Goal: Information Seeking & Learning: Check status

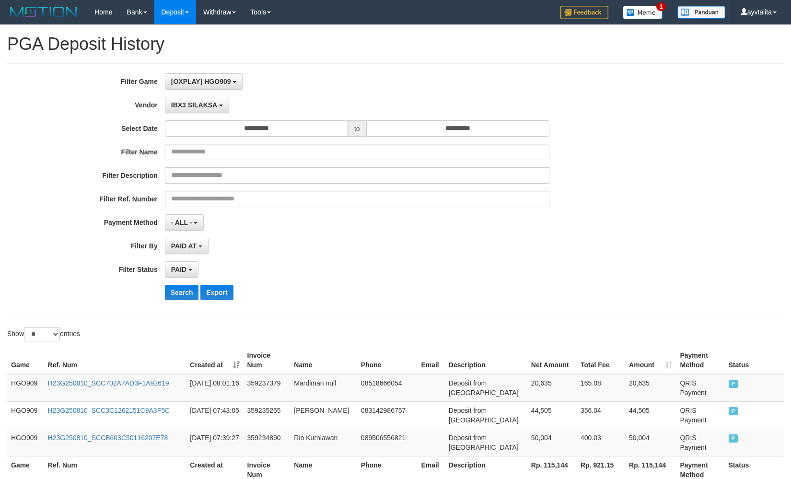
select select "**********"
select select "*"
select select "**"
click at [644, 283] on div "**********" at bounding box center [329, 190] width 659 height 234
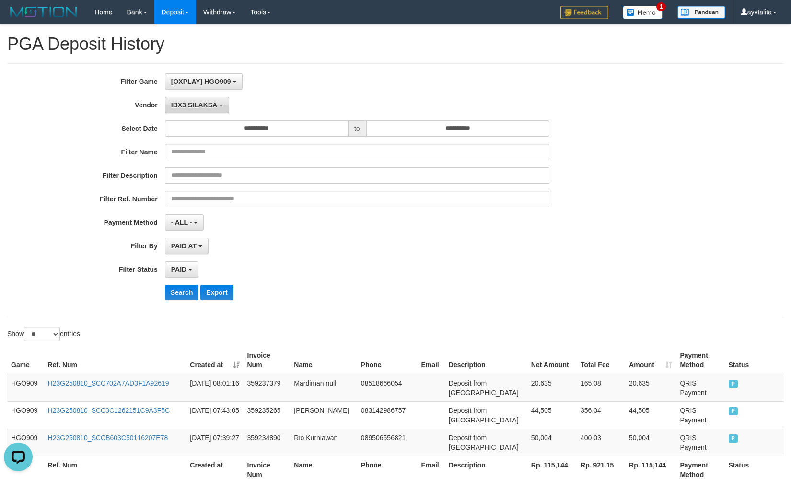
click at [195, 108] on span "IBX3 SILAKSA" at bounding box center [194, 105] width 46 height 8
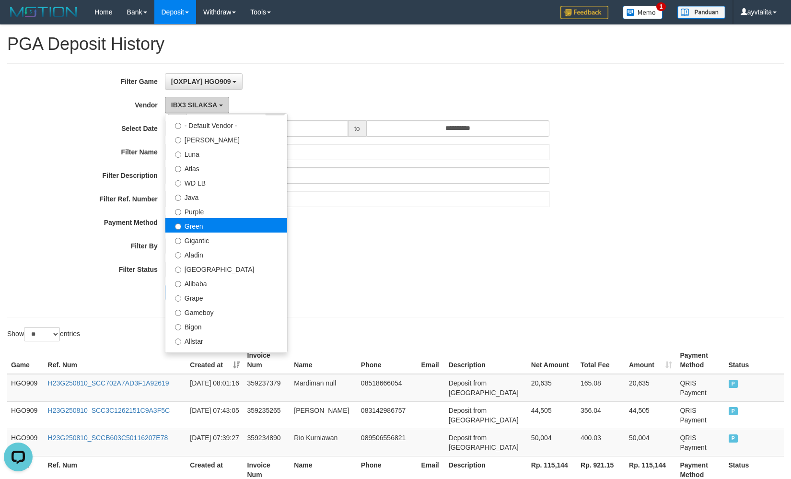
scroll to position [0, 0]
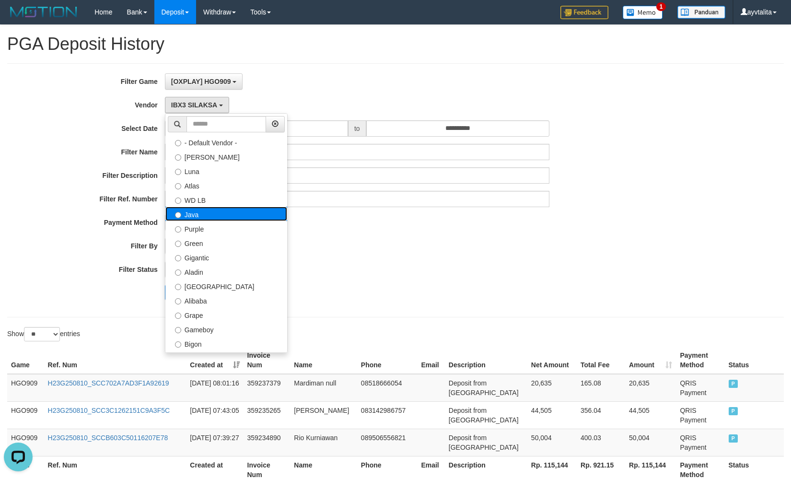
click at [215, 217] on label "Java" at bounding box center [226, 214] width 122 height 14
select select "**********"
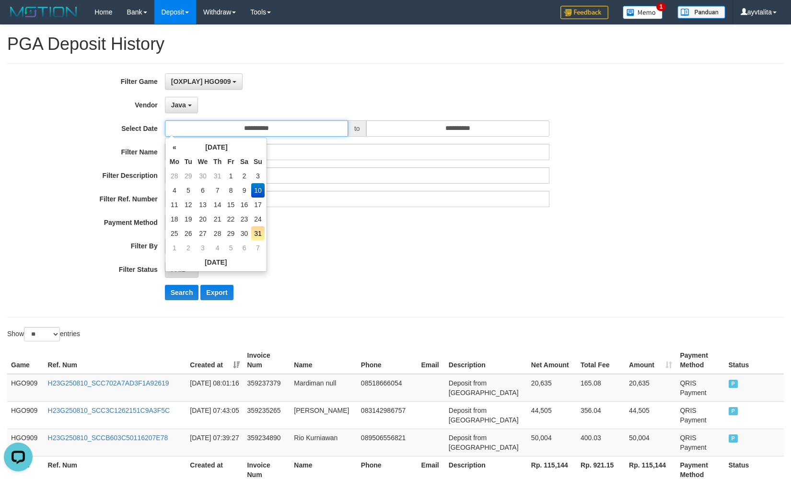
click at [274, 130] on input "**********" at bounding box center [256, 128] width 183 height 16
click at [180, 200] on td "11" at bounding box center [174, 204] width 14 height 14
type input "**********"
click at [193, 292] on button "Search" at bounding box center [182, 292] width 34 height 15
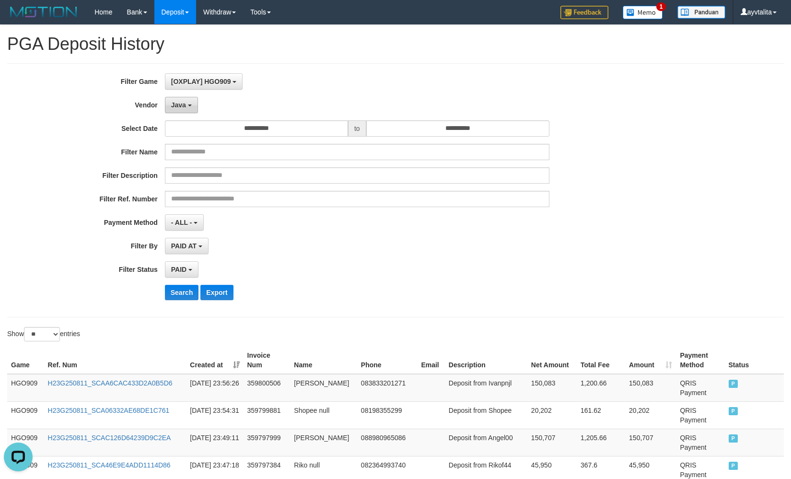
click at [192, 103] on button "Java" at bounding box center [181, 105] width 33 height 16
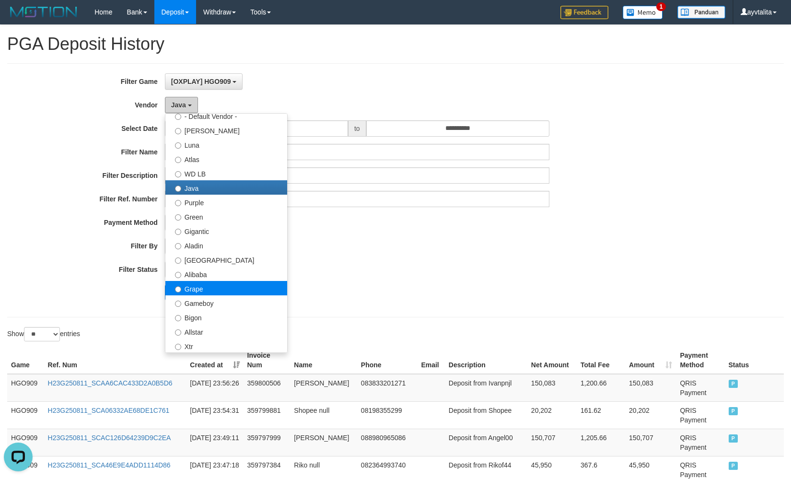
scroll to position [48, 0]
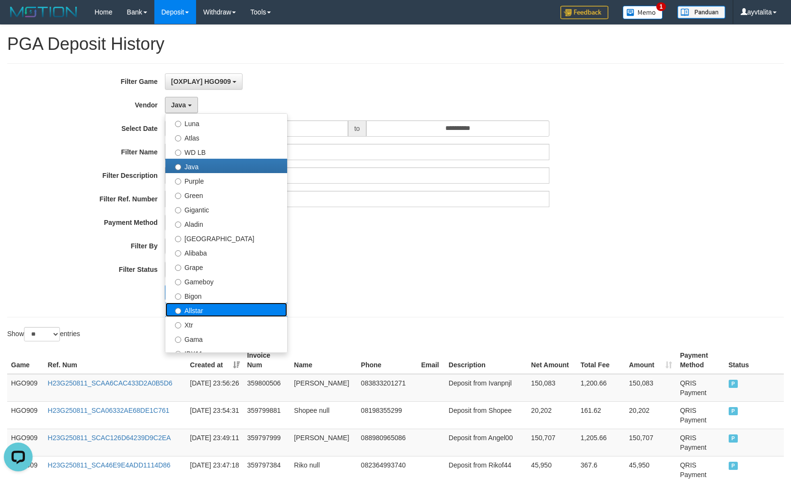
click at [205, 310] on label "Allstar" at bounding box center [226, 309] width 122 height 14
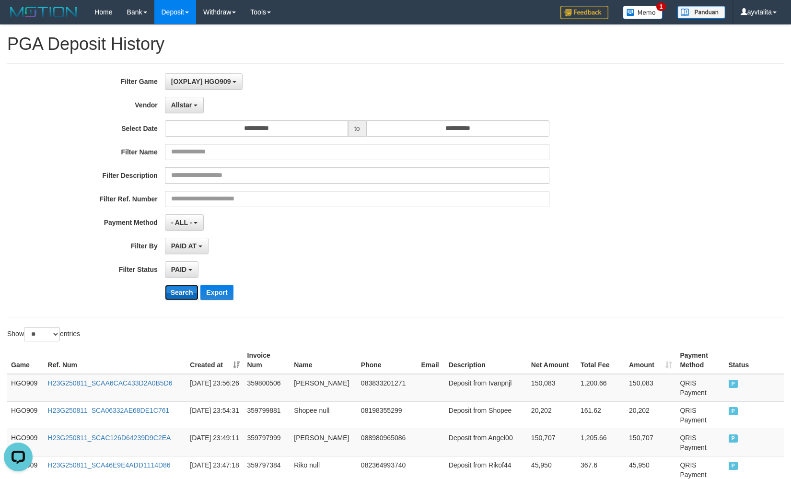
click at [182, 294] on button "Search" at bounding box center [182, 292] width 34 height 15
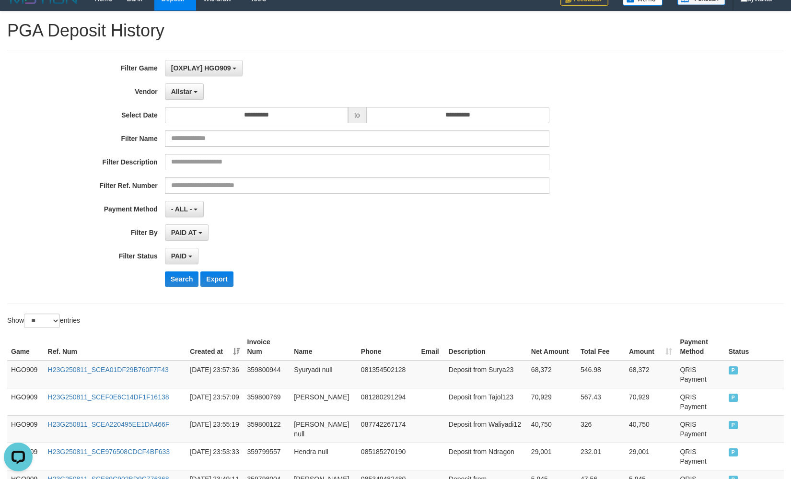
scroll to position [0, 0]
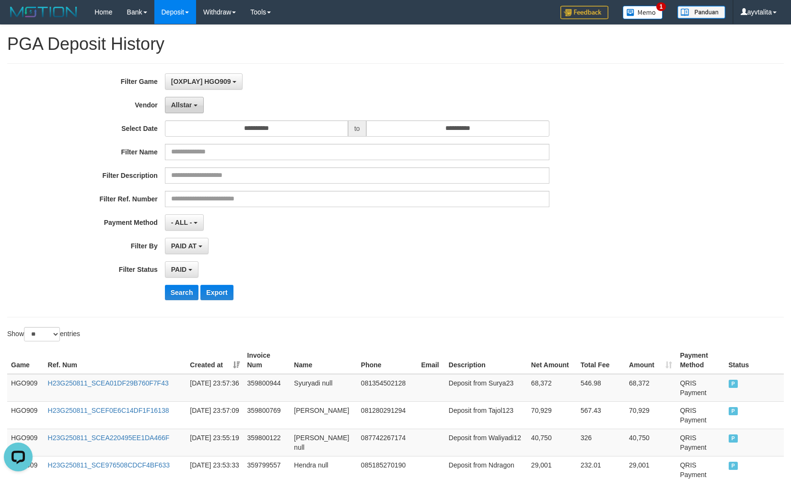
click at [176, 111] on button "Allstar" at bounding box center [184, 105] width 39 height 16
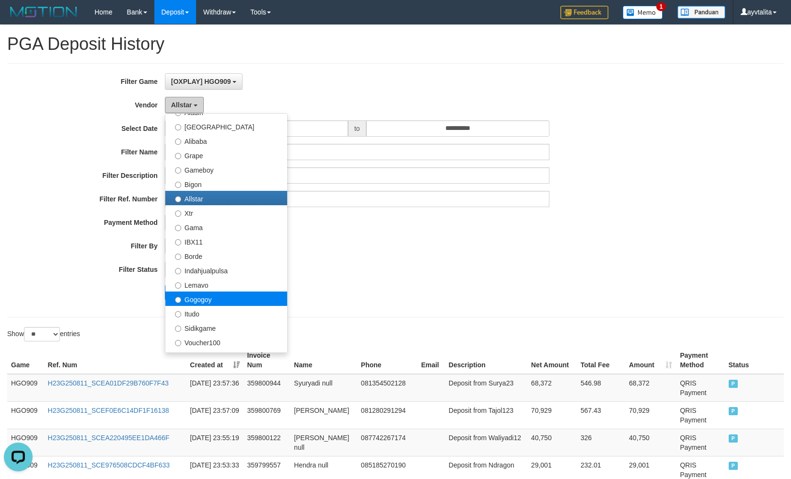
scroll to position [192, 0]
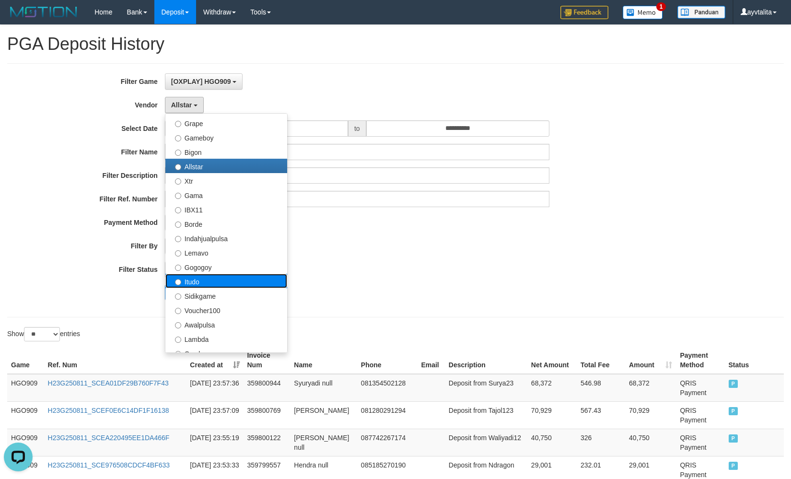
click at [226, 277] on label "Itudo" at bounding box center [226, 281] width 122 height 14
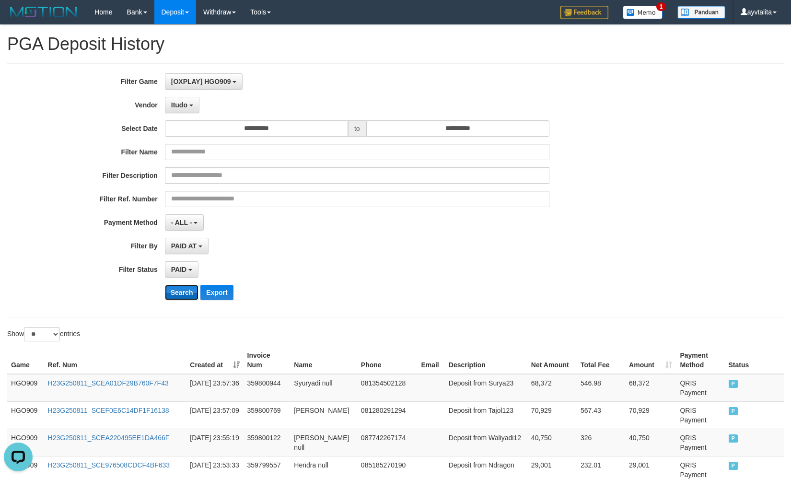
click at [187, 298] on button "Search" at bounding box center [182, 292] width 34 height 15
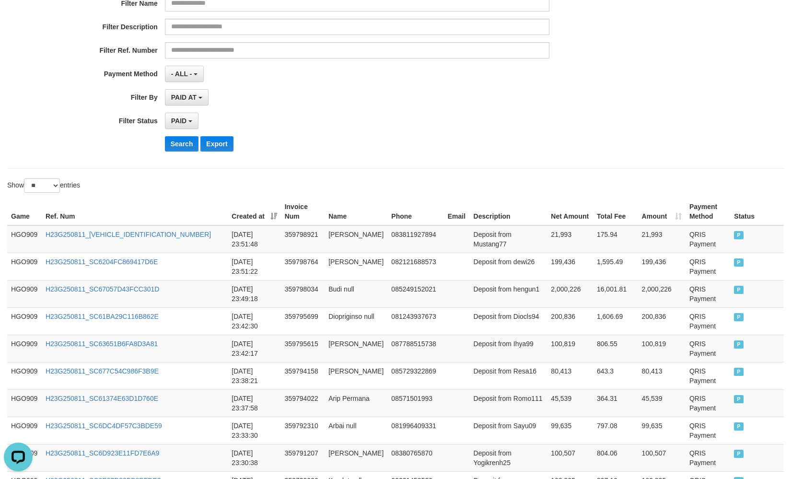
scroll to position [0, 0]
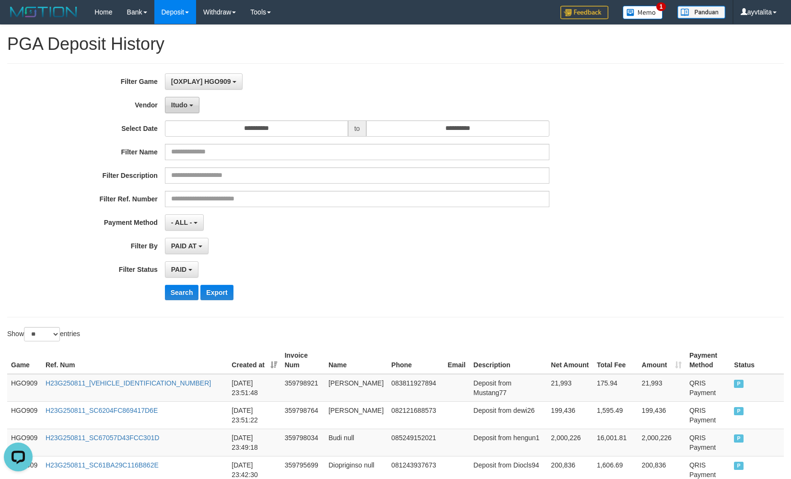
click at [178, 105] on span "Itudo" at bounding box center [179, 105] width 16 height 8
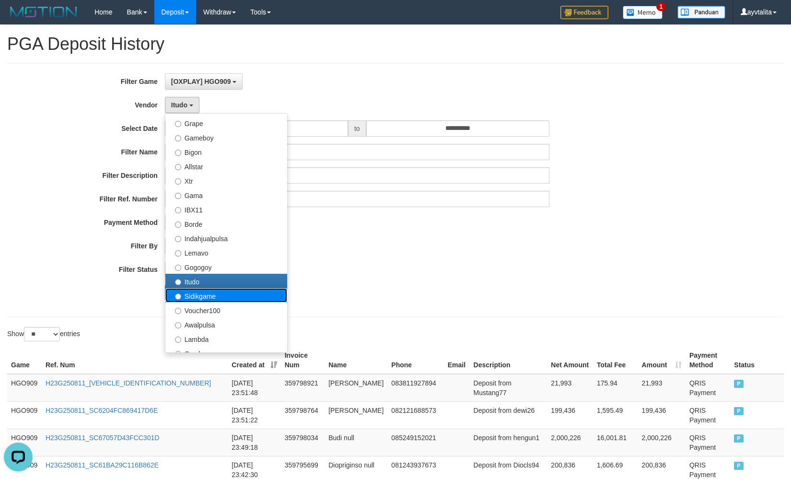
click at [209, 292] on label "Sidikgame" at bounding box center [226, 295] width 122 height 14
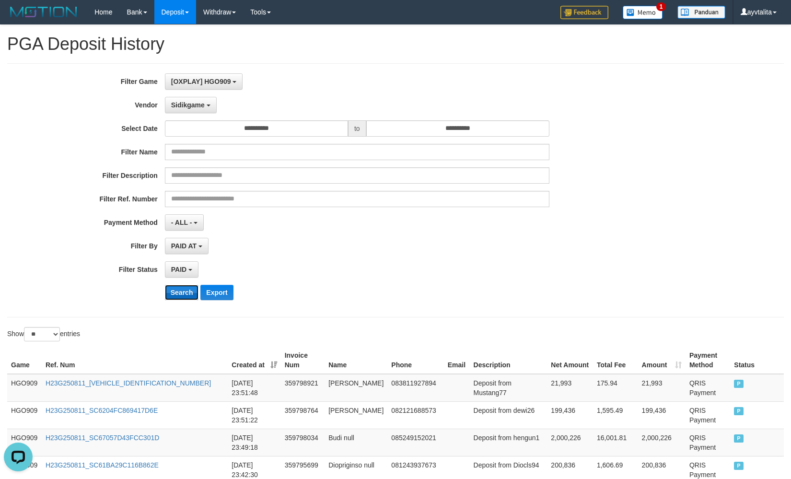
click at [195, 295] on button "Search" at bounding box center [182, 292] width 34 height 15
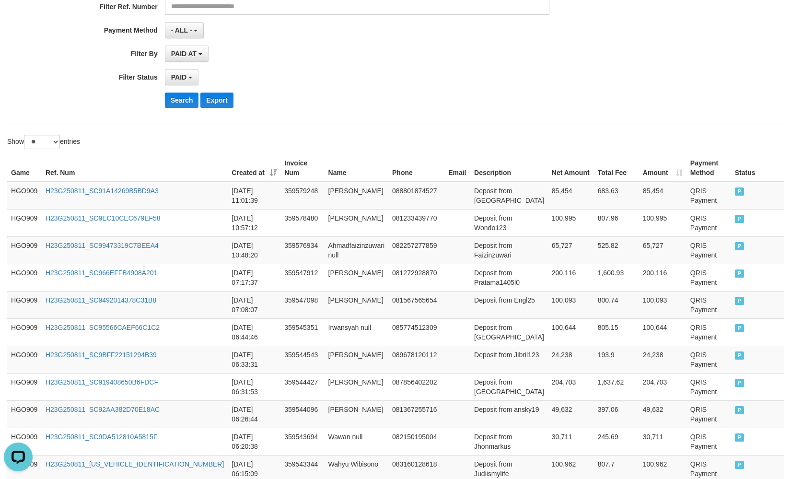
scroll to position [59, 0]
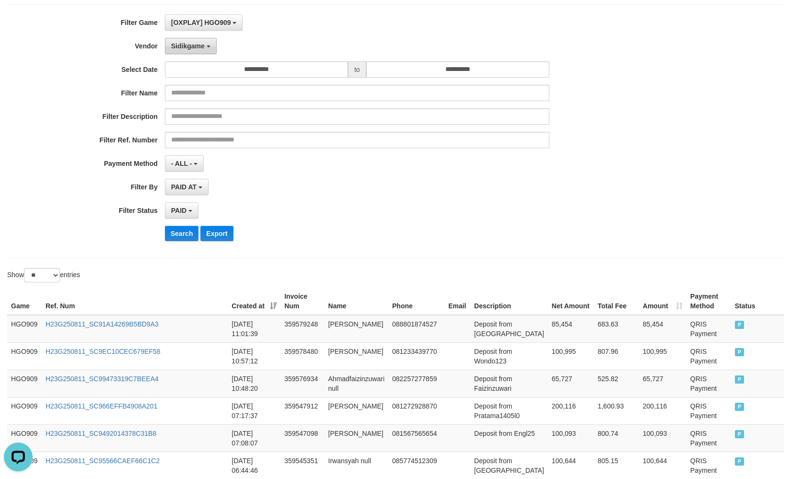
click at [180, 48] on span "Sidikgame" at bounding box center [188, 46] width 34 height 8
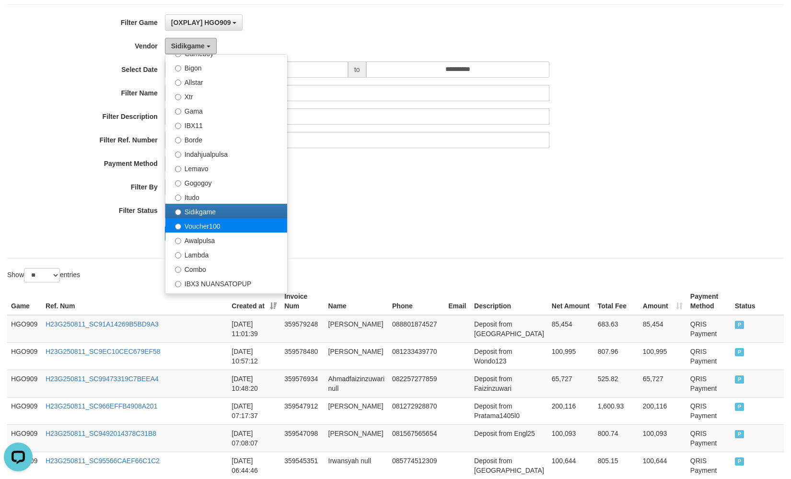
scroll to position [240, 0]
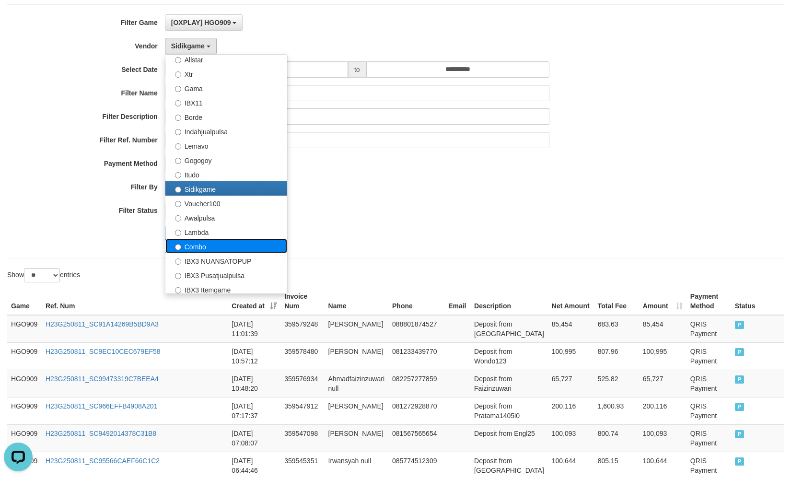
click at [215, 243] on label "Combo" at bounding box center [226, 246] width 122 height 14
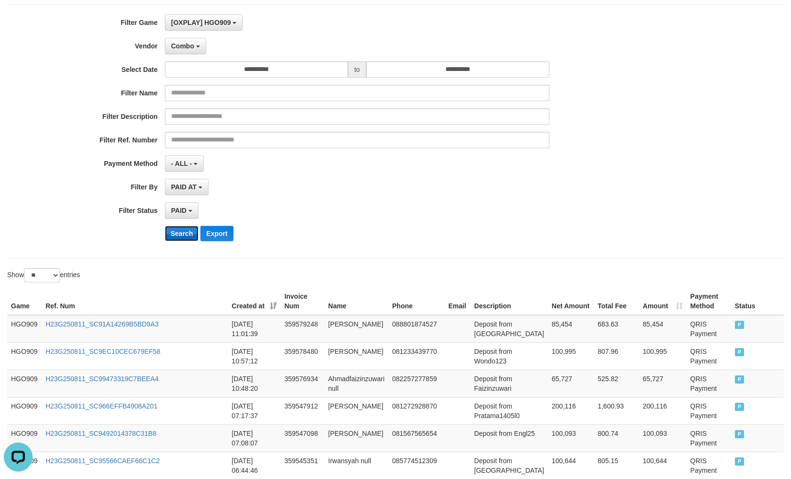
click at [186, 235] on button "Search" at bounding box center [182, 233] width 34 height 15
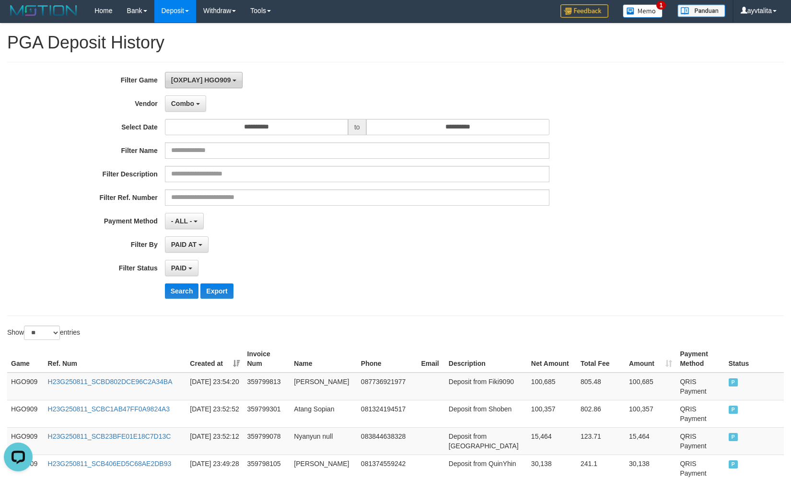
scroll to position [0, 0]
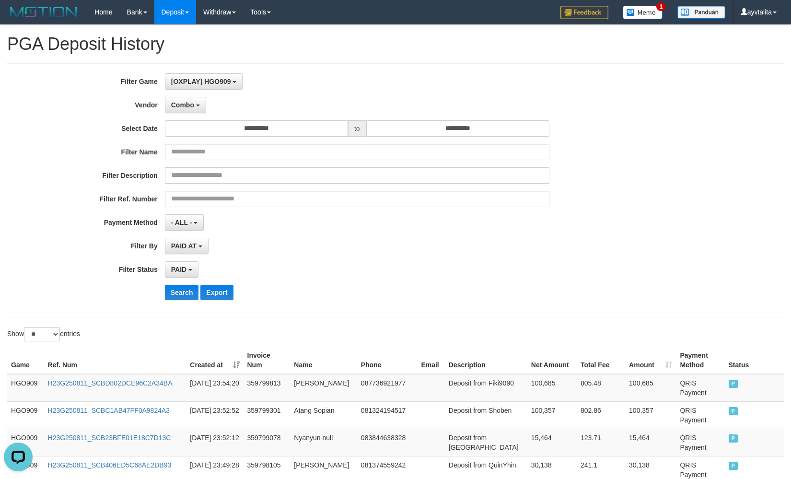
click at [185, 96] on div "**********" at bounding box center [329, 190] width 659 height 234
click at [186, 102] on span "Combo" at bounding box center [182, 105] width 23 height 8
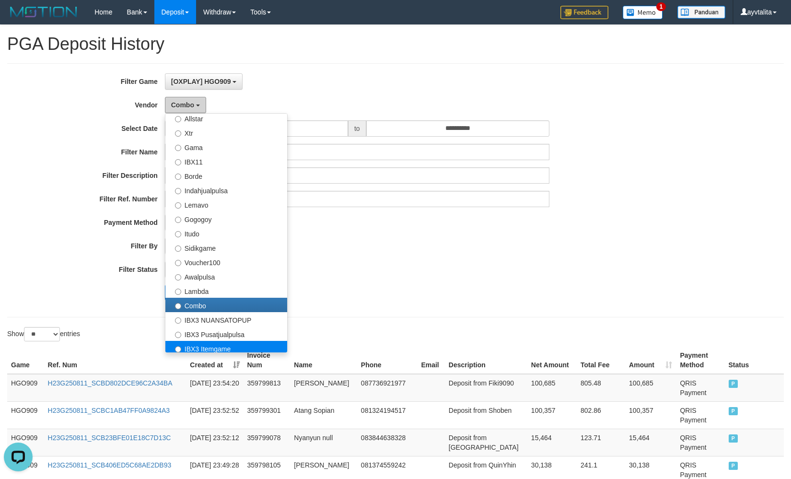
scroll to position [314, 0]
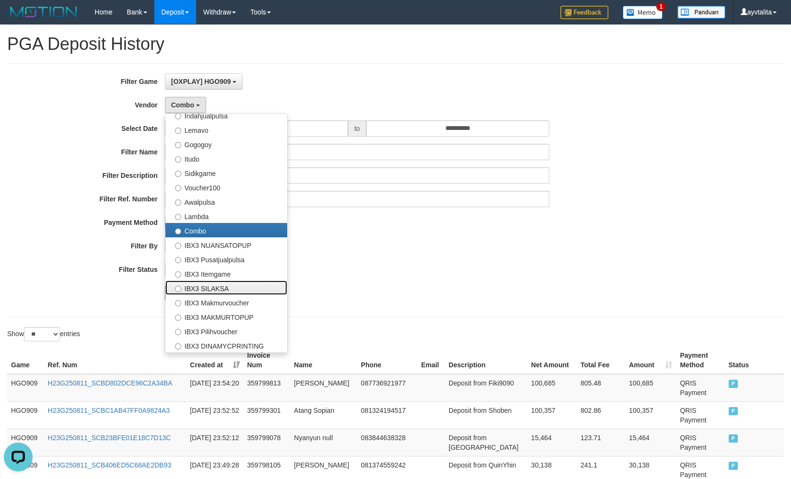
click at [239, 286] on label "IBX3 SILAKSA" at bounding box center [226, 287] width 122 height 14
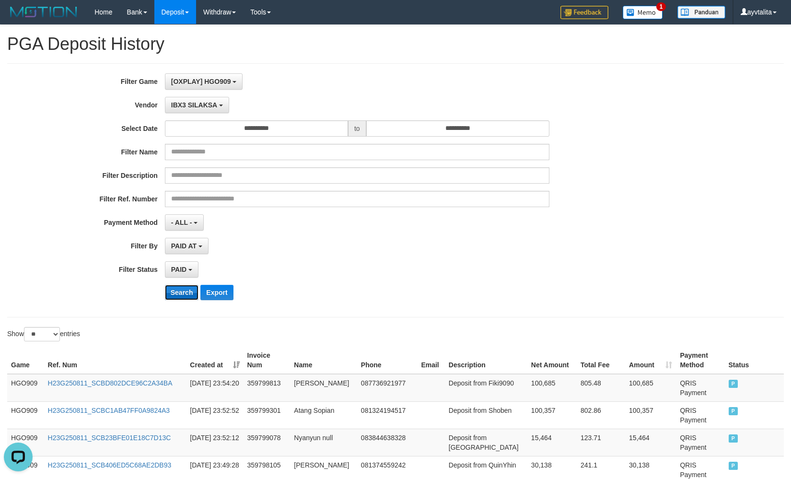
click at [185, 286] on button "Search" at bounding box center [182, 292] width 34 height 15
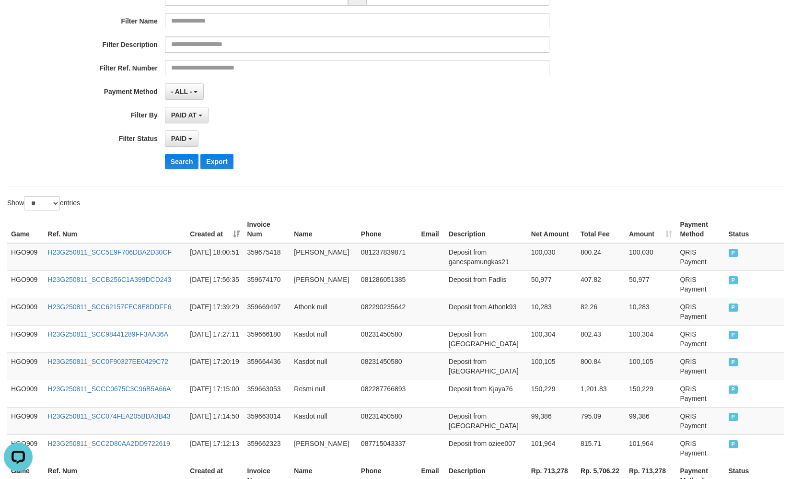
scroll to position [0, 0]
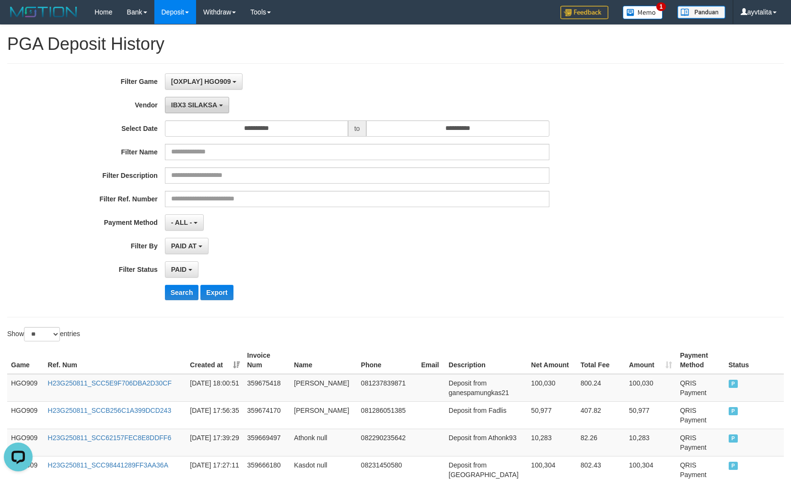
click at [195, 106] on span "IBX3 SILAKSA" at bounding box center [194, 105] width 46 height 8
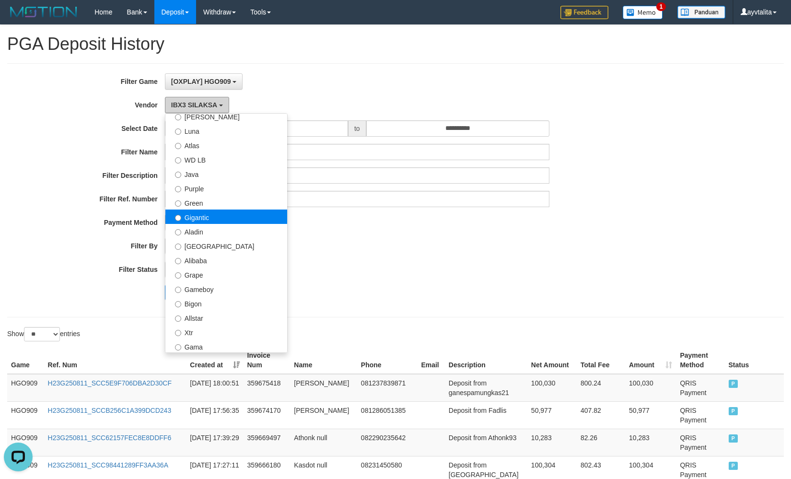
scroll to position [27, 0]
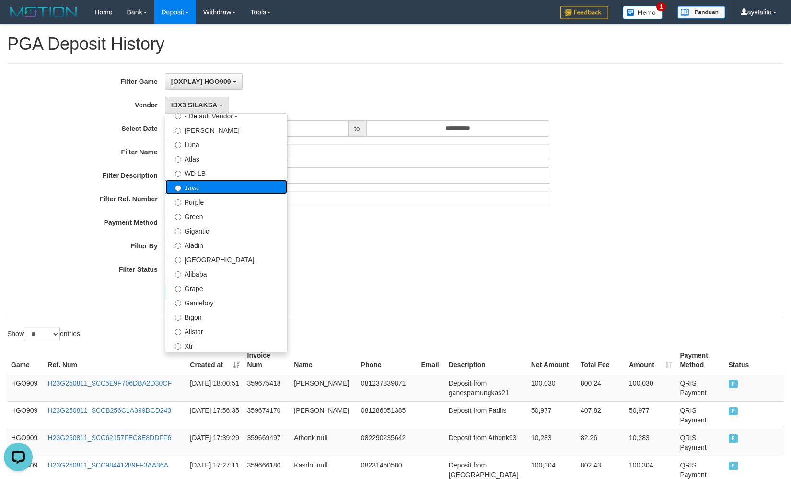
click at [203, 187] on label "Java" at bounding box center [226, 187] width 122 height 14
select select "**********"
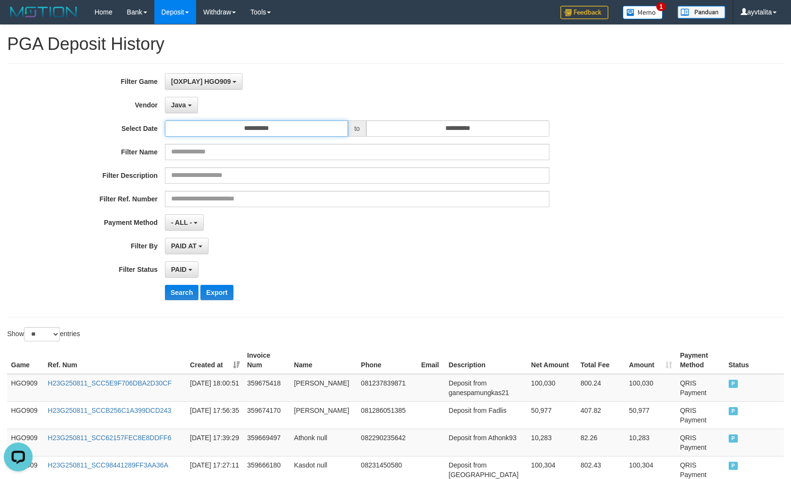
click at [244, 132] on input "**********" at bounding box center [256, 128] width 183 height 16
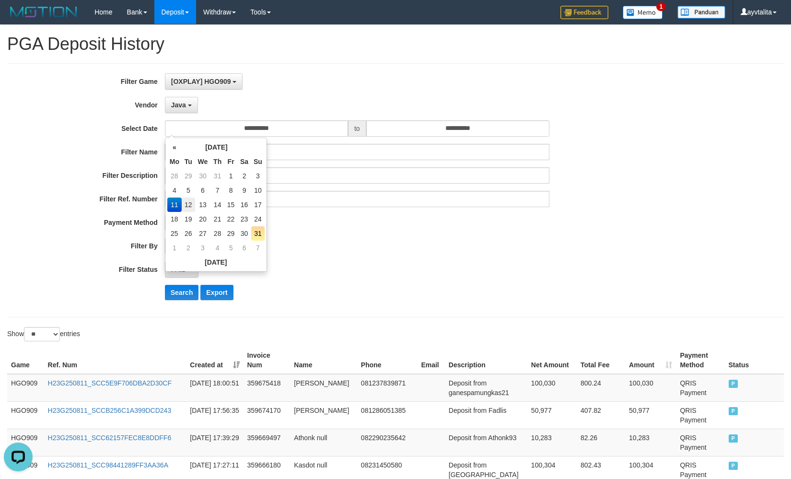
click at [194, 204] on td "12" at bounding box center [188, 204] width 13 height 14
type input "**********"
click at [183, 293] on button "Search" at bounding box center [182, 292] width 34 height 15
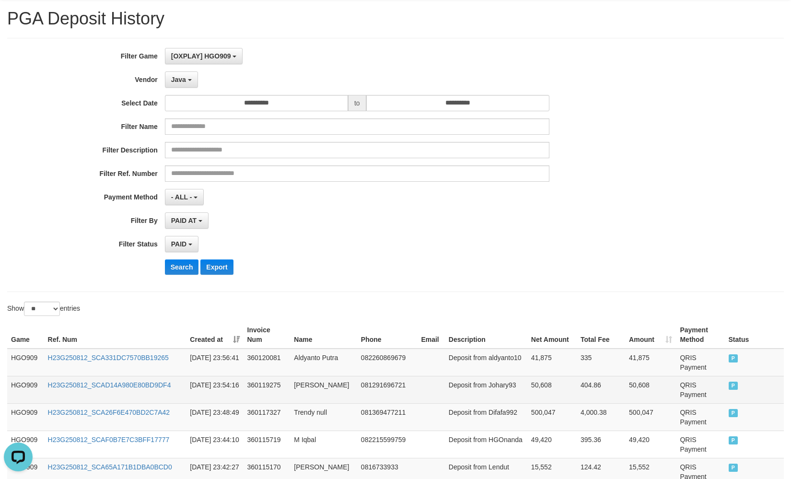
scroll to position [0, 0]
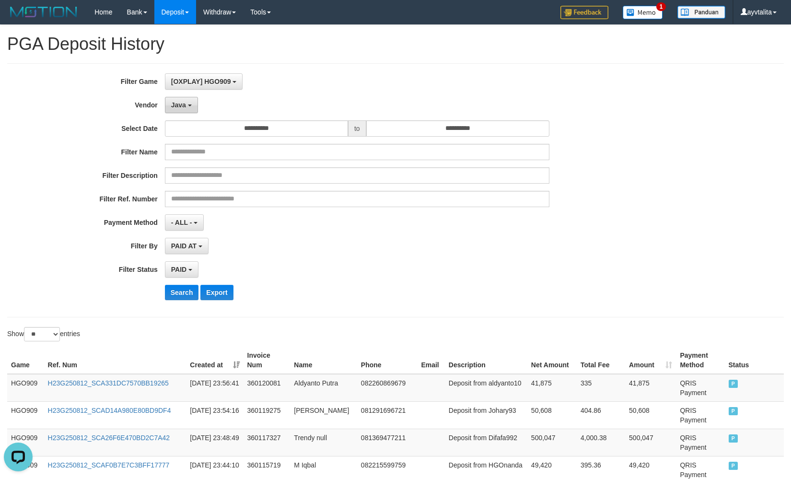
click at [179, 101] on span "Java" at bounding box center [178, 105] width 15 height 8
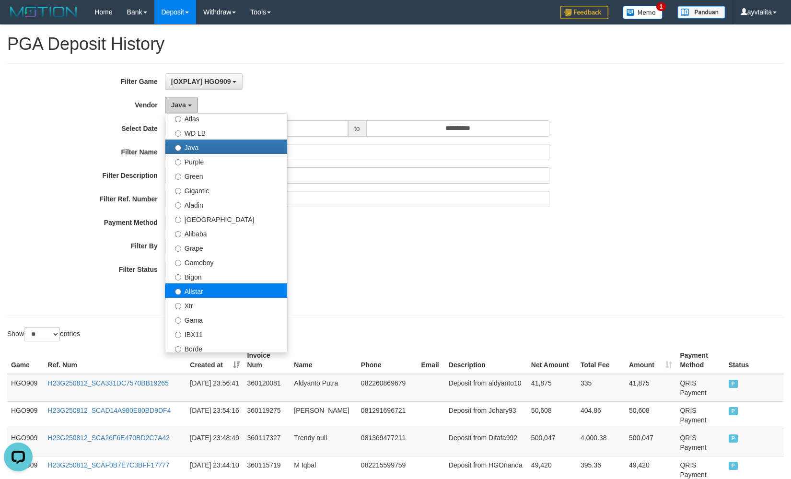
scroll to position [123, 0]
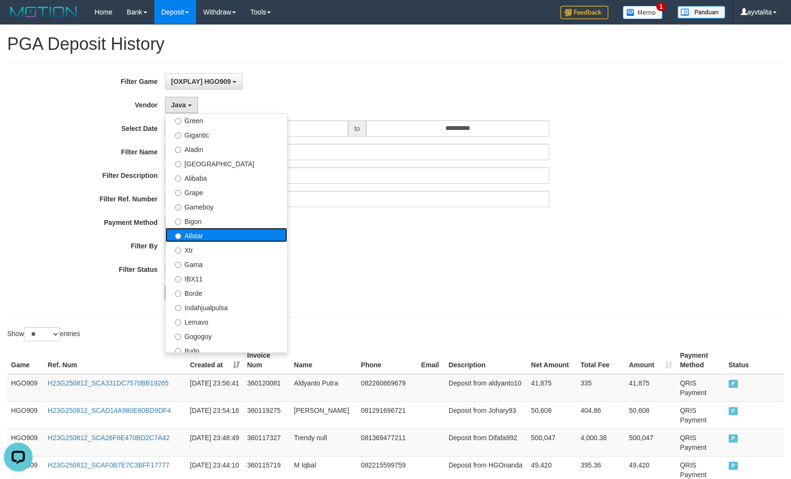
click at [231, 241] on label "Allstar" at bounding box center [226, 235] width 122 height 14
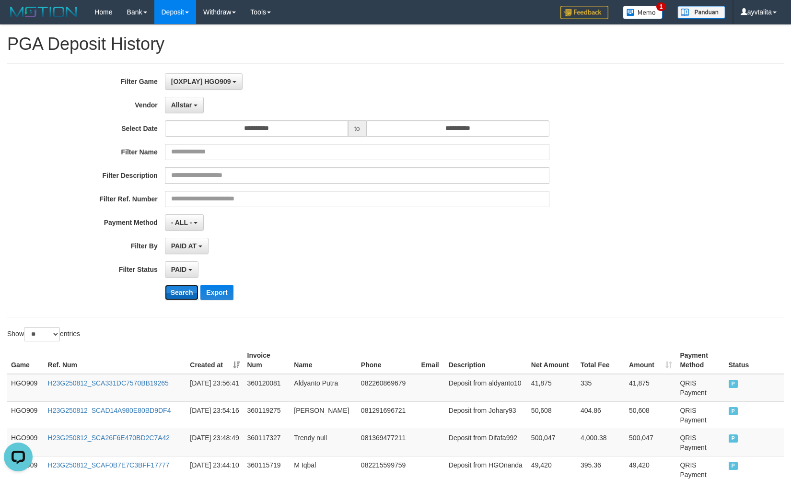
click at [189, 289] on button "Search" at bounding box center [182, 292] width 34 height 15
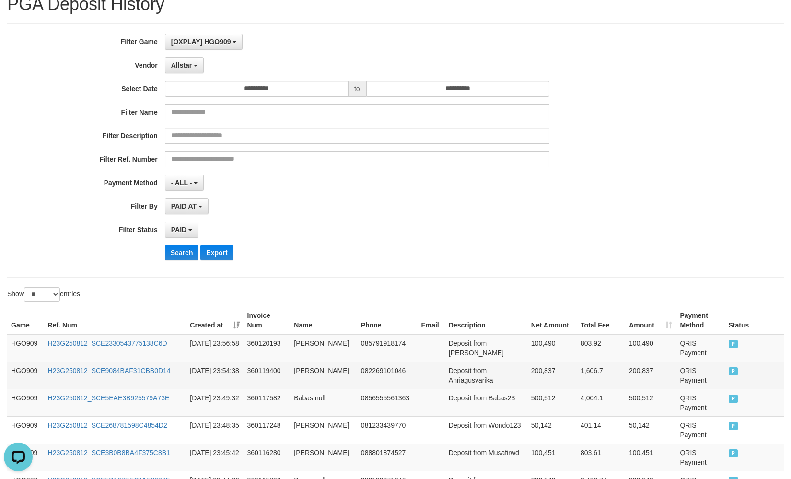
scroll to position [0, 0]
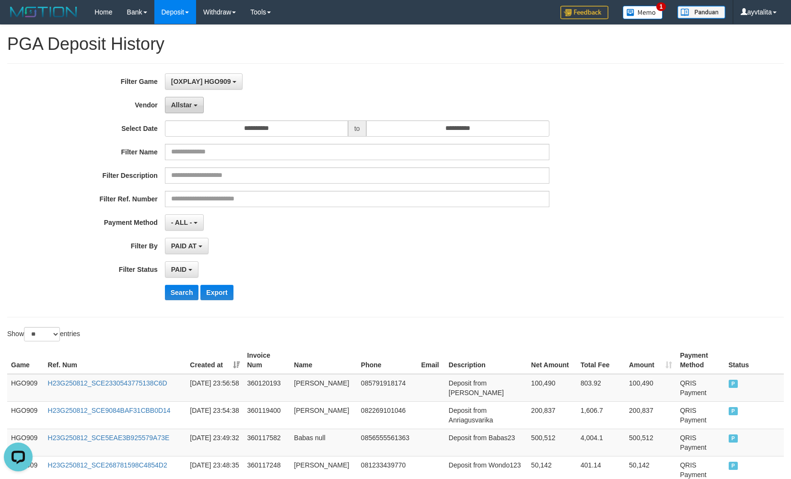
click at [194, 112] on button "Allstar" at bounding box center [184, 105] width 39 height 16
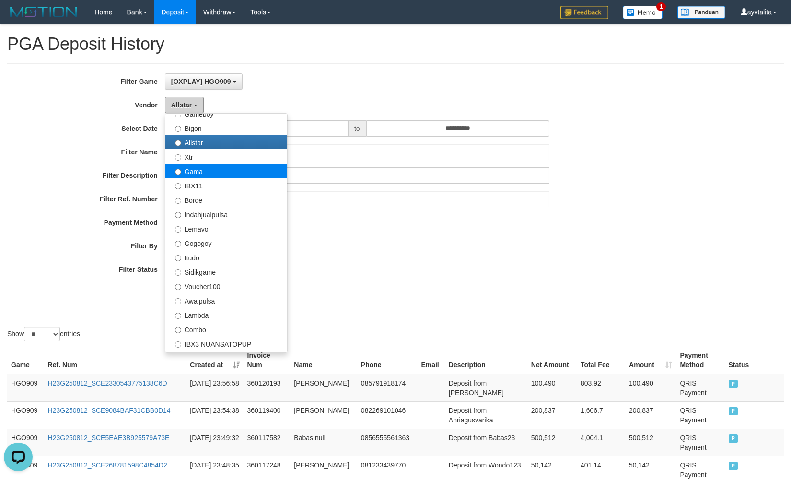
scroll to position [219, 0]
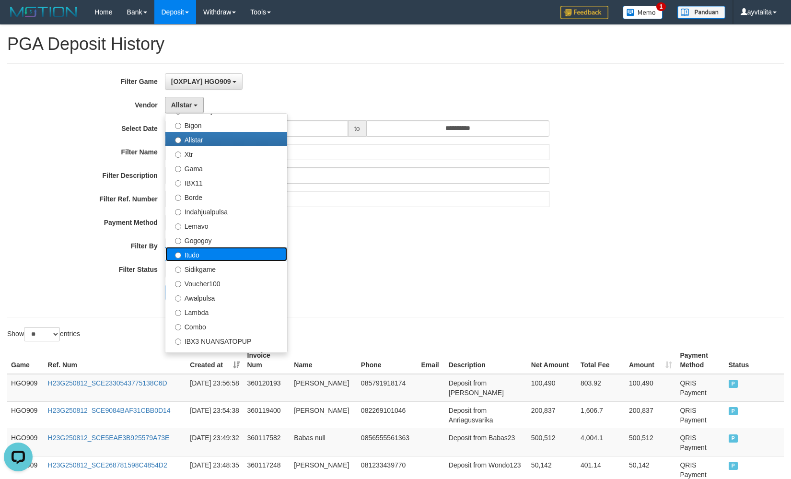
click at [219, 256] on label "Itudo" at bounding box center [226, 254] width 122 height 14
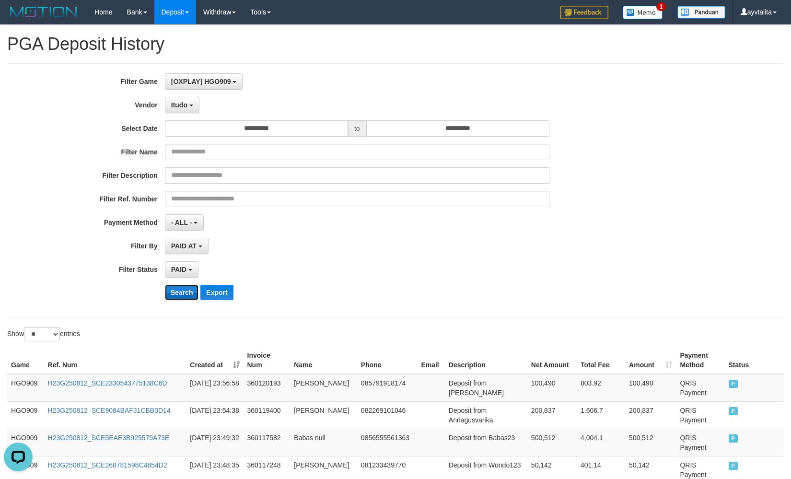
click at [179, 290] on button "Search" at bounding box center [182, 292] width 34 height 15
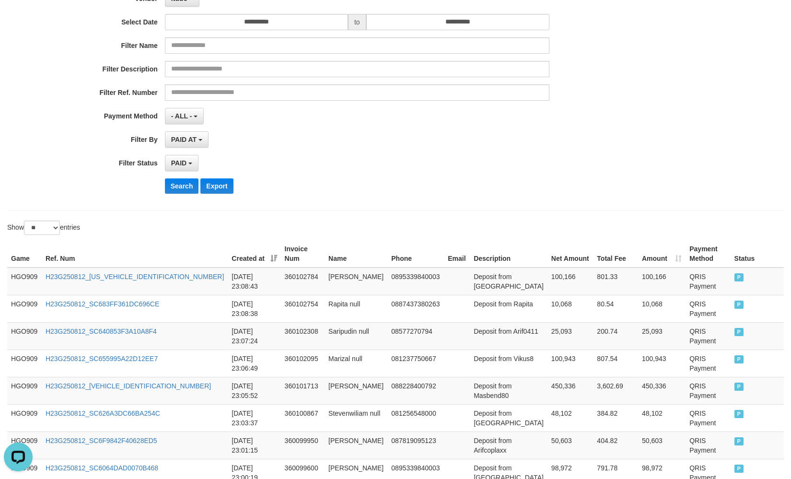
scroll to position [0, 0]
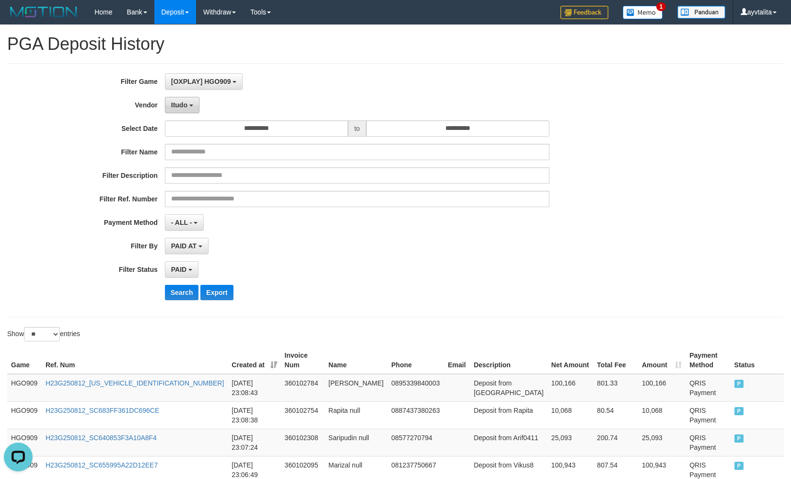
drag, startPoint x: 188, startPoint y: 104, endPoint x: 216, endPoint y: 185, distance: 85.2
click at [188, 105] on button "Itudo" at bounding box center [182, 105] width 35 height 16
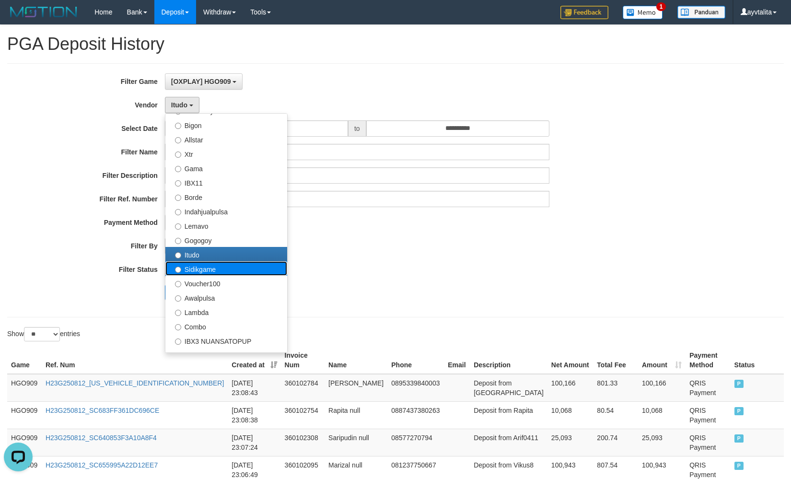
click at [219, 270] on label "Sidikgame" at bounding box center [226, 268] width 122 height 14
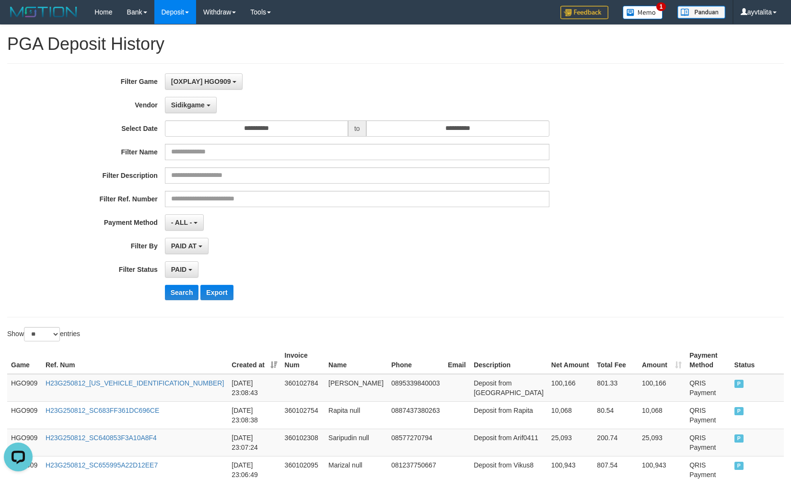
click at [188, 284] on div "**********" at bounding box center [329, 190] width 659 height 234
click at [188, 288] on button "Search" at bounding box center [182, 292] width 34 height 15
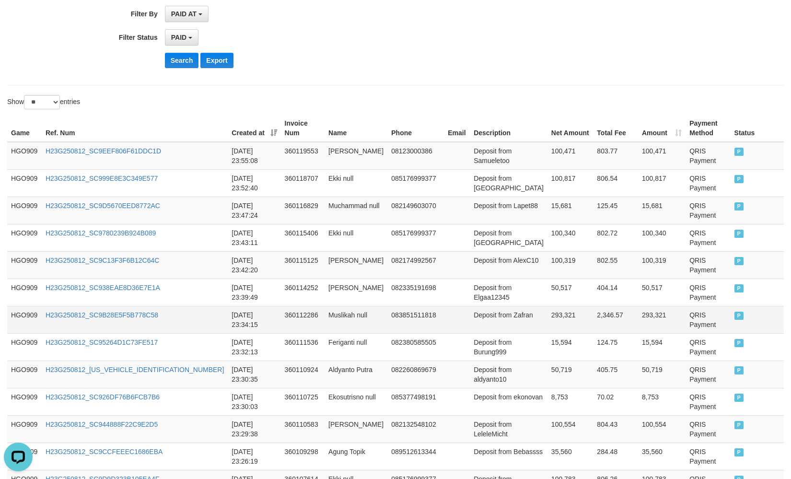
scroll to position [59, 0]
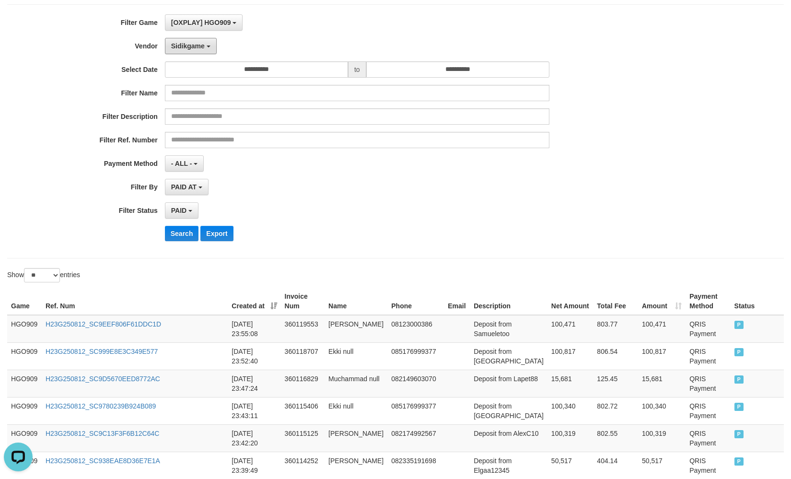
click at [201, 50] on button "Sidikgame" at bounding box center [191, 46] width 52 height 16
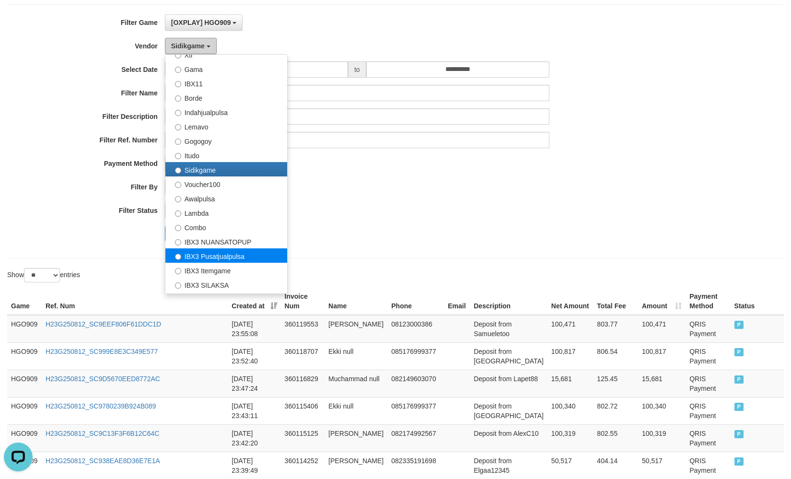
scroll to position [314, 0]
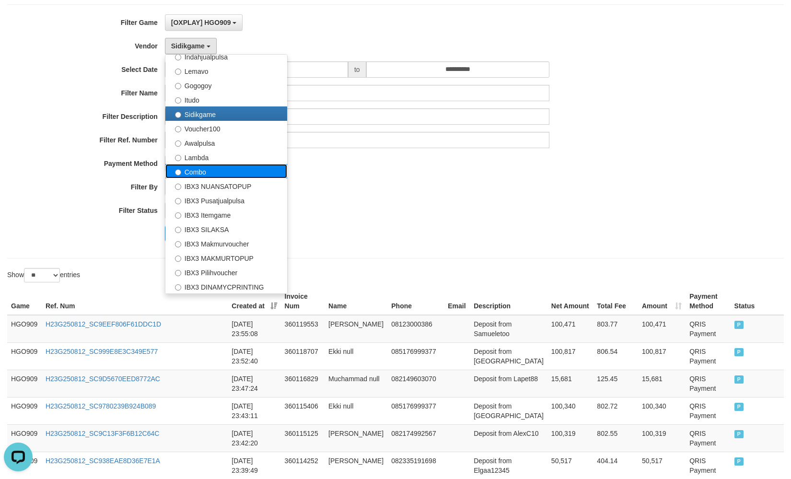
click at [207, 176] on label "Combo" at bounding box center [226, 171] width 122 height 14
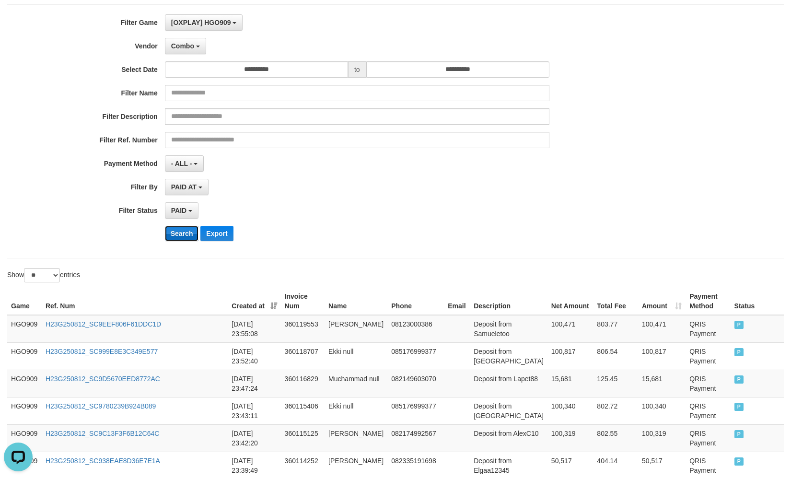
click at [187, 231] on button "Search" at bounding box center [182, 233] width 34 height 15
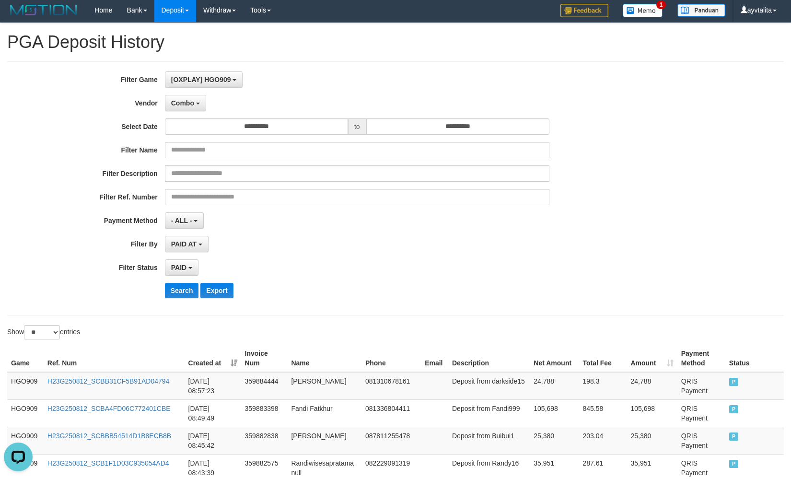
scroll to position [0, 0]
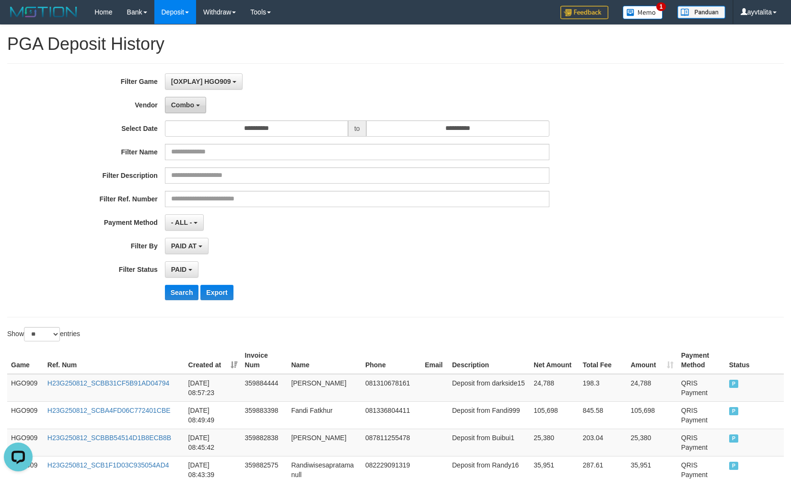
click at [197, 105] on b "button" at bounding box center [198, 105] width 4 height 2
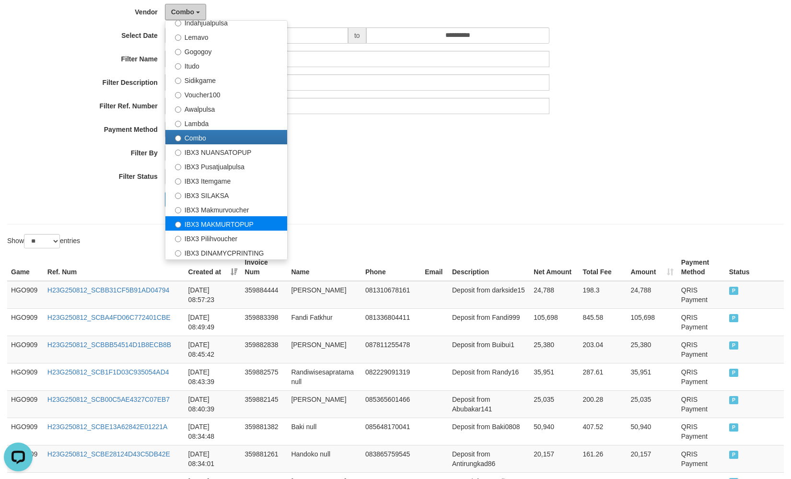
scroll to position [96, 0]
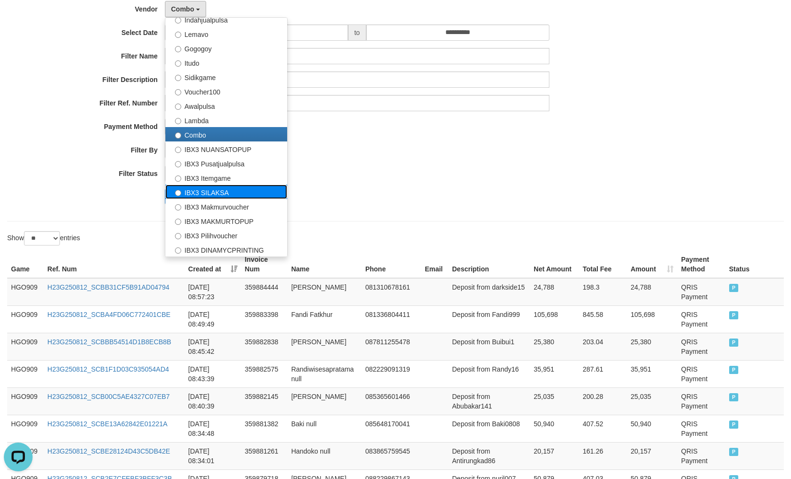
click at [222, 196] on label "IBX3 SILAKSA" at bounding box center [226, 192] width 122 height 14
select select "**********"
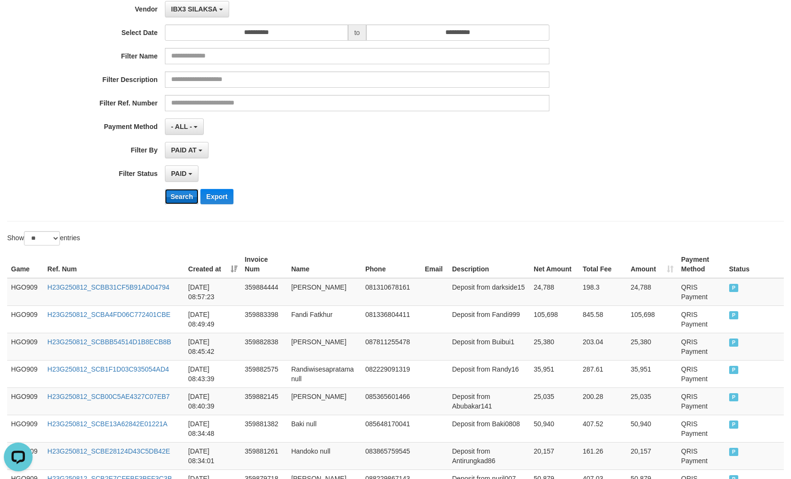
click at [190, 202] on button "Search" at bounding box center [182, 196] width 34 height 15
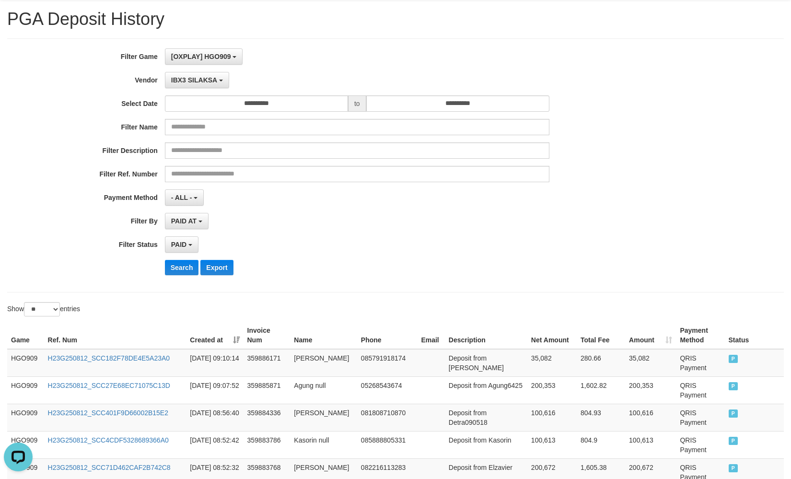
scroll to position [0, 0]
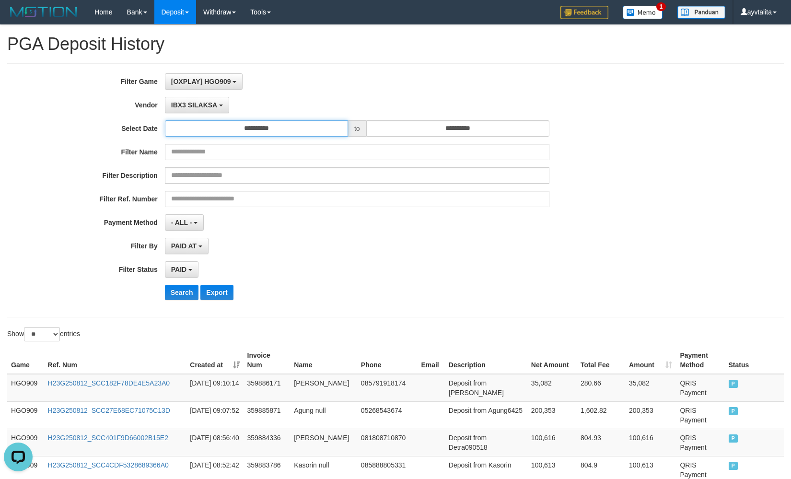
click at [228, 127] on input "**********" at bounding box center [256, 128] width 183 height 16
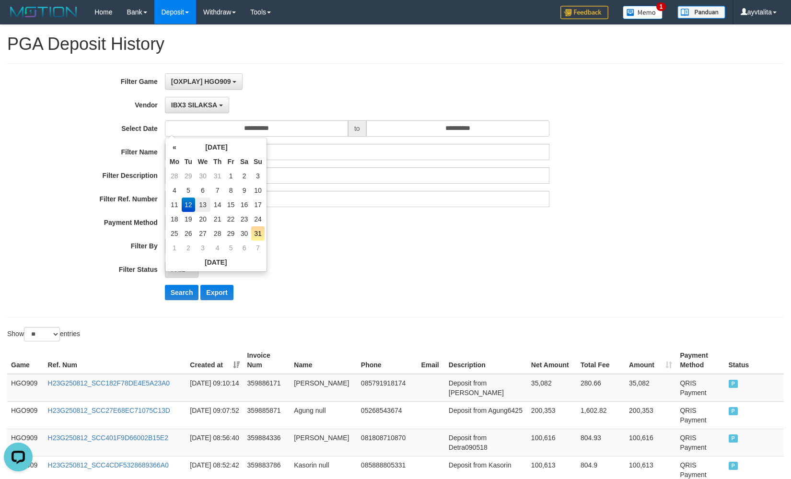
click at [201, 206] on td "13" at bounding box center [203, 204] width 16 height 14
type input "**********"
click at [205, 110] on button "IBX3 SILAKSA" at bounding box center [197, 105] width 64 height 16
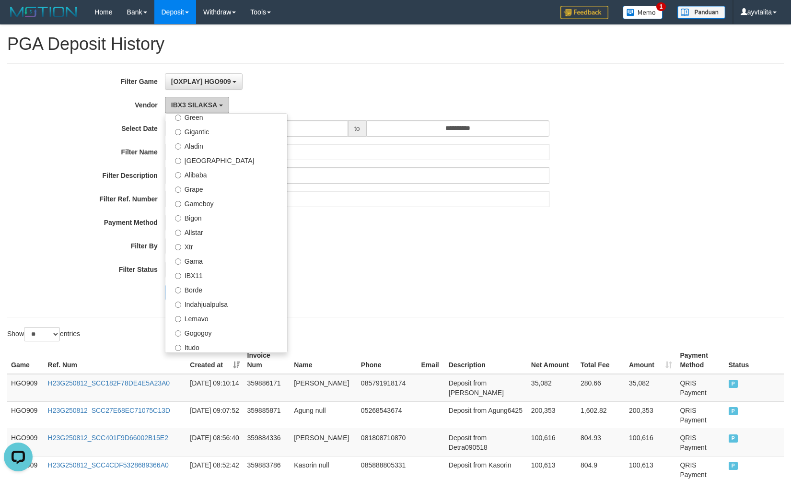
scroll to position [75, 0]
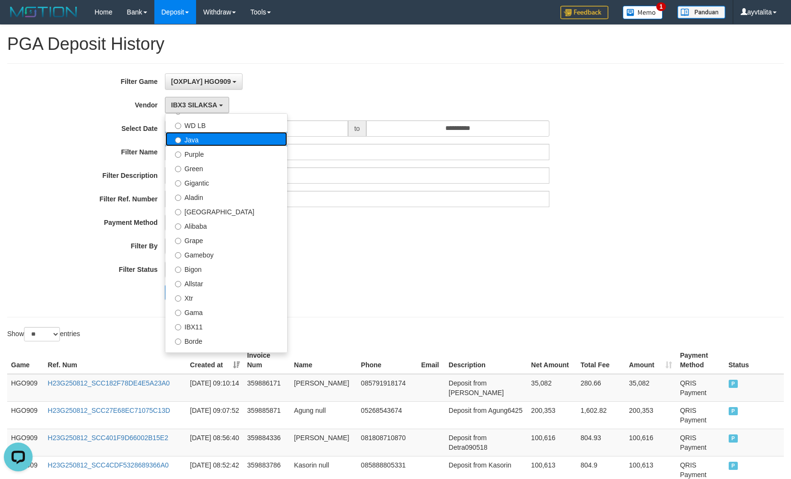
click at [195, 139] on label "Java" at bounding box center [226, 139] width 122 height 14
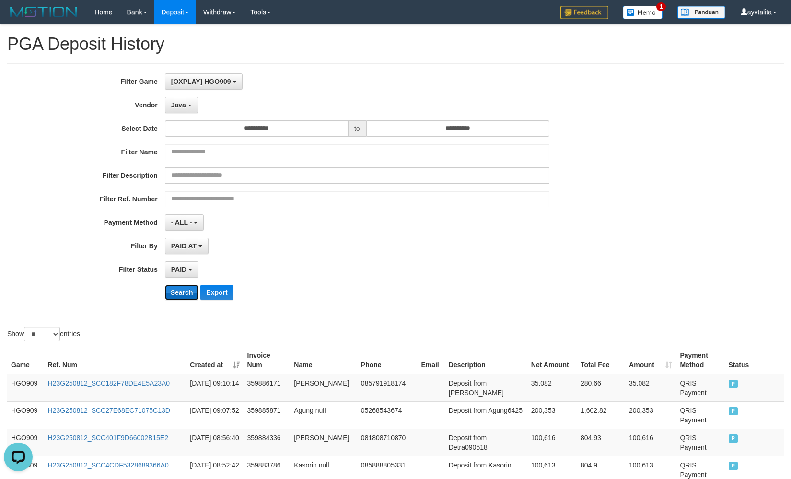
click at [187, 290] on button "Search" at bounding box center [182, 292] width 34 height 15
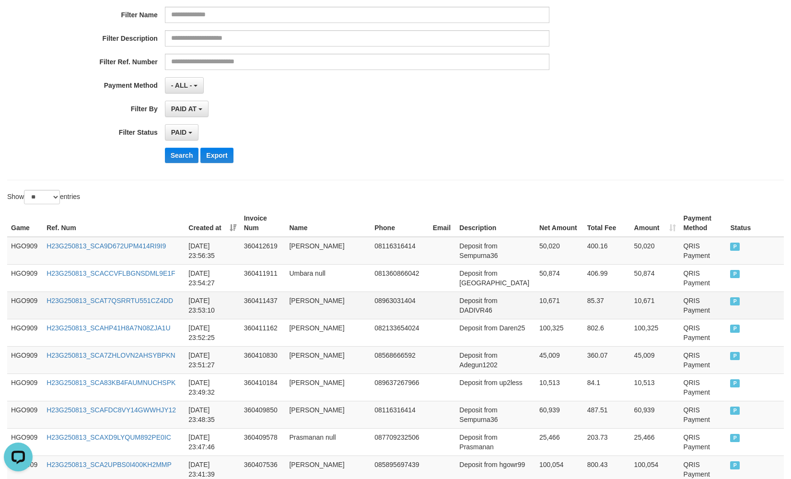
scroll to position [59, 0]
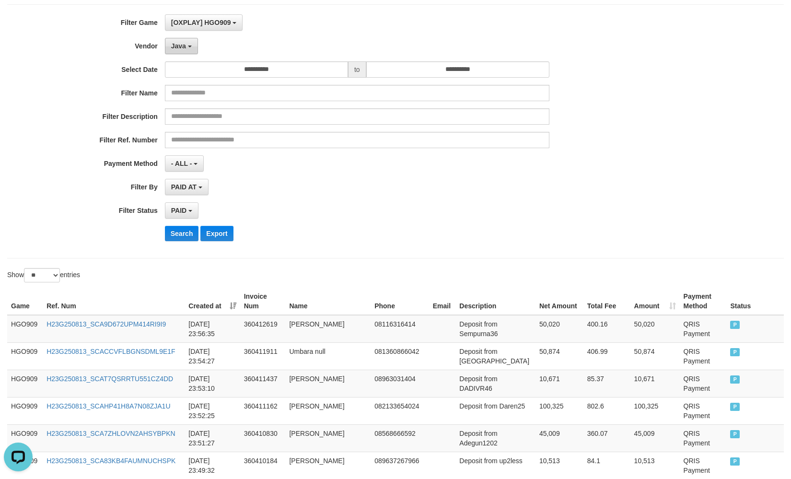
click at [183, 45] on span "Java" at bounding box center [178, 46] width 15 height 8
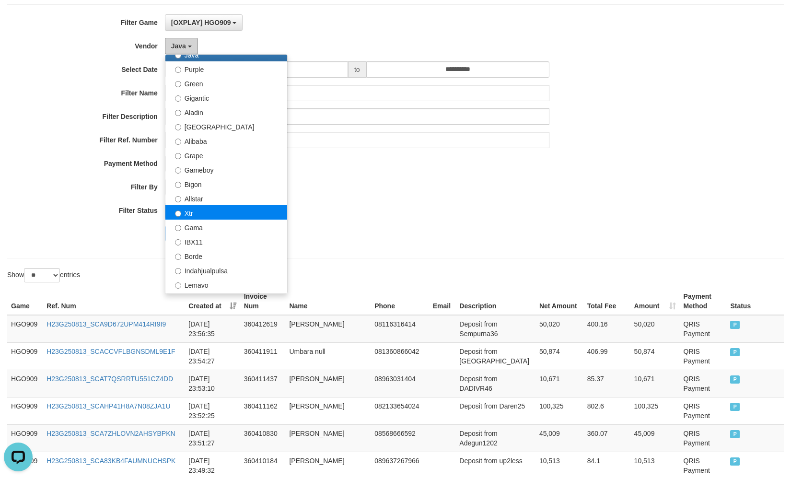
scroll to position [123, 0]
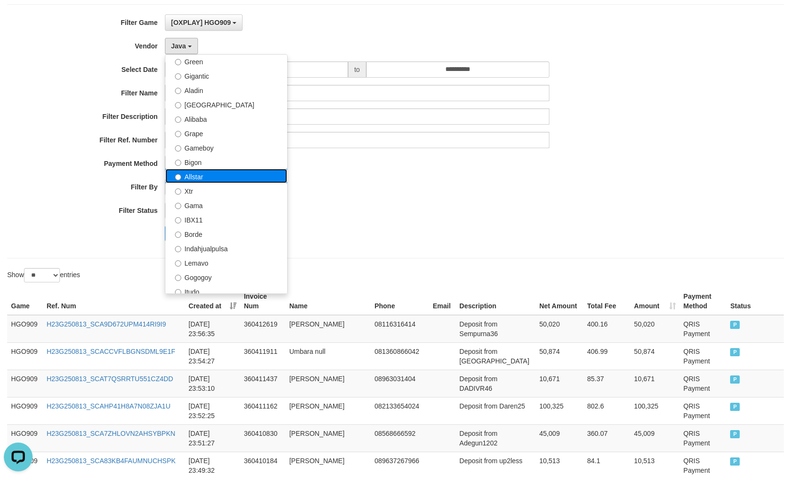
click at [203, 178] on label "Allstar" at bounding box center [226, 176] width 122 height 14
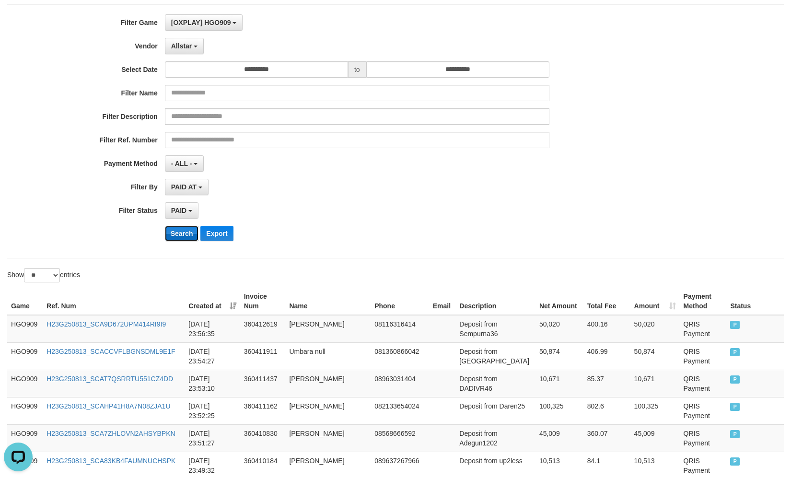
click at [185, 233] on button "Search" at bounding box center [182, 233] width 34 height 15
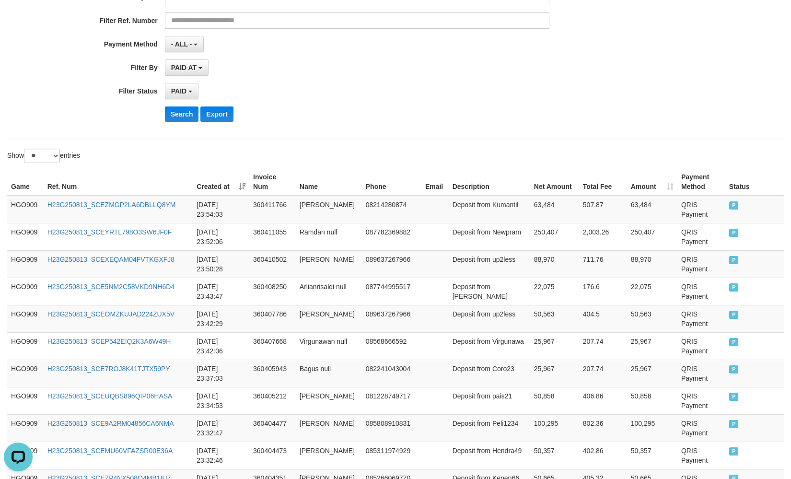
scroll to position [59, 0]
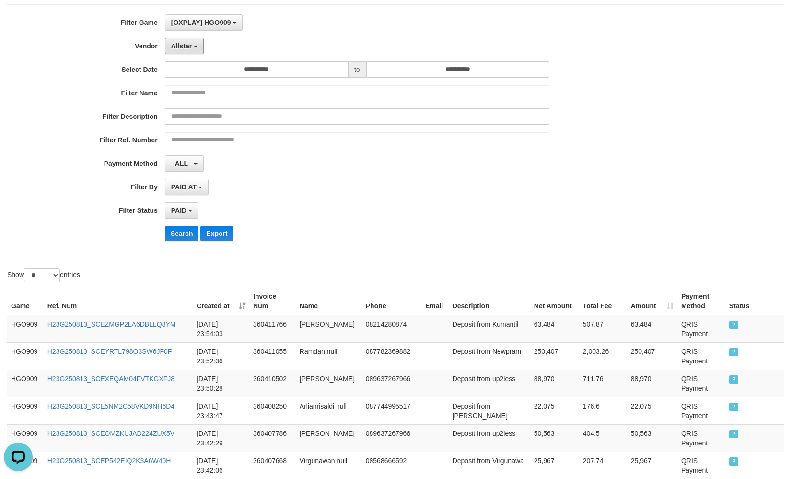
drag, startPoint x: 195, startPoint y: 47, endPoint x: 195, endPoint y: 56, distance: 8.6
click at [195, 47] on b "button" at bounding box center [196, 47] width 4 height 2
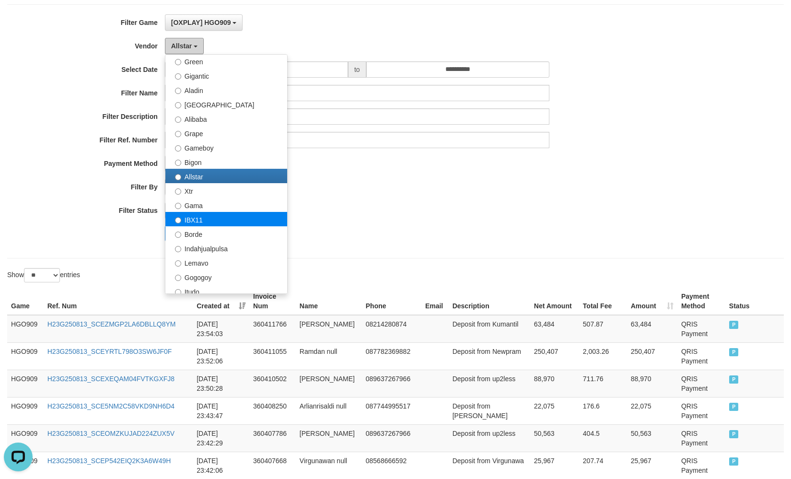
scroll to position [171, 0]
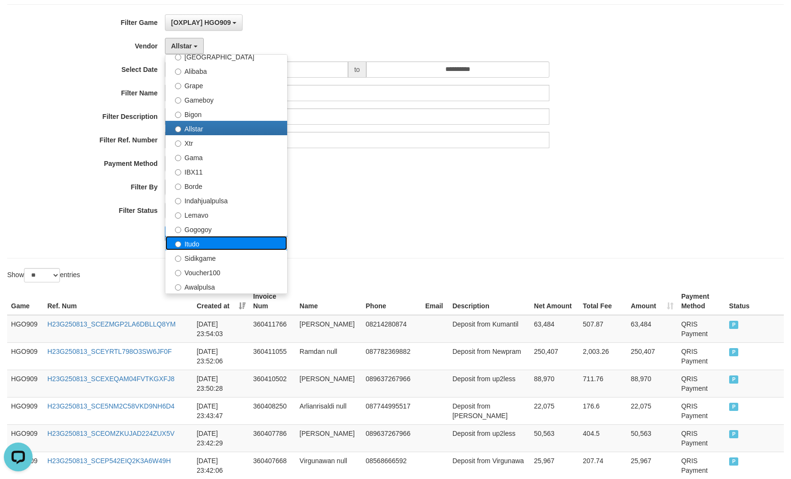
click at [216, 242] on label "Itudo" at bounding box center [226, 243] width 122 height 14
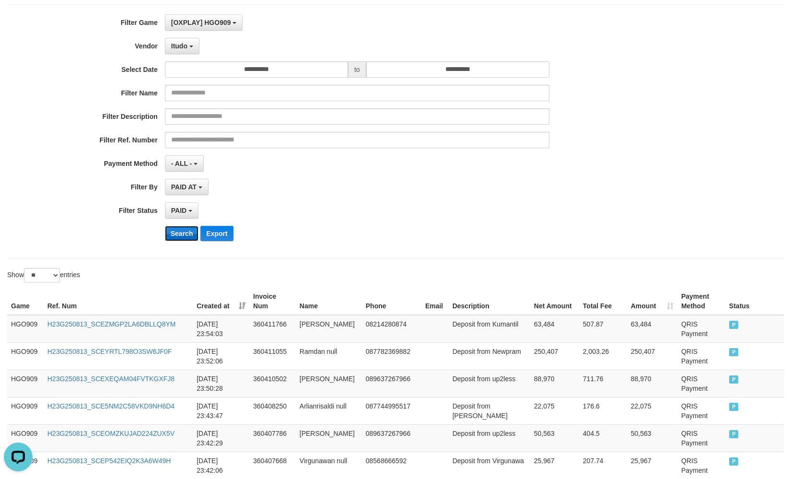
click at [184, 233] on button "Search" at bounding box center [182, 233] width 34 height 15
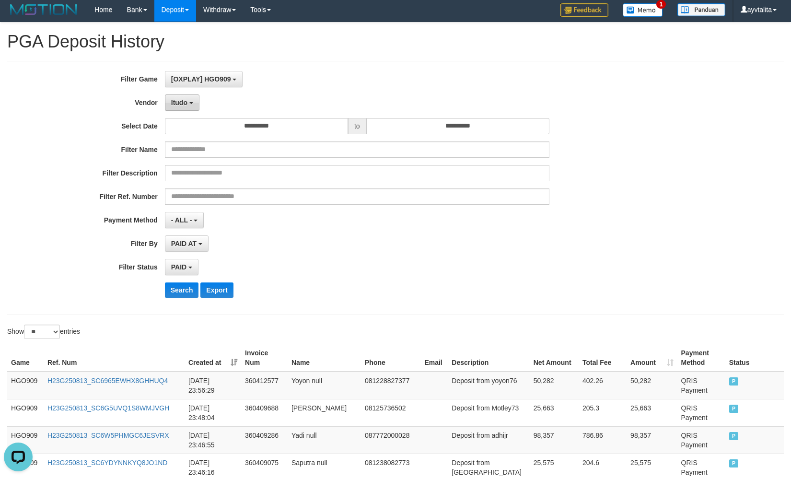
scroll to position [0, 0]
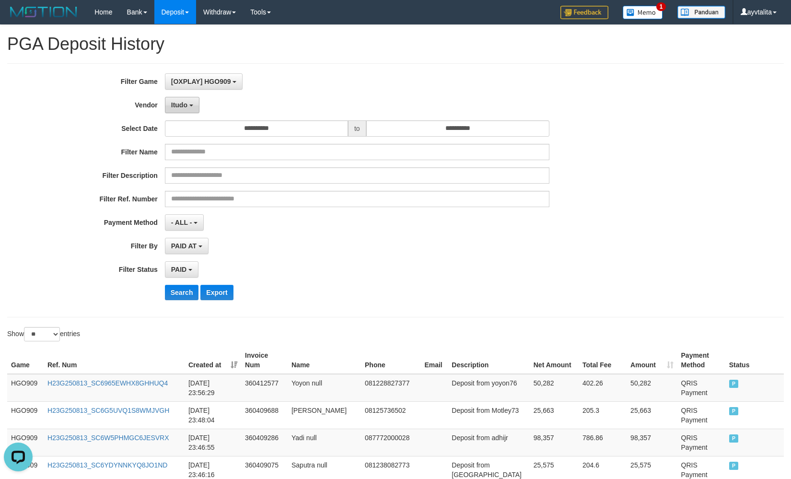
click at [180, 104] on span "Itudo" at bounding box center [179, 105] width 16 height 8
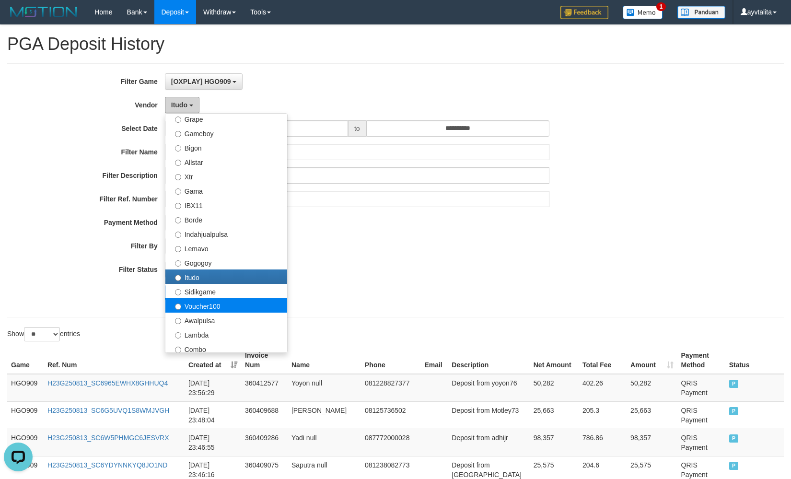
scroll to position [219, 0]
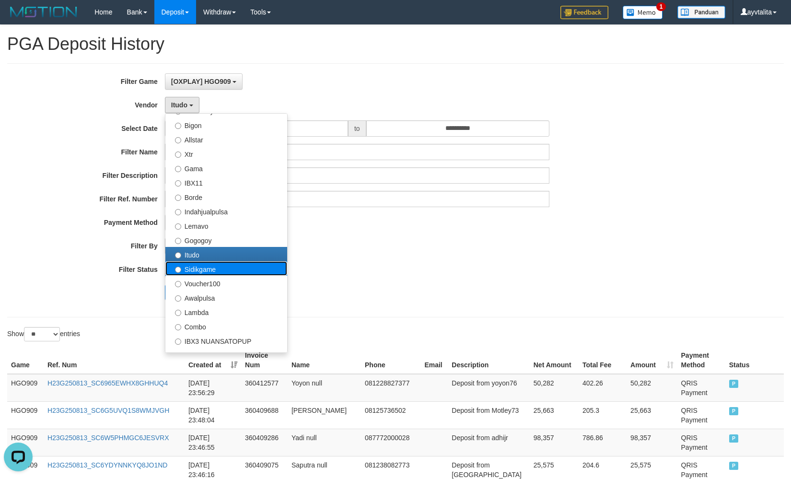
click at [231, 268] on label "Sidikgame" at bounding box center [226, 268] width 122 height 14
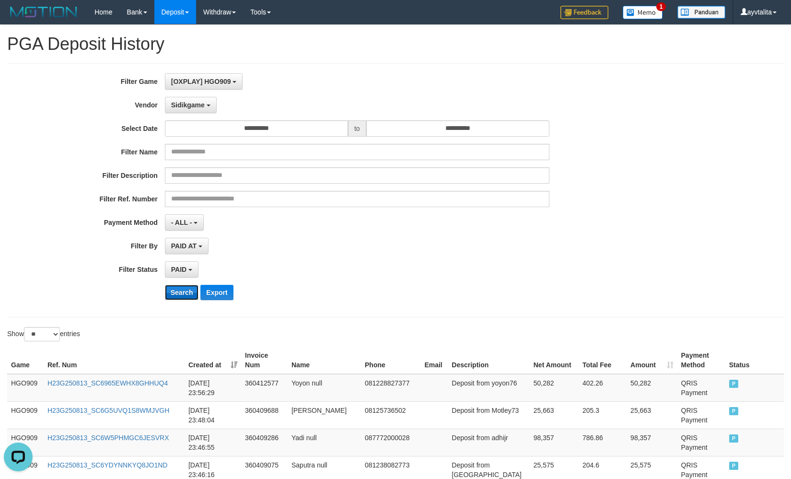
click at [180, 291] on button "Search" at bounding box center [182, 292] width 34 height 15
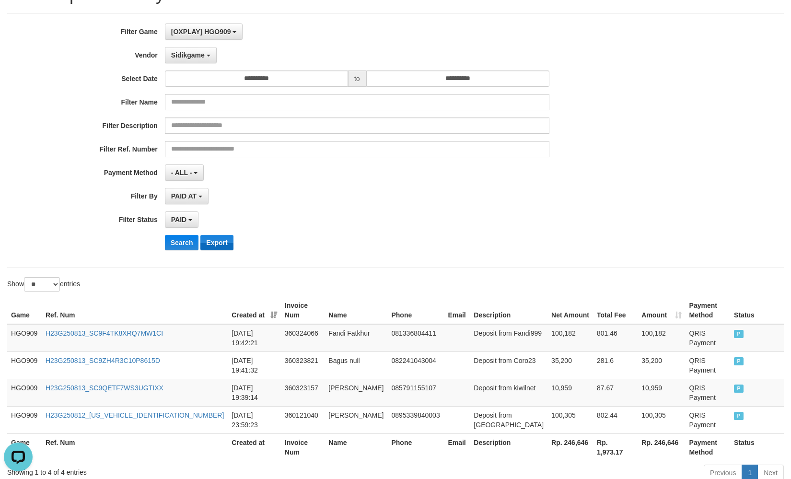
scroll to position [0, 0]
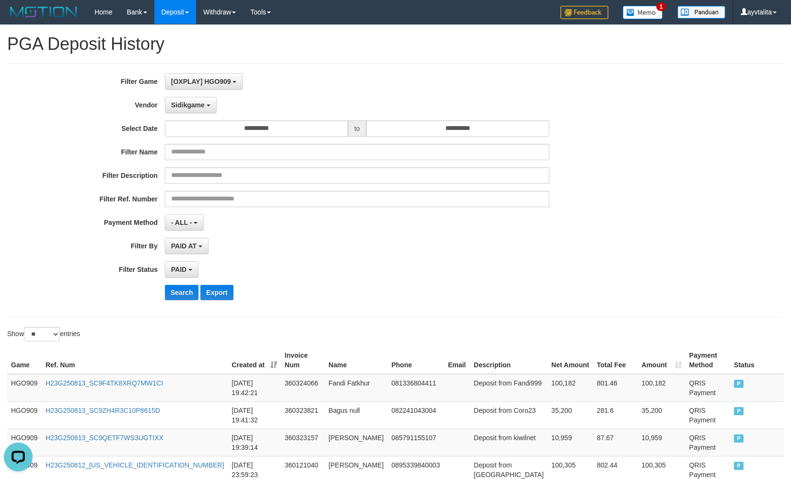
click at [194, 114] on div "**********" at bounding box center [329, 190] width 659 height 234
click at [193, 110] on button "Sidikgame" at bounding box center [191, 105] width 52 height 16
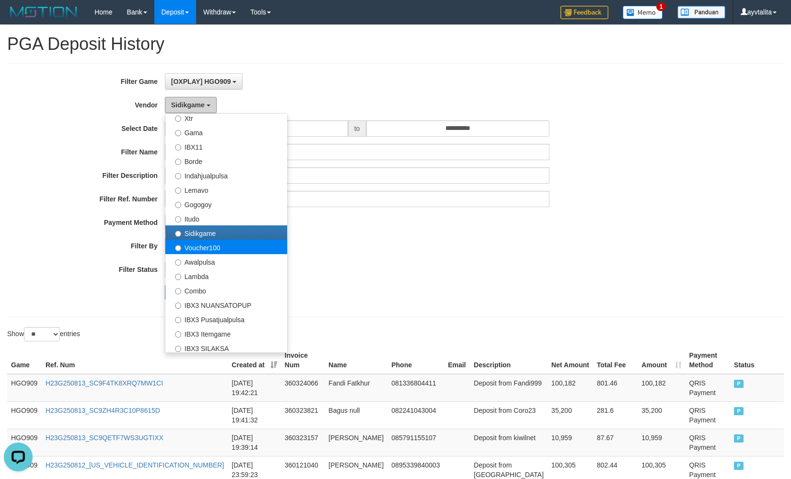
scroll to position [314, 0]
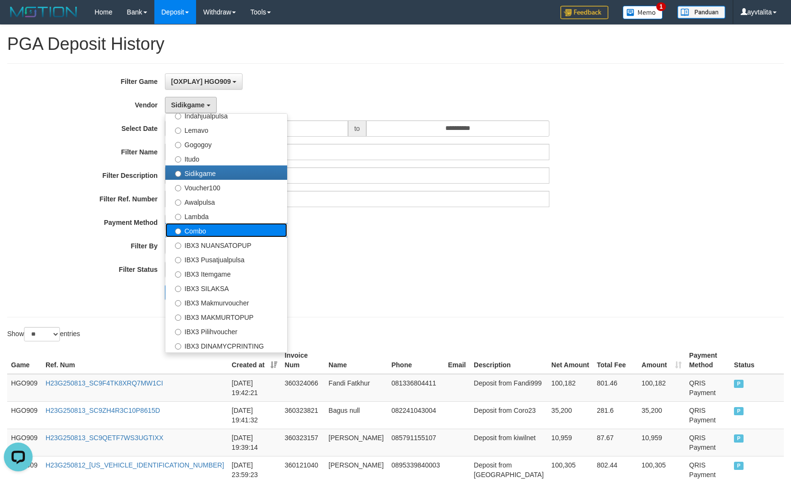
click at [200, 233] on label "Combo" at bounding box center [226, 230] width 122 height 14
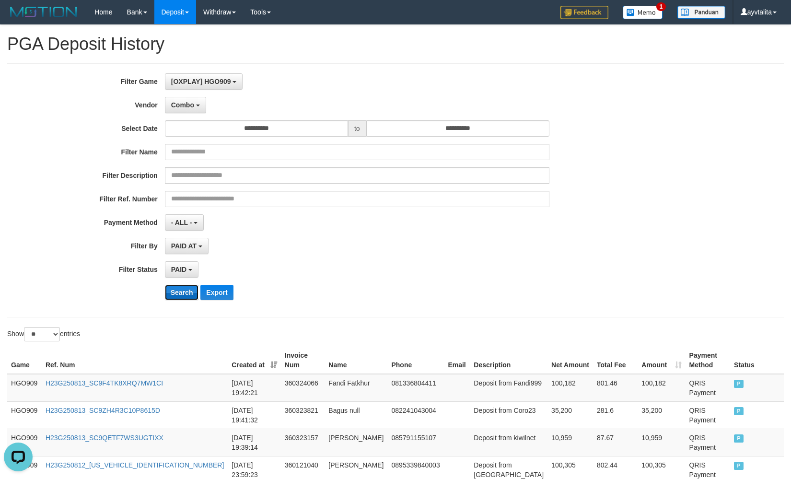
click at [174, 293] on button "Search" at bounding box center [182, 292] width 34 height 15
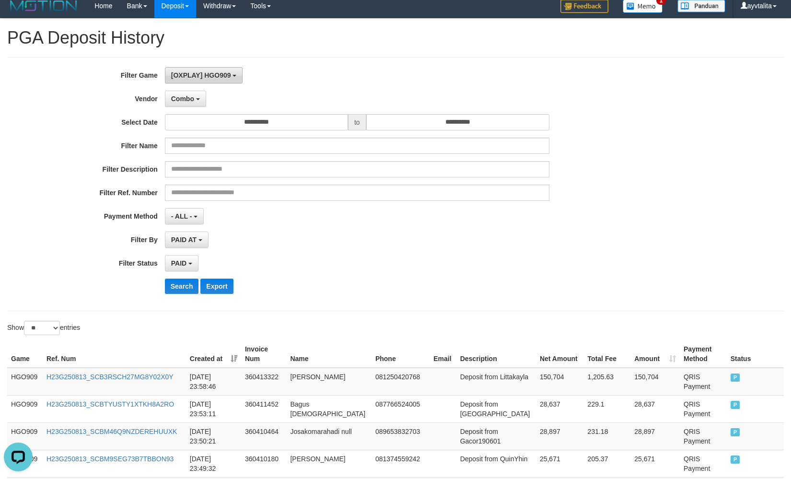
scroll to position [0, 0]
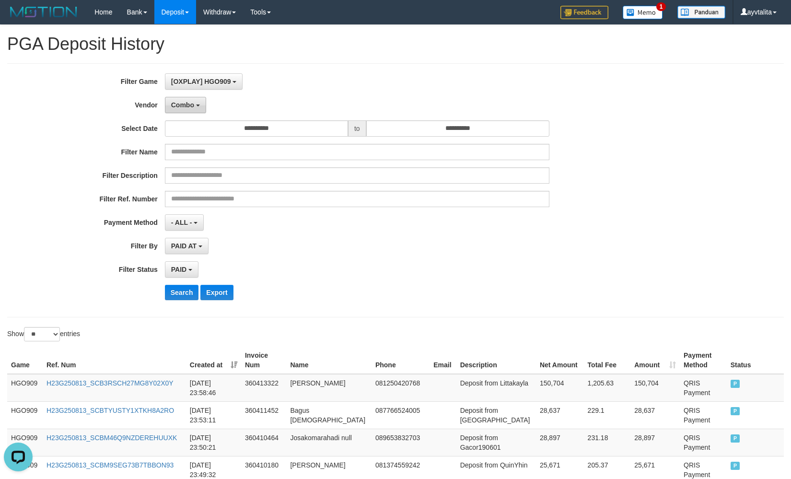
click at [185, 104] on span "Combo" at bounding box center [182, 105] width 23 height 8
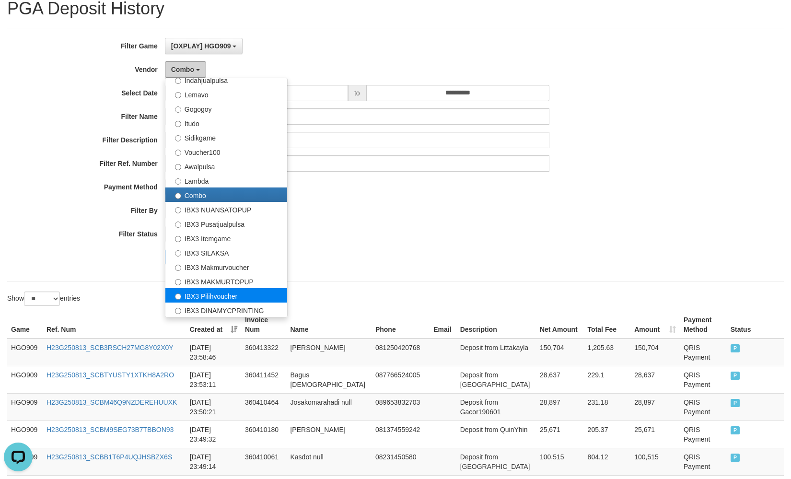
scroll to position [96, 0]
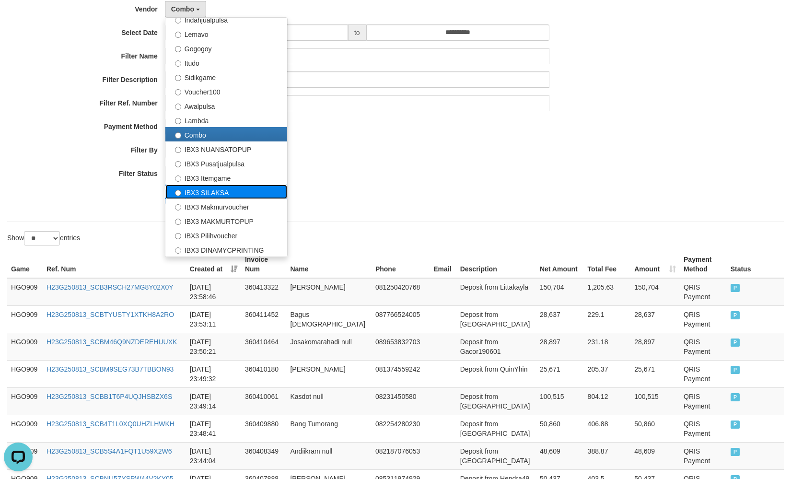
click at [220, 188] on label "IBX3 SILAKSA" at bounding box center [226, 192] width 122 height 14
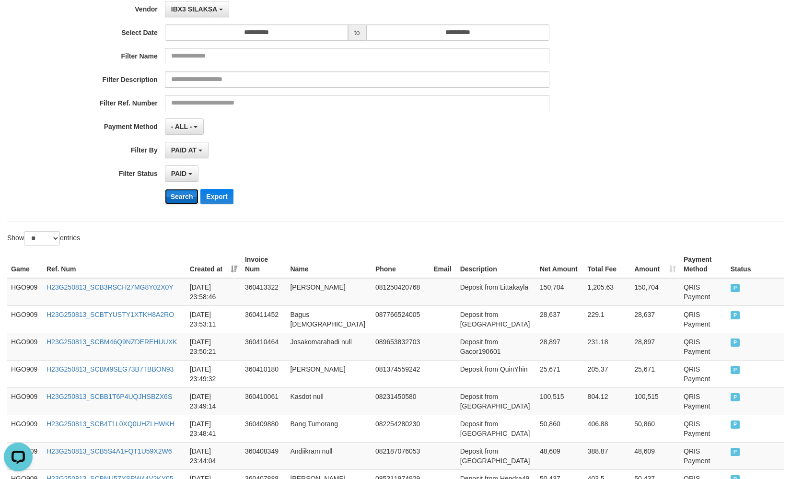
click at [185, 202] on button "Search" at bounding box center [182, 196] width 34 height 15
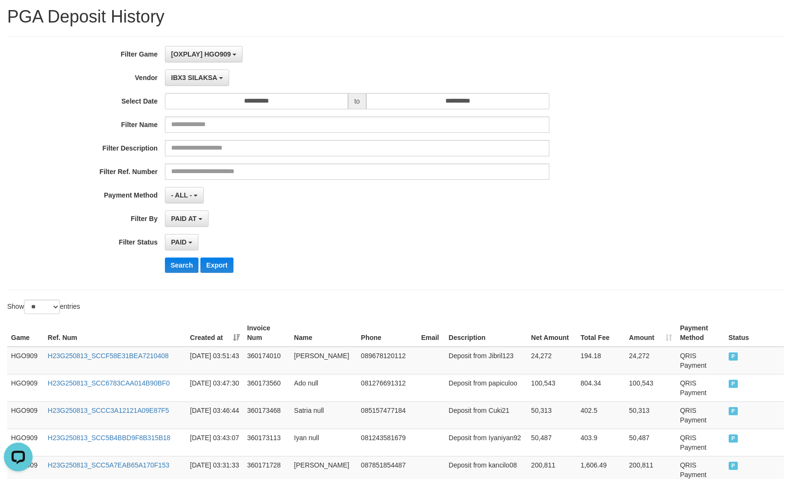
scroll to position [0, 0]
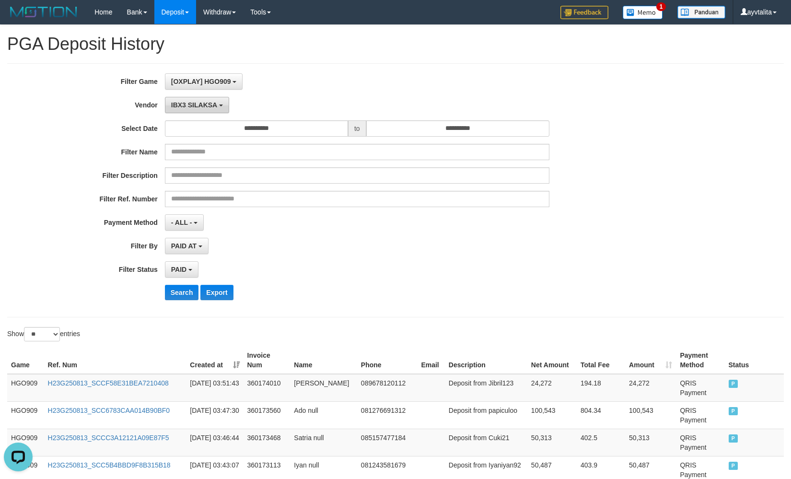
click at [196, 107] on span "IBX3 SILAKSA" at bounding box center [194, 105] width 46 height 8
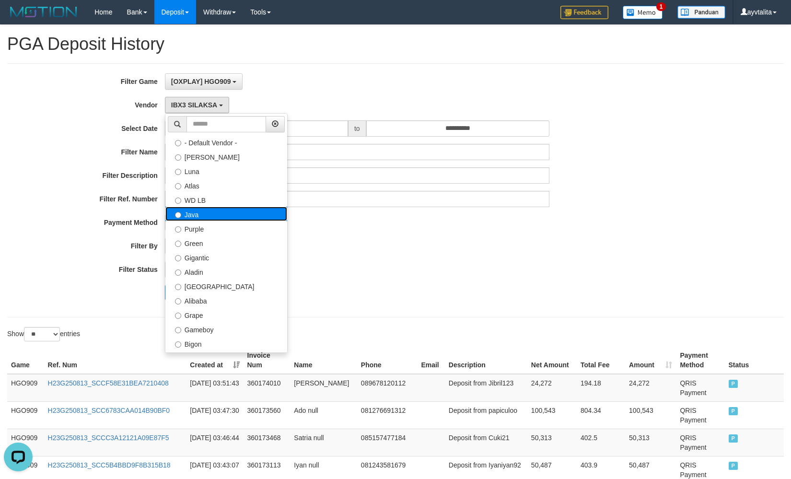
click at [199, 212] on label "Java" at bounding box center [226, 214] width 122 height 14
select select "**********"
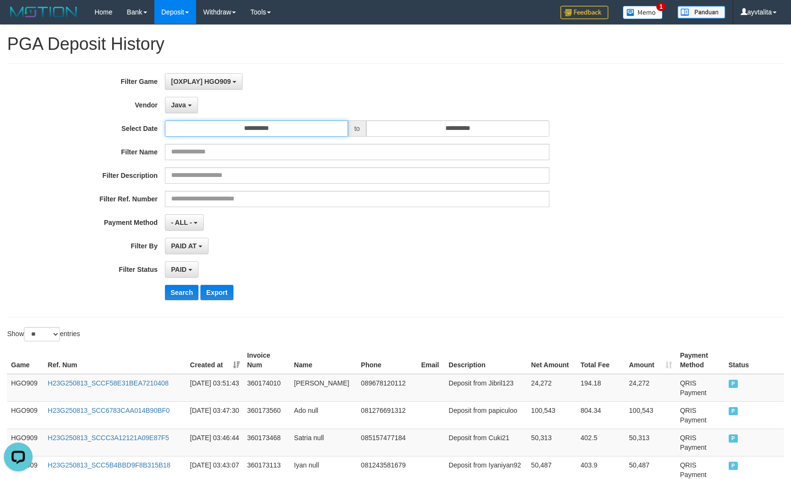
click at [217, 130] on input "**********" at bounding box center [256, 128] width 183 height 16
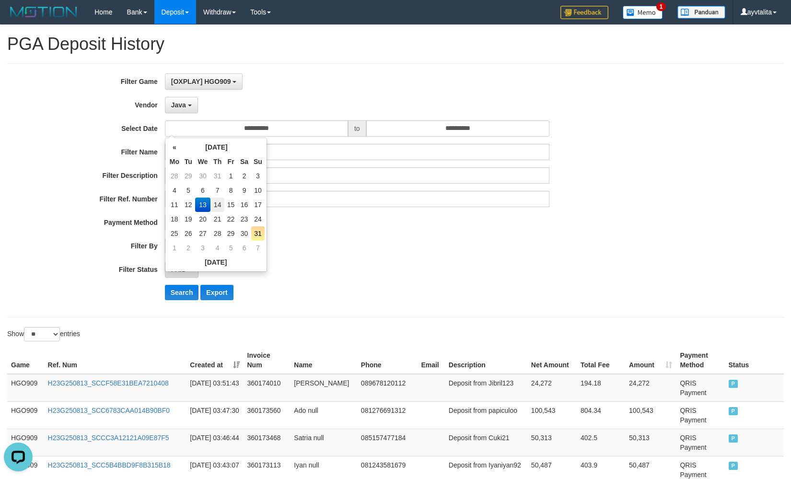
click at [218, 208] on td "14" at bounding box center [217, 204] width 14 height 14
type input "**********"
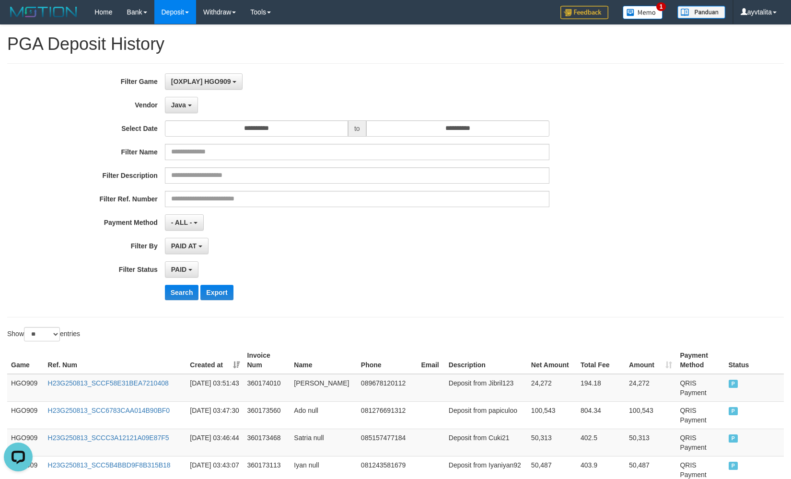
click at [319, 240] on div "PAID AT PAID AT CREATED AT" at bounding box center [357, 246] width 384 height 16
drag, startPoint x: 168, startPoint y: 291, endPoint x: 175, endPoint y: 291, distance: 6.7
click at [175, 291] on button "Search" at bounding box center [182, 292] width 34 height 15
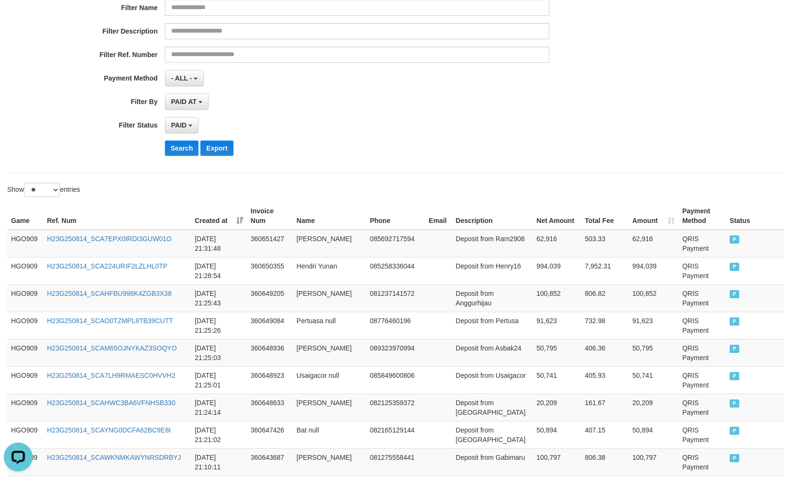
scroll to position [11, 0]
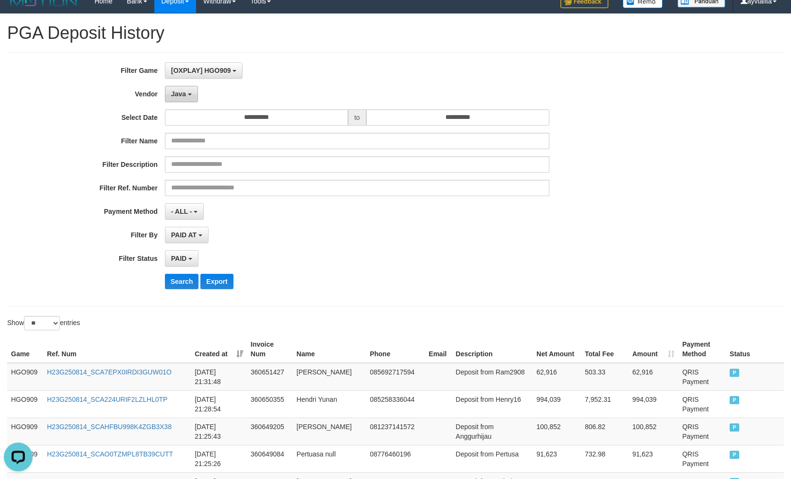
click at [191, 91] on button "Java" at bounding box center [181, 94] width 33 height 16
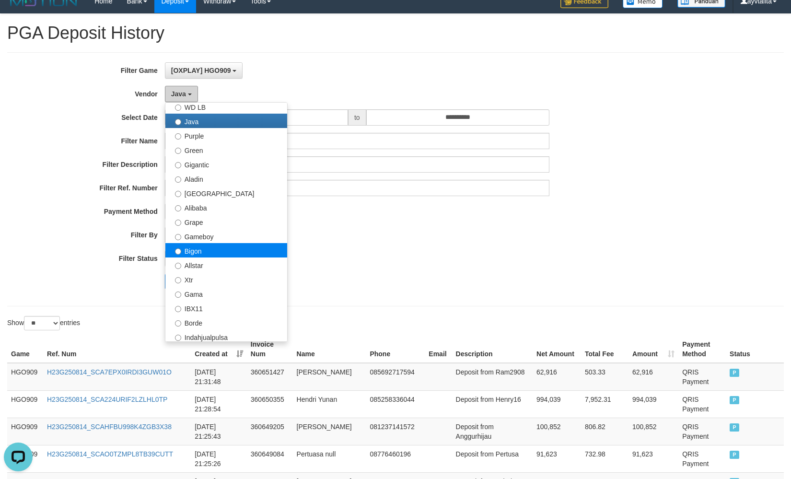
scroll to position [96, 0]
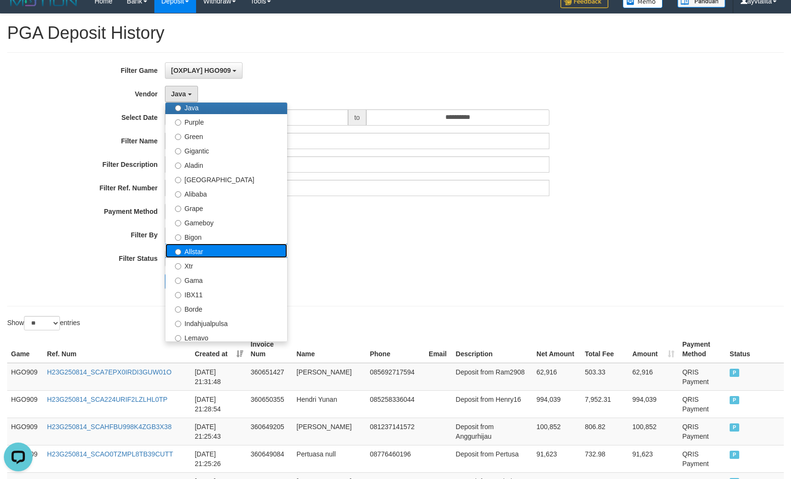
click at [207, 248] on label "Allstar" at bounding box center [226, 250] width 122 height 14
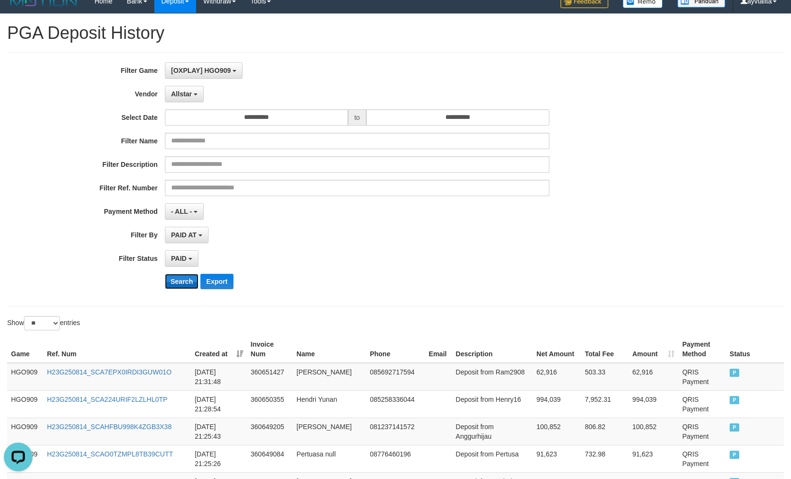
click at [188, 279] on button "Search" at bounding box center [182, 281] width 34 height 15
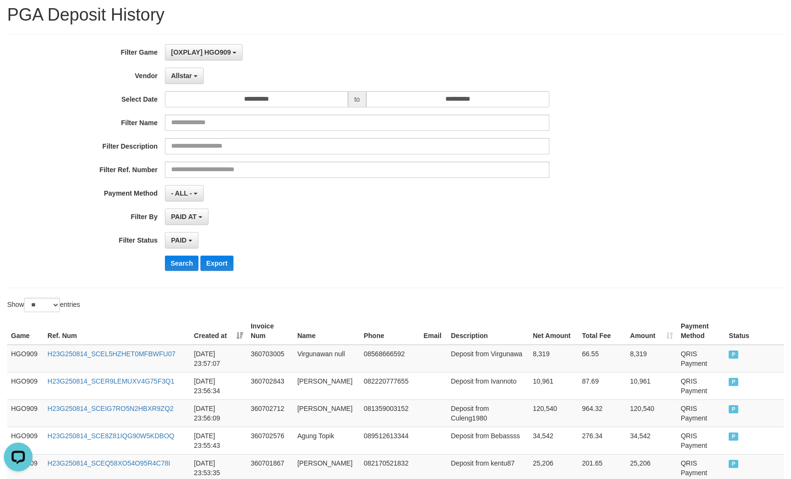
scroll to position [0, 0]
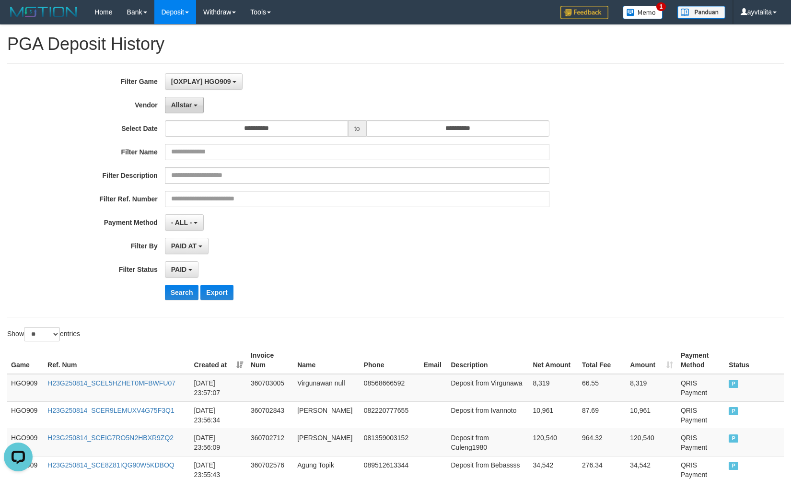
click at [185, 101] on span "Allstar" at bounding box center [181, 105] width 21 height 8
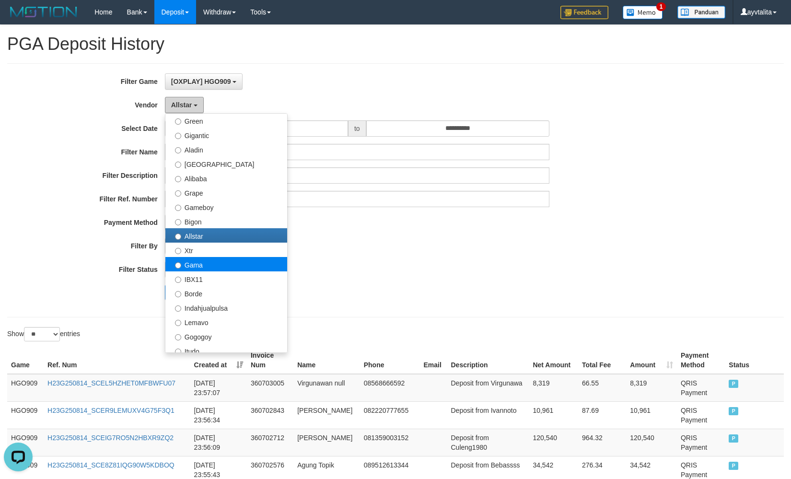
scroll to position [144, 0]
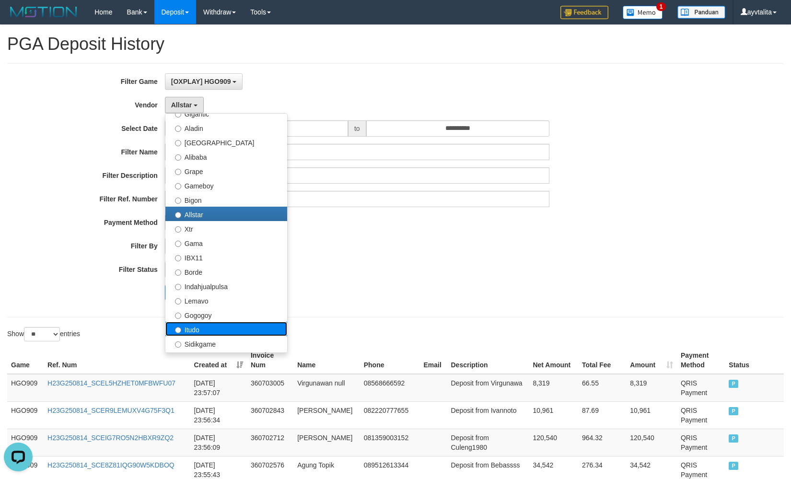
click at [207, 331] on label "Itudo" at bounding box center [226, 329] width 122 height 14
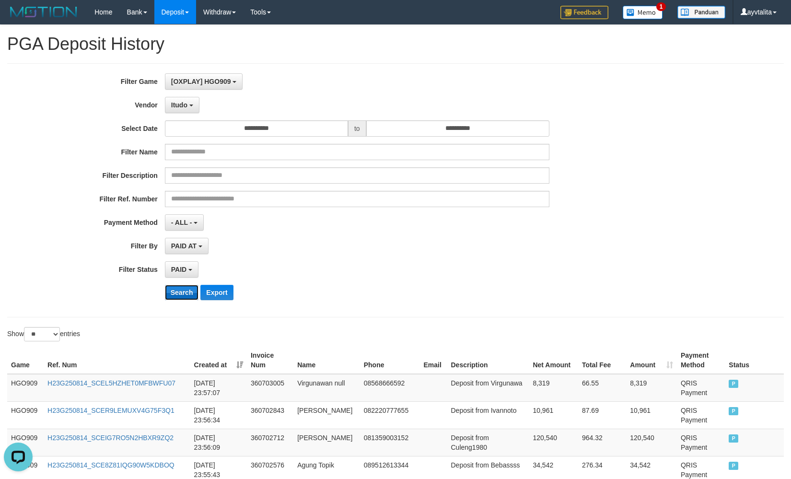
click at [182, 294] on button "Search" at bounding box center [182, 292] width 34 height 15
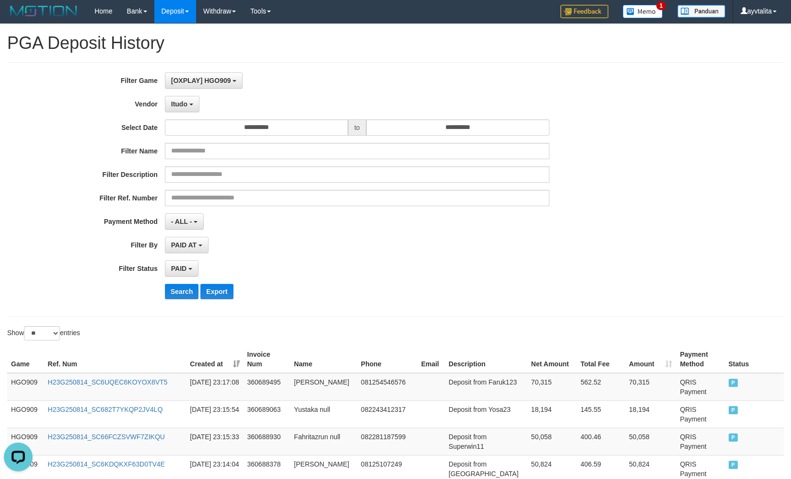
scroll to position [0, 0]
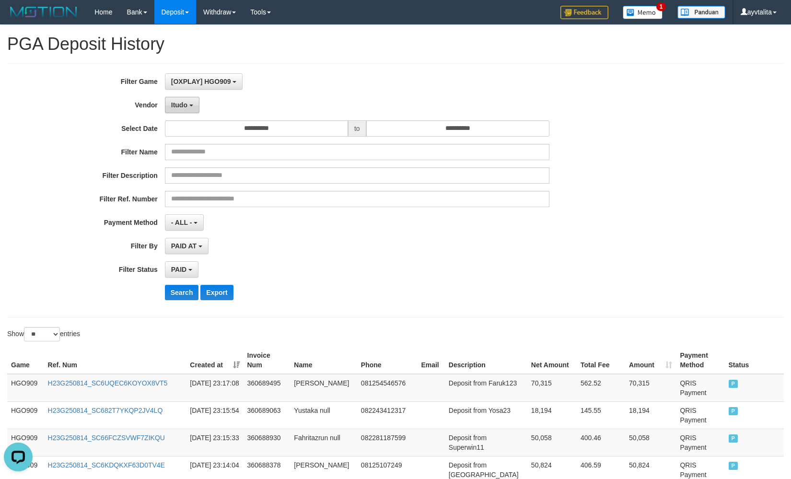
click at [192, 111] on button "Itudo" at bounding box center [182, 105] width 35 height 16
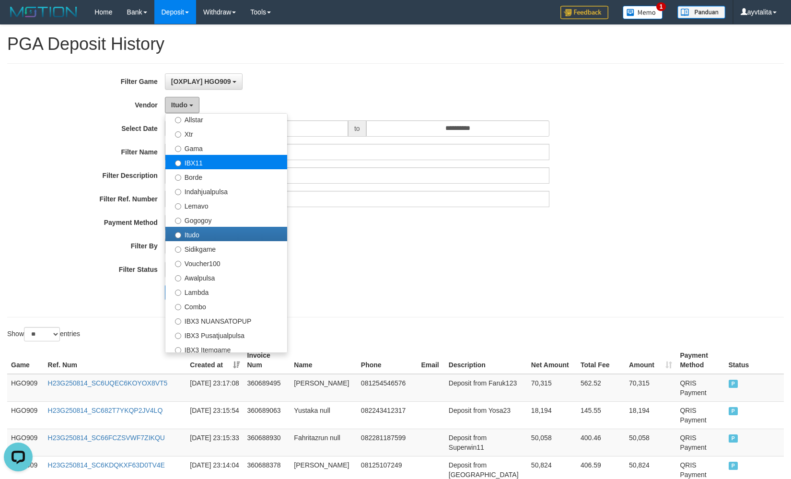
scroll to position [240, 0]
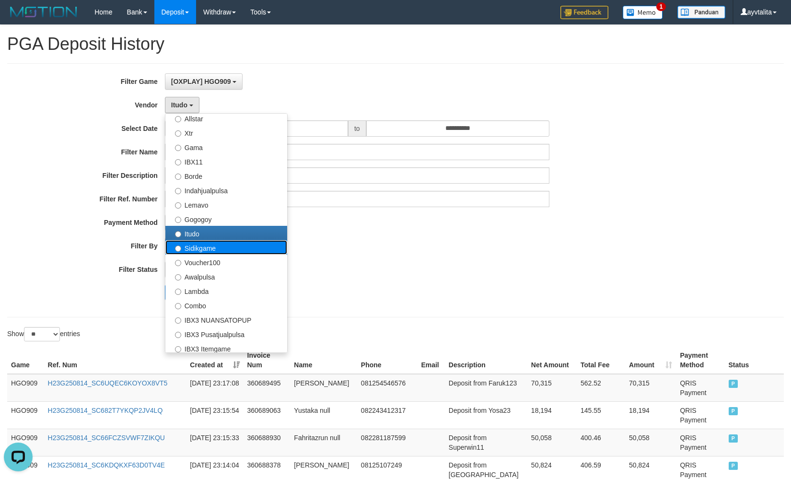
click at [193, 247] on label "Sidikgame" at bounding box center [226, 247] width 122 height 14
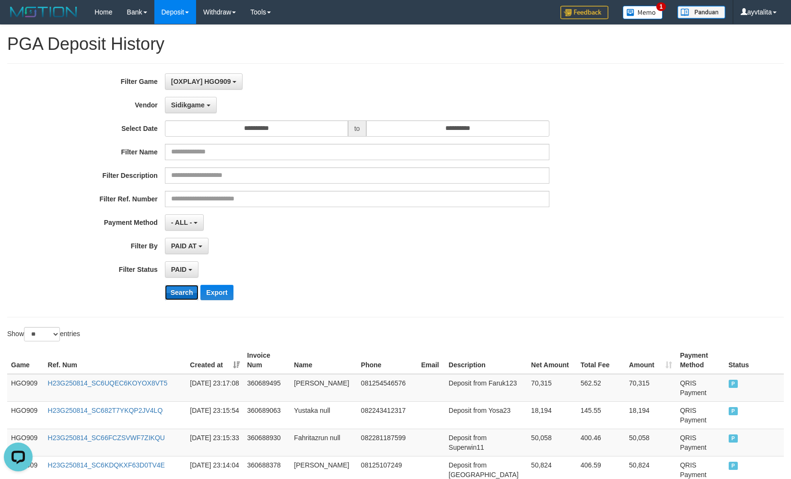
click at [185, 293] on button "Search" at bounding box center [182, 292] width 34 height 15
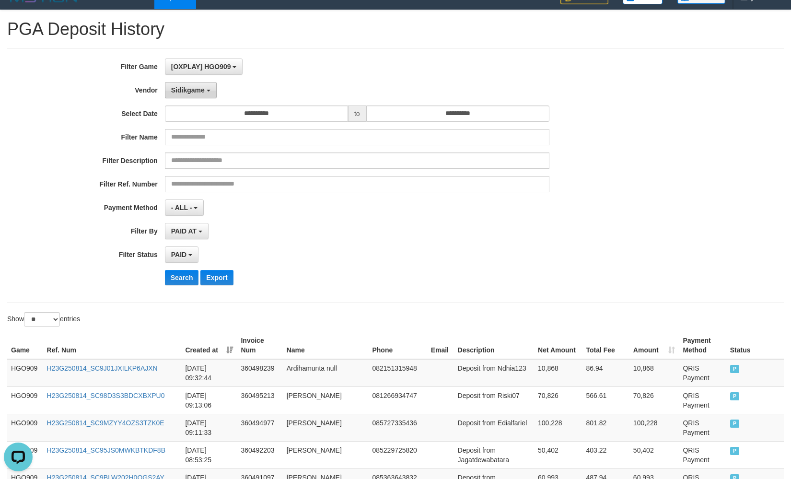
scroll to position [0, 0]
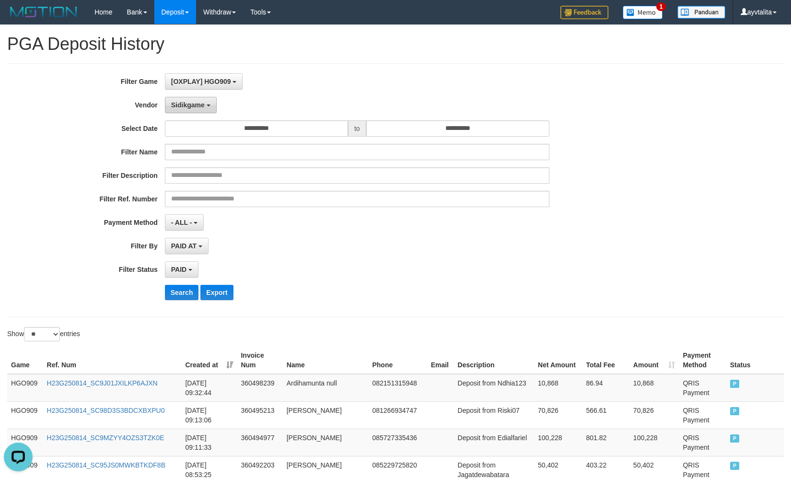
click at [195, 106] on span "Sidikgame" at bounding box center [188, 105] width 34 height 8
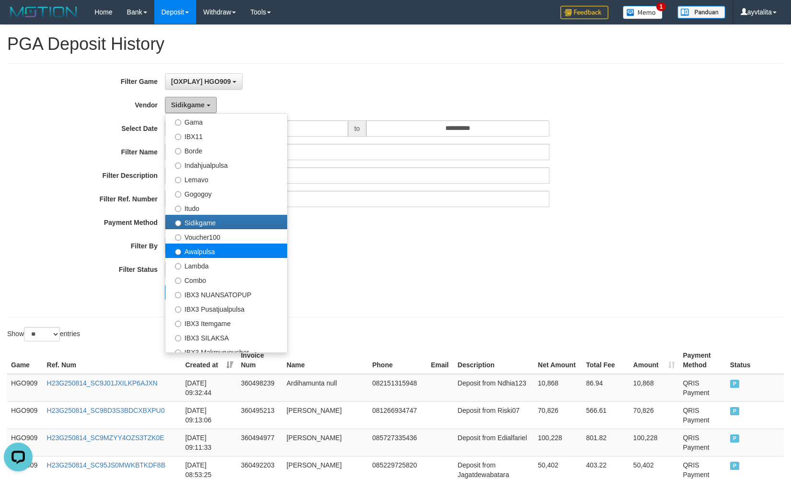
scroll to position [314, 0]
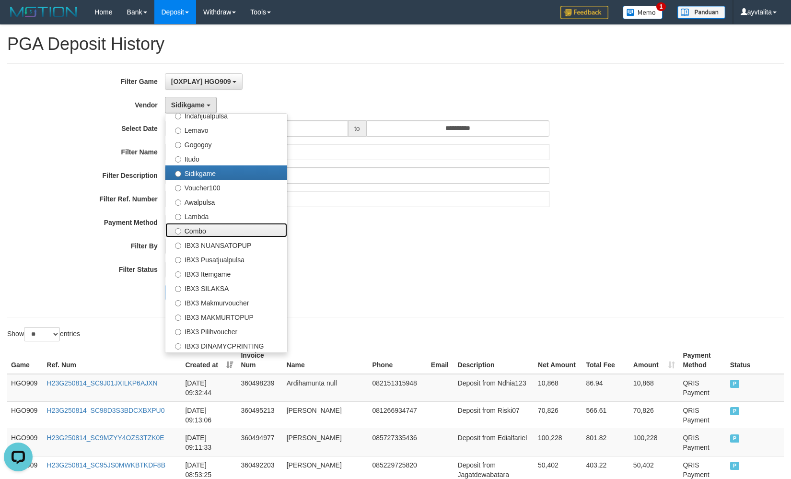
drag, startPoint x: 209, startPoint y: 227, endPoint x: 195, endPoint y: 244, distance: 22.2
click at [209, 227] on label "Combo" at bounding box center [226, 230] width 122 height 14
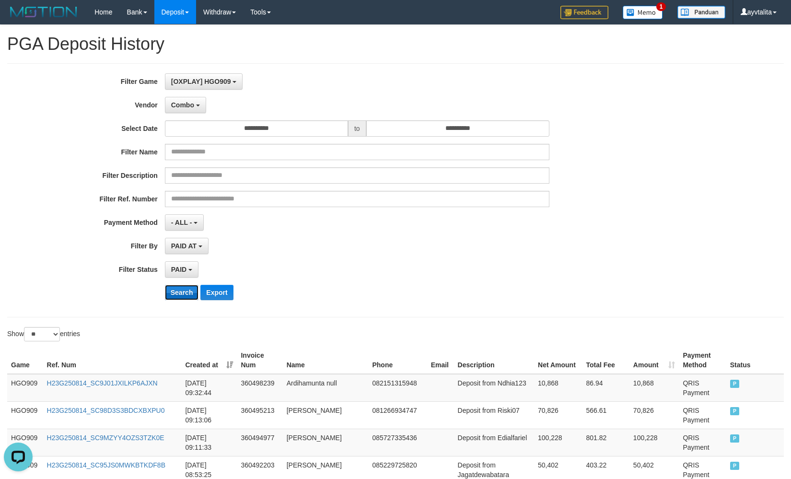
click at [188, 291] on button "Search" at bounding box center [182, 292] width 34 height 15
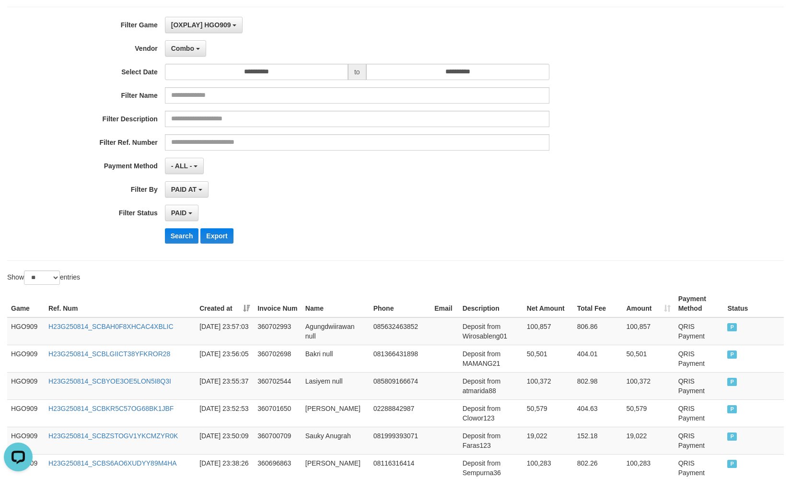
scroll to position [0, 0]
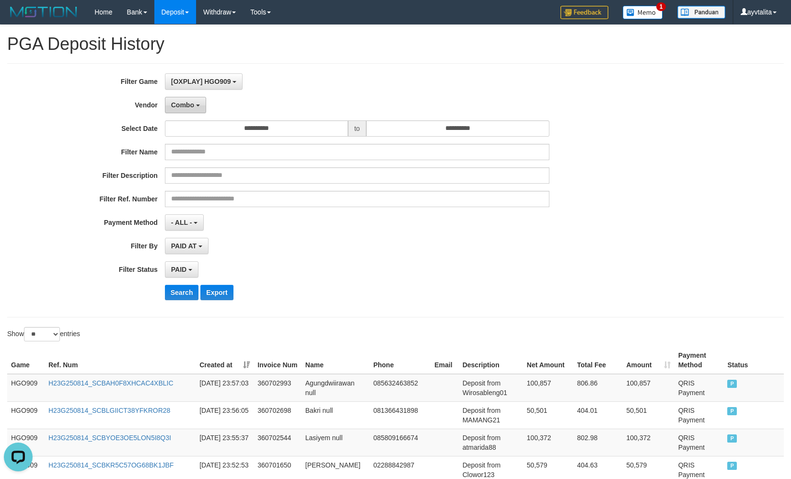
click at [188, 104] on span "Combo" at bounding box center [182, 105] width 23 height 8
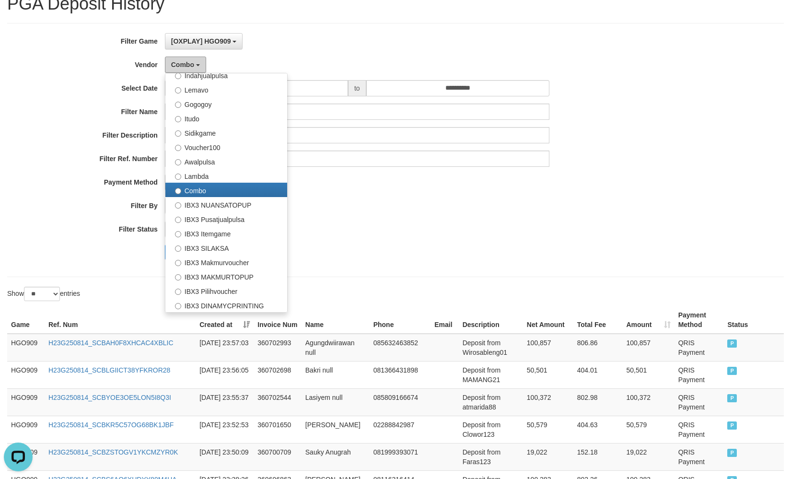
scroll to position [96, 0]
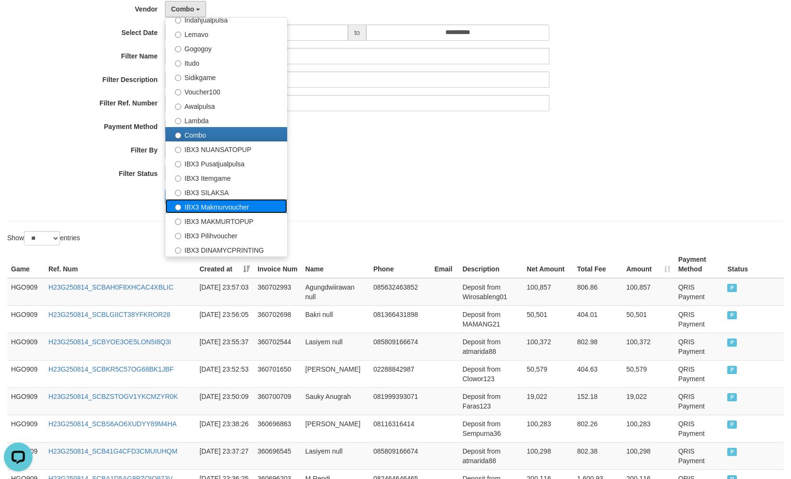
click at [220, 199] on label "IBX3 Makmurvoucher" at bounding box center [226, 206] width 122 height 14
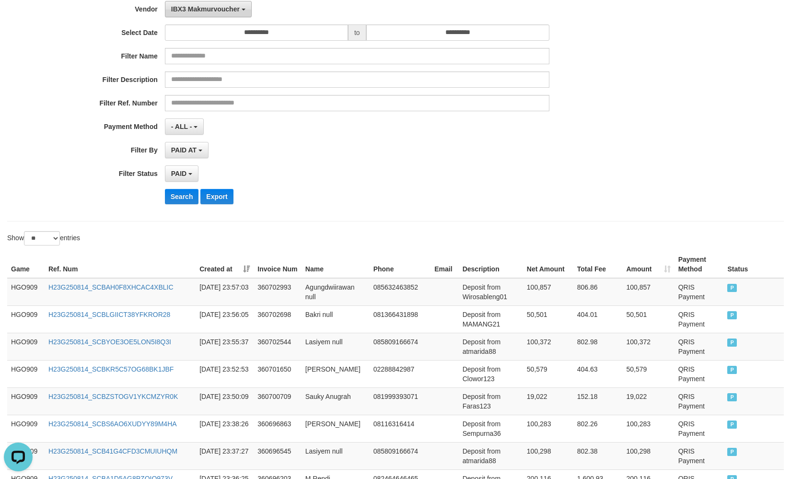
click at [198, 6] on span "IBX3 Makmurvoucher" at bounding box center [205, 9] width 69 height 8
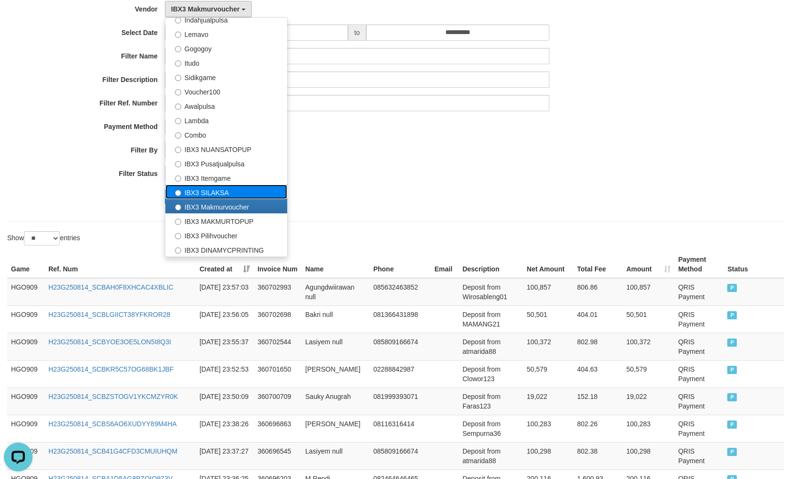
click at [212, 192] on label "IBX3 SILAKSA" at bounding box center [226, 192] width 122 height 14
select select "**********"
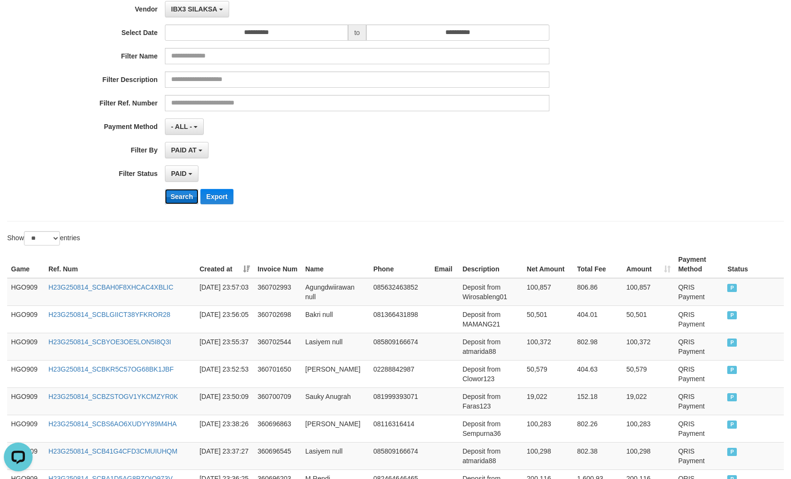
click at [175, 194] on button "Search" at bounding box center [182, 196] width 34 height 15
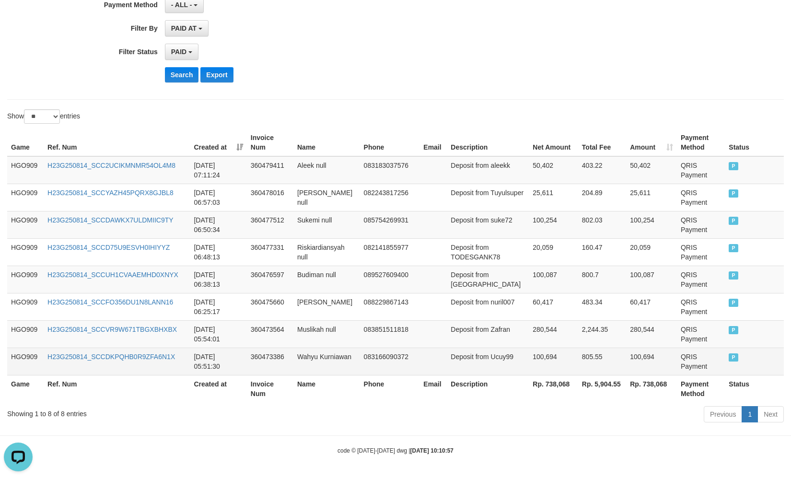
scroll to position [0, 0]
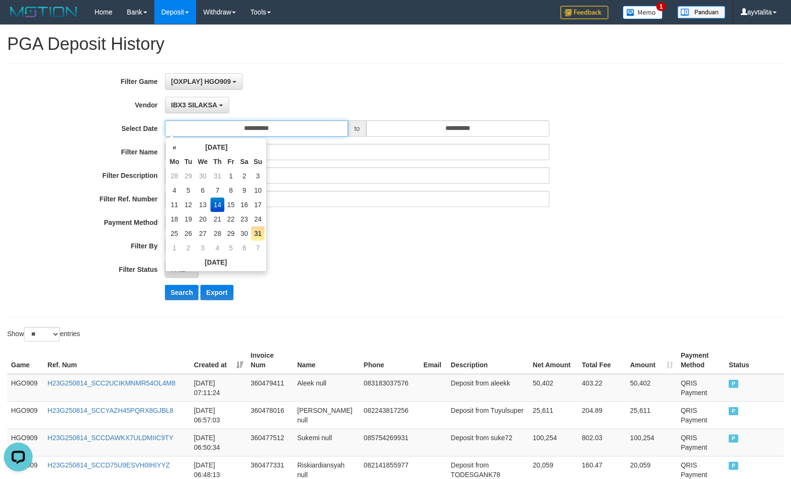
click at [233, 124] on input "**********" at bounding box center [256, 128] width 183 height 16
click at [230, 205] on td "15" at bounding box center [230, 204] width 13 height 14
type input "**********"
click at [196, 108] on span "IBX3 SILAKSA" at bounding box center [194, 105] width 46 height 8
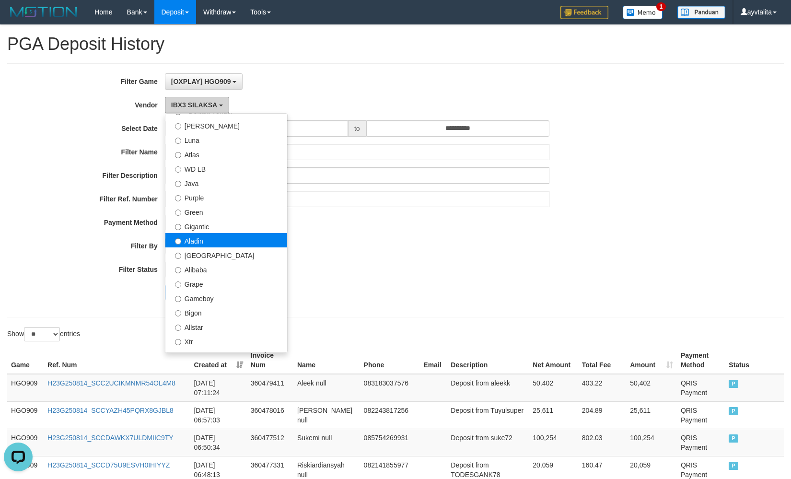
scroll to position [48, 0]
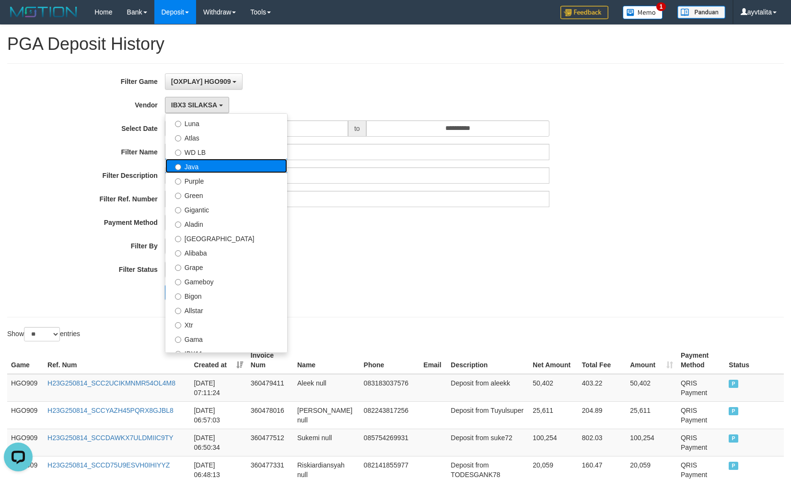
click at [196, 164] on label "Java" at bounding box center [226, 166] width 122 height 14
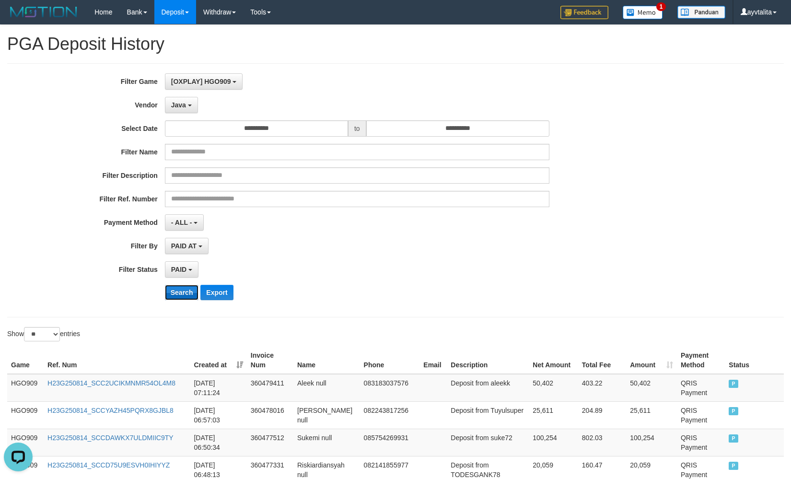
click at [187, 289] on button "Search" at bounding box center [182, 292] width 34 height 15
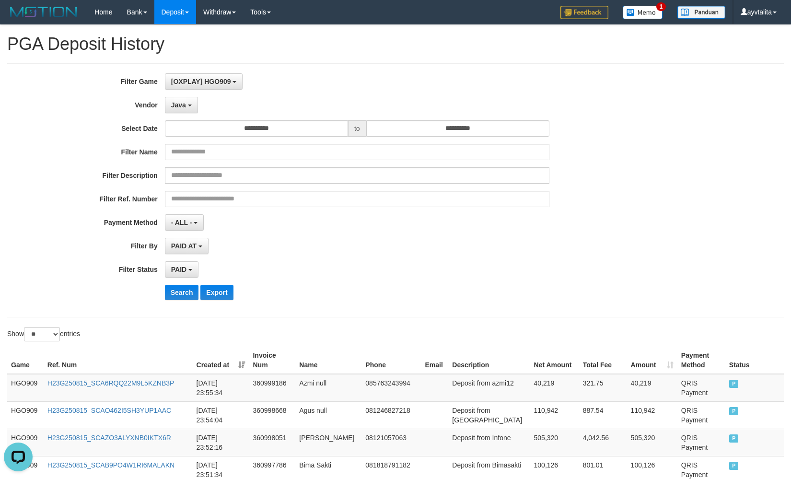
click at [655, 235] on div "**********" at bounding box center [329, 190] width 659 height 234
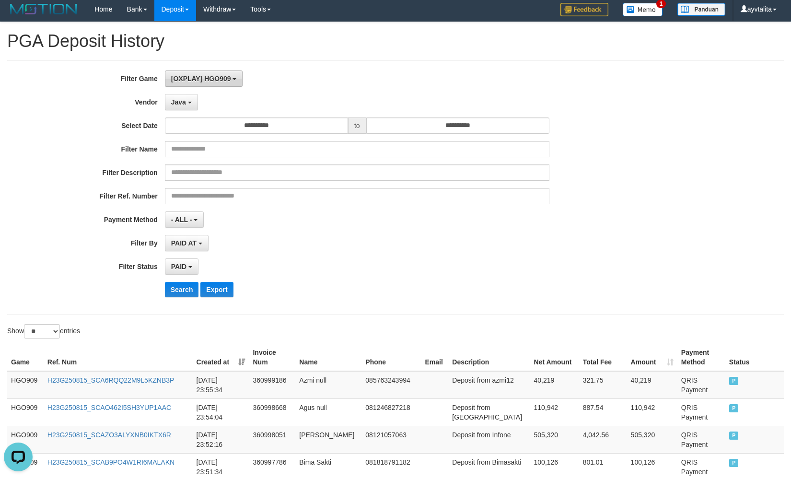
scroll to position [0, 0]
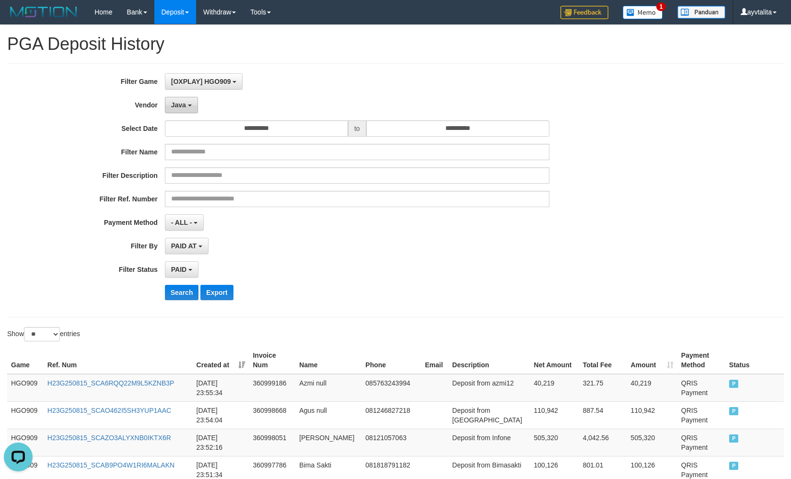
click at [196, 102] on button "Java" at bounding box center [181, 105] width 33 height 16
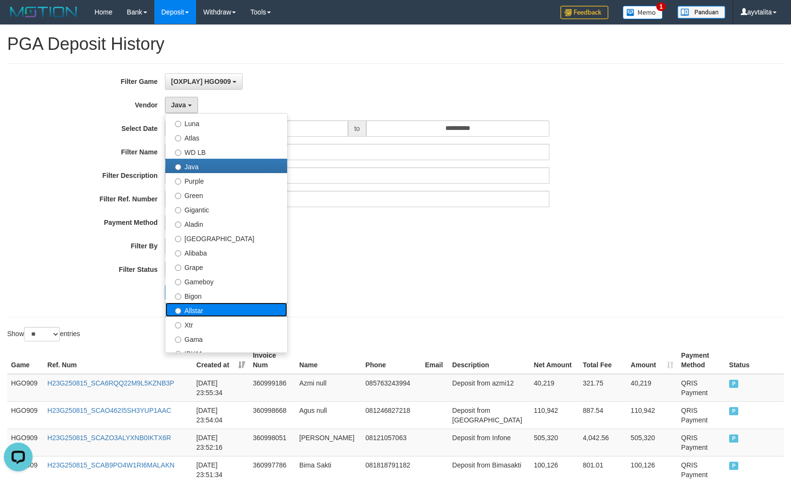
click at [206, 312] on label "Allstar" at bounding box center [226, 309] width 122 height 14
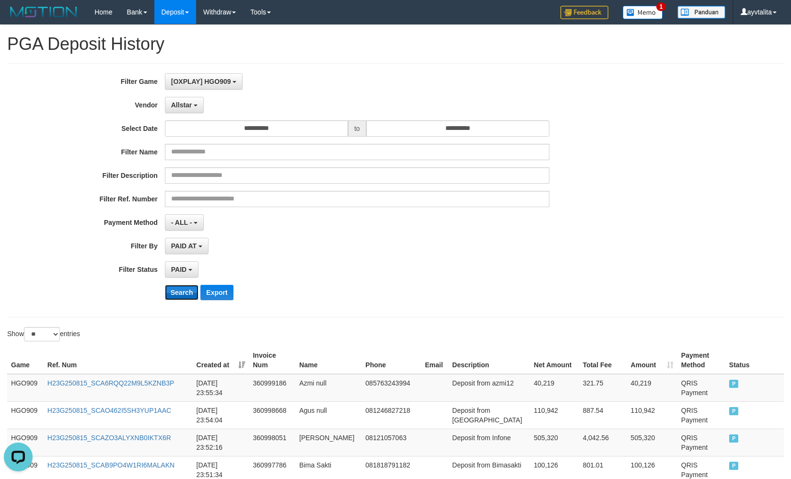
click at [185, 298] on button "Search" at bounding box center [182, 292] width 34 height 15
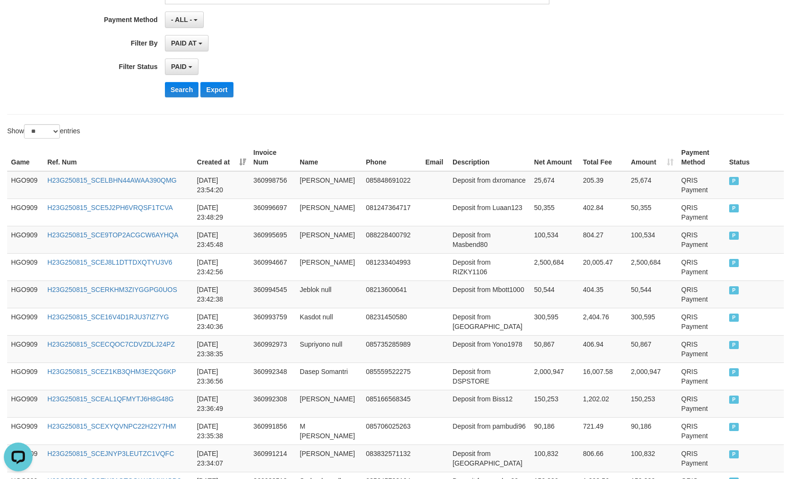
scroll to position [11, 0]
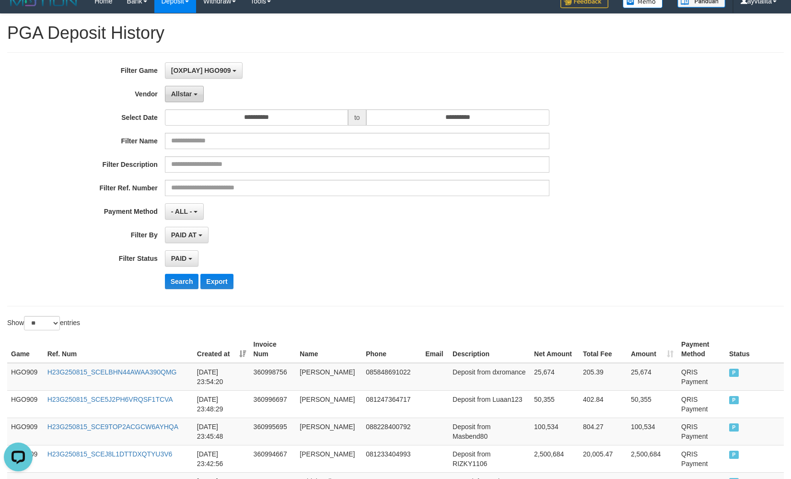
click at [197, 91] on button "Allstar" at bounding box center [184, 94] width 39 height 16
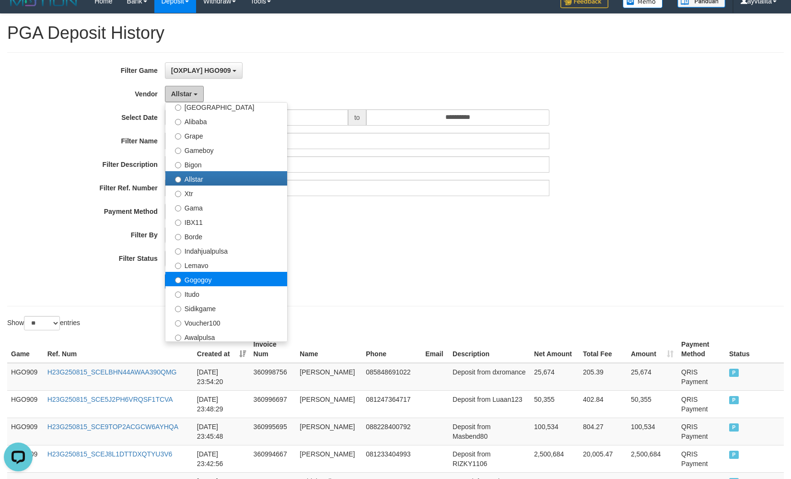
scroll to position [192, 0]
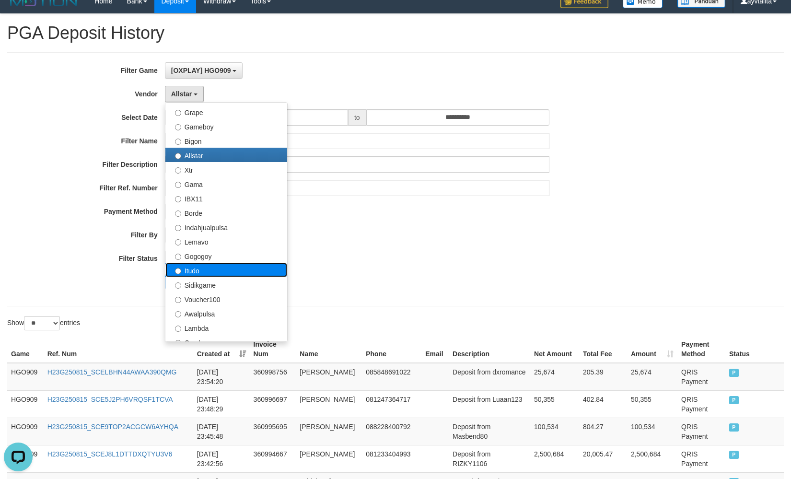
click at [207, 272] on label "Itudo" at bounding box center [226, 270] width 122 height 14
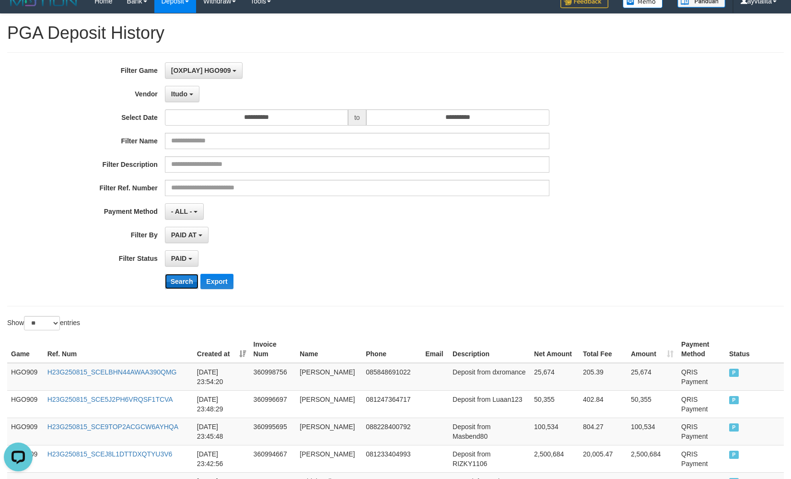
click at [177, 282] on button "Search" at bounding box center [182, 281] width 34 height 15
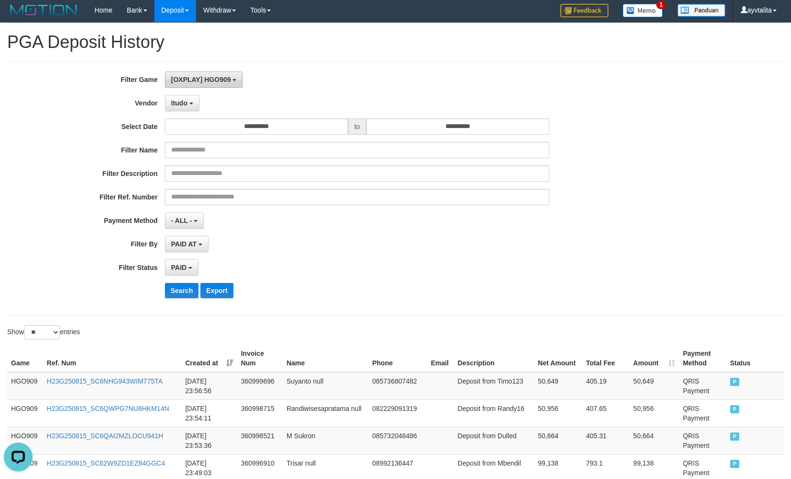
scroll to position [0, 0]
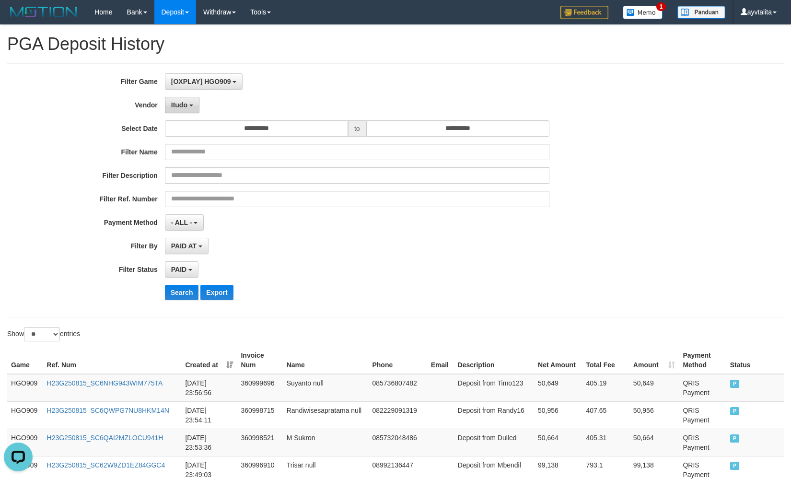
click at [176, 102] on span "Itudo" at bounding box center [179, 105] width 16 height 8
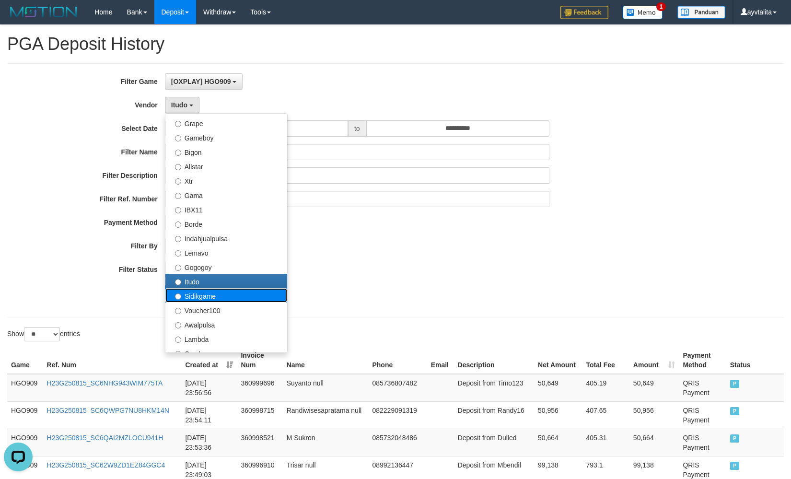
click at [222, 299] on label "Sidikgame" at bounding box center [226, 295] width 122 height 14
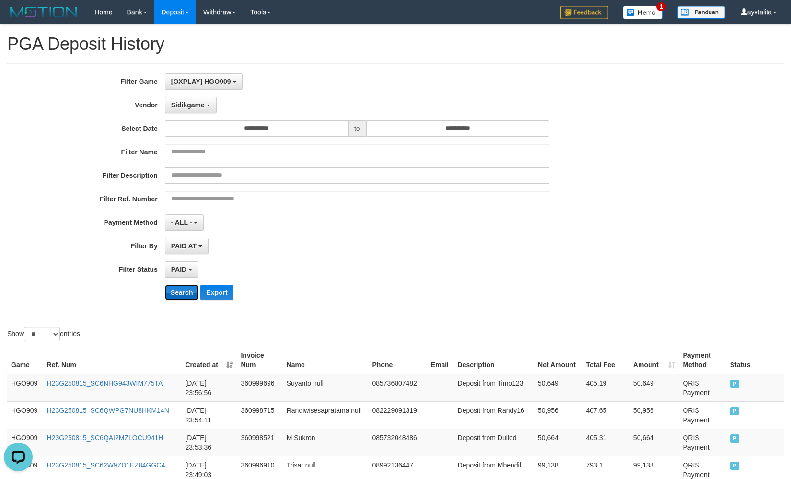
click at [192, 292] on button "Search" at bounding box center [182, 292] width 34 height 15
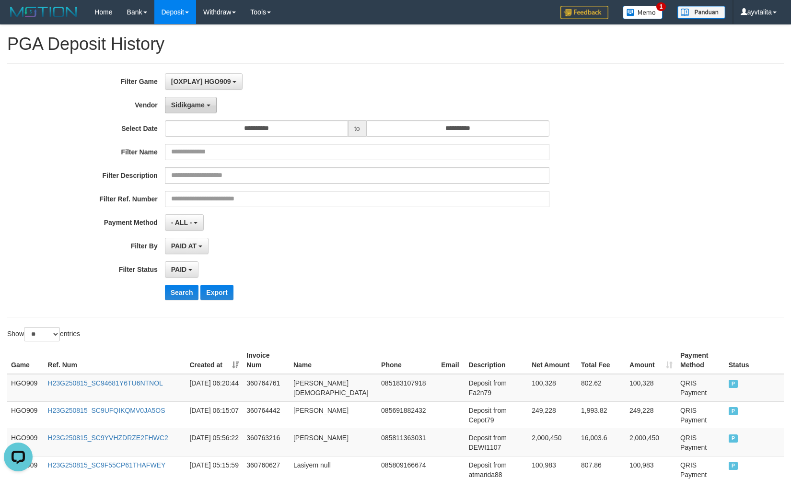
click at [186, 110] on button "Sidikgame" at bounding box center [191, 105] width 52 height 16
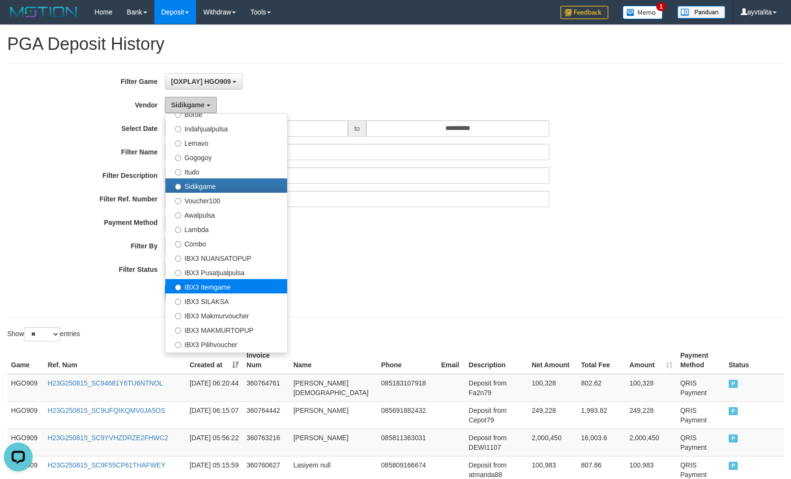
scroll to position [314, 0]
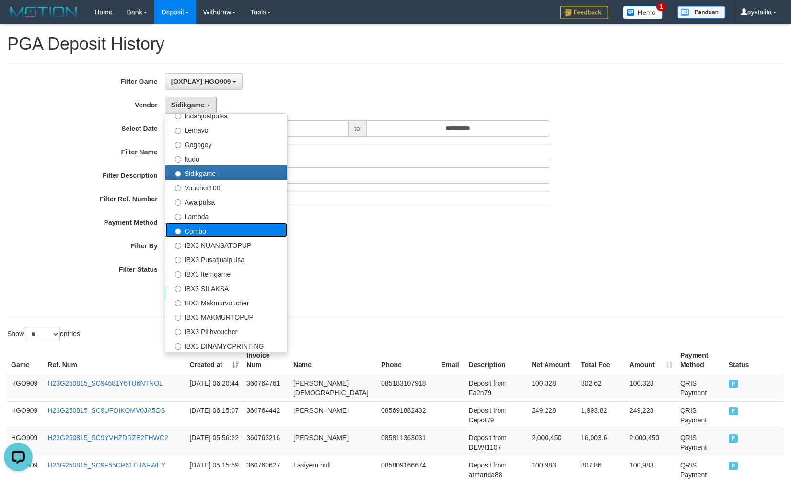
click at [211, 226] on label "Combo" at bounding box center [226, 230] width 122 height 14
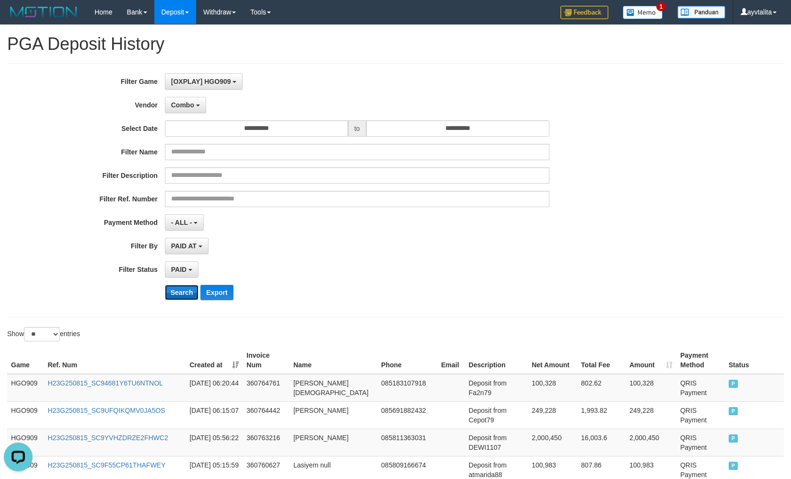
click at [179, 292] on button "Search" at bounding box center [182, 292] width 34 height 15
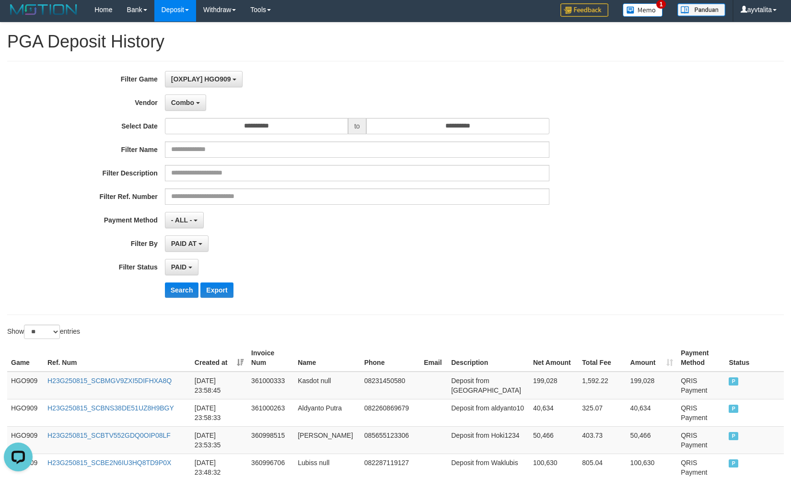
scroll to position [0, 0]
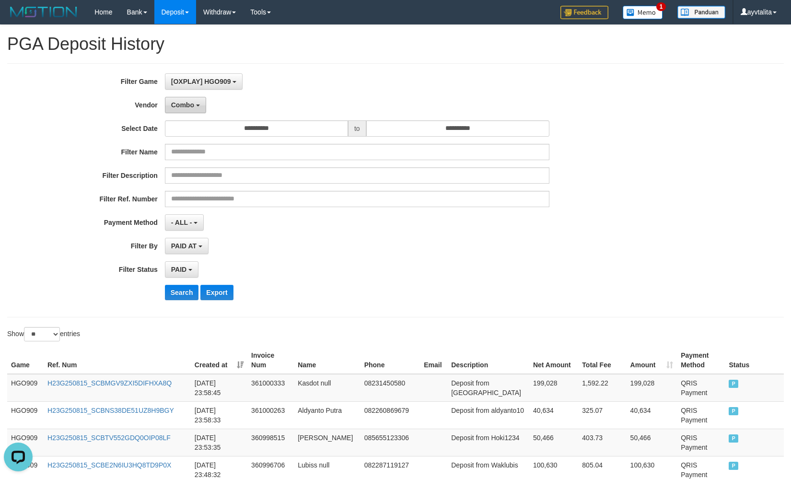
click at [184, 112] on button "Combo" at bounding box center [185, 105] width 41 height 16
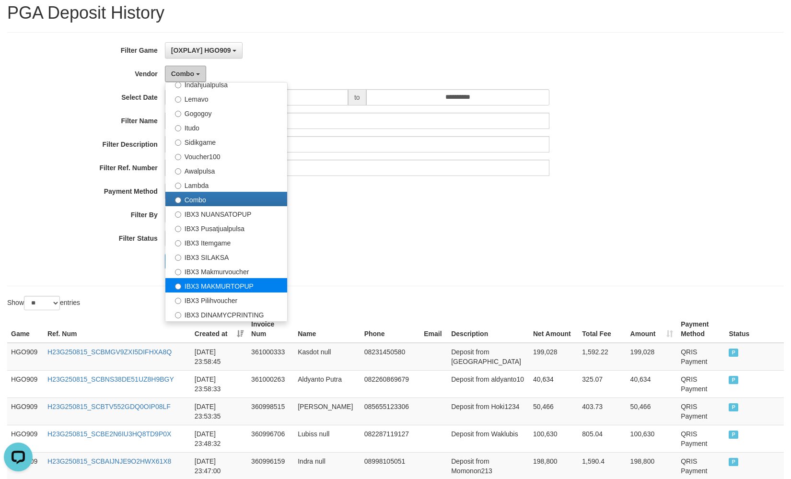
scroll to position [48, 0]
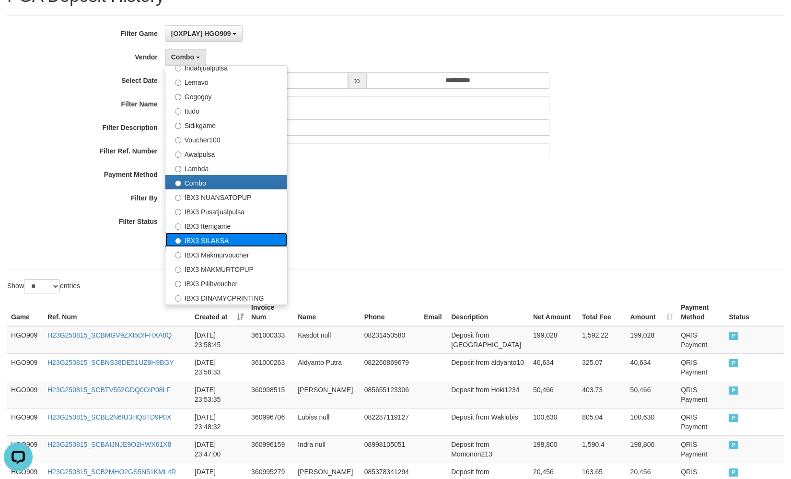
click at [219, 242] on label "IBX3 SILAKSA" at bounding box center [226, 239] width 122 height 14
select select "**********"
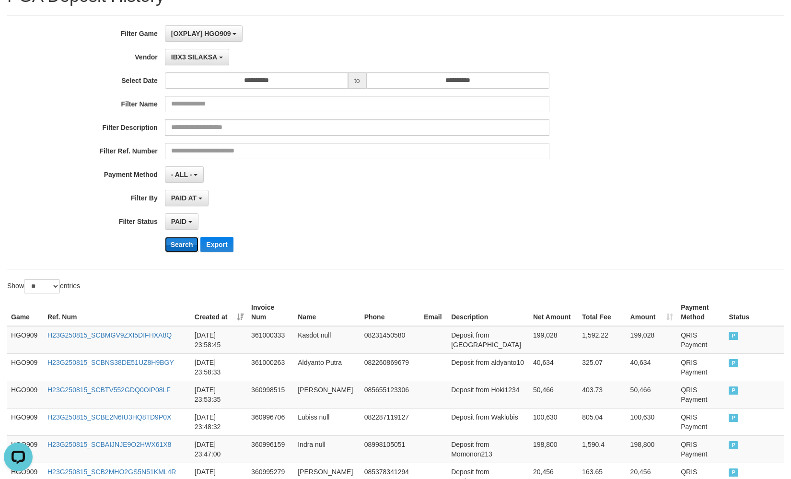
click at [180, 248] on button "Search" at bounding box center [182, 244] width 34 height 15
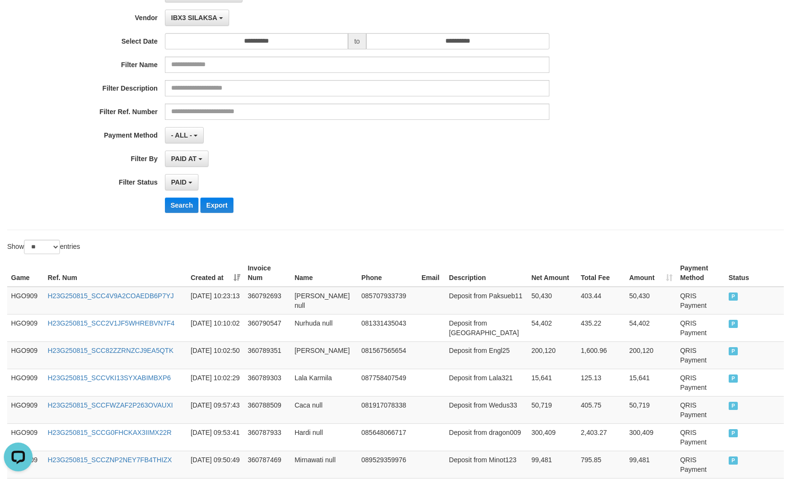
scroll to position [0, 0]
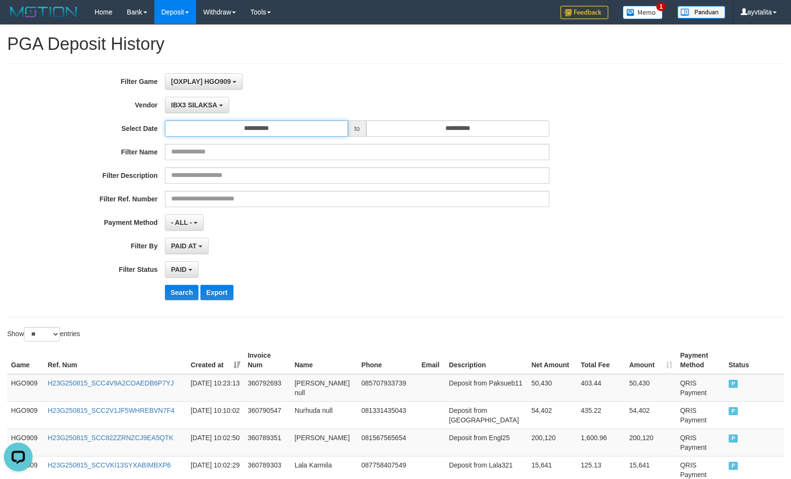
click at [240, 127] on input "**********" at bounding box center [256, 128] width 183 height 16
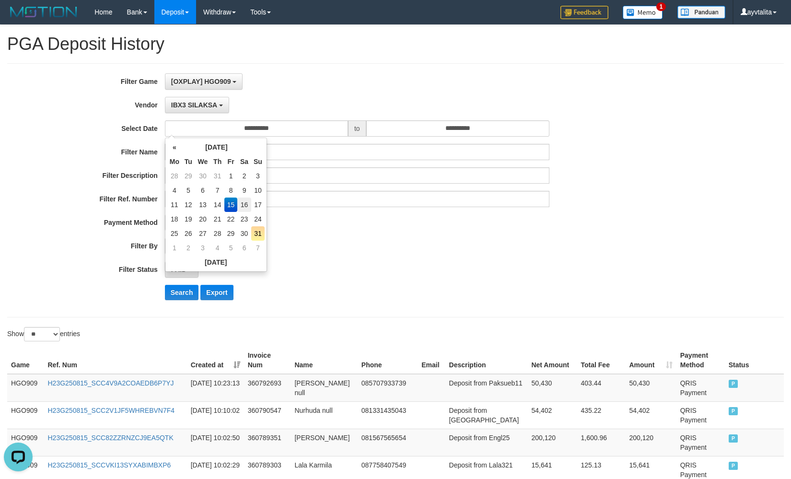
click at [247, 207] on td "16" at bounding box center [244, 204] width 14 height 14
type input "**********"
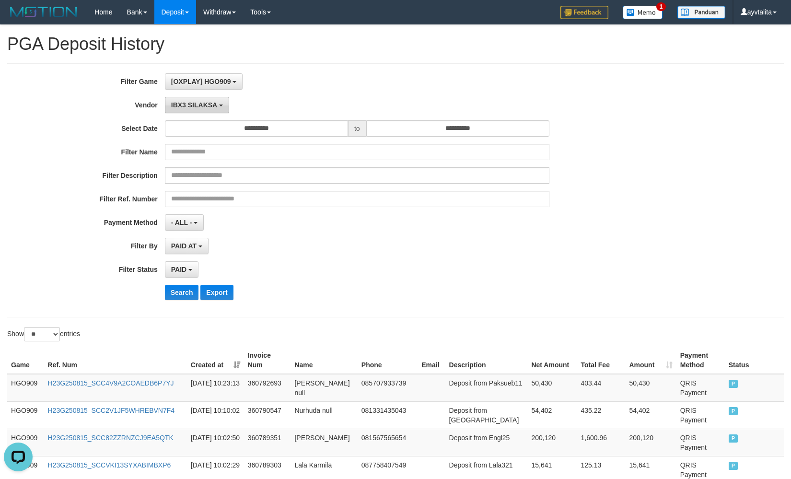
click at [209, 105] on span "IBX3 SILAKSA" at bounding box center [194, 105] width 46 height 8
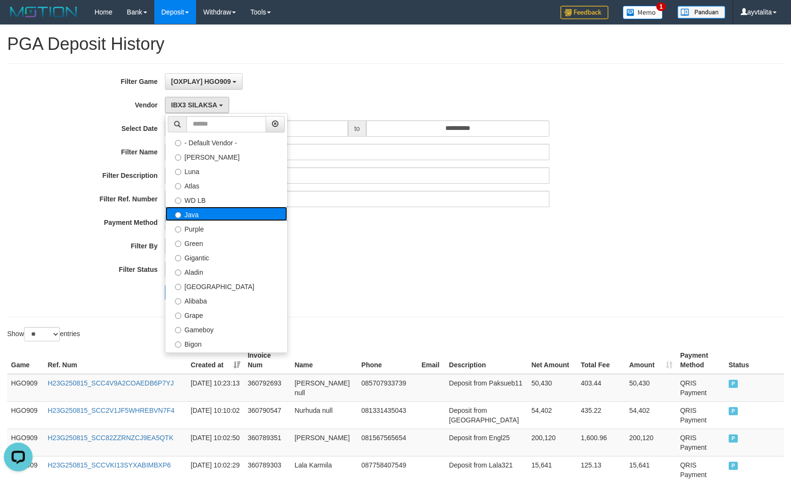
click at [198, 219] on label "Java" at bounding box center [226, 214] width 122 height 14
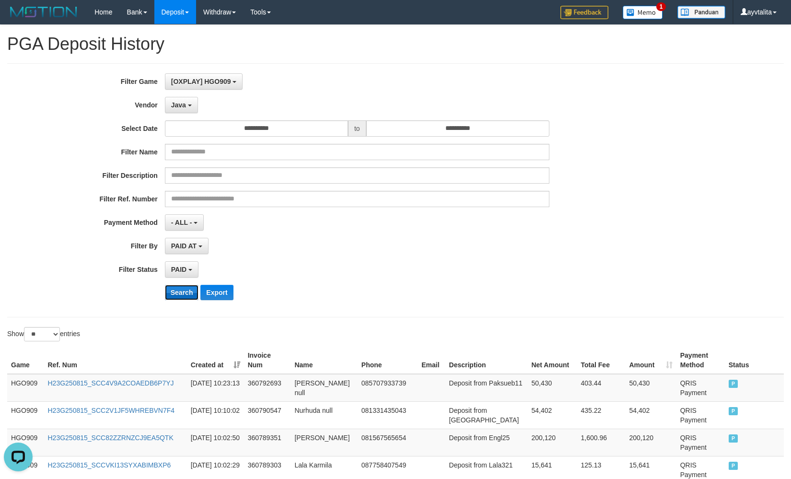
click at [179, 289] on button "Search" at bounding box center [182, 292] width 34 height 15
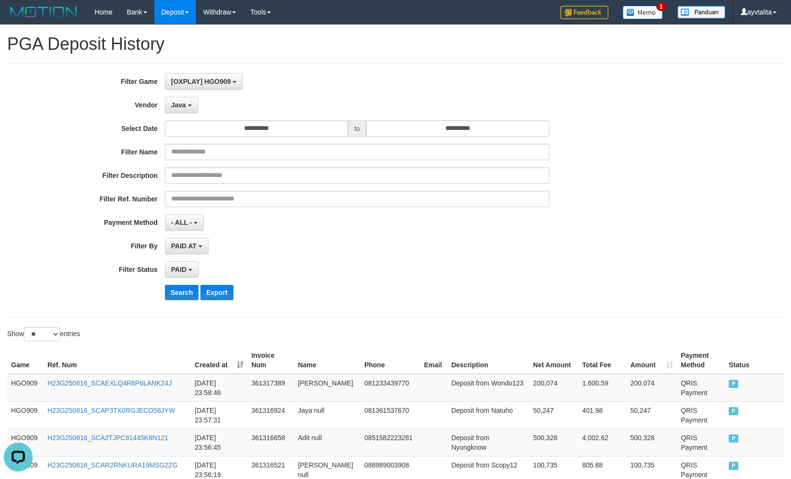
click at [178, 113] on div "**********" at bounding box center [329, 190] width 659 height 234
click at [179, 110] on button "Java" at bounding box center [181, 105] width 33 height 16
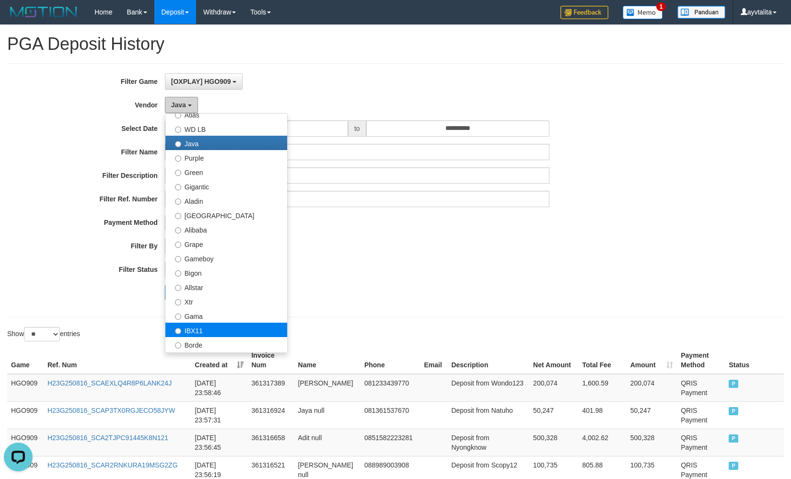
scroll to position [96, 0]
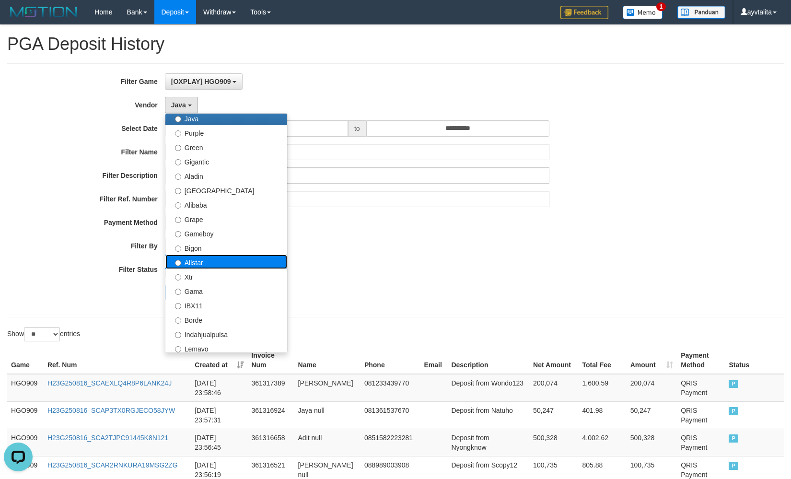
click at [196, 266] on label "Allstar" at bounding box center [226, 261] width 122 height 14
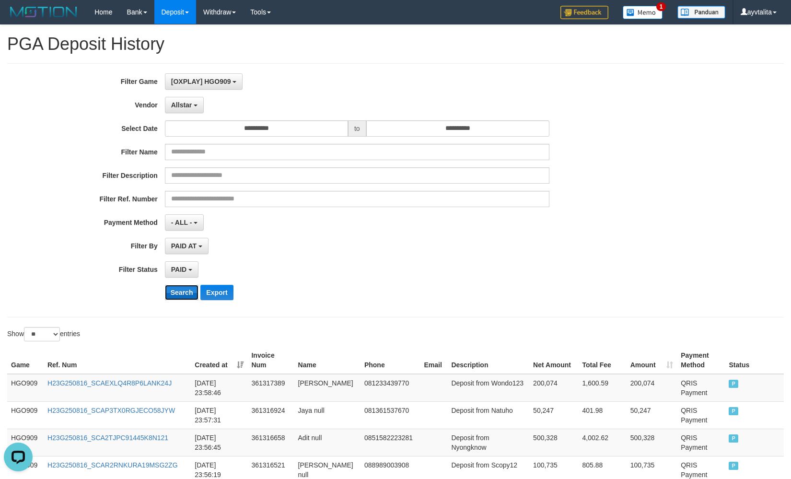
click at [186, 292] on button "Search" at bounding box center [182, 292] width 34 height 15
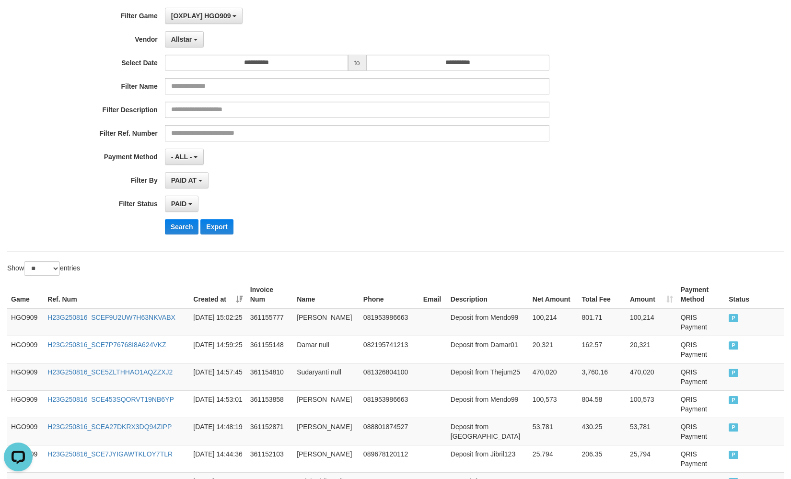
scroll to position [0, 0]
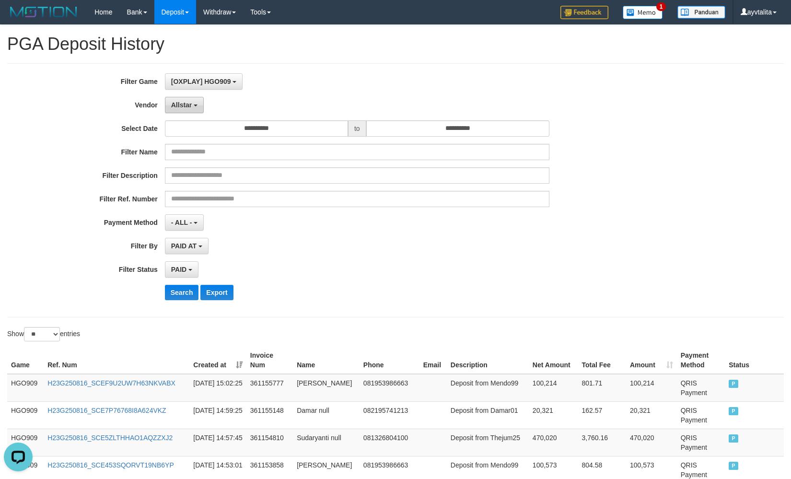
click at [174, 107] on span "Allstar" at bounding box center [181, 105] width 21 height 8
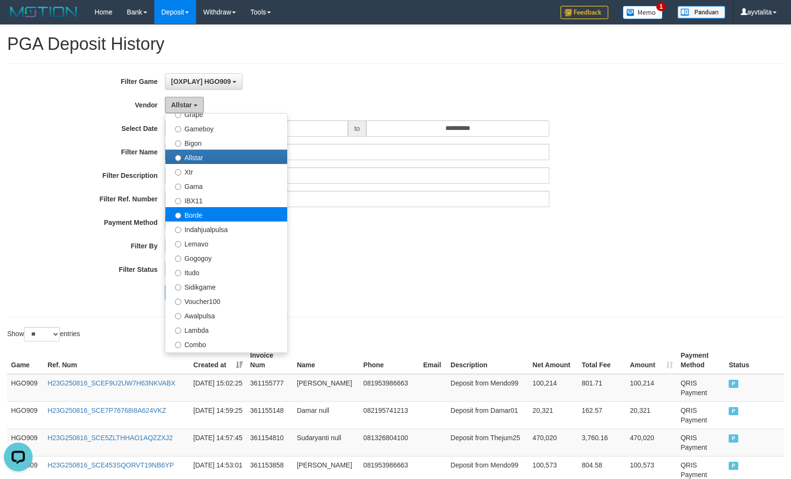
scroll to position [240, 0]
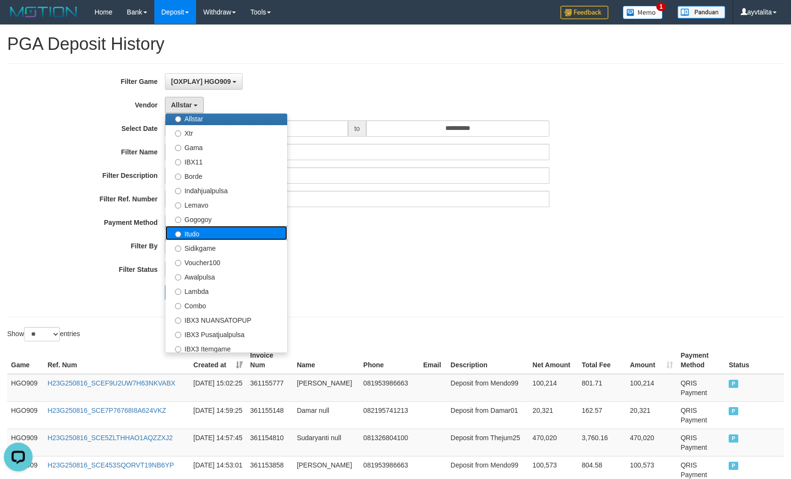
click at [231, 234] on label "Itudo" at bounding box center [226, 233] width 122 height 14
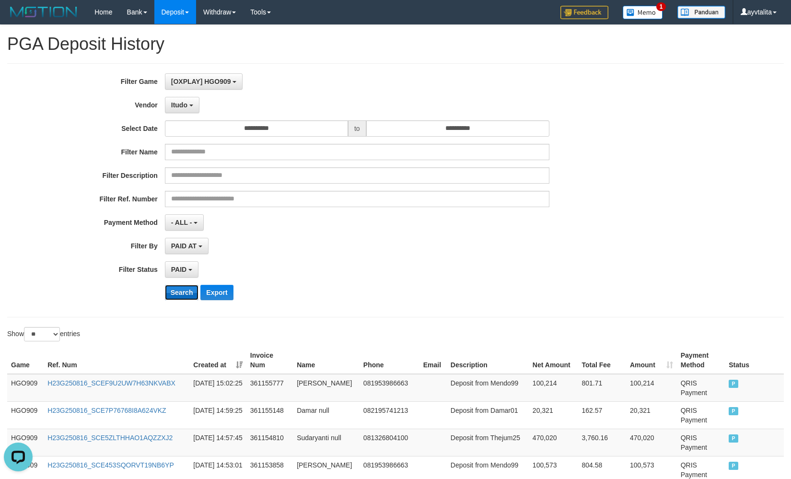
click at [186, 290] on button "Search" at bounding box center [182, 292] width 34 height 15
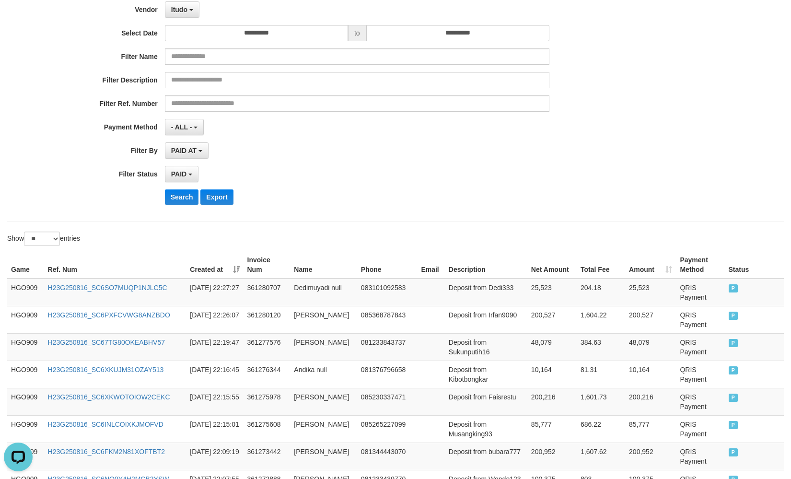
scroll to position [0, 0]
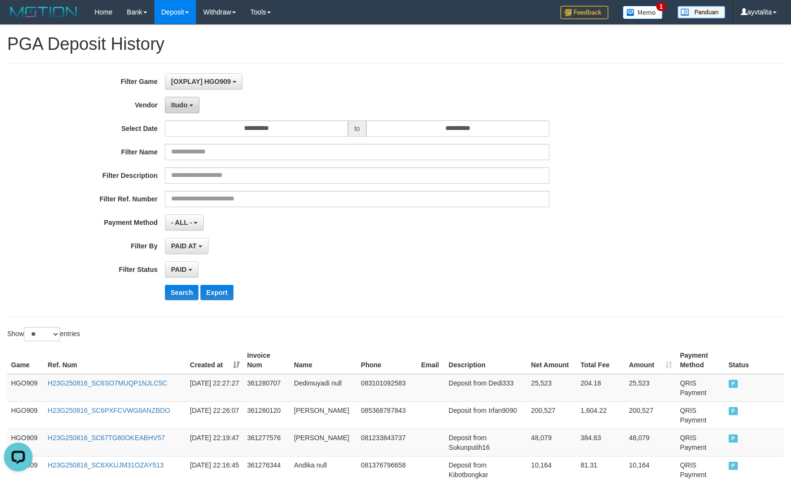
click at [184, 102] on span "Itudo" at bounding box center [179, 105] width 16 height 8
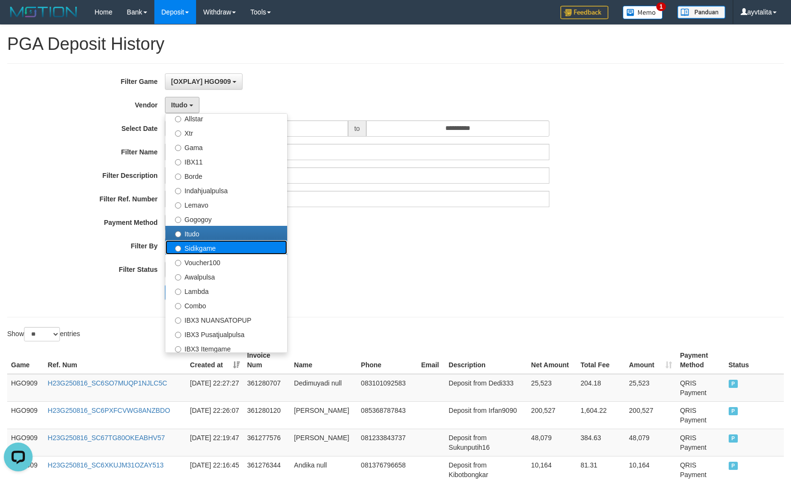
click at [224, 253] on label "Sidikgame" at bounding box center [226, 247] width 122 height 14
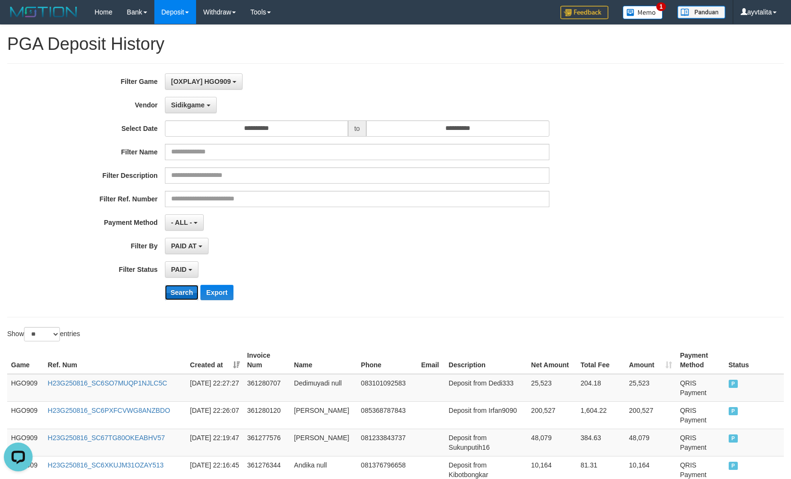
click at [184, 289] on button "Search" at bounding box center [182, 292] width 34 height 15
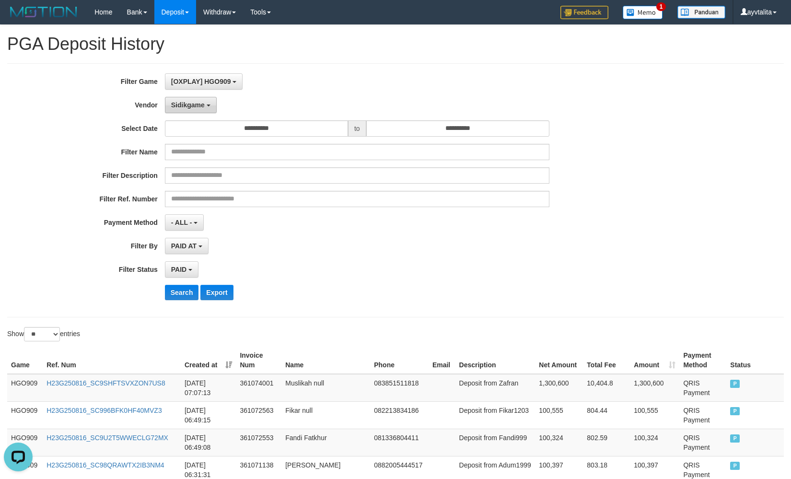
click at [191, 113] on div "**********" at bounding box center [329, 190] width 659 height 234
click at [190, 110] on button "Sidikgame" at bounding box center [191, 105] width 52 height 16
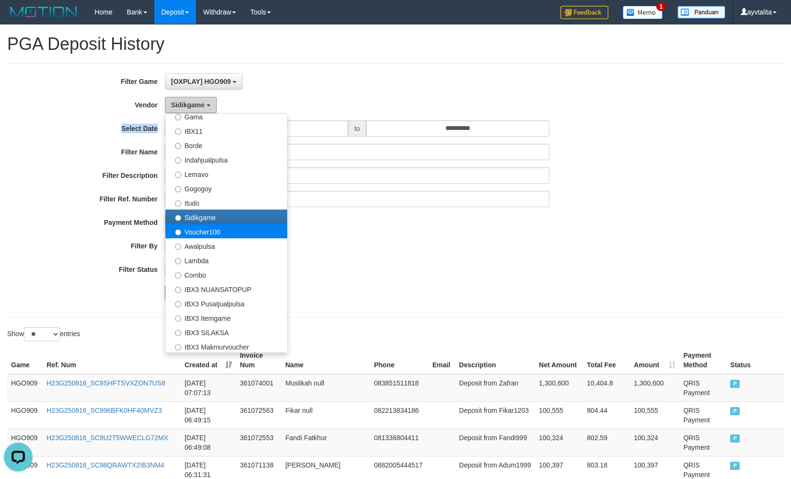
scroll to position [288, 0]
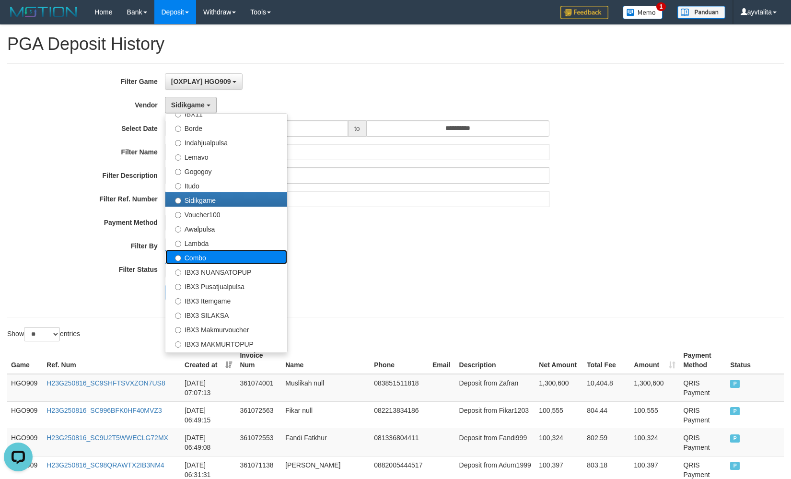
click at [216, 262] on label "Combo" at bounding box center [226, 257] width 122 height 14
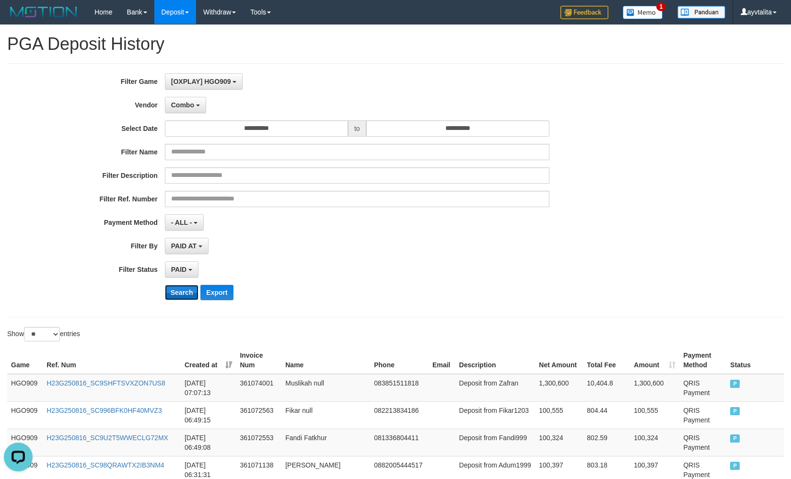
click at [186, 288] on button "Search" at bounding box center [182, 292] width 34 height 15
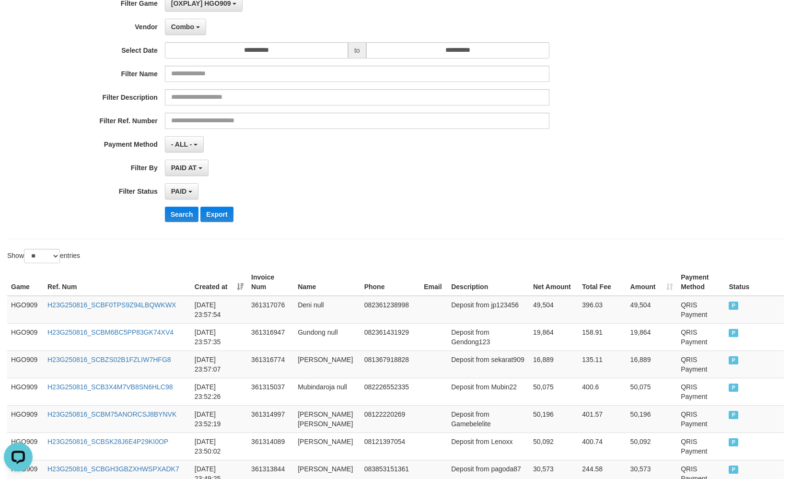
scroll to position [0, 0]
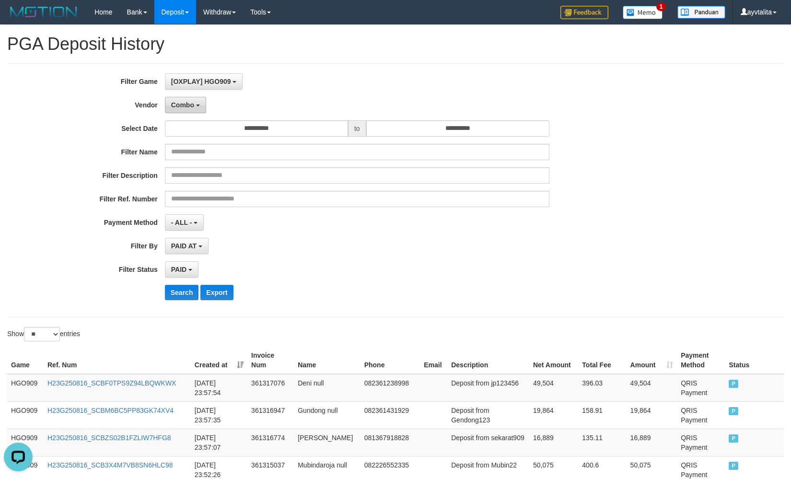
click at [177, 109] on button "Combo" at bounding box center [185, 105] width 41 height 16
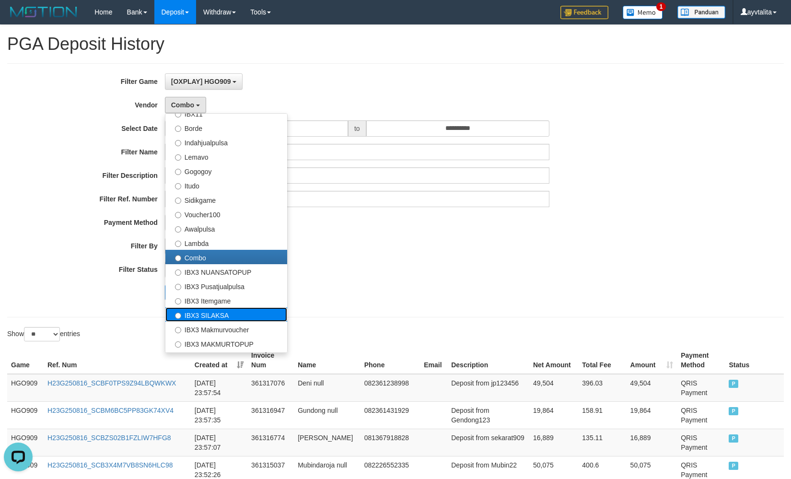
click at [239, 308] on label "IBX3 SILAKSA" at bounding box center [226, 314] width 122 height 14
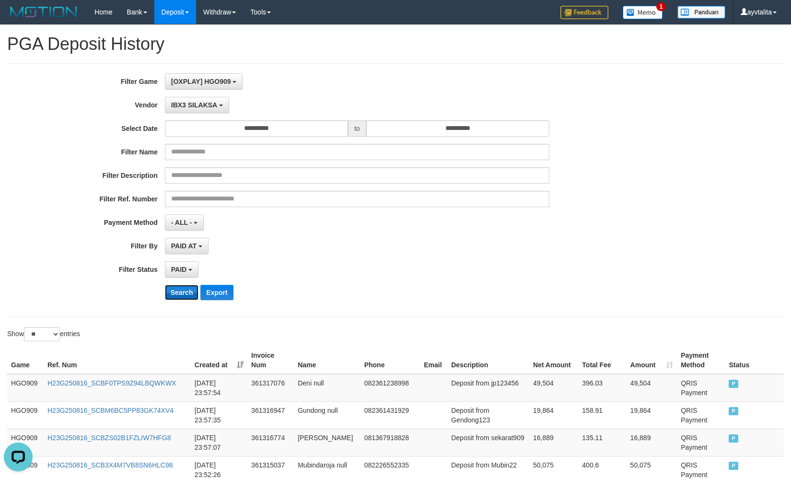
click at [186, 294] on button "Search" at bounding box center [182, 292] width 34 height 15
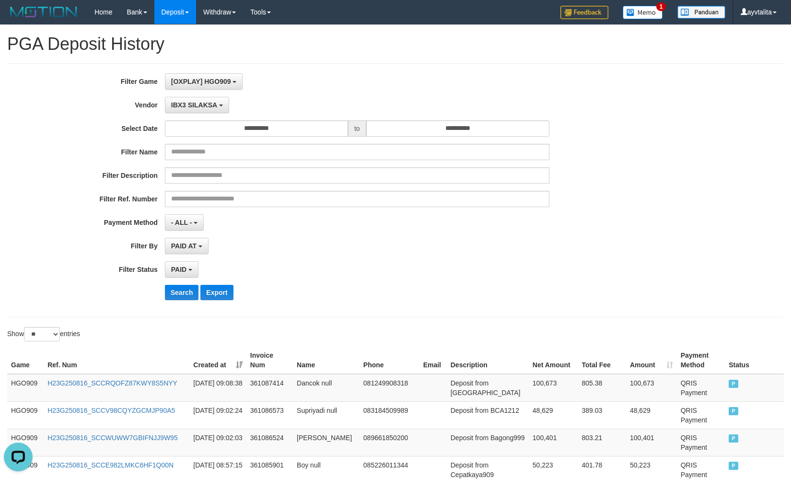
click at [184, 113] on div "**********" at bounding box center [329, 190] width 659 height 234
click at [186, 108] on span "IBX3 SILAKSA" at bounding box center [194, 105] width 46 height 8
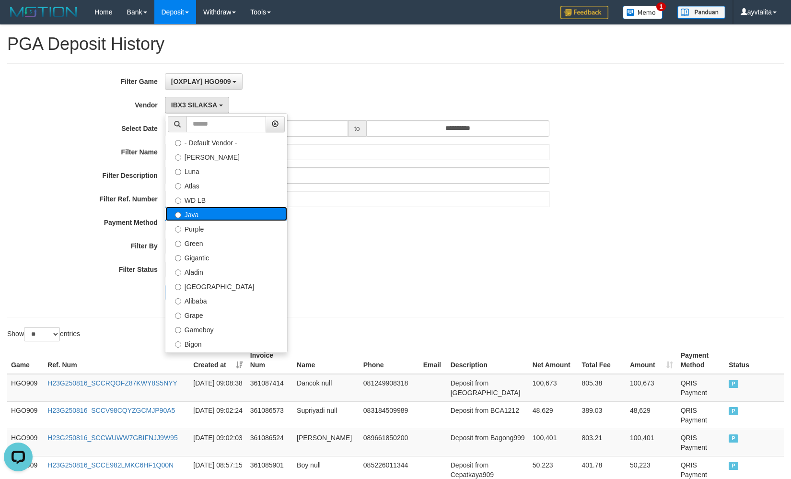
click at [197, 212] on label "Java" at bounding box center [226, 214] width 122 height 14
select select "**********"
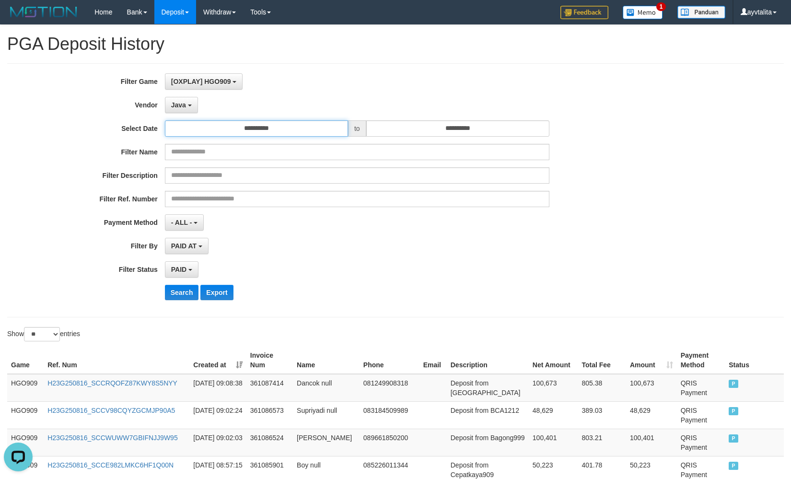
click at [272, 125] on input "**********" at bounding box center [256, 128] width 183 height 16
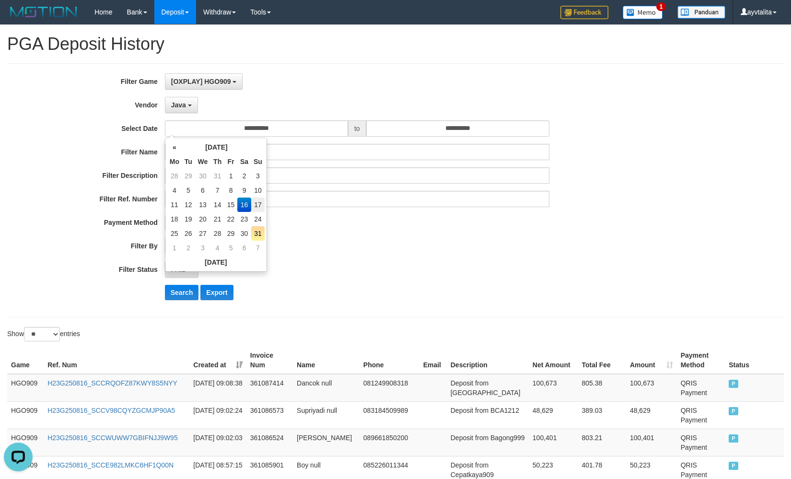
click at [261, 203] on td "17" at bounding box center [257, 204] width 13 height 14
type input "**********"
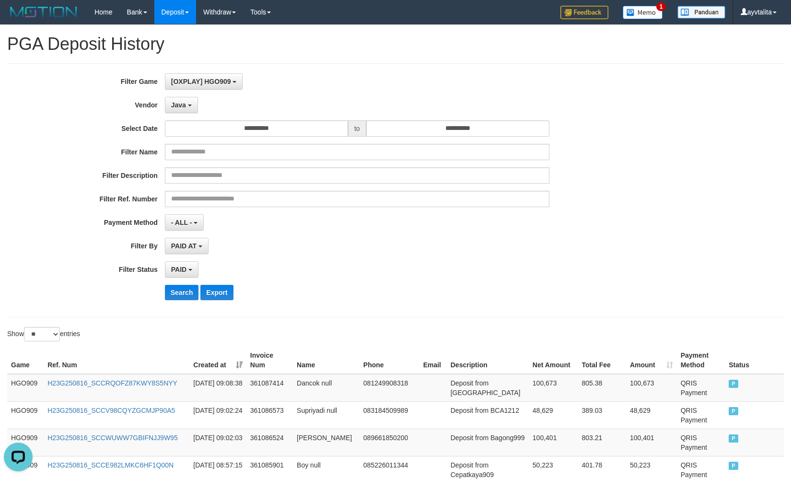
drag, startPoint x: 319, startPoint y: 244, endPoint x: 302, endPoint y: 261, distance: 23.4
click at [318, 245] on div "PAID AT PAID AT CREATED AT" at bounding box center [357, 246] width 384 height 16
click at [179, 294] on button "Search" at bounding box center [182, 292] width 34 height 15
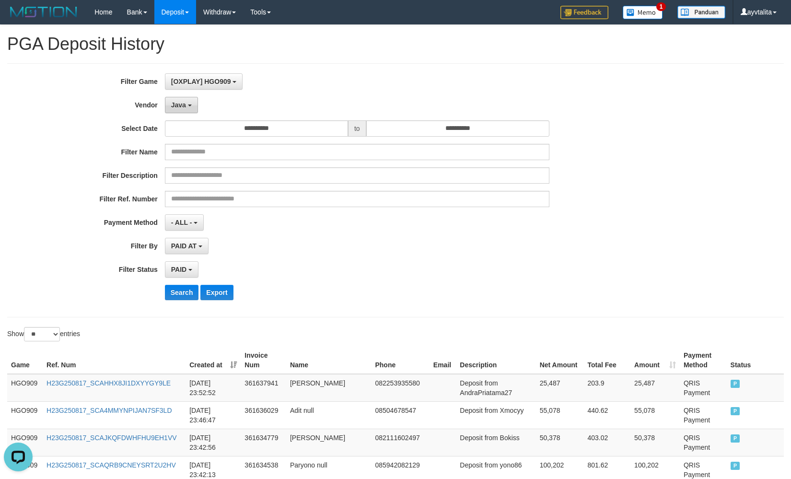
click at [185, 111] on button "Java" at bounding box center [181, 105] width 33 height 16
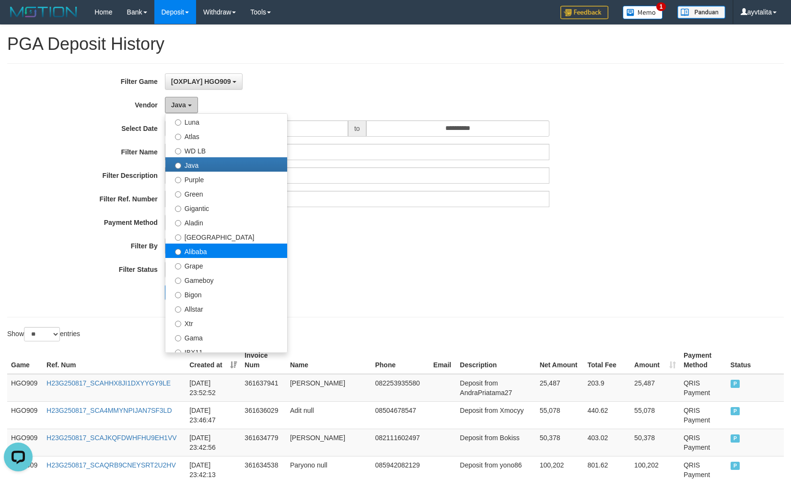
scroll to position [96, 0]
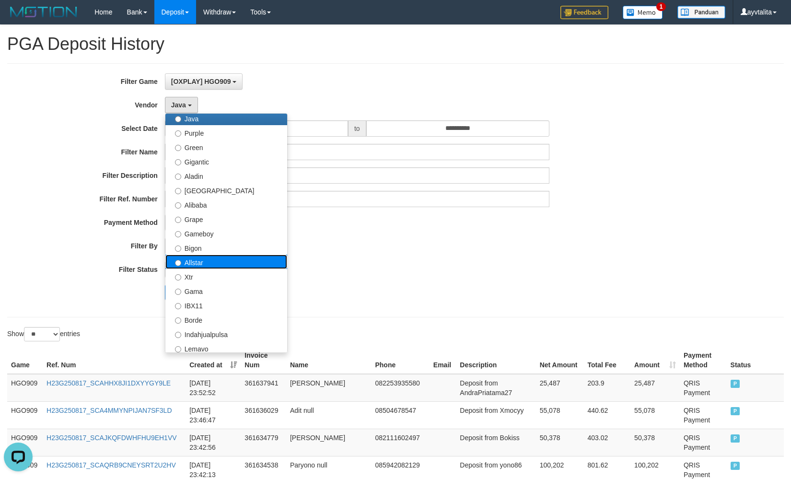
click at [208, 262] on label "Allstar" at bounding box center [226, 261] width 122 height 14
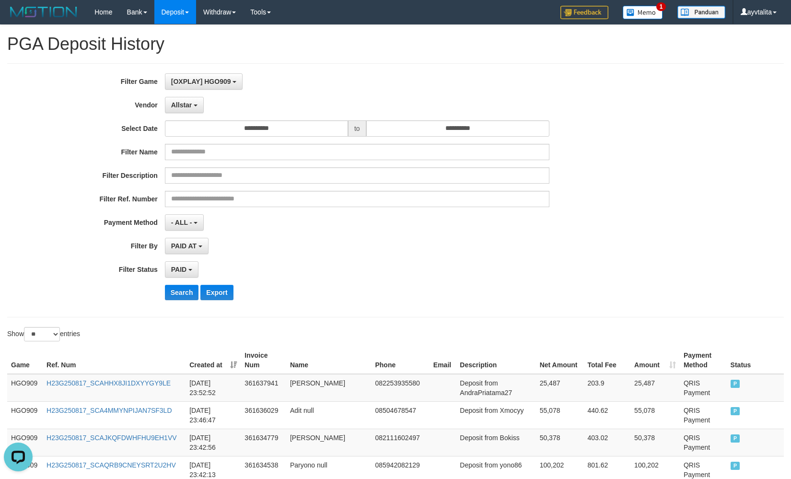
click at [186, 283] on div "**********" at bounding box center [329, 190] width 659 height 234
click at [186, 289] on button "Search" at bounding box center [182, 292] width 34 height 15
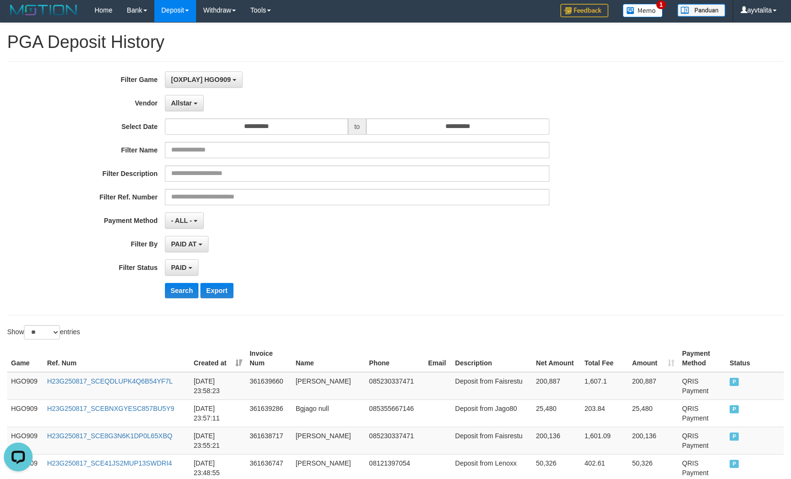
scroll to position [0, 0]
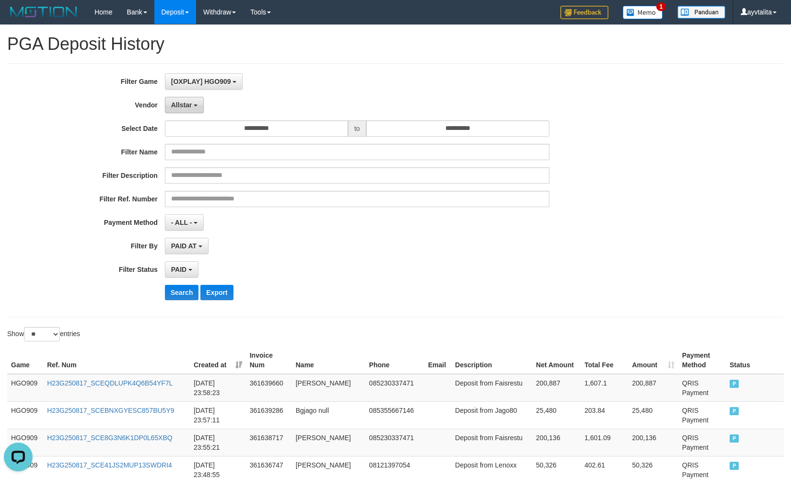
click at [187, 103] on span "Allstar" at bounding box center [181, 105] width 21 height 8
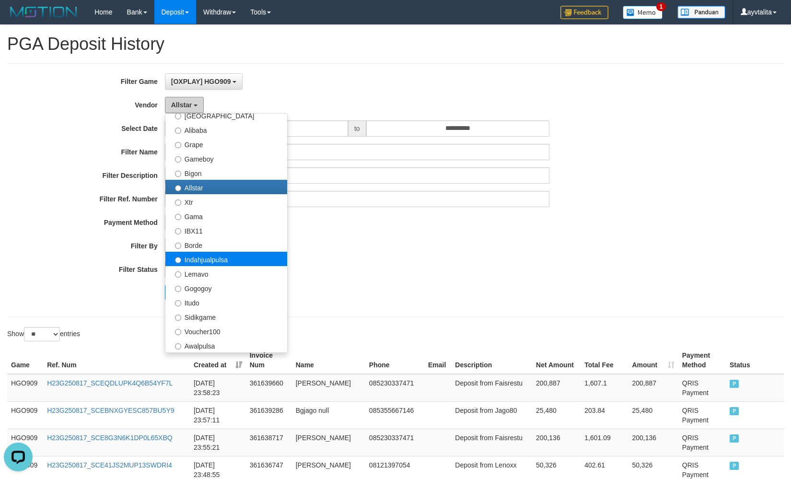
scroll to position [192, 0]
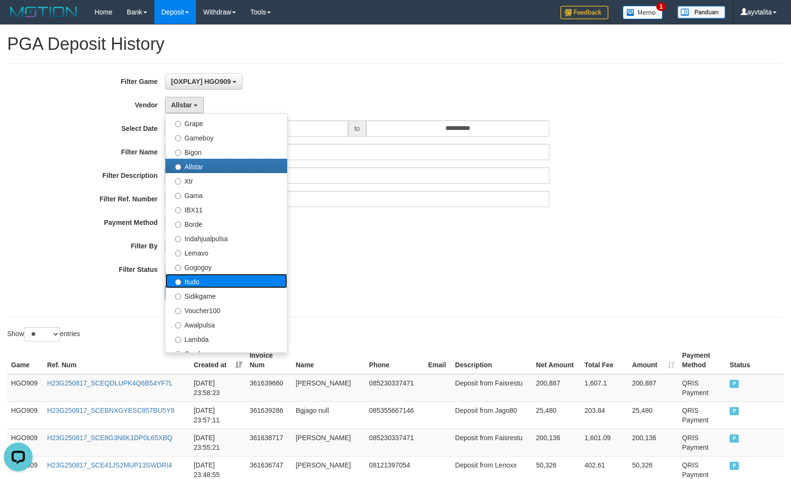
click at [212, 276] on label "Itudo" at bounding box center [226, 281] width 122 height 14
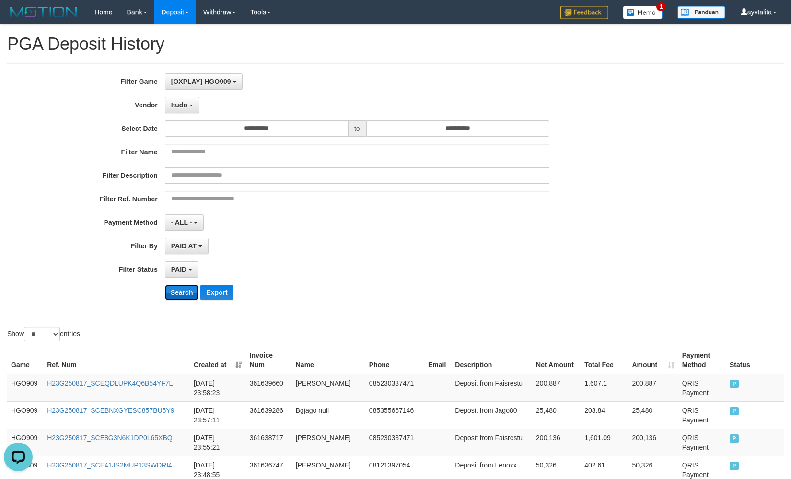
click at [188, 291] on button "Search" at bounding box center [182, 292] width 34 height 15
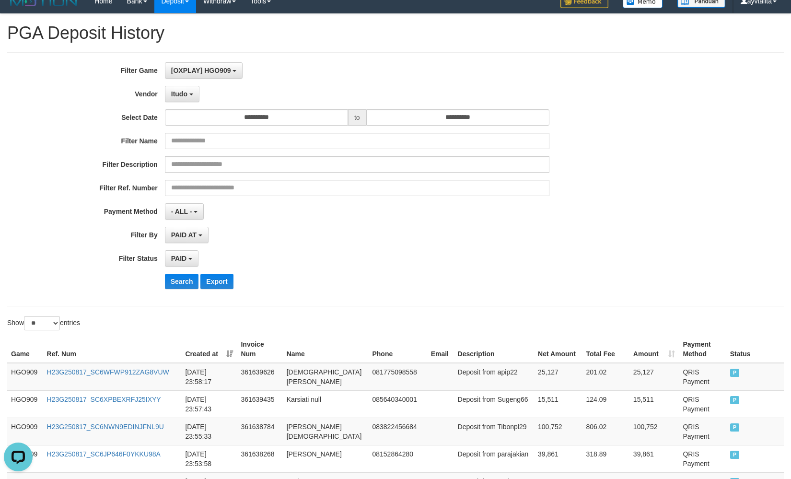
scroll to position [0, 0]
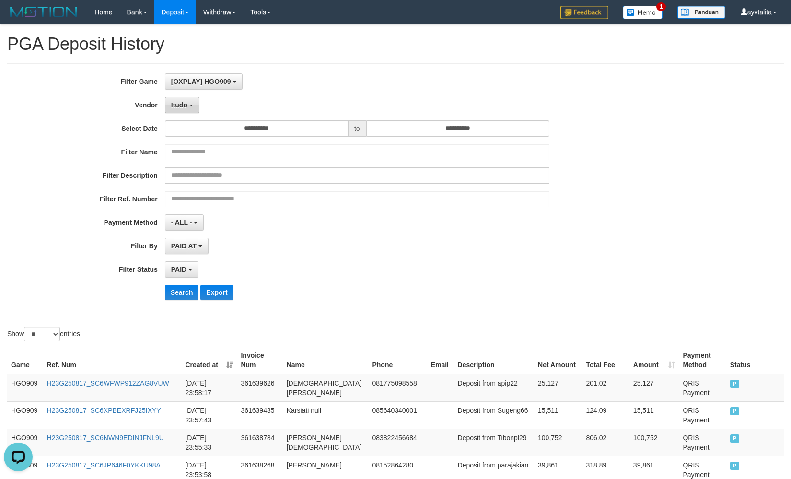
click at [191, 110] on button "Itudo" at bounding box center [182, 105] width 35 height 16
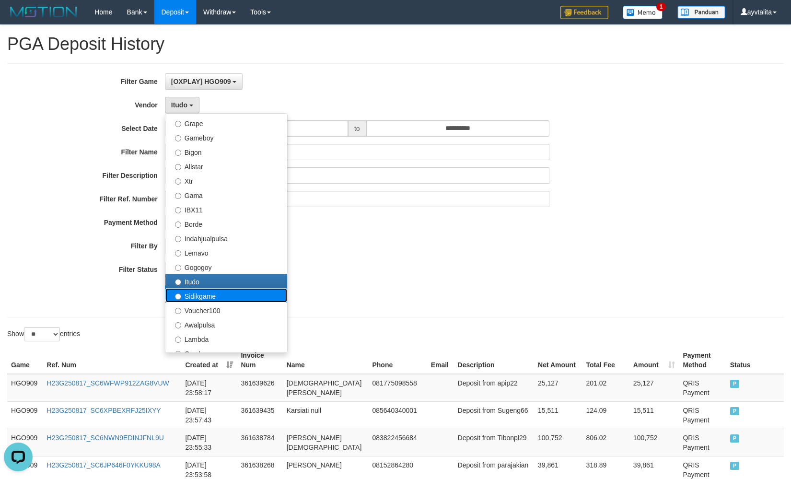
click at [205, 292] on label "Sidikgame" at bounding box center [226, 295] width 122 height 14
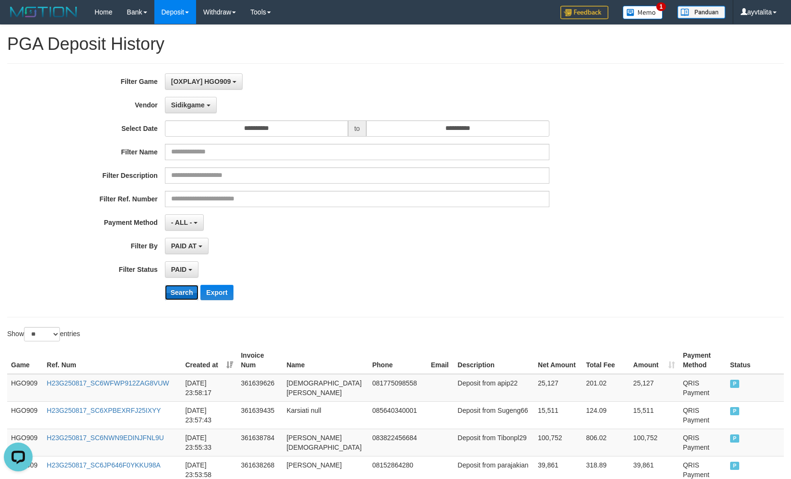
click at [191, 290] on button "Search" at bounding box center [182, 292] width 34 height 15
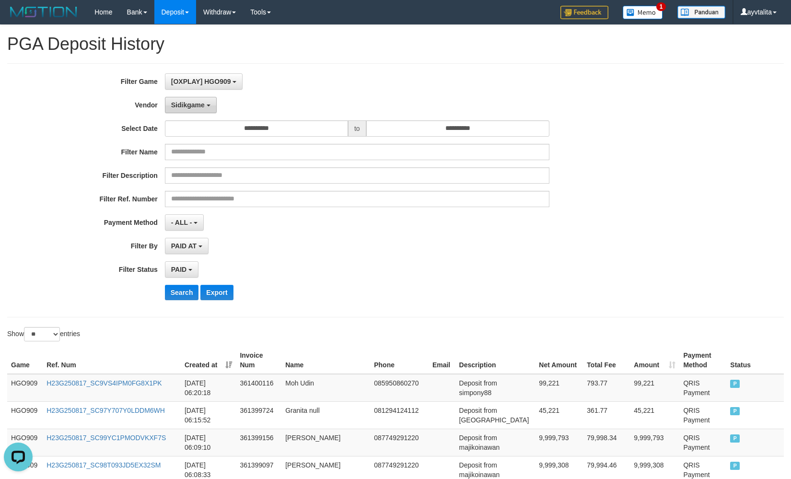
click at [197, 102] on span "Sidikgame" at bounding box center [188, 105] width 34 height 8
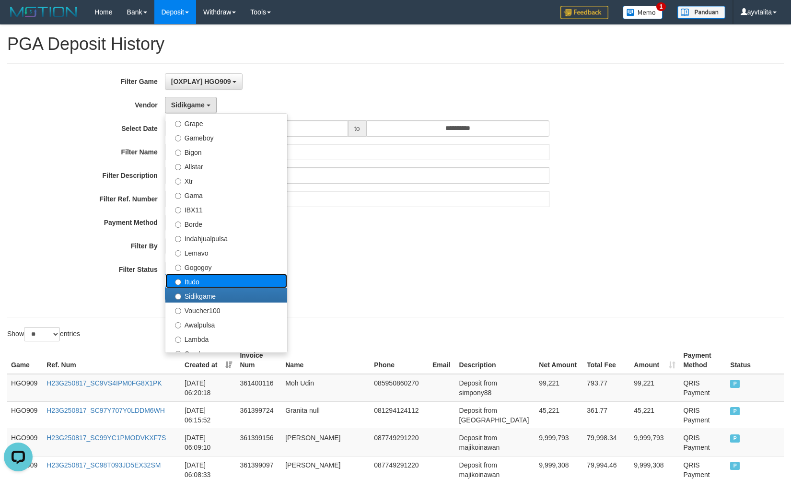
click at [217, 277] on label "Itudo" at bounding box center [226, 281] width 122 height 14
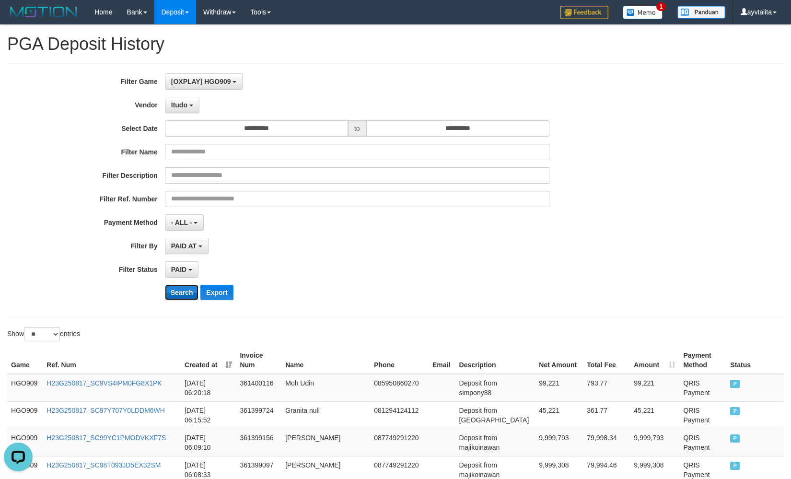
click at [184, 288] on button "Search" at bounding box center [182, 292] width 34 height 15
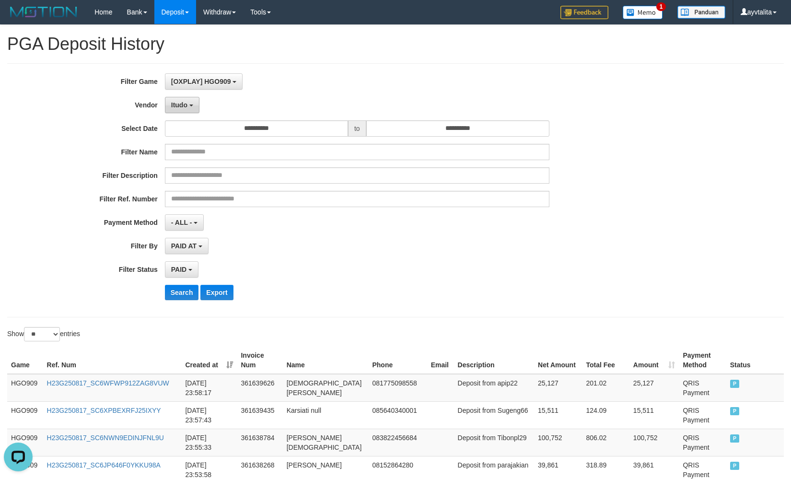
click at [187, 99] on button "Itudo" at bounding box center [182, 105] width 35 height 16
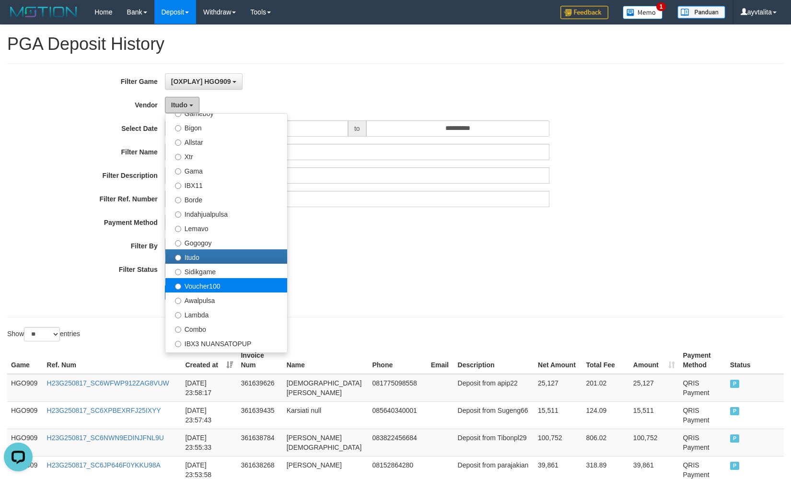
scroll to position [240, 0]
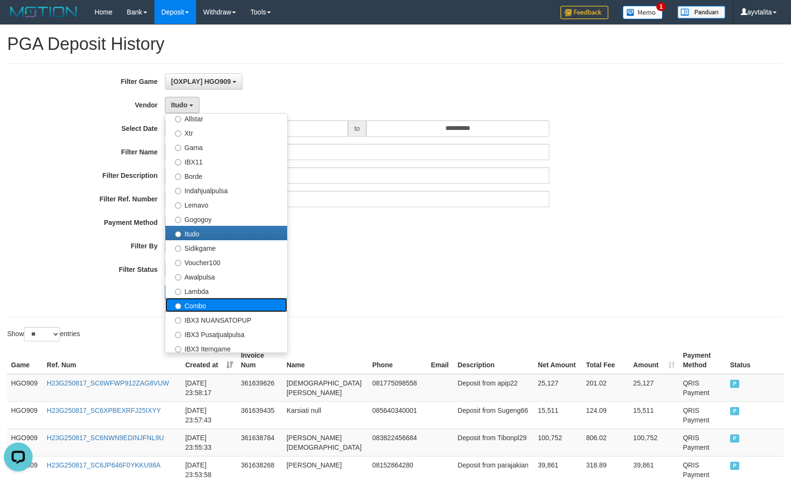
click at [203, 309] on label "Combo" at bounding box center [226, 305] width 122 height 14
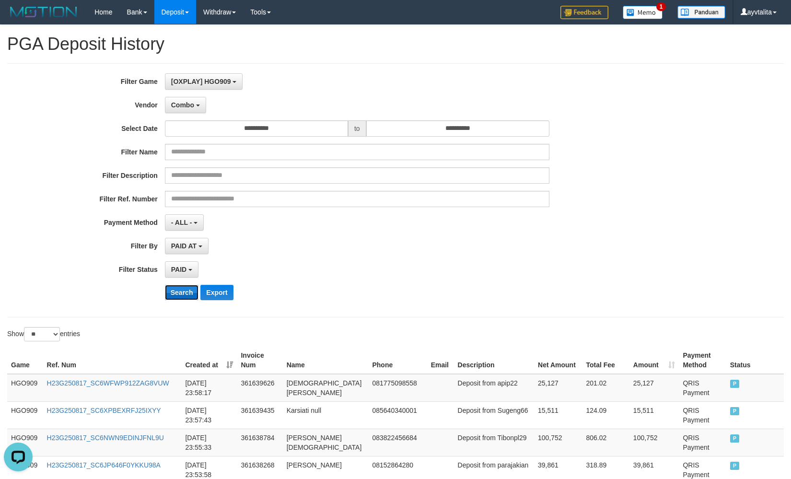
click at [186, 298] on button "Search" at bounding box center [182, 292] width 34 height 15
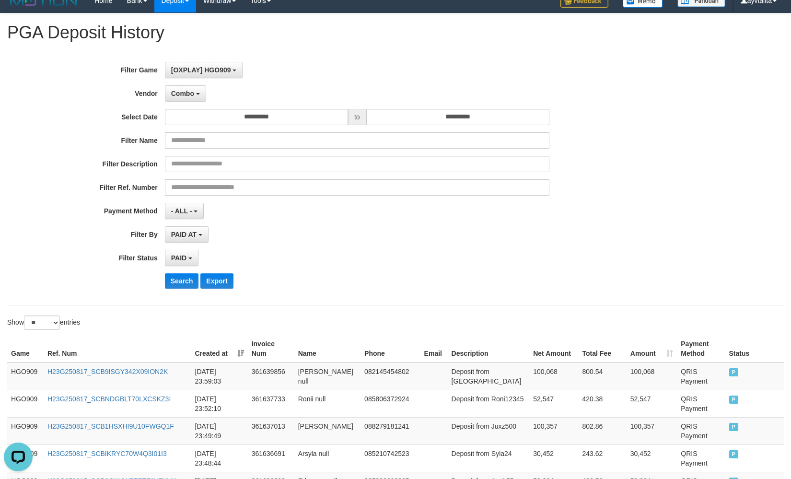
scroll to position [11, 0]
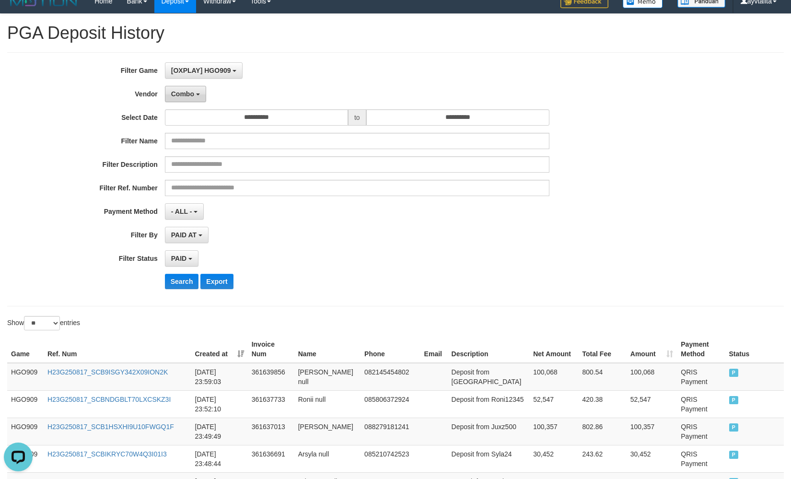
click at [190, 89] on button "Combo" at bounding box center [185, 94] width 41 height 16
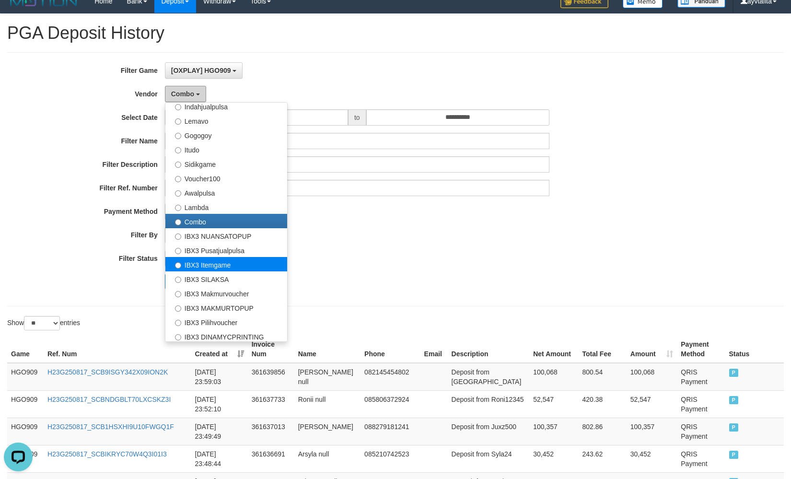
scroll to position [314, 0]
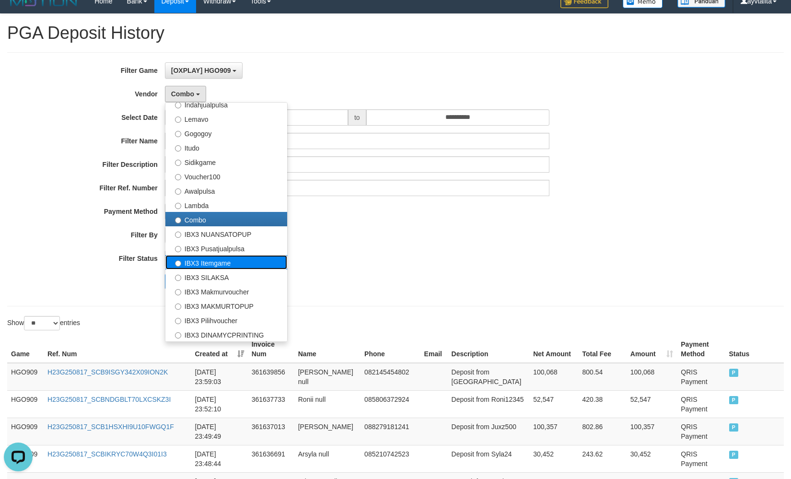
click at [216, 263] on label "IBX3 Itemgame" at bounding box center [226, 262] width 122 height 14
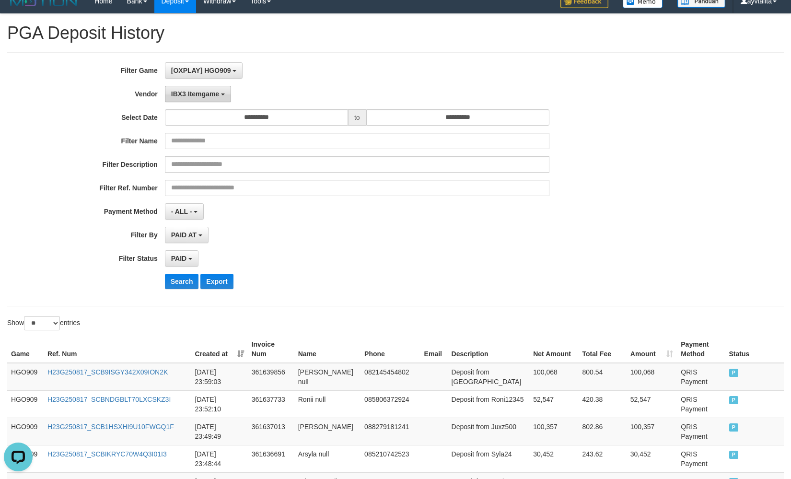
click at [194, 94] on span "IBX3 Itemgame" at bounding box center [195, 94] width 48 height 8
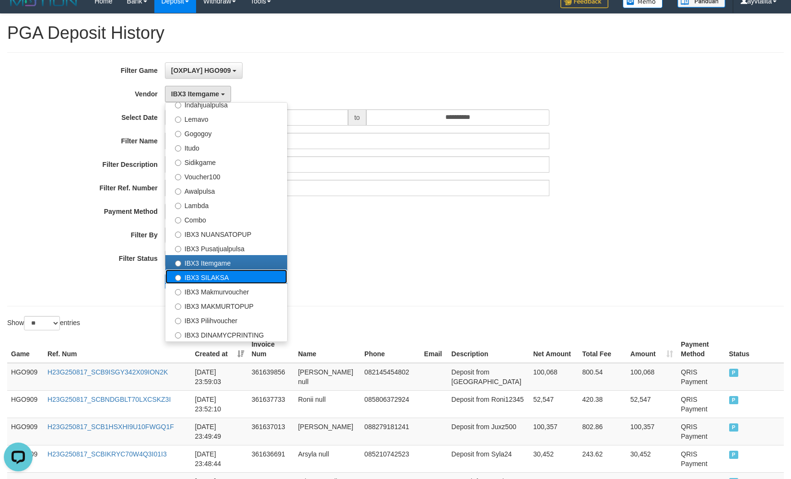
click at [205, 279] on label "IBX3 SILAKSA" at bounding box center [226, 276] width 122 height 14
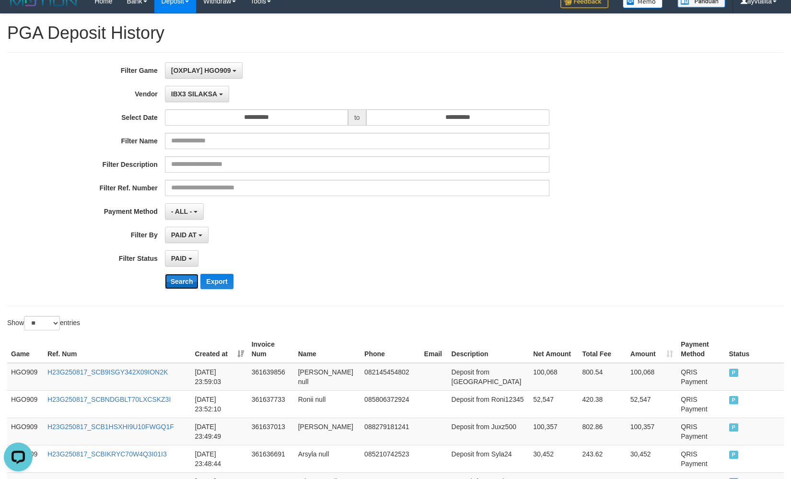
click at [192, 282] on button "Search" at bounding box center [182, 281] width 34 height 15
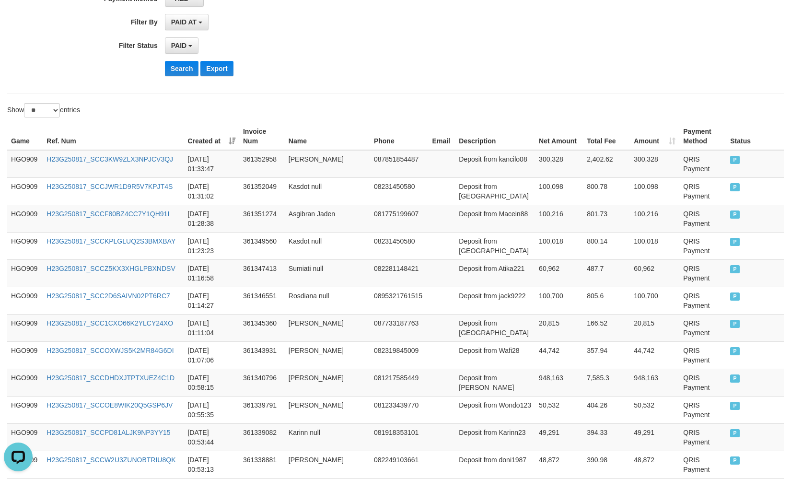
scroll to position [0, 0]
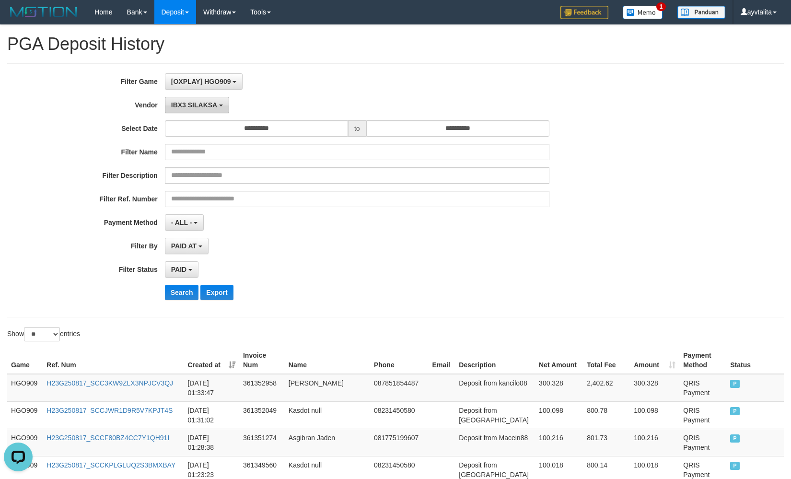
click at [195, 109] on button "IBX3 SILAKSA" at bounding box center [197, 105] width 64 height 16
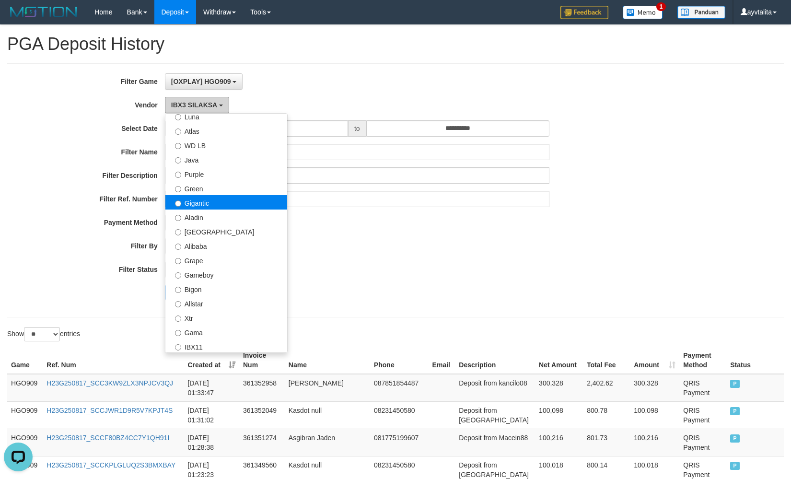
scroll to position [27, 0]
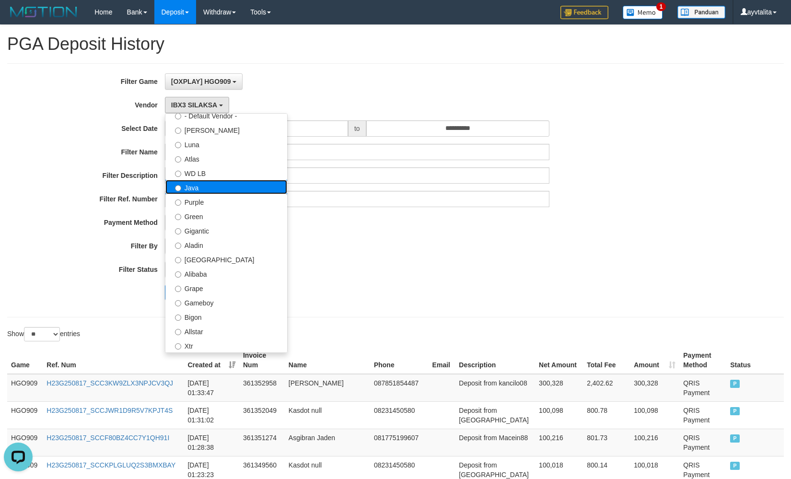
click at [198, 184] on label "Java" at bounding box center [226, 187] width 122 height 14
select select "**********"
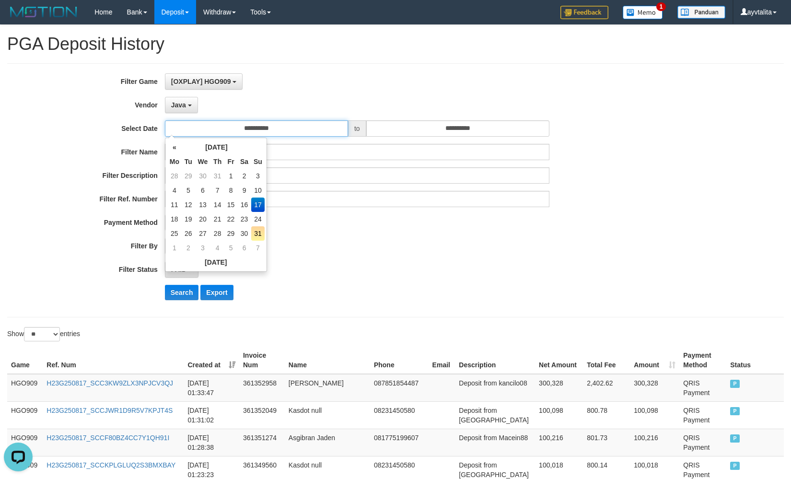
drag, startPoint x: 252, startPoint y: 132, endPoint x: 255, endPoint y: 137, distance: 5.5
click at [252, 132] on input "**********" at bounding box center [256, 128] width 183 height 16
click at [174, 217] on td "18" at bounding box center [174, 219] width 14 height 14
type input "**********"
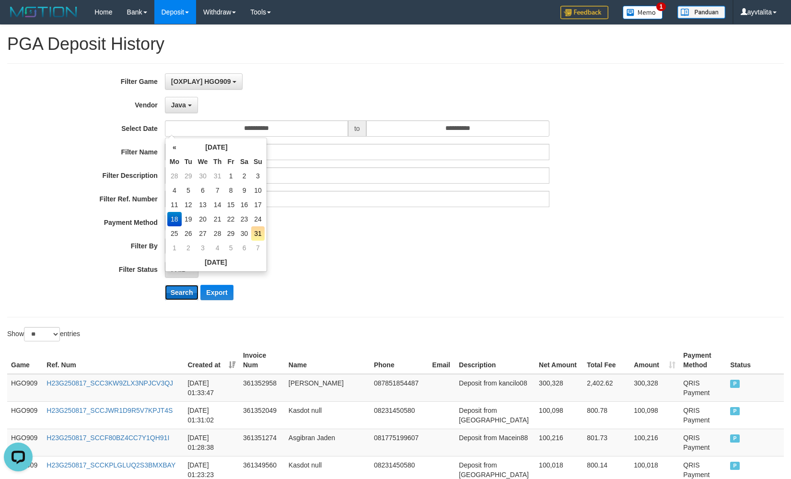
click at [183, 293] on button "Search" at bounding box center [182, 292] width 34 height 15
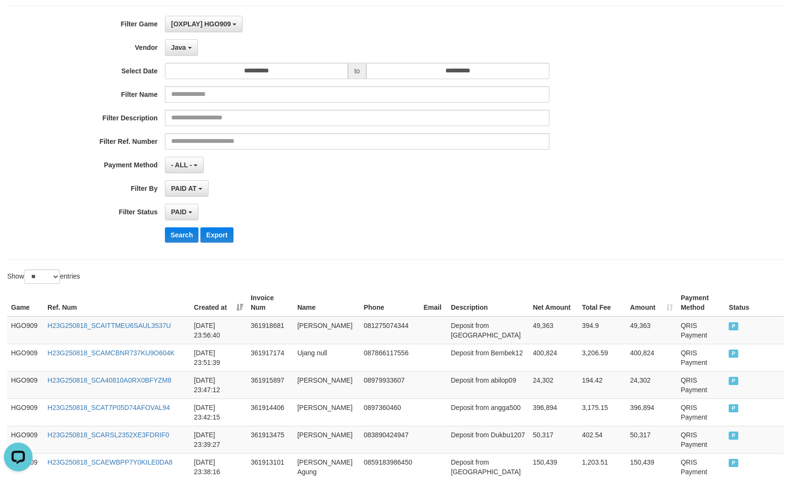
scroll to position [0, 0]
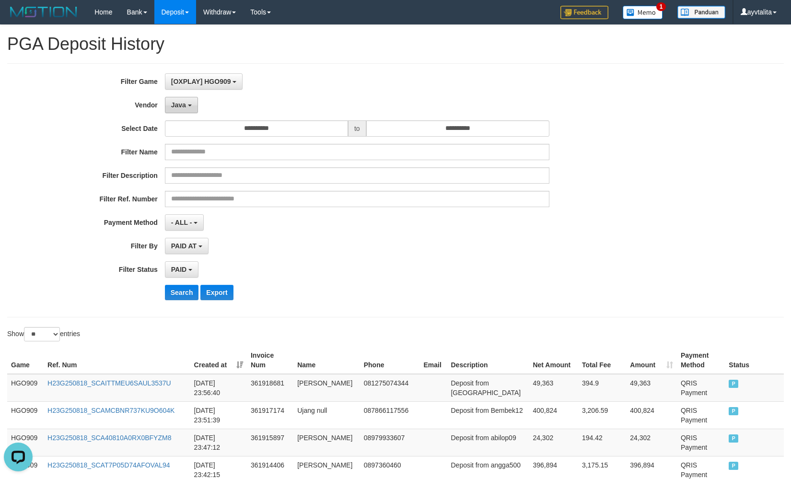
drag, startPoint x: 164, startPoint y: 104, endPoint x: 169, endPoint y: 104, distance: 5.3
click at [164, 104] on div "**********" at bounding box center [329, 105] width 659 height 16
drag, startPoint x: 169, startPoint y: 104, endPoint x: 175, endPoint y: 108, distance: 7.3
click at [170, 104] on button "Java" at bounding box center [181, 105] width 33 height 16
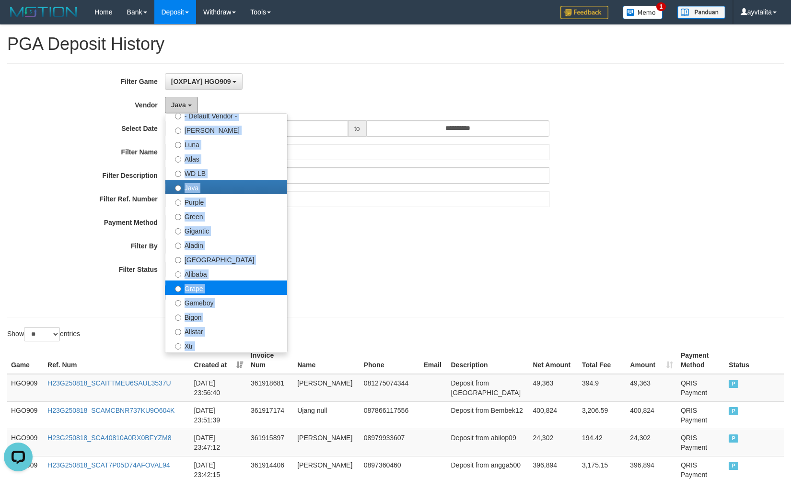
scroll to position [75, 0]
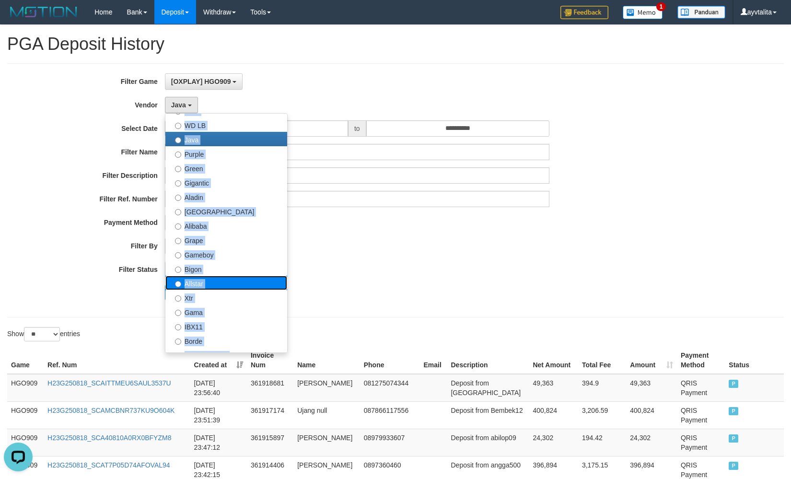
click at [201, 284] on label "Allstar" at bounding box center [226, 283] width 122 height 14
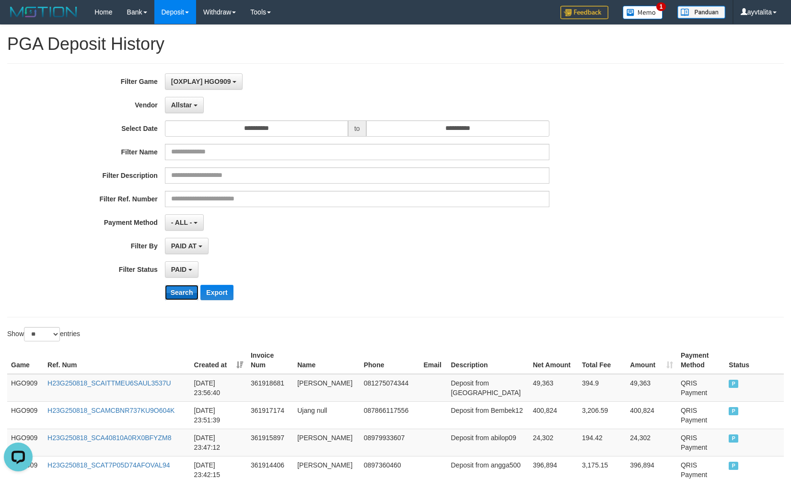
click at [187, 293] on button "Search" at bounding box center [182, 292] width 34 height 15
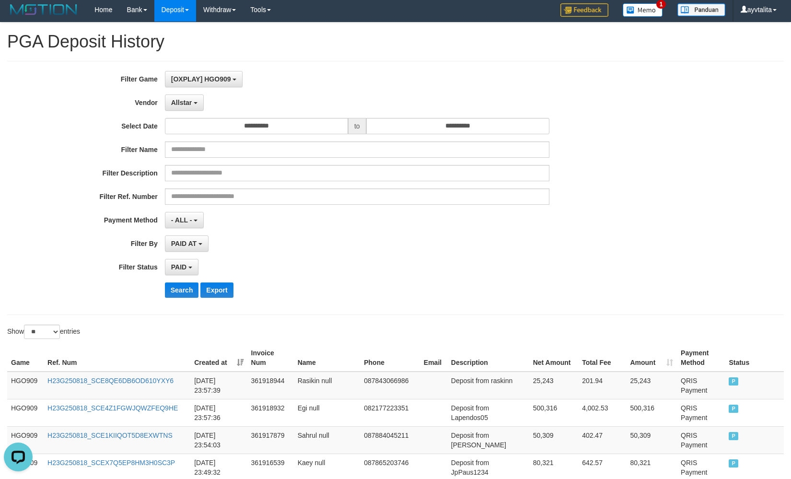
scroll to position [0, 0]
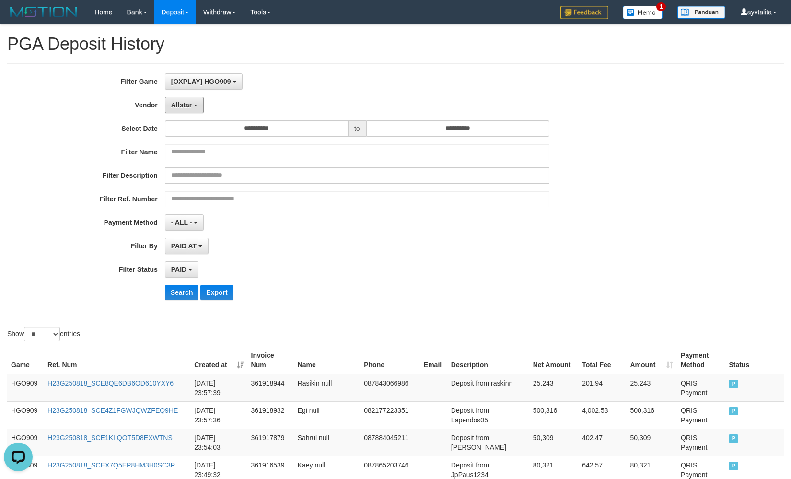
drag, startPoint x: 196, startPoint y: 104, endPoint x: 190, endPoint y: 119, distance: 16.1
click at [196, 104] on button "Allstar" at bounding box center [184, 105] width 39 height 16
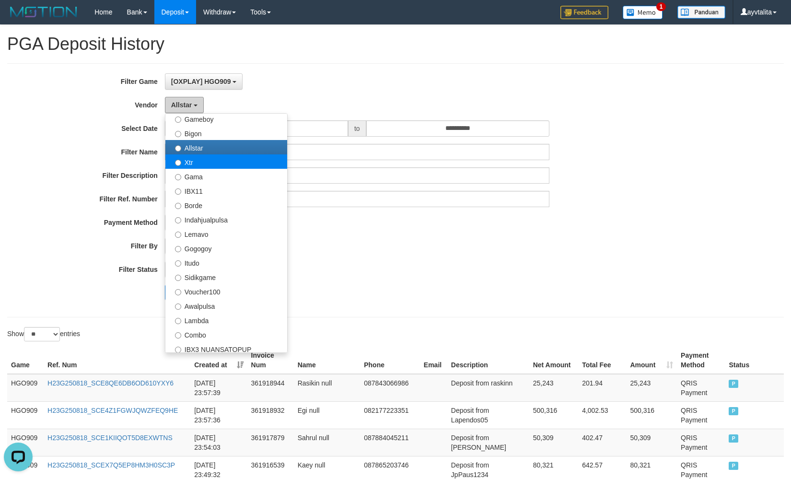
scroll to position [219, 0]
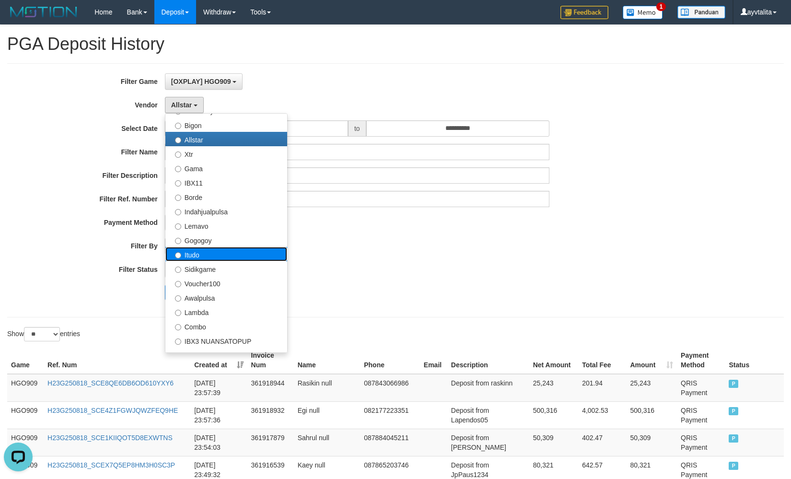
click at [196, 257] on label "Itudo" at bounding box center [226, 254] width 122 height 14
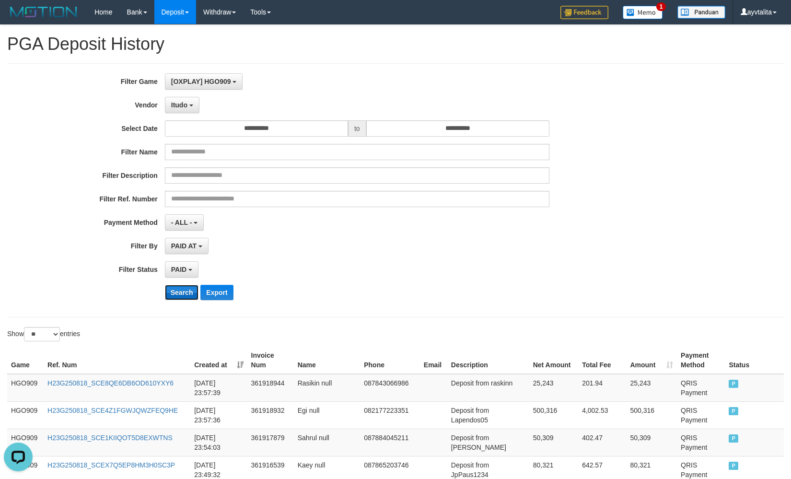
click at [186, 286] on button "Search" at bounding box center [182, 292] width 34 height 15
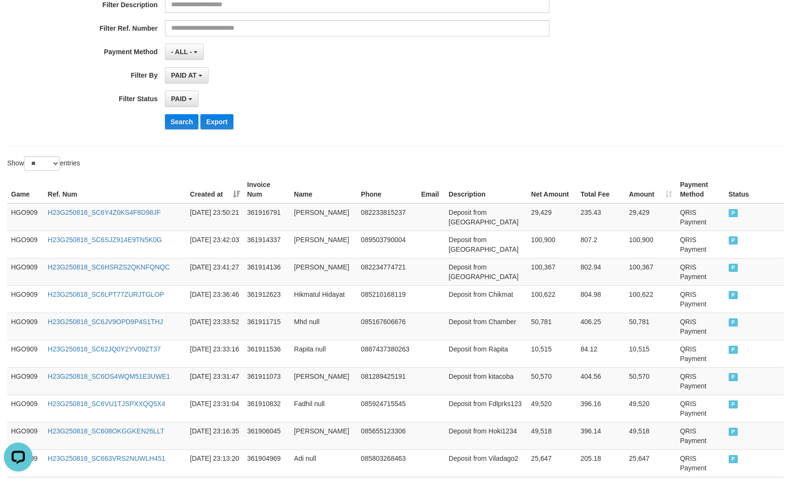
scroll to position [0, 0]
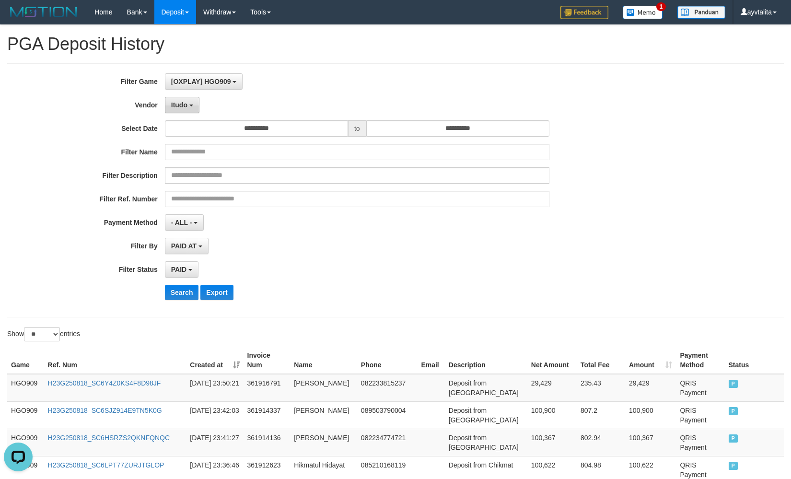
click at [194, 104] on button "Itudo" at bounding box center [182, 105] width 35 height 16
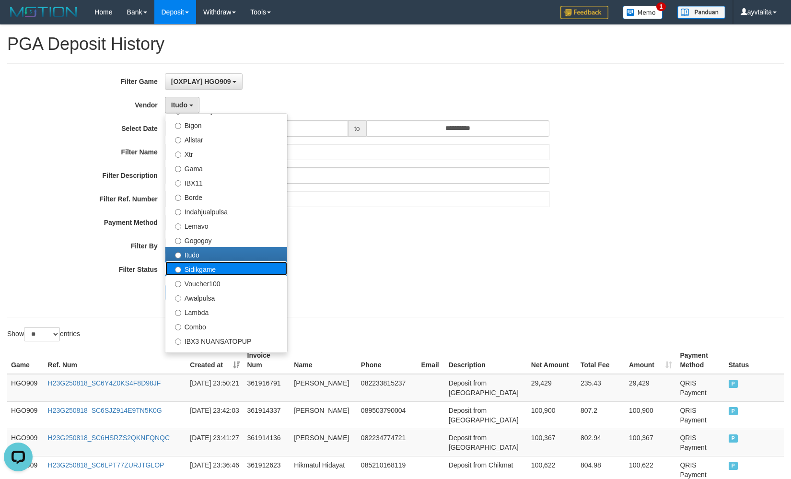
click at [217, 269] on label "Sidikgame" at bounding box center [226, 268] width 122 height 14
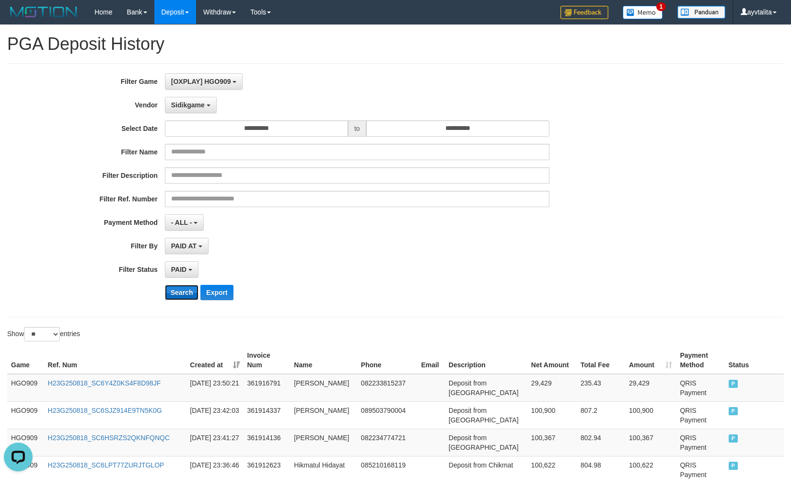
click at [182, 297] on button "Search" at bounding box center [182, 292] width 34 height 15
click at [198, 112] on button "Sidikgame" at bounding box center [191, 105] width 52 height 16
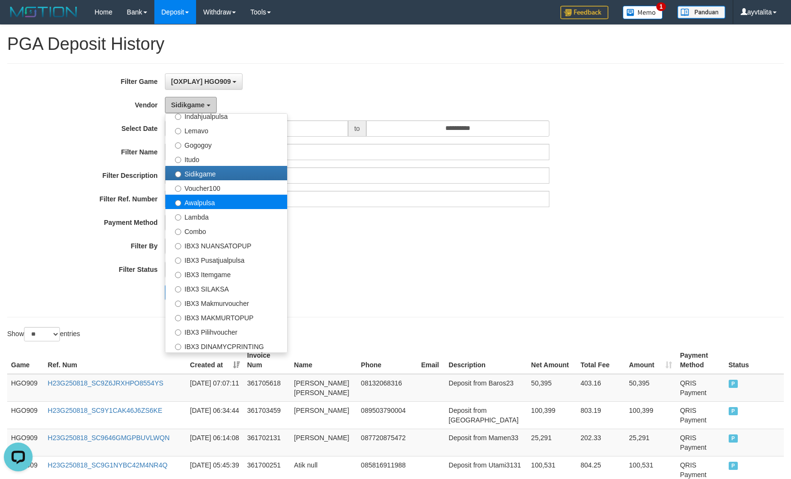
scroll to position [314, 0]
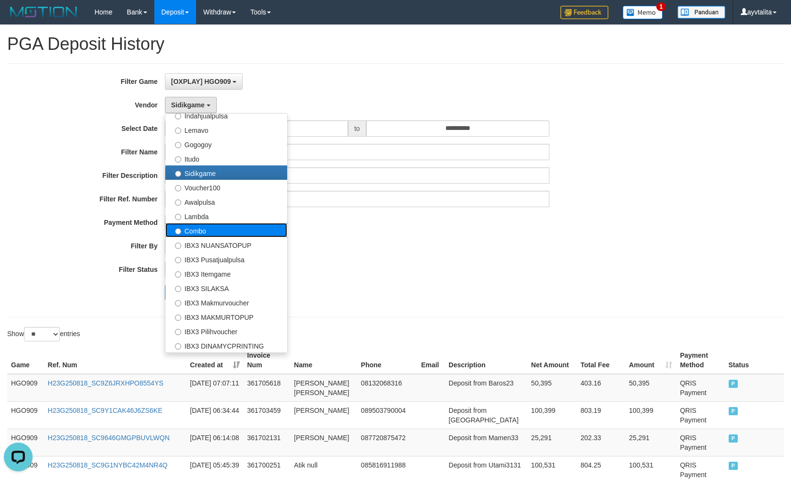
click at [209, 233] on label "Combo" at bounding box center [226, 230] width 122 height 14
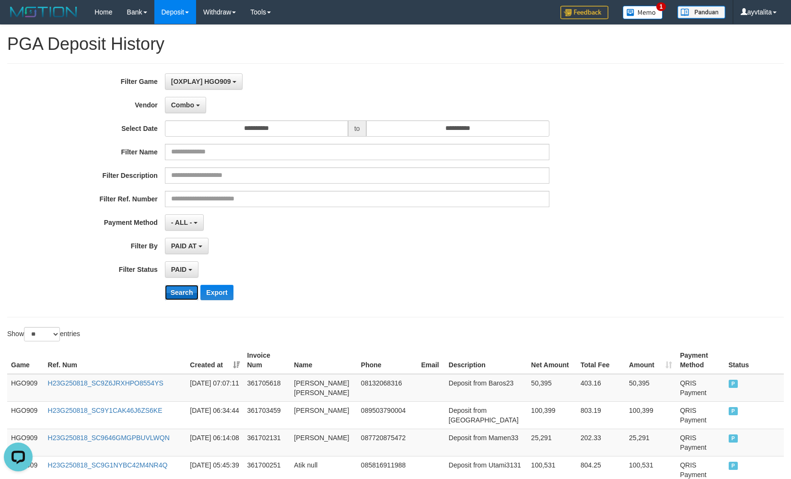
click at [184, 297] on button "Search" at bounding box center [182, 292] width 34 height 15
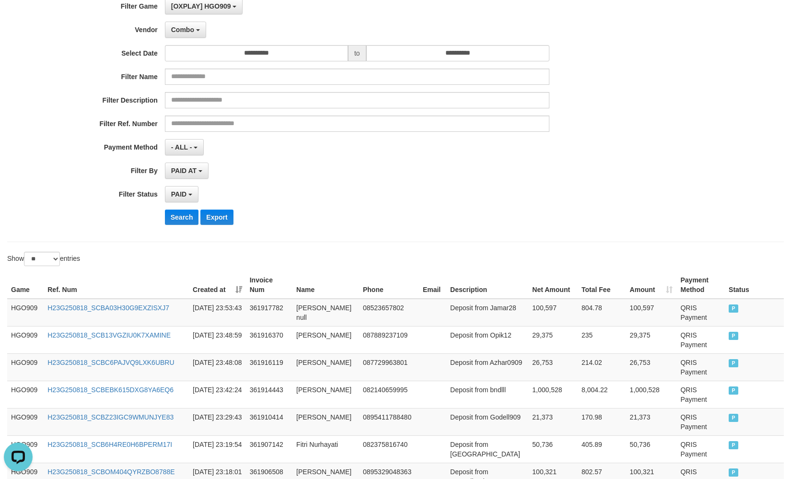
scroll to position [0, 0]
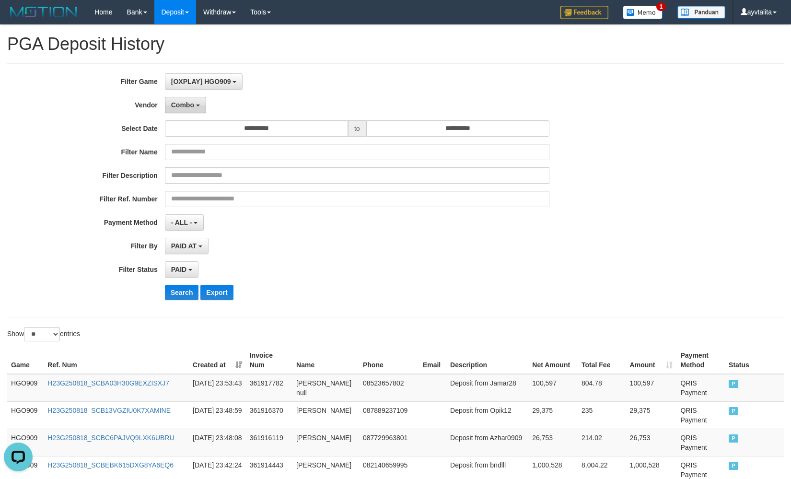
click at [181, 105] on span "Combo" at bounding box center [182, 105] width 23 height 8
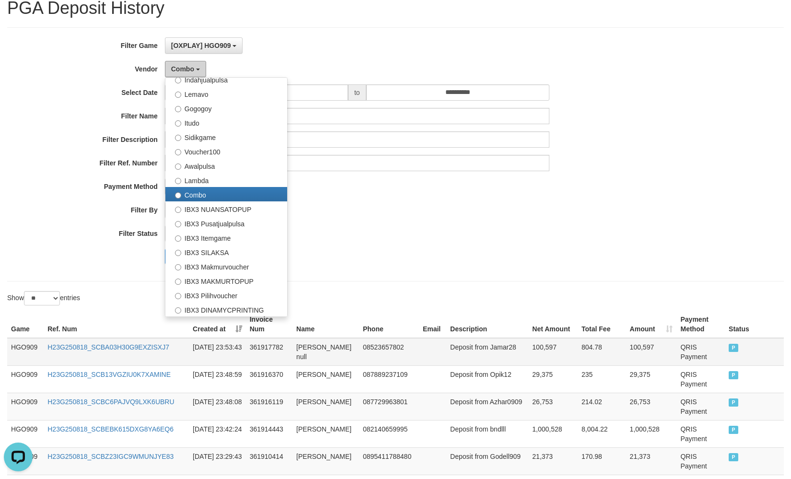
scroll to position [144, 0]
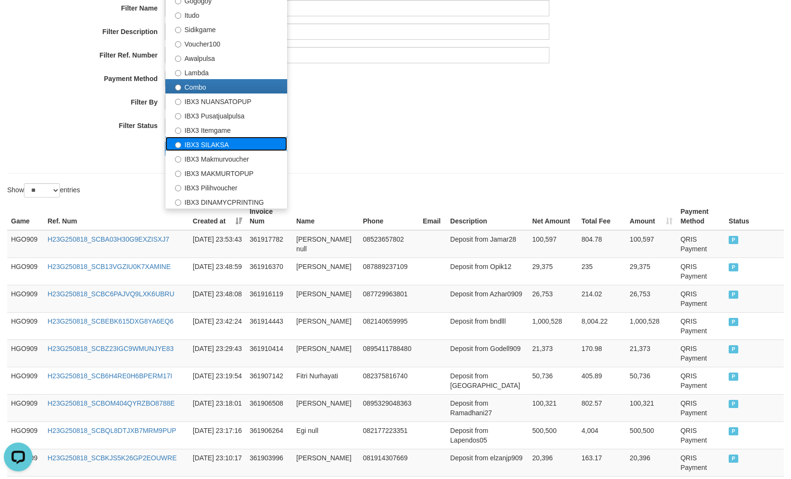
click at [201, 145] on label "IBX3 SILAKSA" at bounding box center [226, 144] width 122 height 14
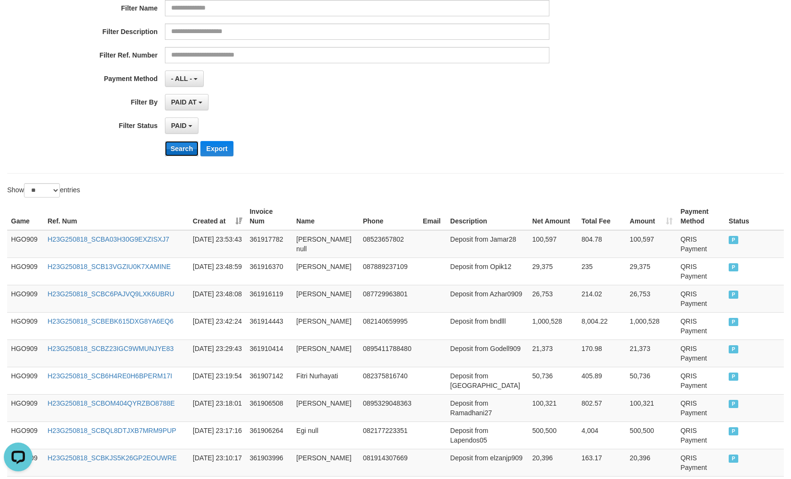
click at [184, 148] on button "Search" at bounding box center [182, 148] width 34 height 15
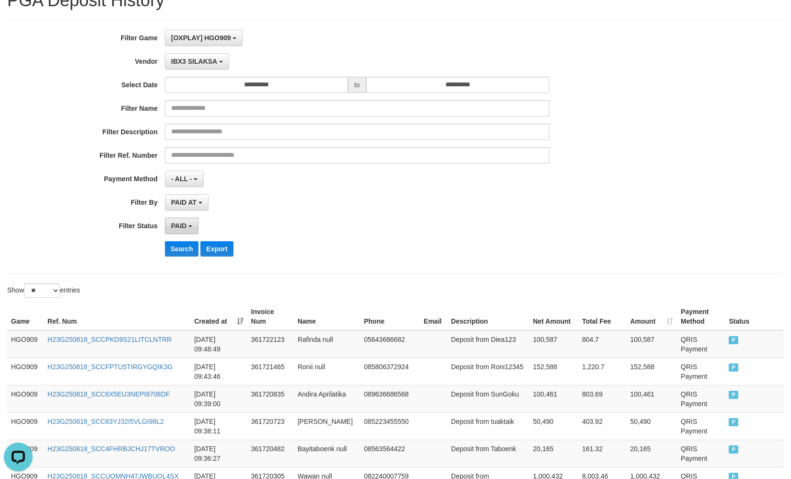
scroll to position [0, 0]
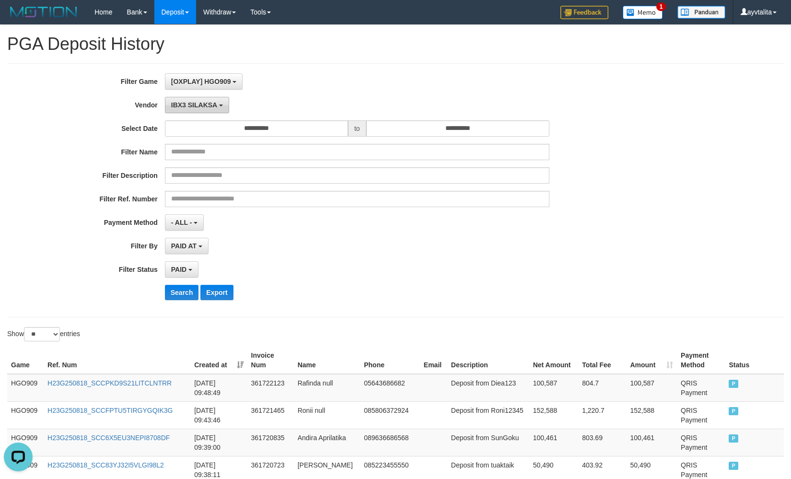
click at [206, 100] on button "IBX3 SILAKSA" at bounding box center [197, 105] width 64 height 16
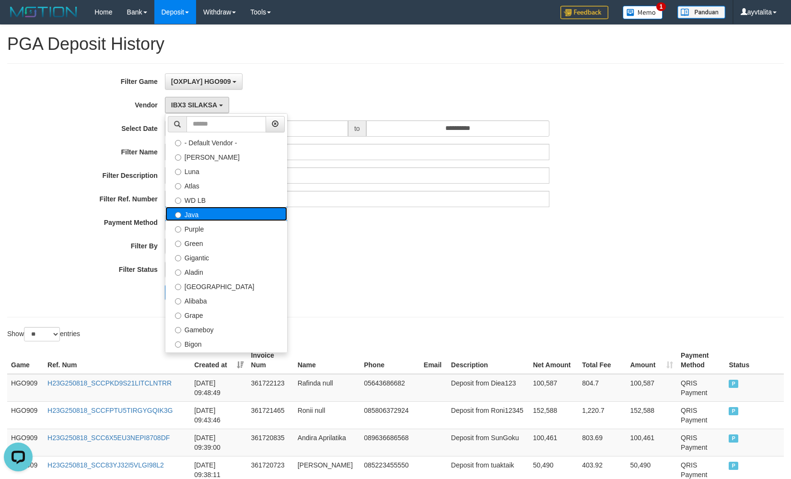
click at [210, 210] on label "Java" at bounding box center [226, 214] width 122 height 14
select select "**********"
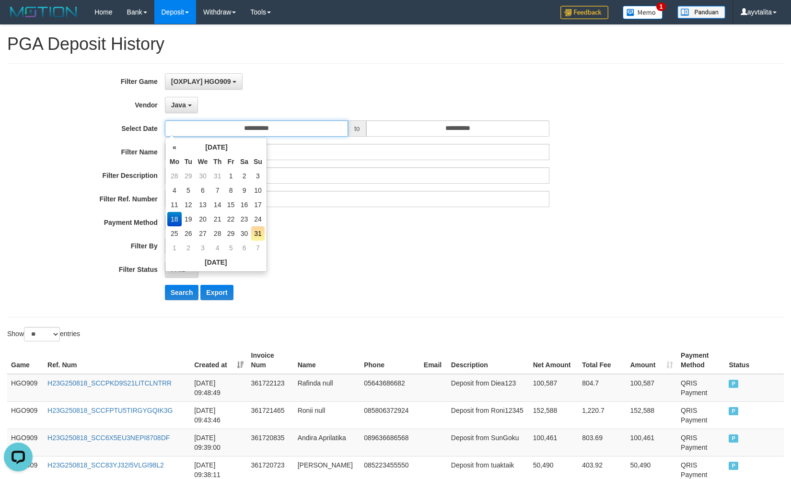
click at [231, 127] on input "**********" at bounding box center [256, 128] width 183 height 16
click at [190, 214] on td "19" at bounding box center [188, 219] width 13 height 14
type input "**********"
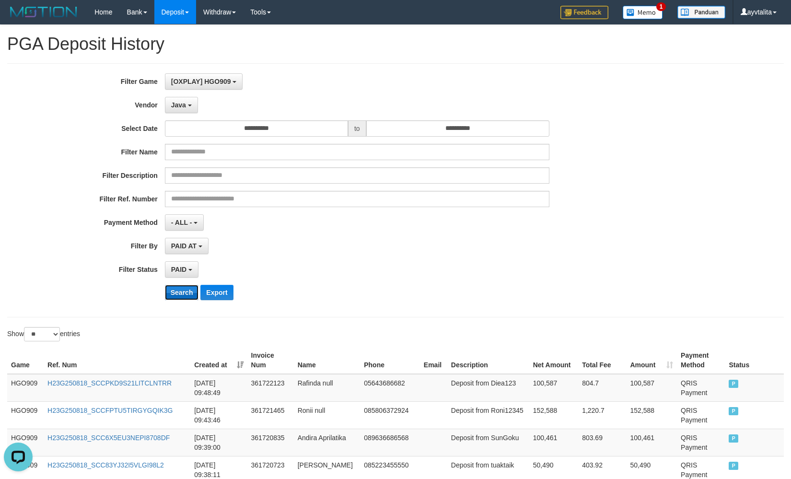
click at [181, 298] on button "Search" at bounding box center [182, 292] width 34 height 15
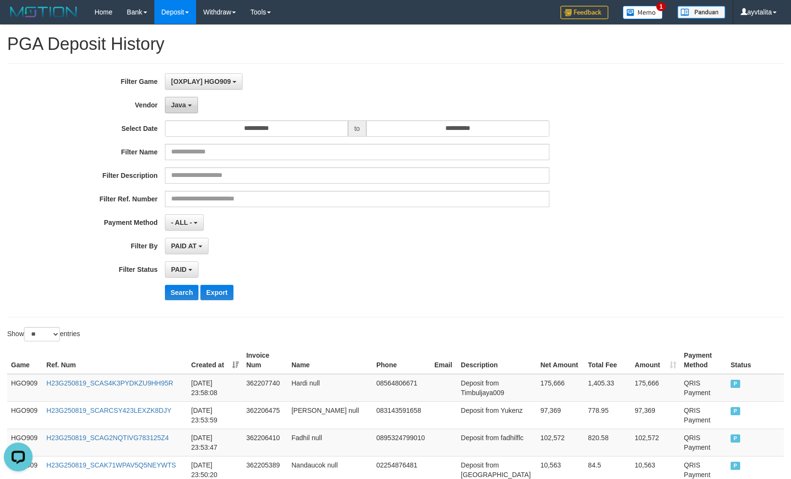
click at [177, 104] on span "Java" at bounding box center [178, 105] width 15 height 8
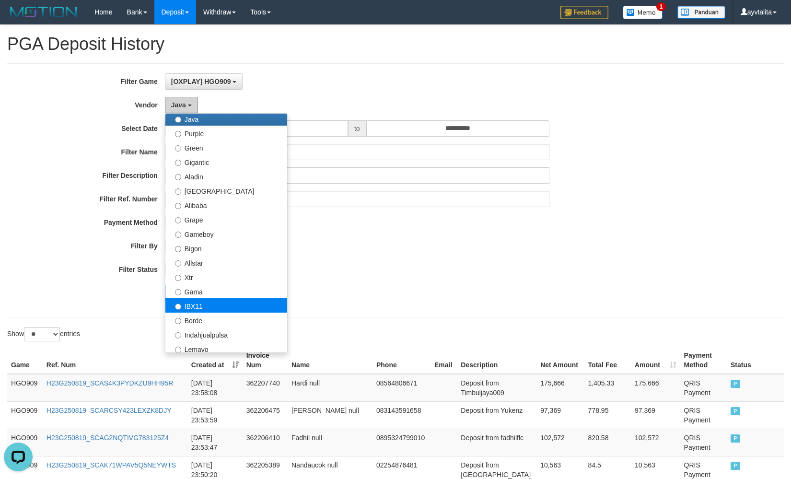
scroll to position [96, 0]
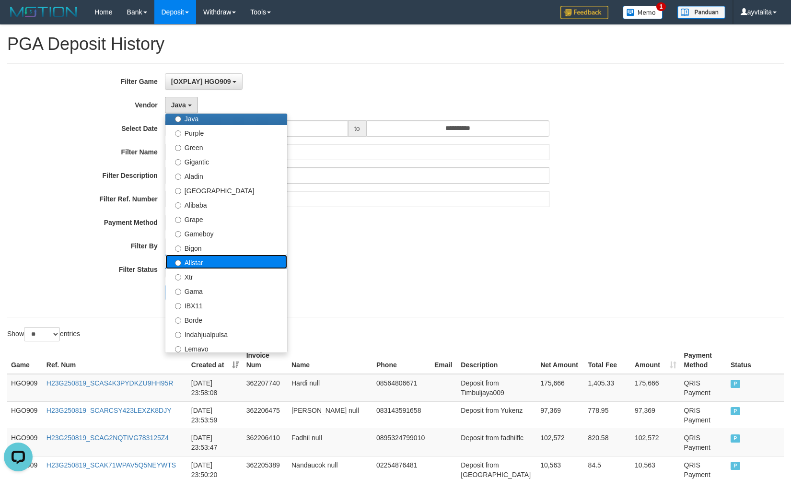
click at [209, 266] on label "Allstar" at bounding box center [226, 261] width 122 height 14
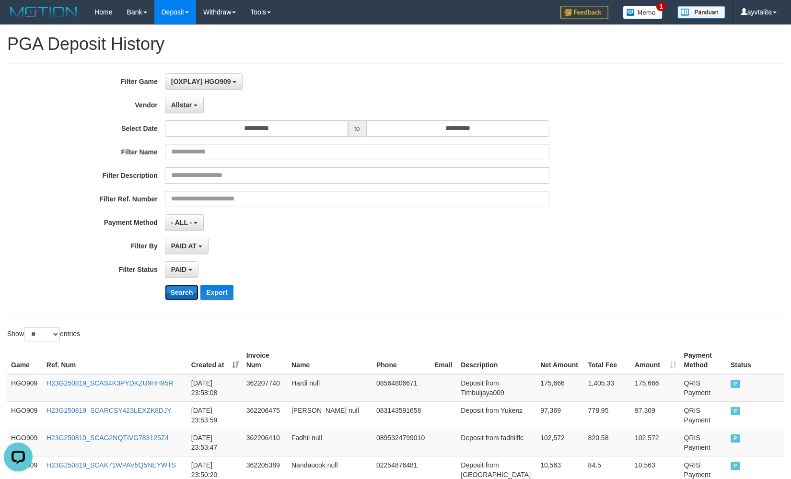
click at [183, 294] on button "Search" at bounding box center [182, 292] width 34 height 15
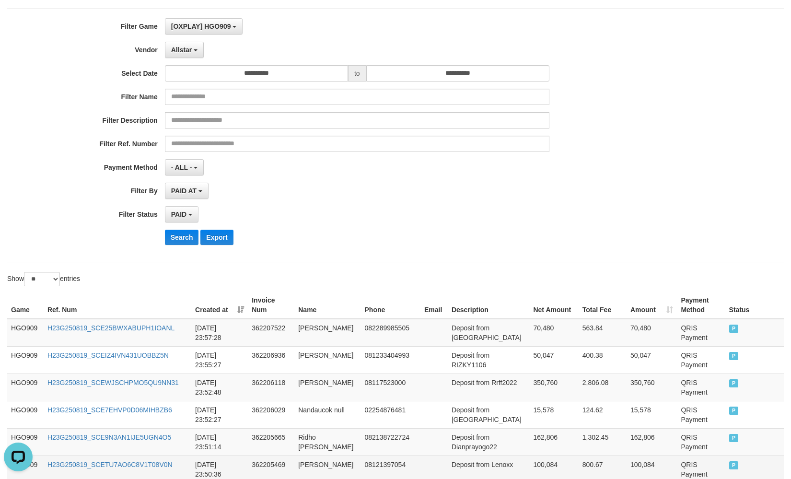
scroll to position [0, 0]
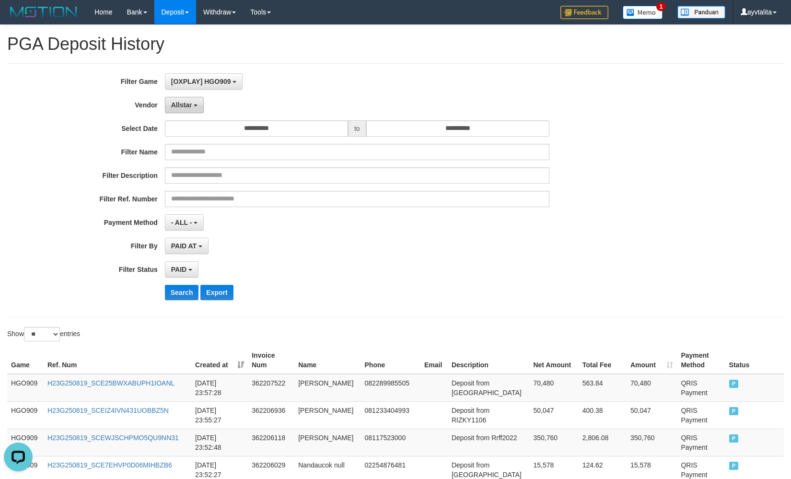
click at [186, 112] on button "Allstar" at bounding box center [184, 105] width 39 height 16
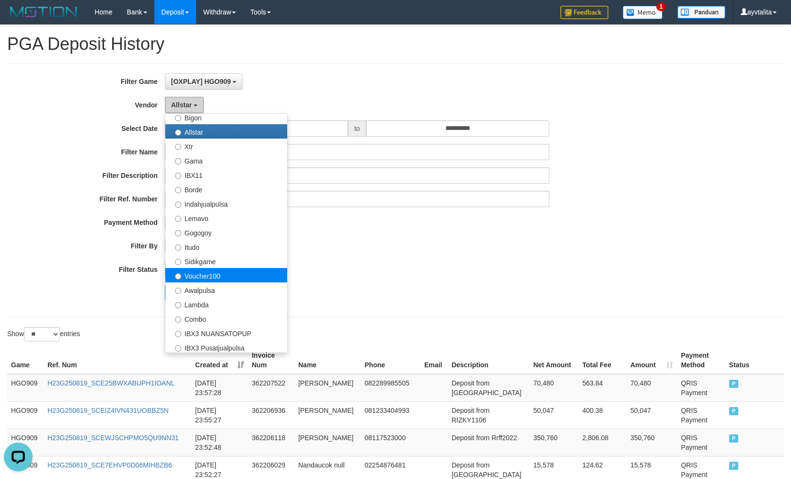
scroll to position [240, 0]
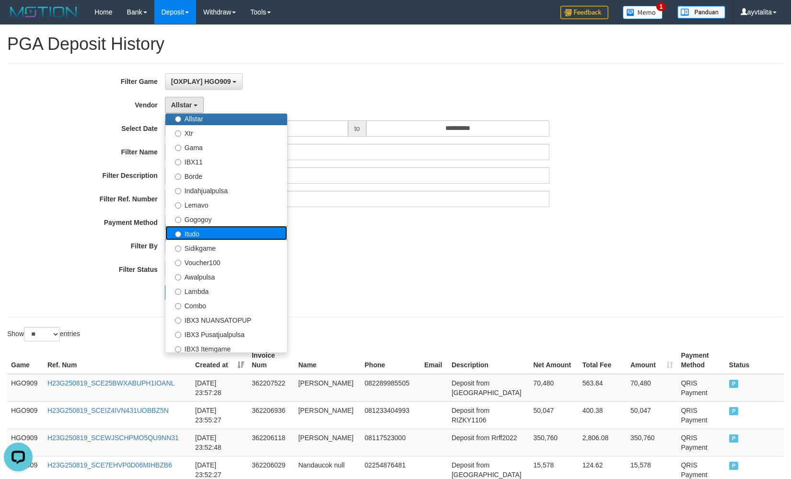
click at [198, 237] on label "Itudo" at bounding box center [226, 233] width 122 height 14
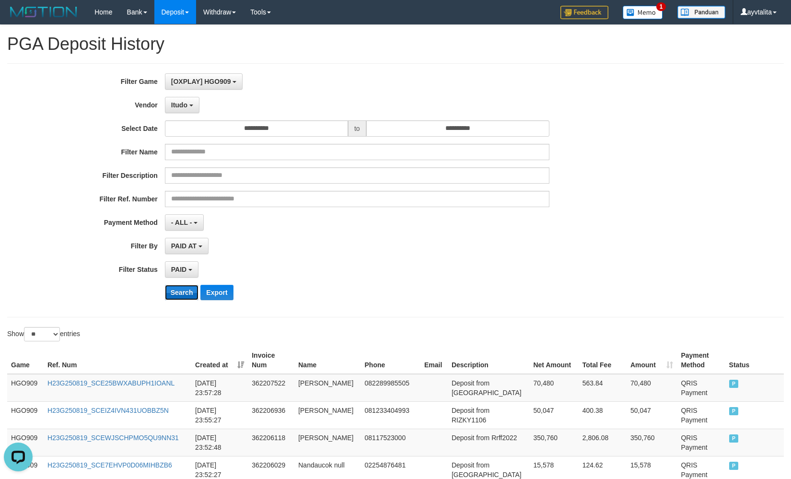
click at [183, 290] on button "Search" at bounding box center [182, 292] width 34 height 15
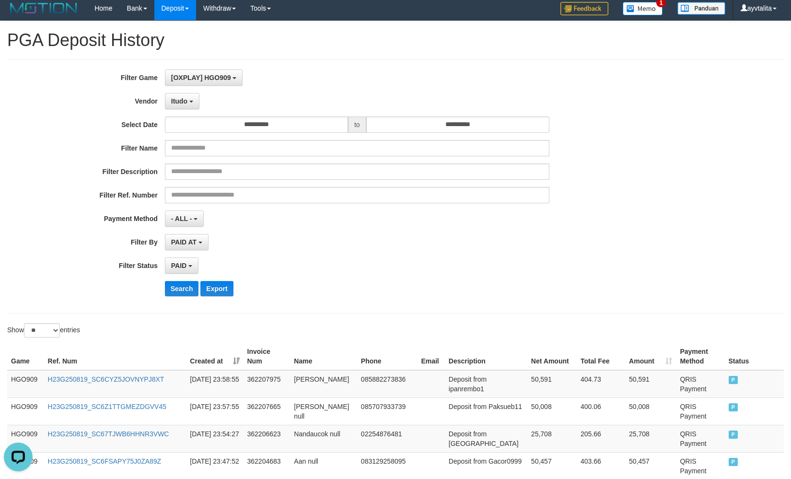
scroll to position [0, 0]
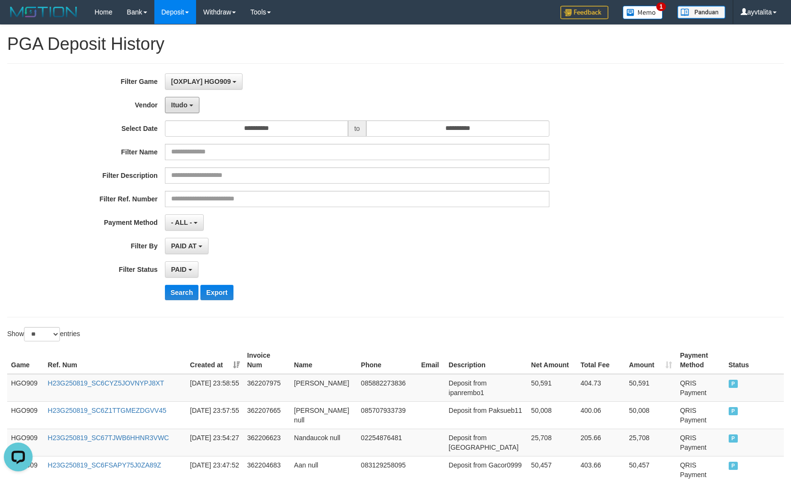
drag, startPoint x: 189, startPoint y: 103, endPoint x: 197, endPoint y: 124, distance: 23.1
click at [189, 103] on button "Itudo" at bounding box center [182, 105] width 35 height 16
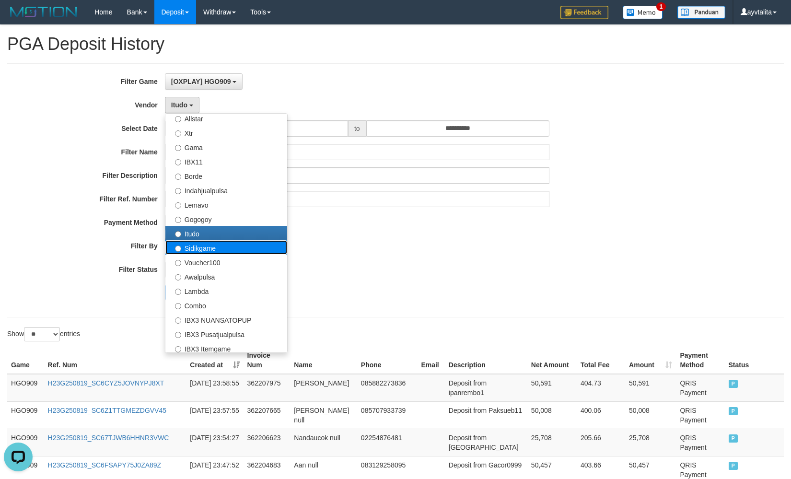
click at [201, 245] on label "Sidikgame" at bounding box center [226, 247] width 122 height 14
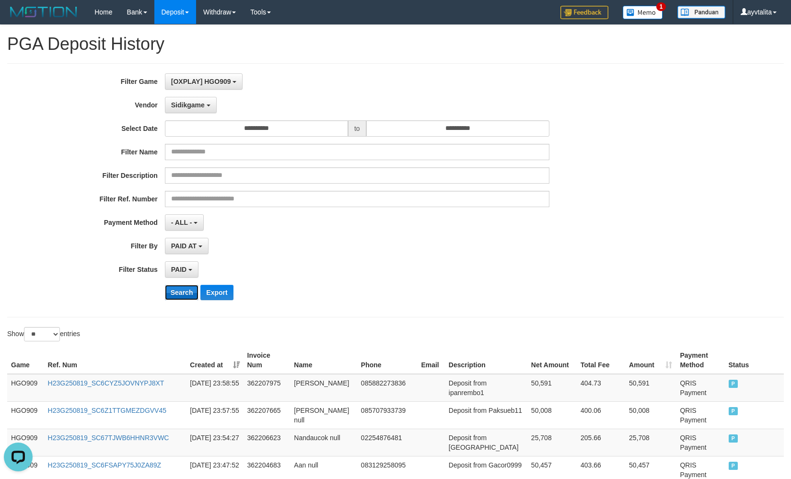
click at [187, 290] on button "Search" at bounding box center [182, 292] width 34 height 15
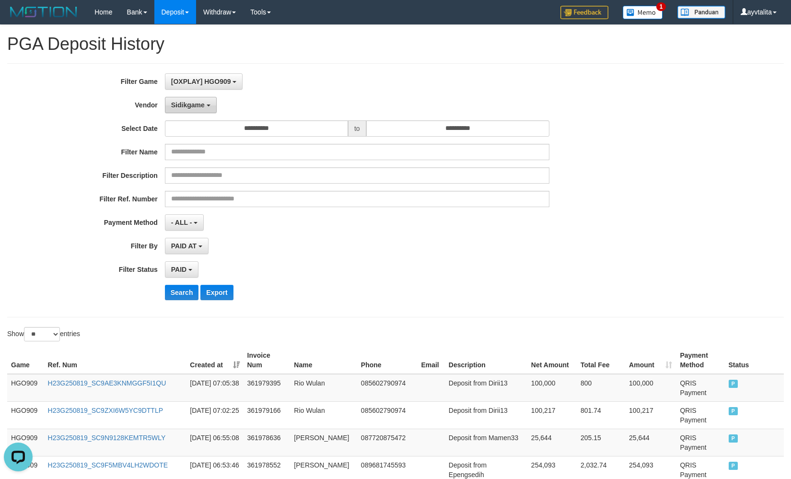
click at [187, 101] on span "Sidikgame" at bounding box center [188, 105] width 34 height 8
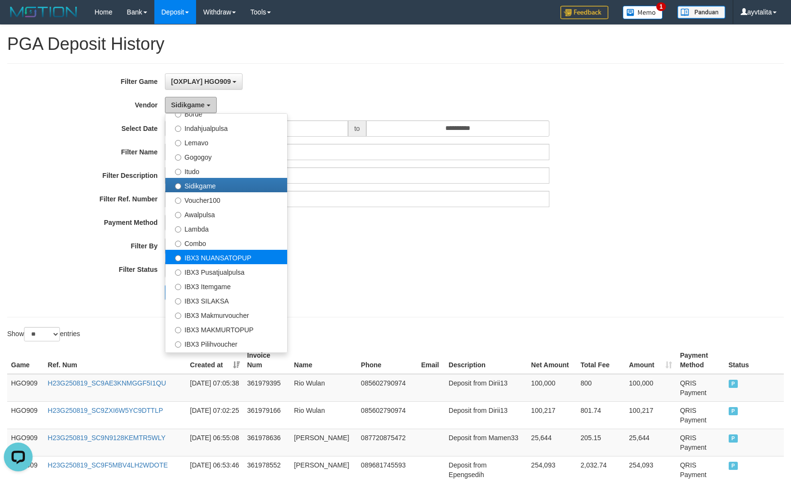
scroll to position [314, 0]
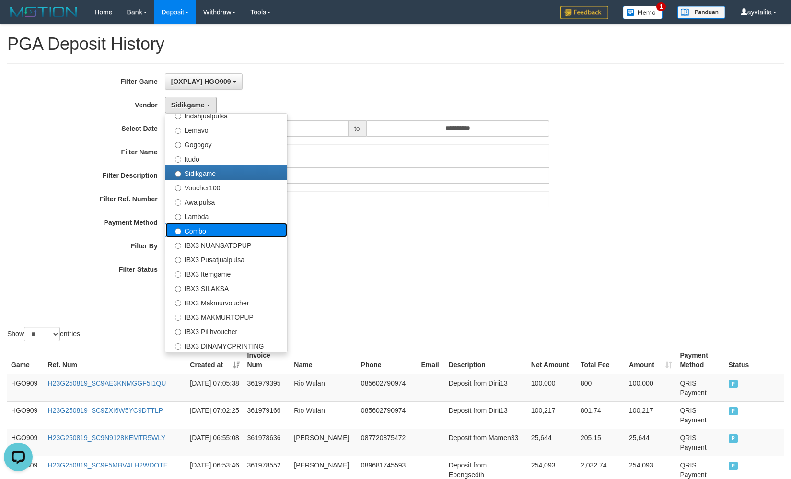
click at [208, 230] on label "Combo" at bounding box center [226, 230] width 122 height 14
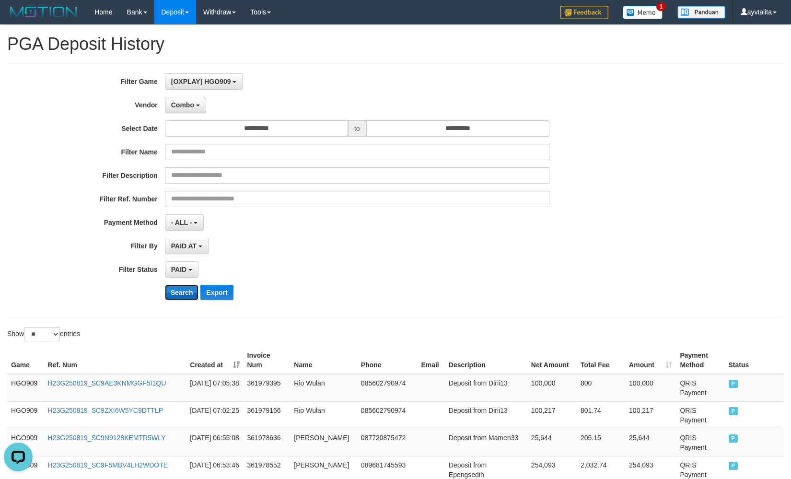
click at [181, 291] on button "Search" at bounding box center [182, 292] width 34 height 15
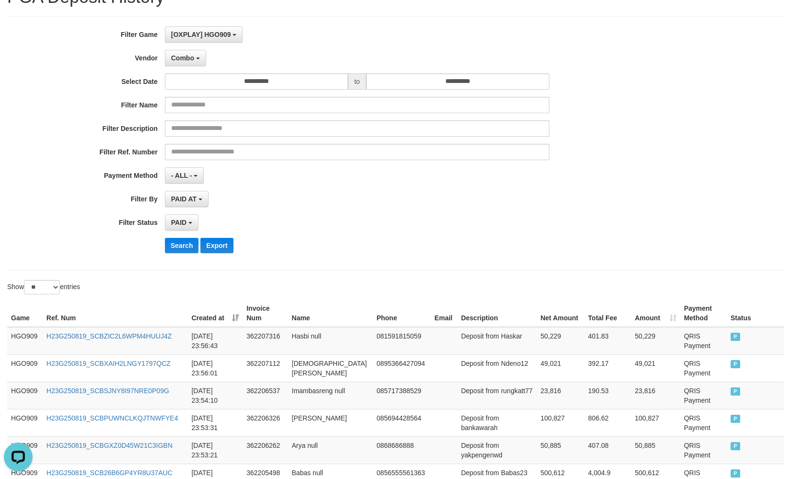
scroll to position [0, 0]
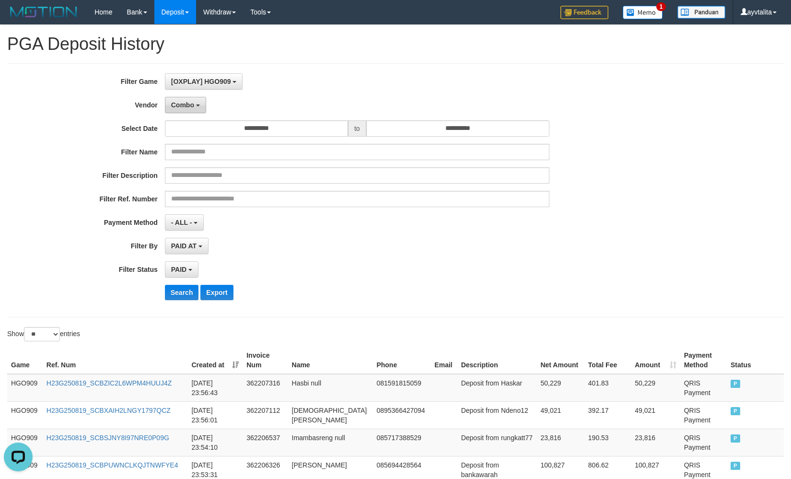
click at [192, 102] on span "Combo" at bounding box center [182, 105] width 23 height 8
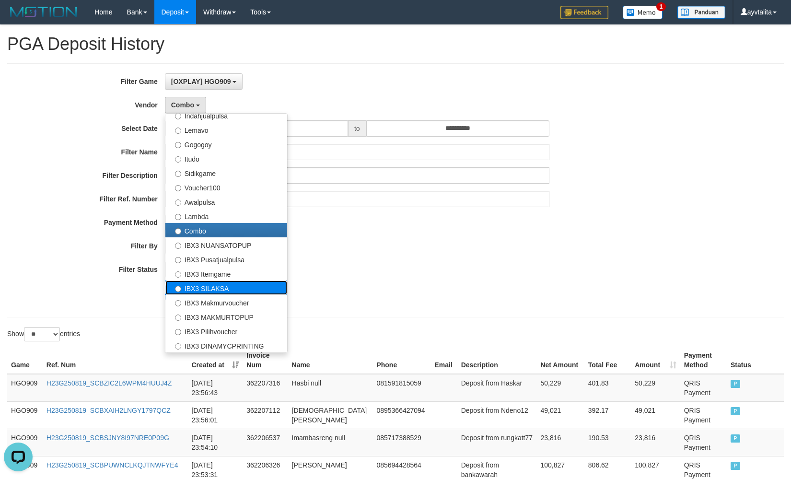
click at [219, 289] on label "IBX3 SILAKSA" at bounding box center [226, 287] width 122 height 14
select select "**********"
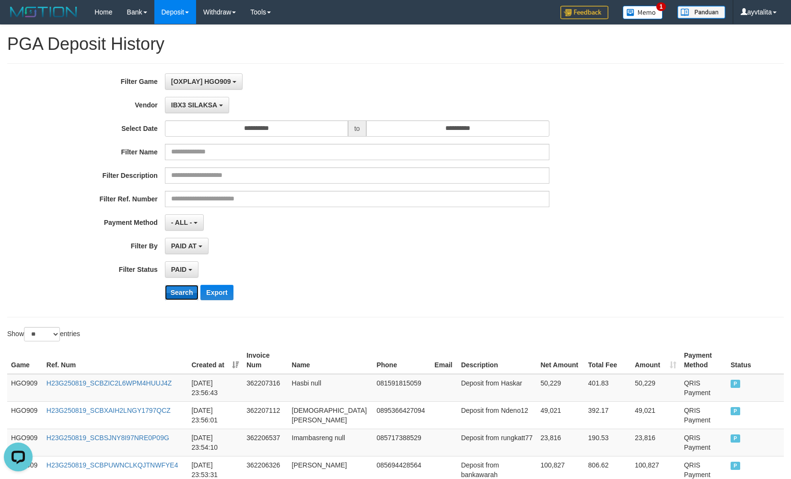
click at [172, 291] on button "Search" at bounding box center [182, 292] width 34 height 15
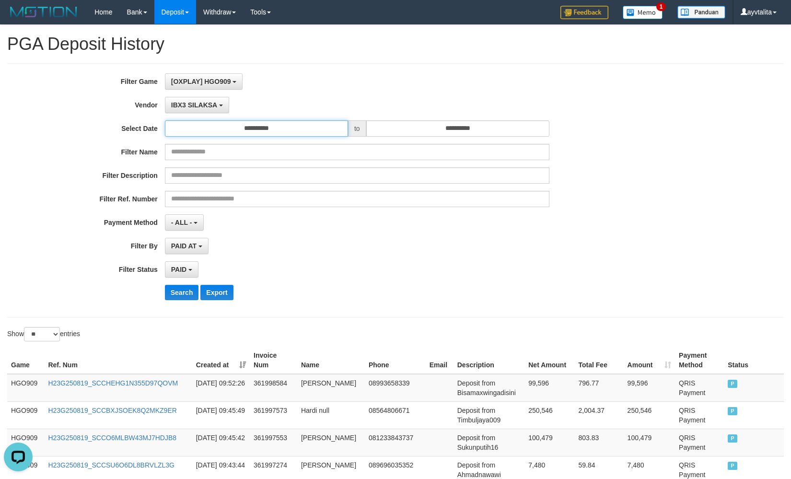
click at [238, 134] on input "**********" at bounding box center [256, 128] width 183 height 16
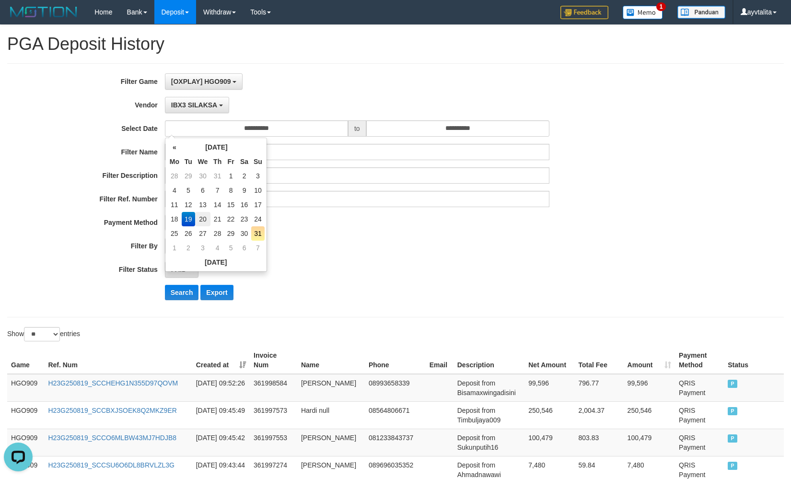
click at [198, 218] on td "20" at bounding box center [203, 219] width 16 height 14
type input "**********"
click at [194, 101] on span "IBX3 SILAKSA" at bounding box center [194, 105] width 46 height 8
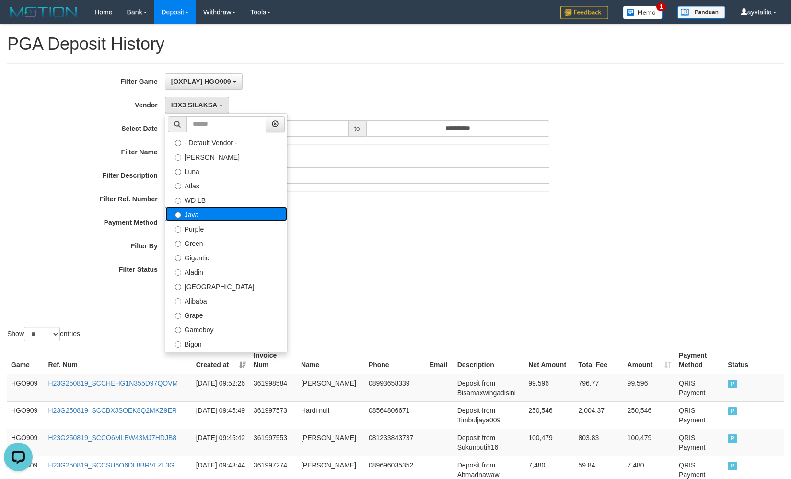
click at [202, 212] on label "Java" at bounding box center [226, 214] width 122 height 14
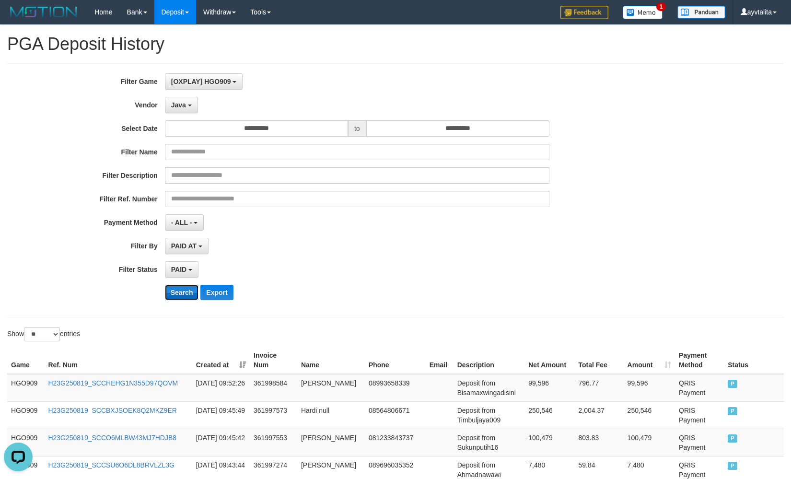
click at [188, 289] on button "Search" at bounding box center [182, 292] width 34 height 15
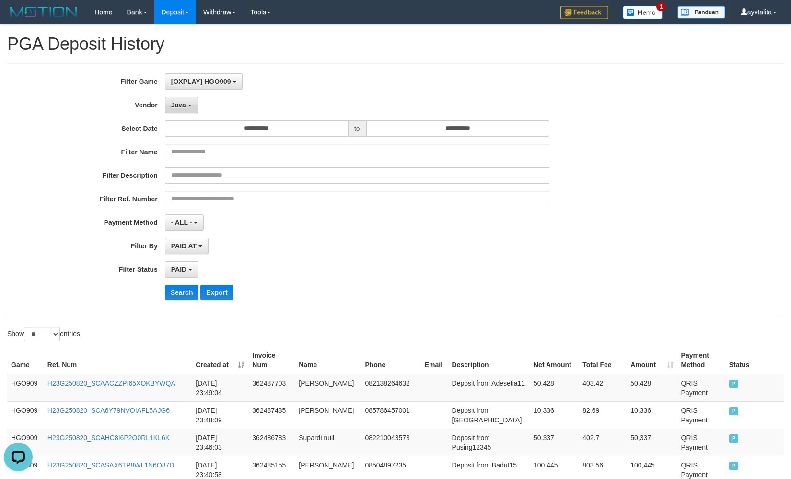
click at [192, 104] on button "Java" at bounding box center [181, 105] width 33 height 16
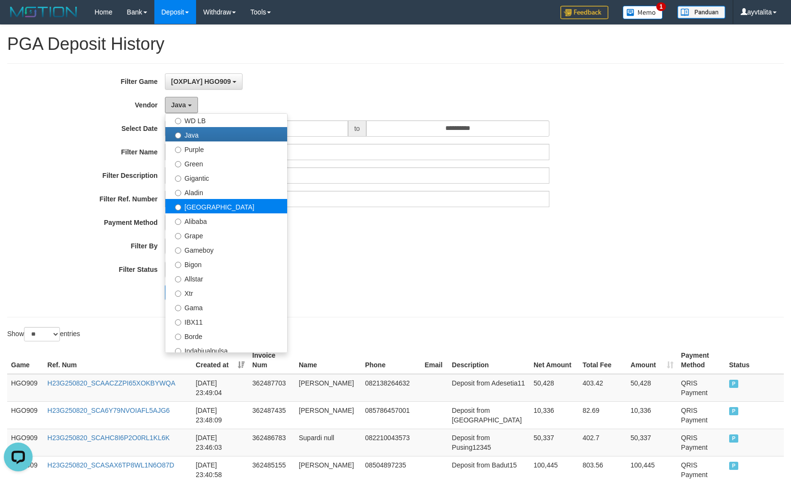
scroll to position [96, 0]
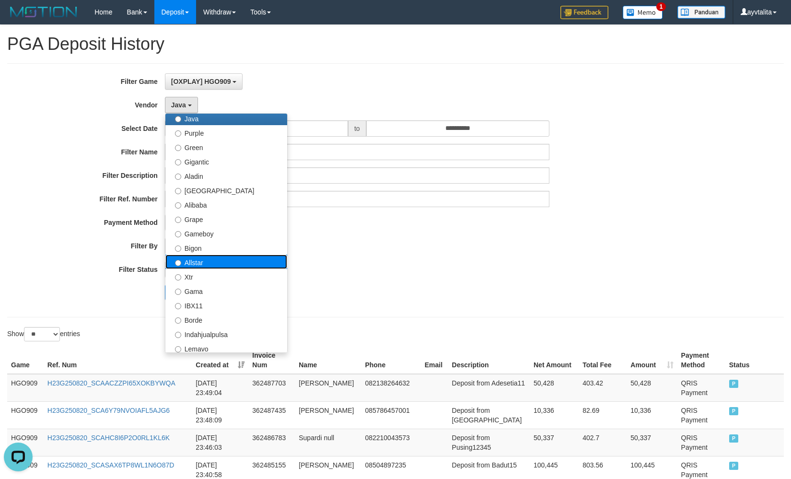
click at [207, 262] on label "Allstar" at bounding box center [226, 261] width 122 height 14
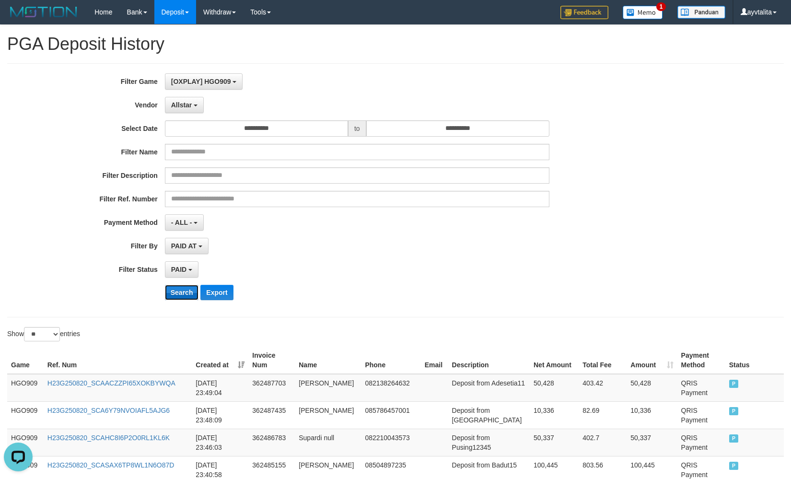
click at [178, 293] on button "Search" at bounding box center [182, 292] width 34 height 15
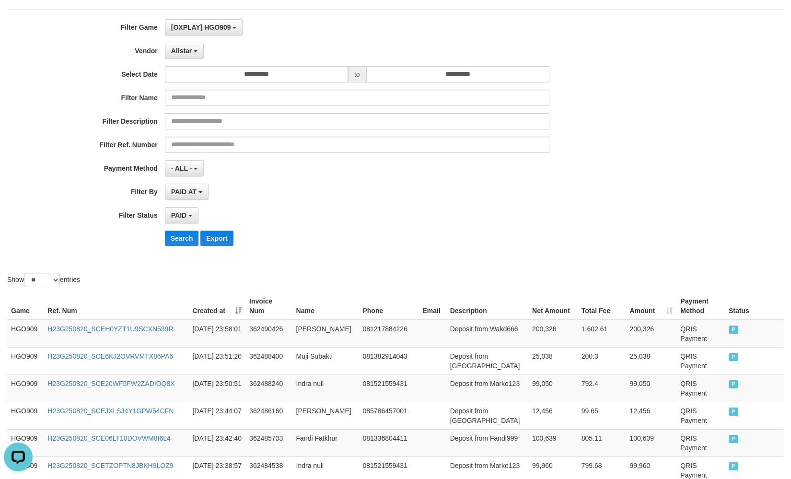
scroll to position [0, 0]
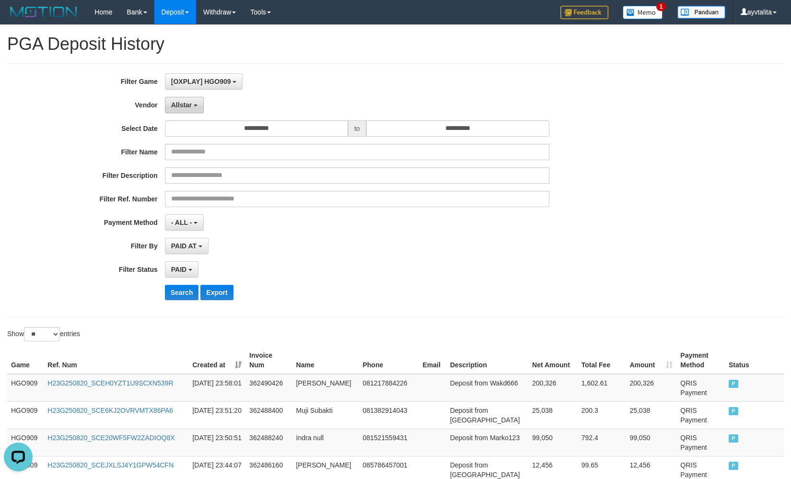
click at [187, 103] on span "Allstar" at bounding box center [181, 105] width 21 height 8
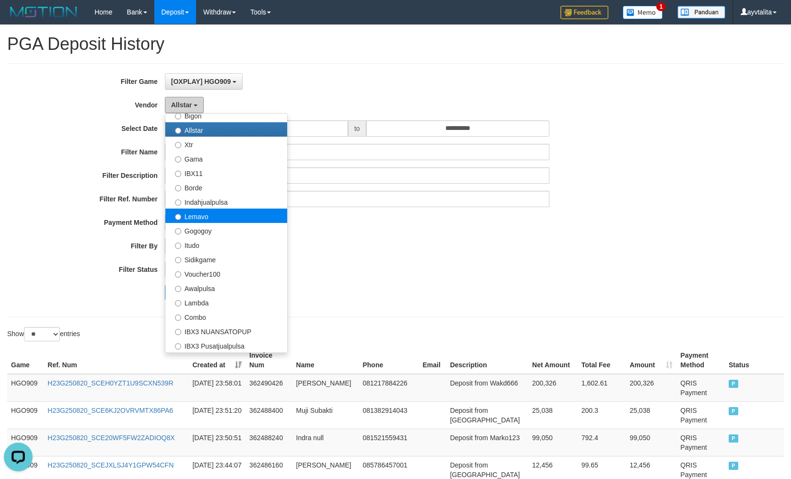
scroll to position [240, 0]
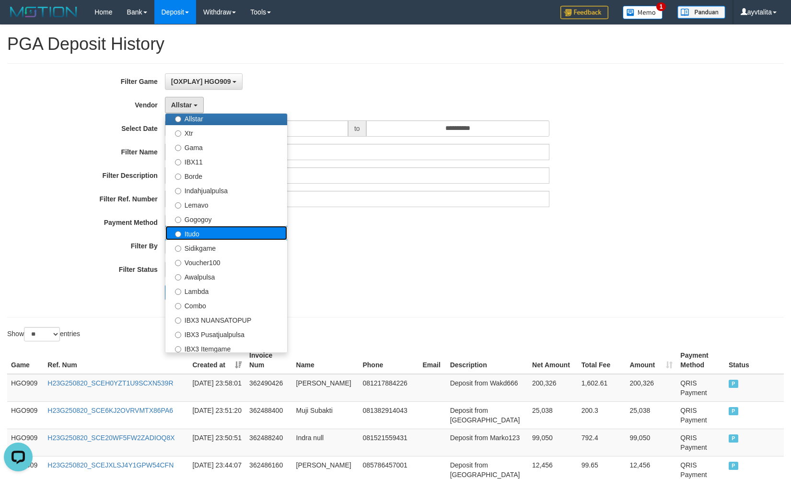
click at [210, 231] on label "Itudo" at bounding box center [226, 233] width 122 height 14
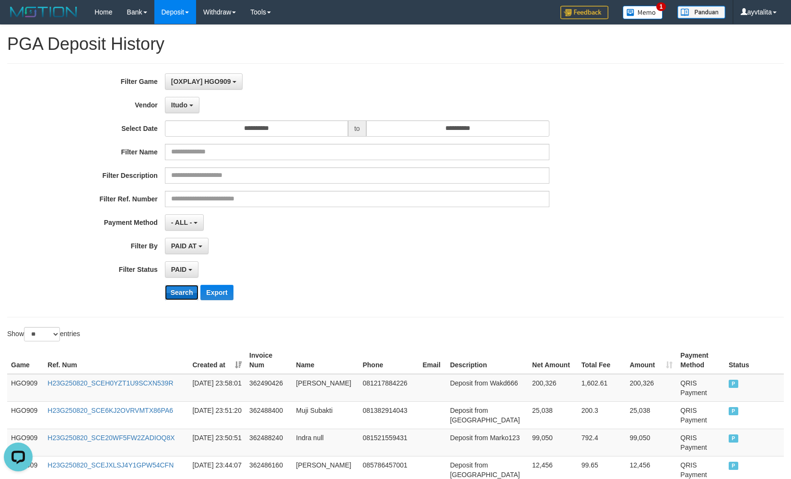
click at [185, 294] on button "Search" at bounding box center [182, 292] width 34 height 15
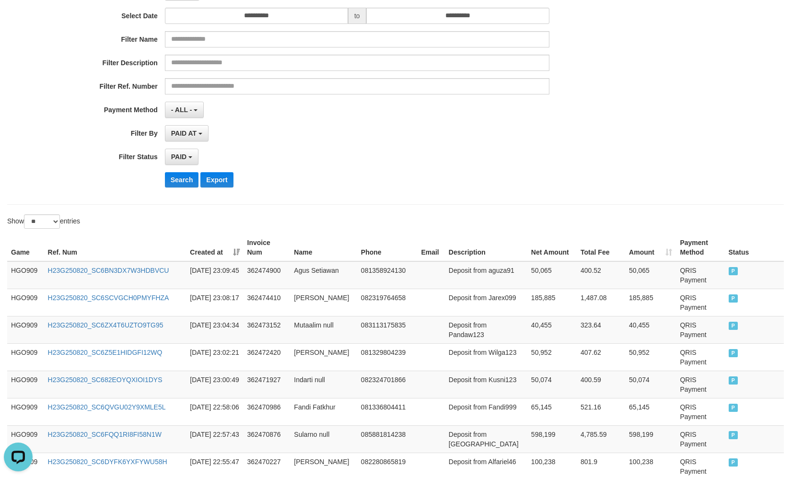
scroll to position [0, 0]
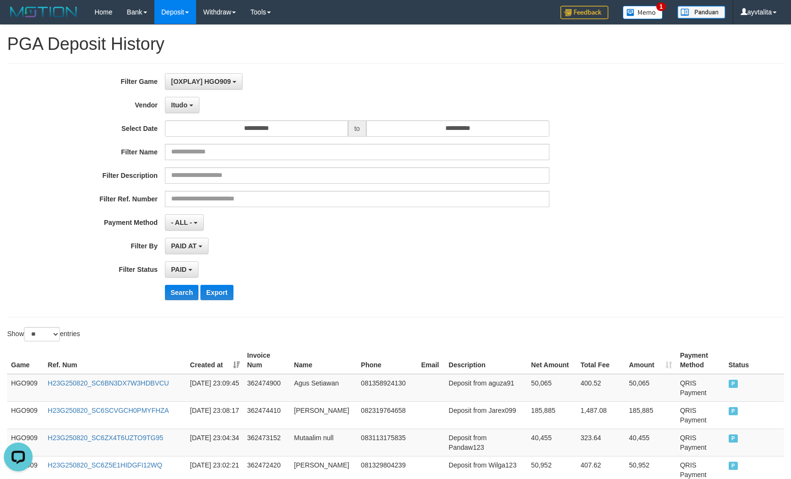
click at [174, 114] on div "**********" at bounding box center [329, 190] width 659 height 234
click at [174, 113] on div "**********" at bounding box center [329, 190] width 659 height 234
click at [181, 106] on span "Itudo" at bounding box center [179, 105] width 16 height 8
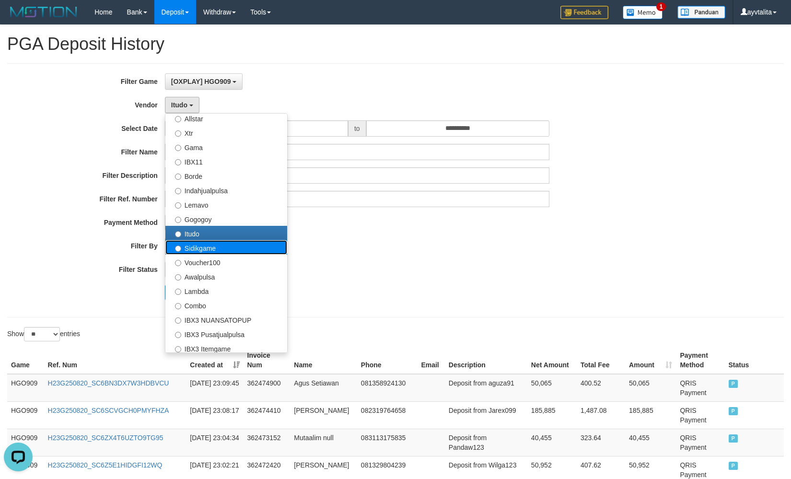
click at [200, 250] on label "Sidikgame" at bounding box center [226, 247] width 122 height 14
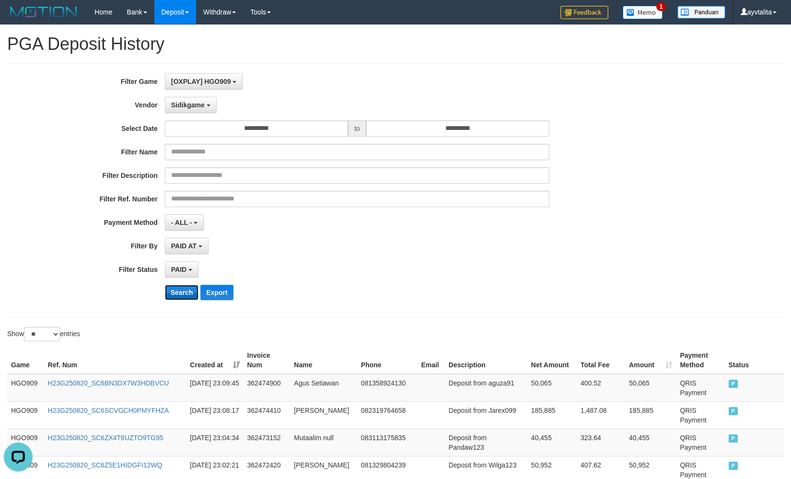
click at [189, 288] on button "Search" at bounding box center [182, 292] width 34 height 15
click at [184, 106] on span "Sidikgame" at bounding box center [188, 105] width 34 height 8
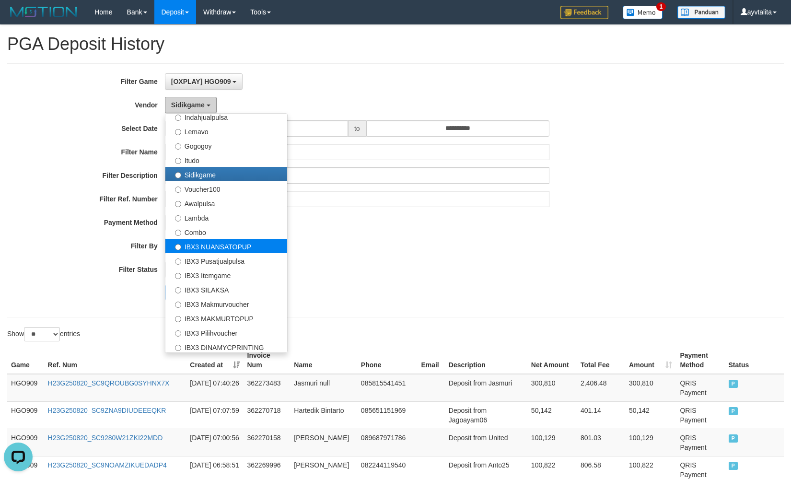
scroll to position [314, 0]
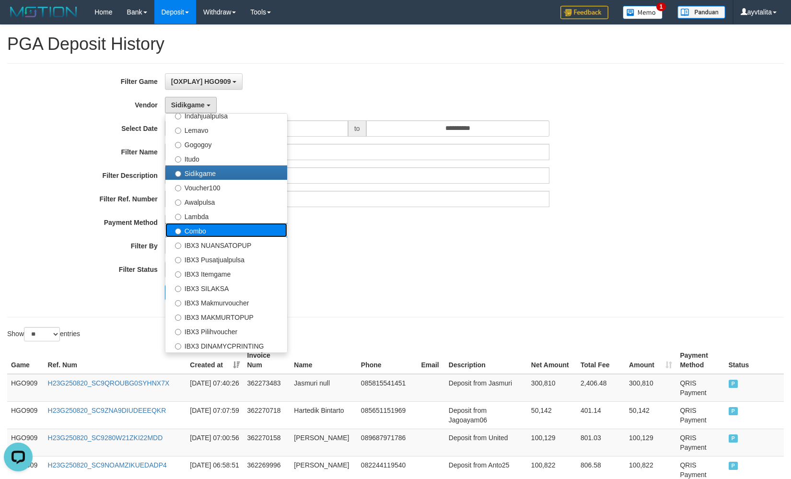
click at [220, 230] on label "Combo" at bounding box center [226, 230] width 122 height 14
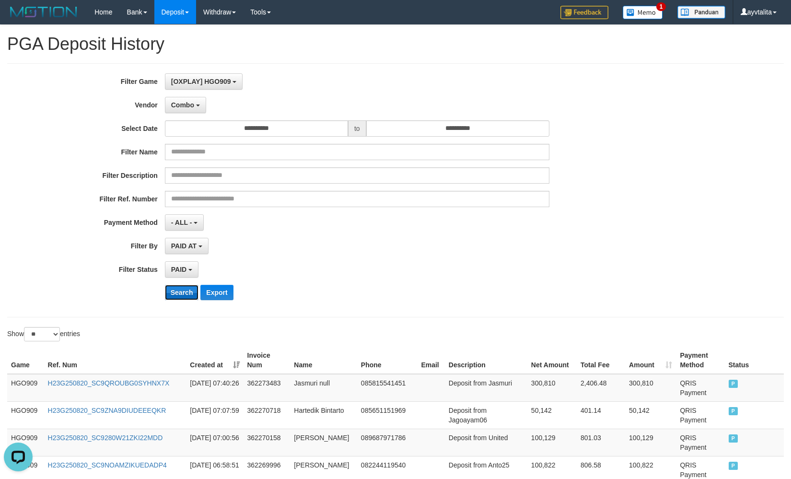
click at [185, 289] on button "Search" at bounding box center [182, 292] width 34 height 15
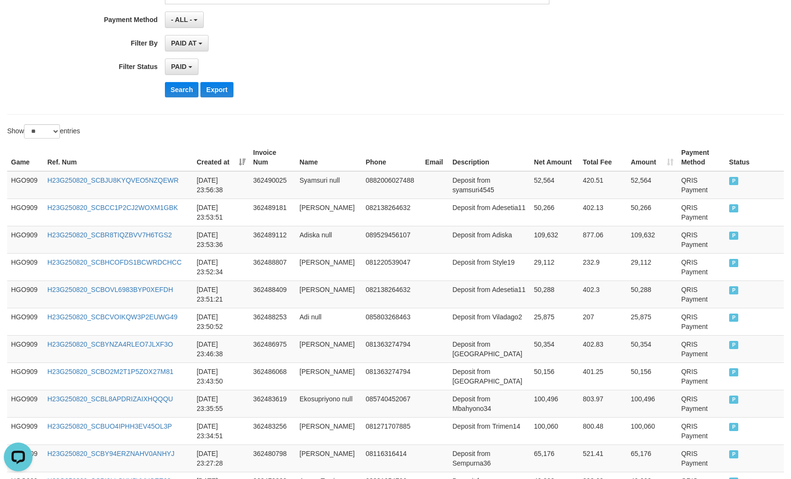
scroll to position [11, 0]
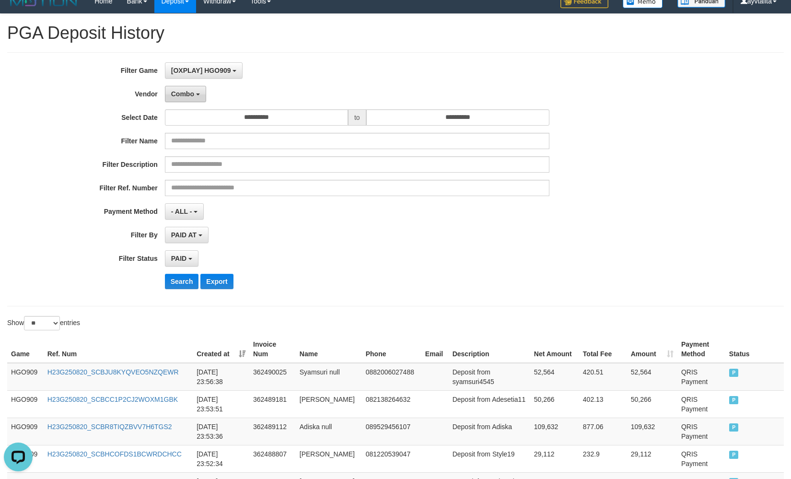
click at [182, 95] on span "Combo" at bounding box center [182, 94] width 23 height 8
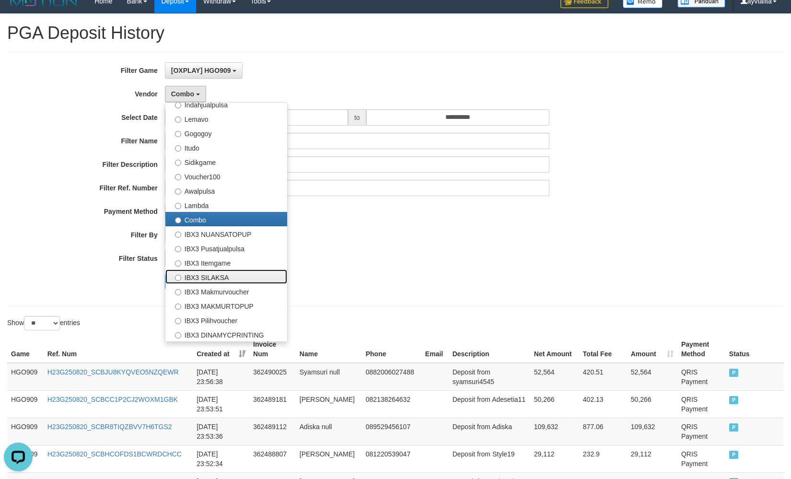
drag, startPoint x: 230, startPoint y: 279, endPoint x: 216, endPoint y: 279, distance: 14.4
click at [229, 279] on label "IBX3 SILAKSA" at bounding box center [226, 276] width 122 height 14
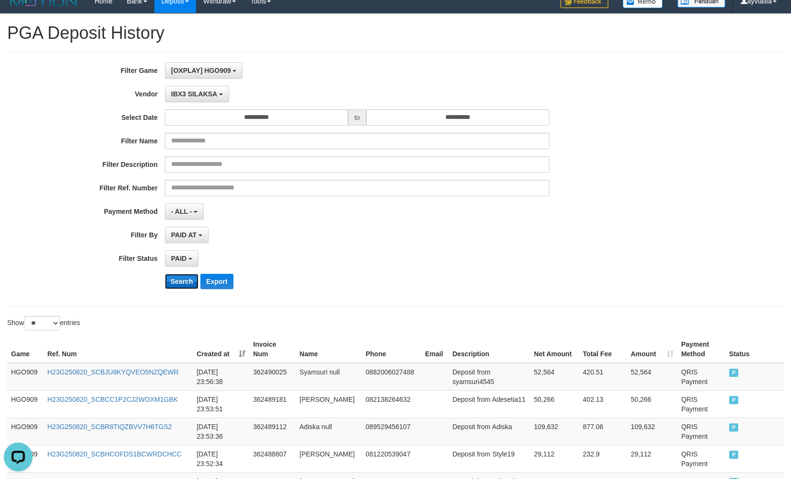
click at [182, 274] on button "Search" at bounding box center [182, 281] width 34 height 15
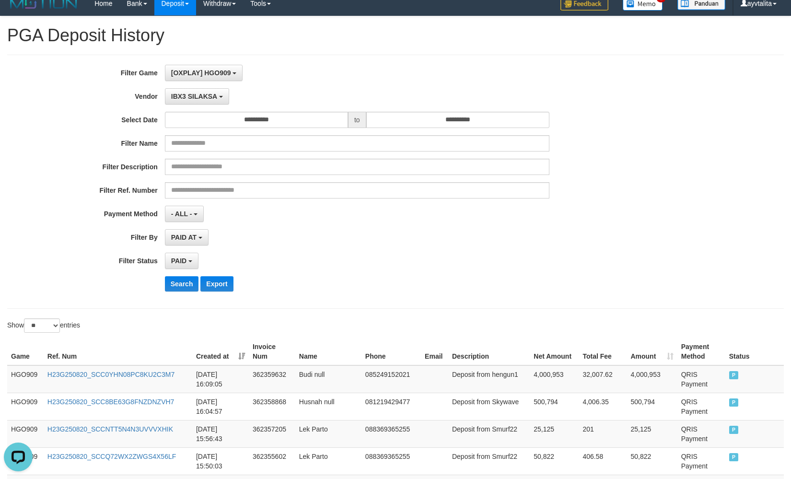
scroll to position [0, 0]
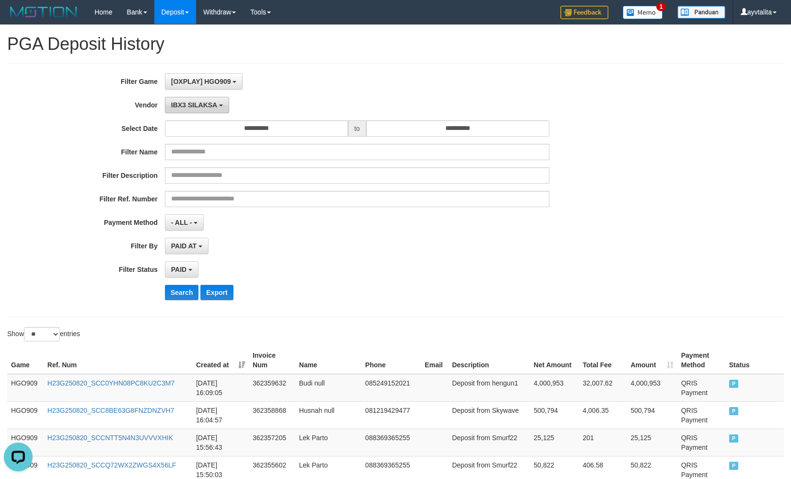
click at [214, 106] on span "IBX3 SILAKSA" at bounding box center [194, 105] width 46 height 8
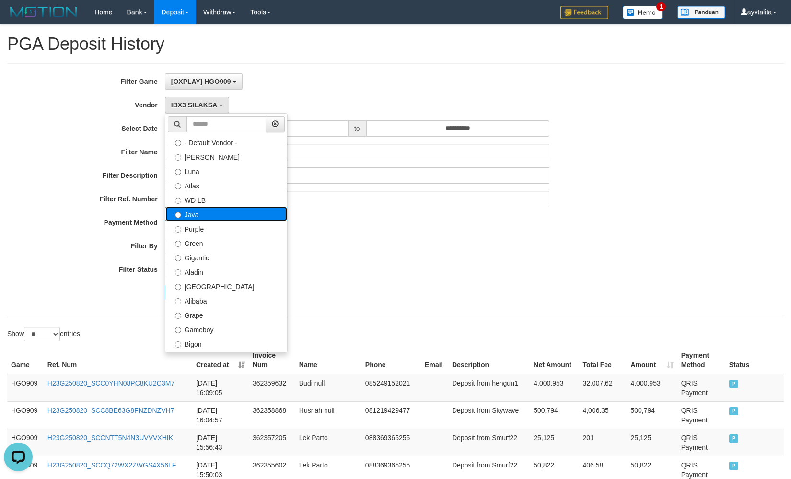
click at [201, 213] on label "Java" at bounding box center [226, 214] width 122 height 14
select select "**********"
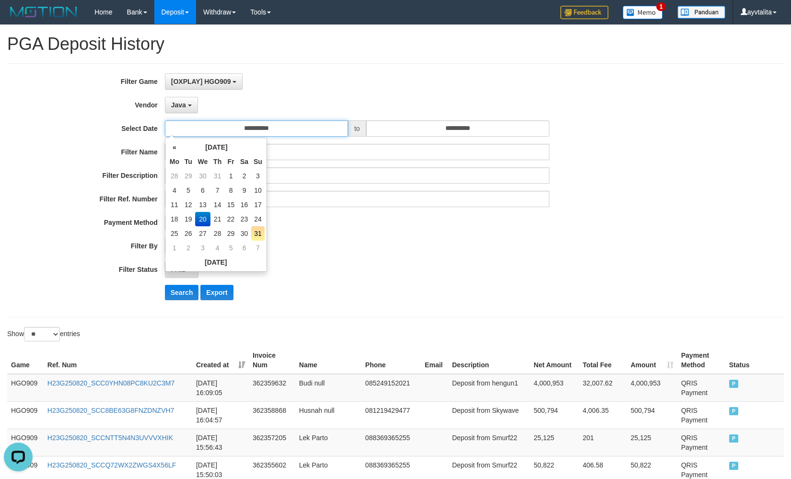
click at [266, 135] on input "**********" at bounding box center [256, 128] width 183 height 16
click at [220, 216] on td "21" at bounding box center [217, 219] width 14 height 14
type input "**********"
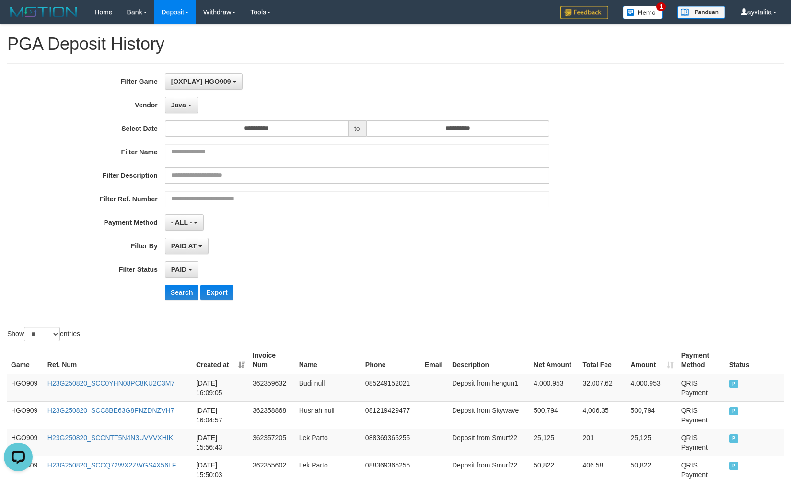
drag, startPoint x: 344, startPoint y: 243, endPoint x: 335, endPoint y: 252, distance: 12.5
click at [345, 243] on div "PAID AT PAID AT CREATED AT" at bounding box center [357, 246] width 384 height 16
click at [177, 296] on button "Search" at bounding box center [182, 292] width 34 height 15
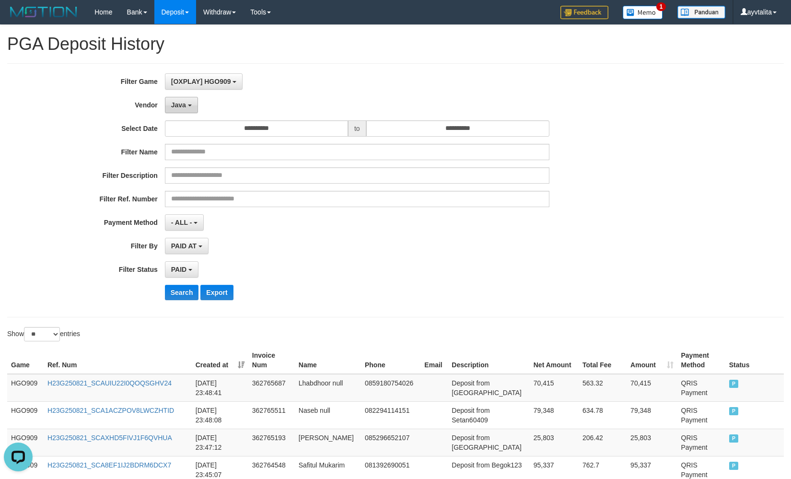
click at [197, 112] on button "Java" at bounding box center [181, 105] width 33 height 16
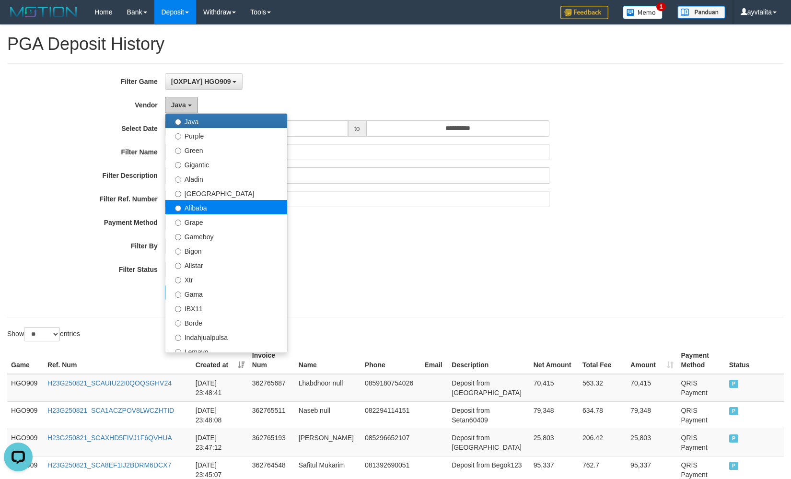
scroll to position [96, 0]
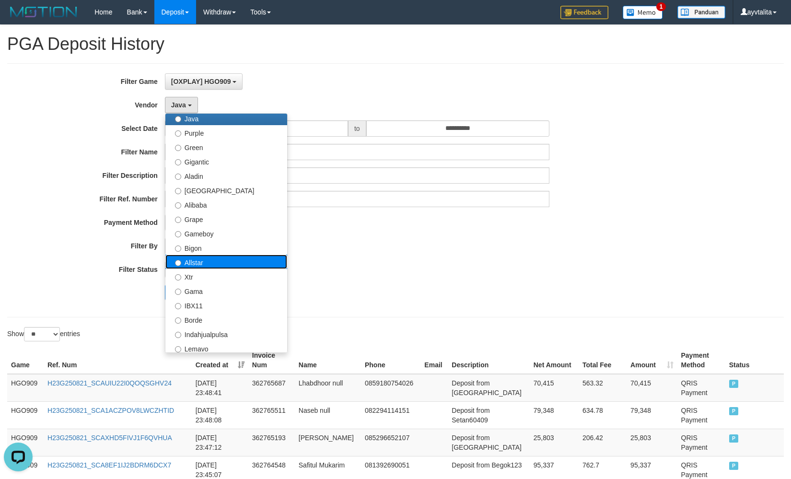
click at [208, 266] on label "Allstar" at bounding box center [226, 261] width 122 height 14
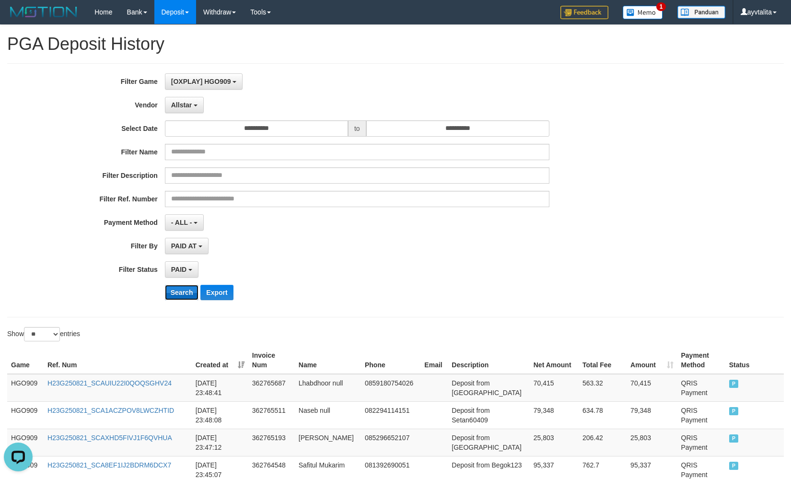
click at [183, 286] on button "Search" at bounding box center [182, 292] width 34 height 15
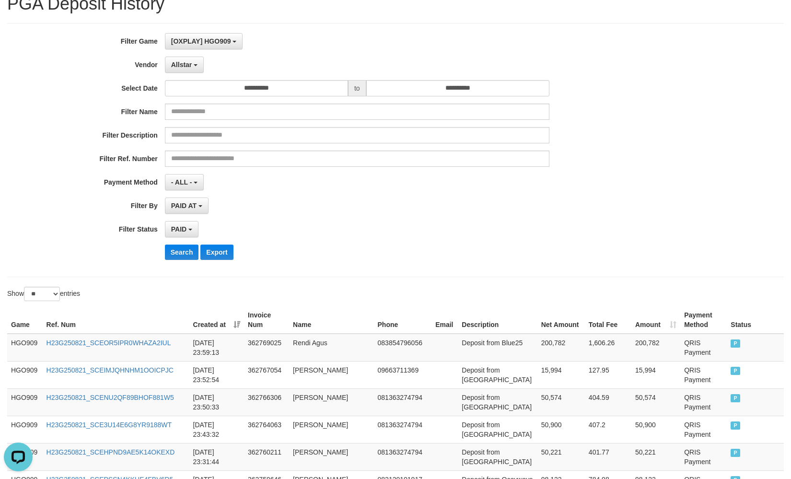
scroll to position [11, 0]
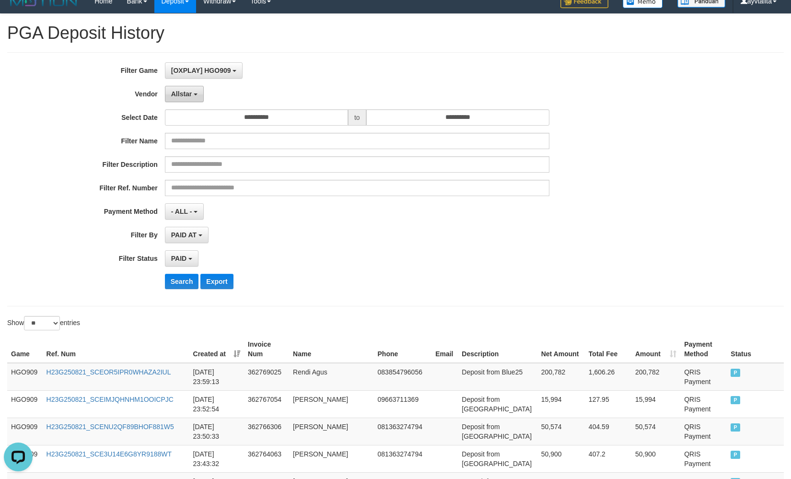
click at [178, 98] on button "Allstar" at bounding box center [184, 94] width 39 height 16
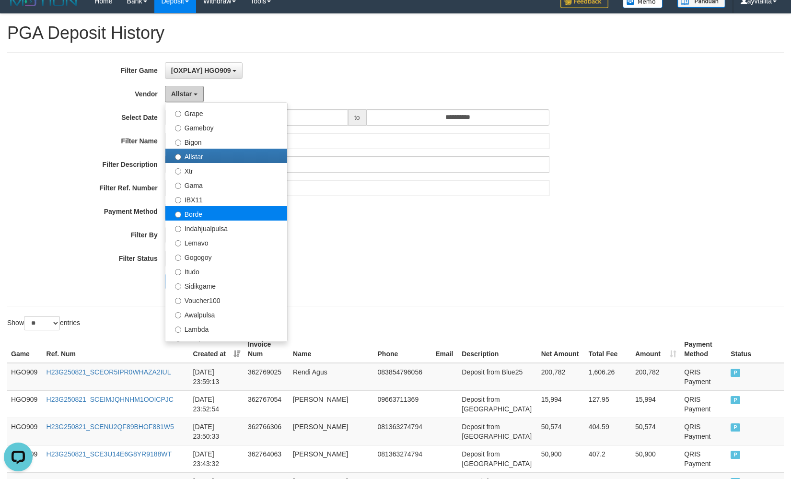
scroll to position [192, 0]
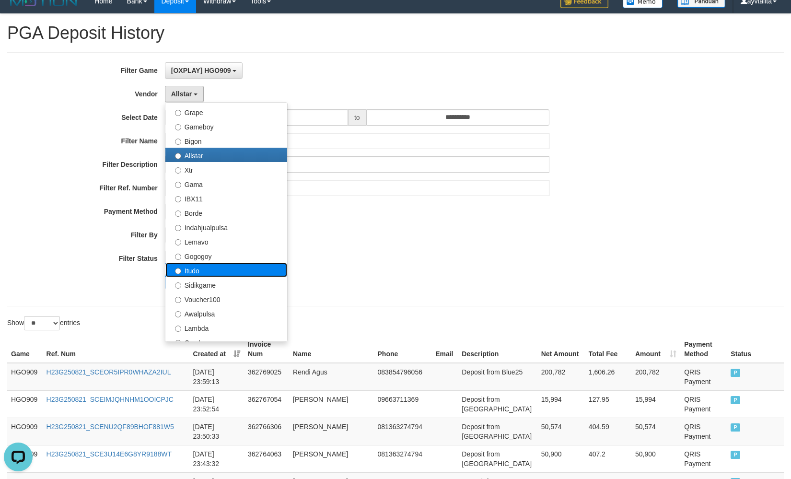
click at [216, 267] on label "Itudo" at bounding box center [226, 270] width 122 height 14
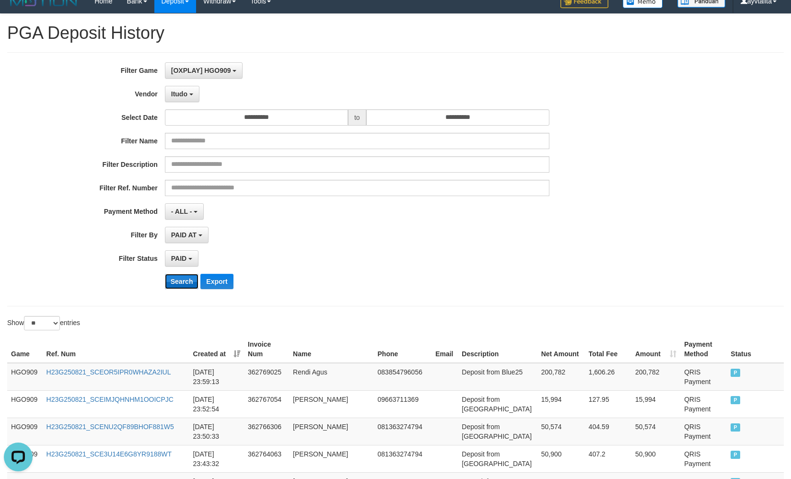
click at [182, 281] on button "Search" at bounding box center [182, 281] width 34 height 15
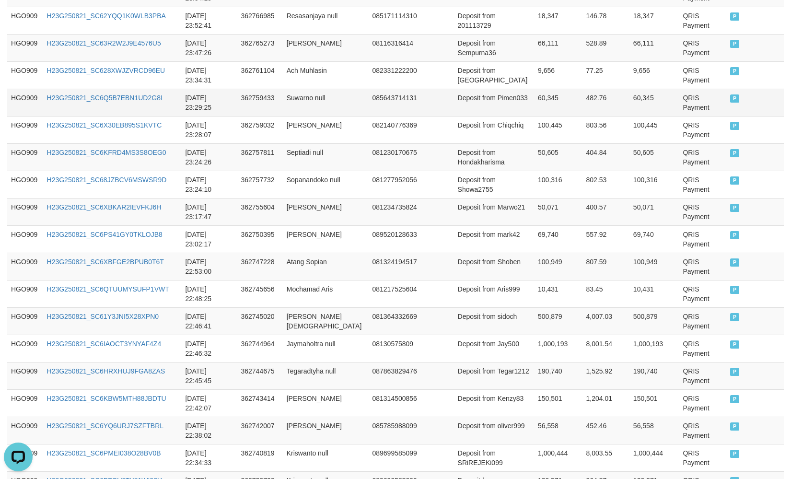
scroll to position [0, 0]
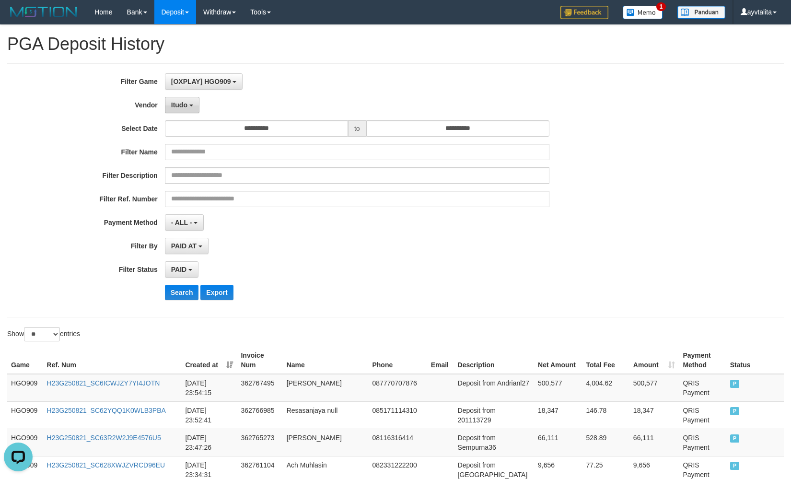
click at [192, 108] on button "Itudo" at bounding box center [182, 105] width 35 height 16
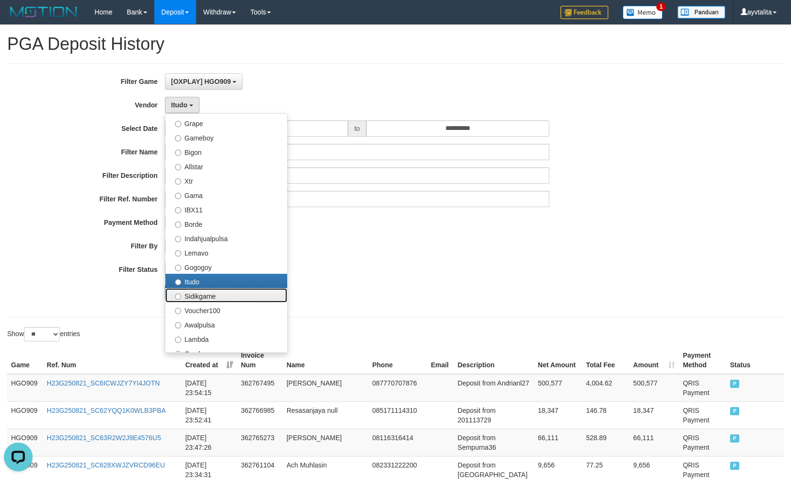
click at [201, 293] on label "Sidikgame" at bounding box center [226, 295] width 122 height 14
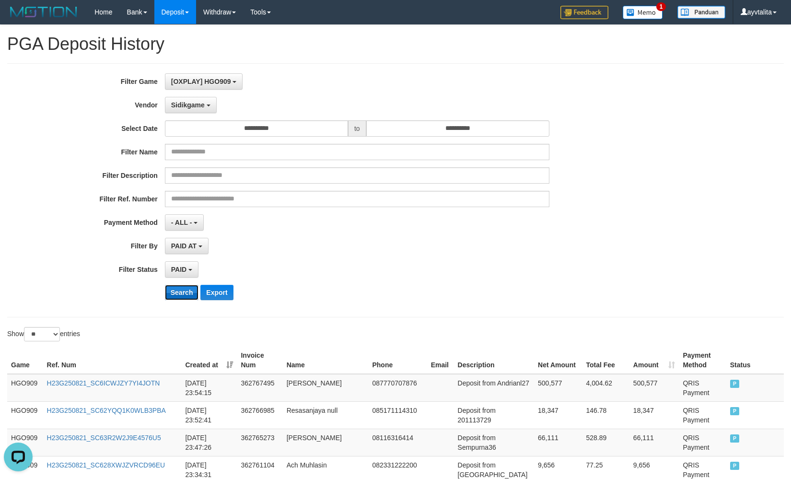
click at [188, 289] on button "Search" at bounding box center [182, 292] width 34 height 15
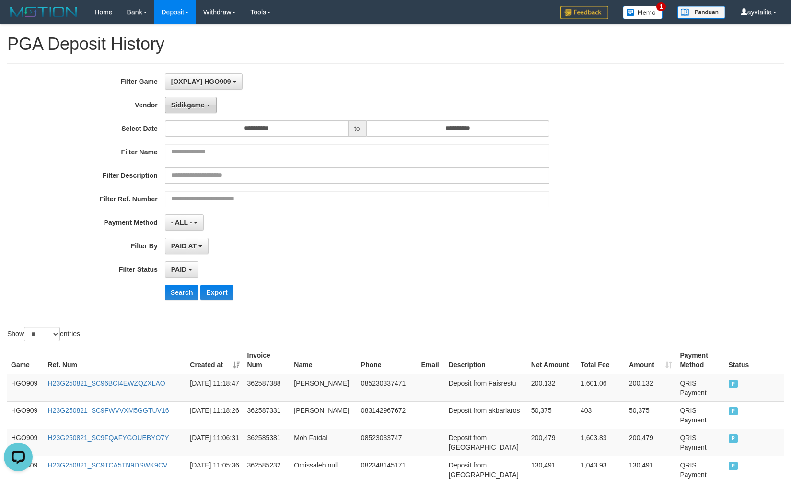
click at [190, 99] on button "Sidikgame" at bounding box center [191, 105] width 52 height 16
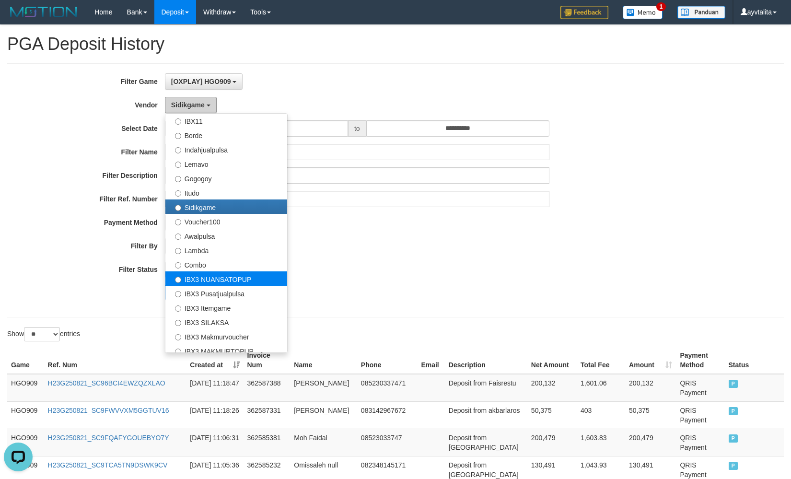
scroll to position [288, 0]
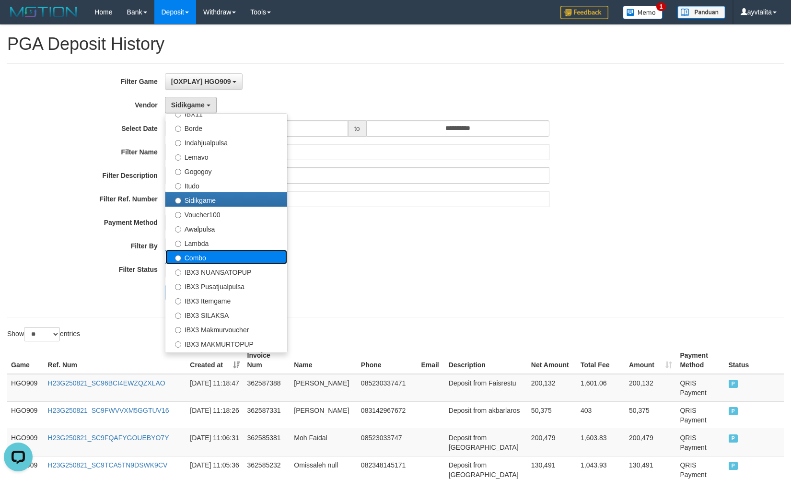
click at [224, 255] on label "Combo" at bounding box center [226, 257] width 122 height 14
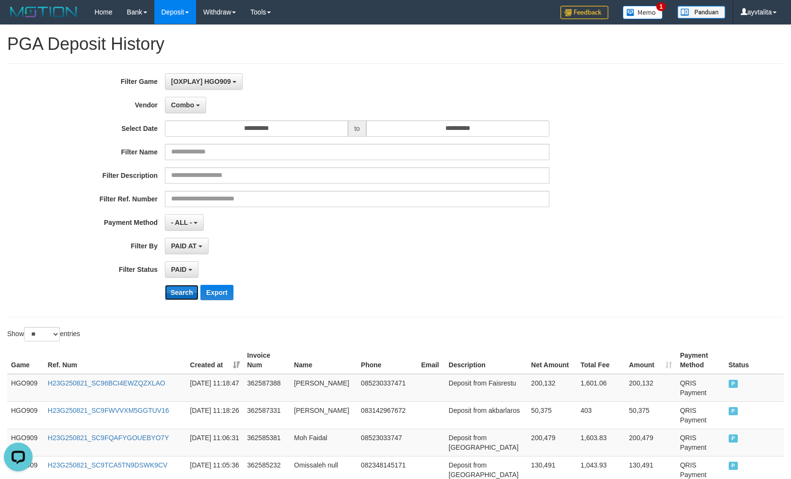
click at [190, 292] on button "Search" at bounding box center [182, 292] width 34 height 15
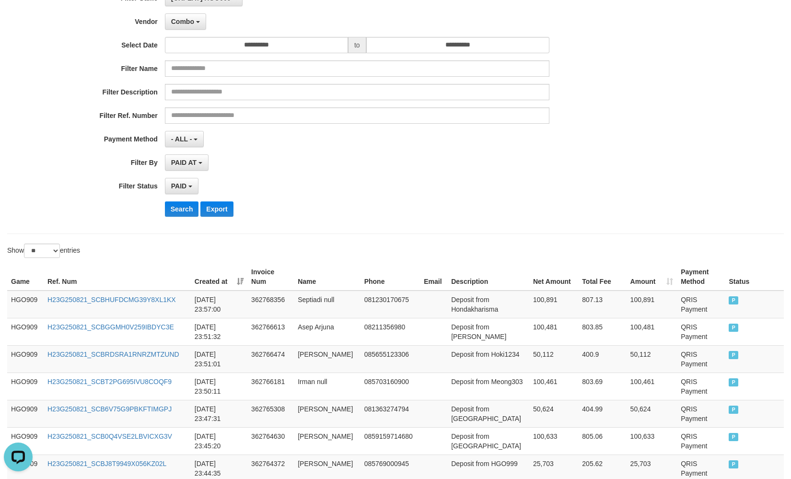
scroll to position [0, 0]
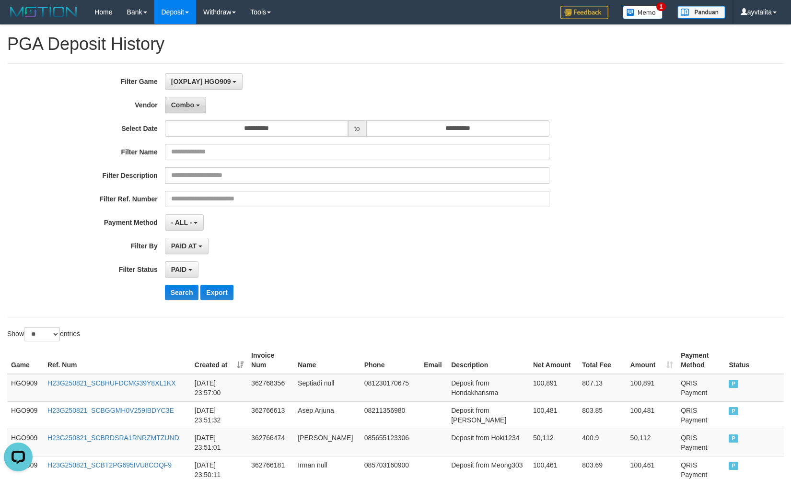
click at [179, 107] on span "Combo" at bounding box center [182, 105] width 23 height 8
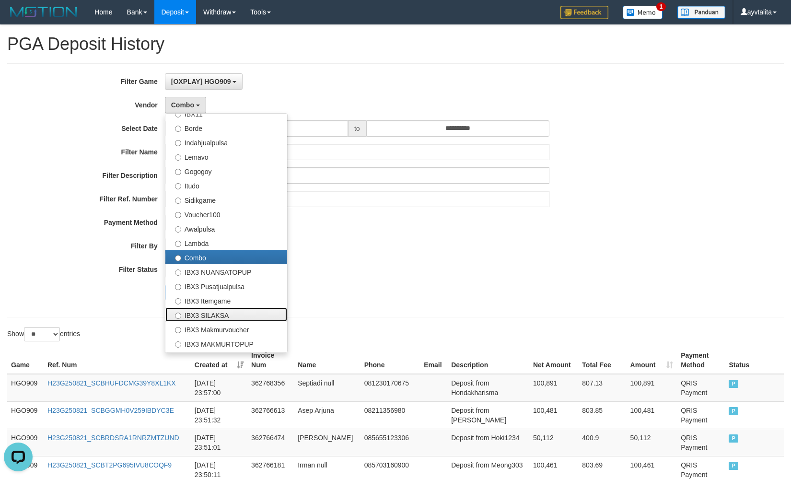
click at [216, 310] on label "IBX3 SILAKSA" at bounding box center [226, 314] width 122 height 14
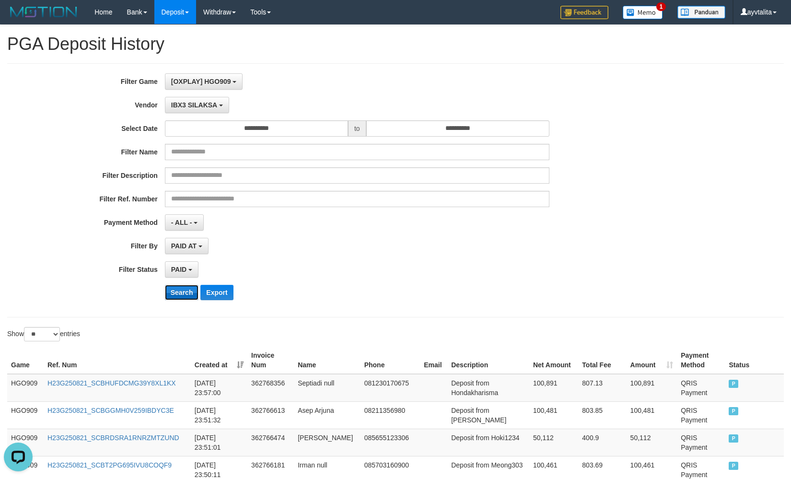
click at [175, 294] on button "Search" at bounding box center [182, 292] width 34 height 15
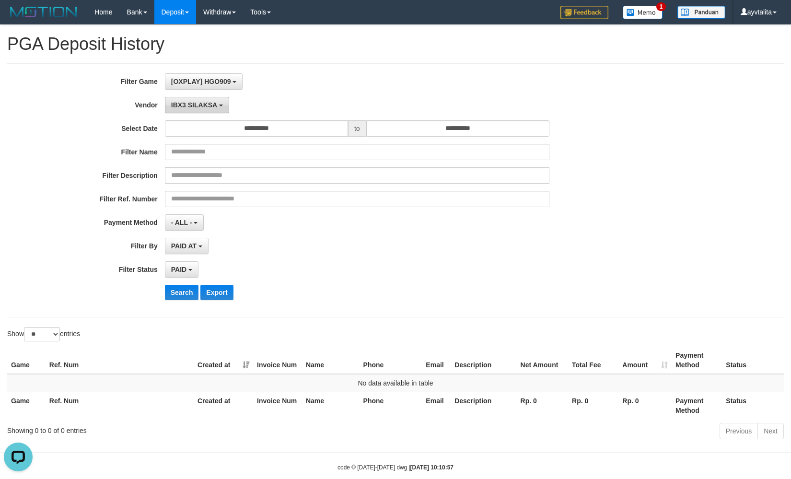
click at [180, 105] on span "IBX3 SILAKSA" at bounding box center [194, 105] width 46 height 8
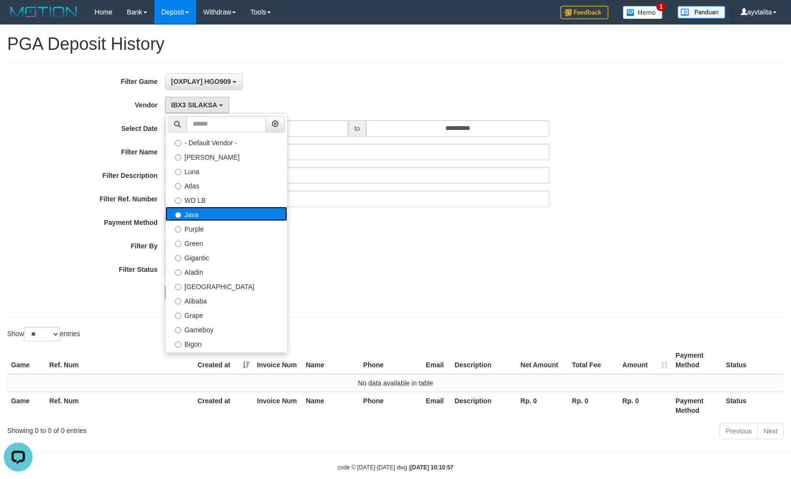
click at [203, 210] on label "Java" at bounding box center [226, 214] width 122 height 14
select select "**********"
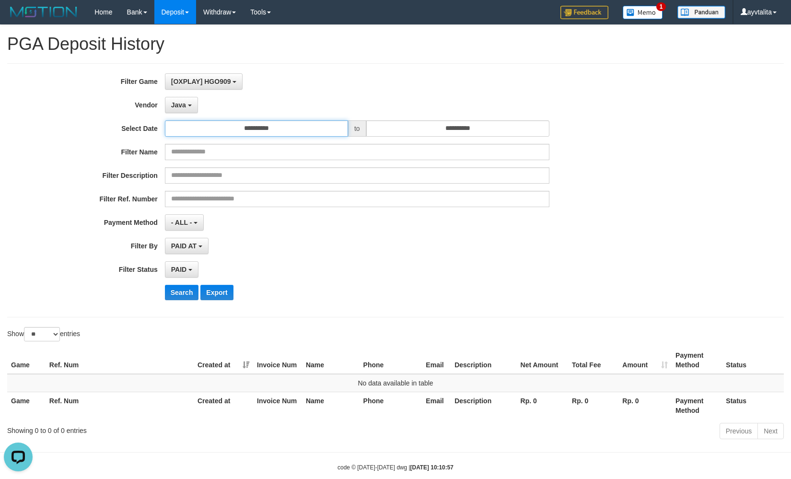
click at [246, 135] on input "**********" at bounding box center [256, 128] width 183 height 16
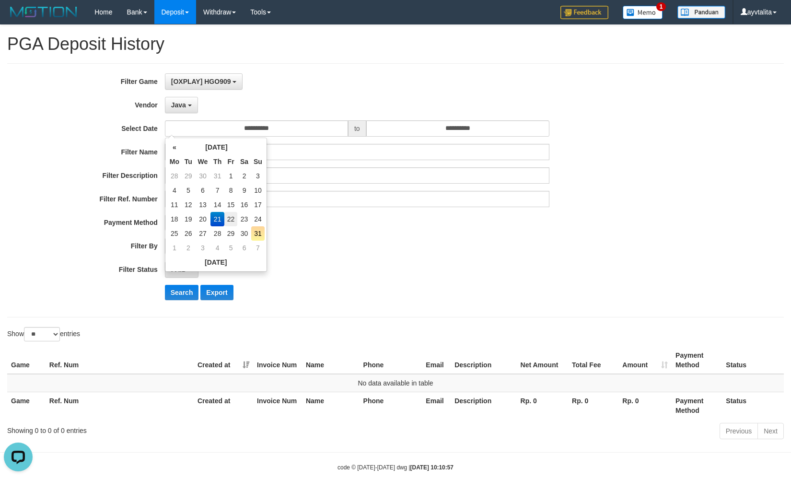
click at [232, 217] on td "22" at bounding box center [230, 219] width 13 height 14
type input "**********"
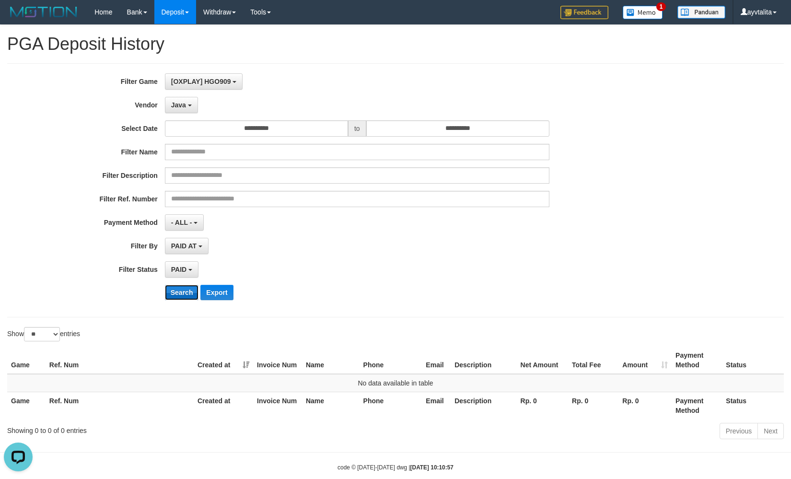
click at [194, 289] on button "Search" at bounding box center [182, 292] width 34 height 15
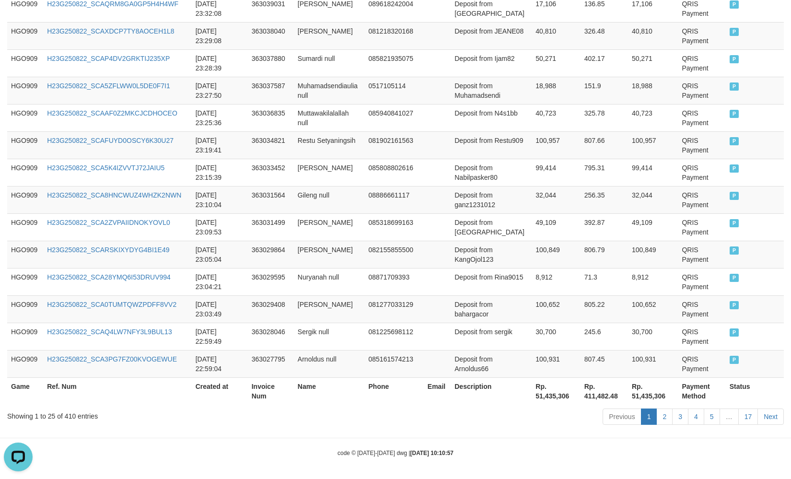
scroll to position [682, 0]
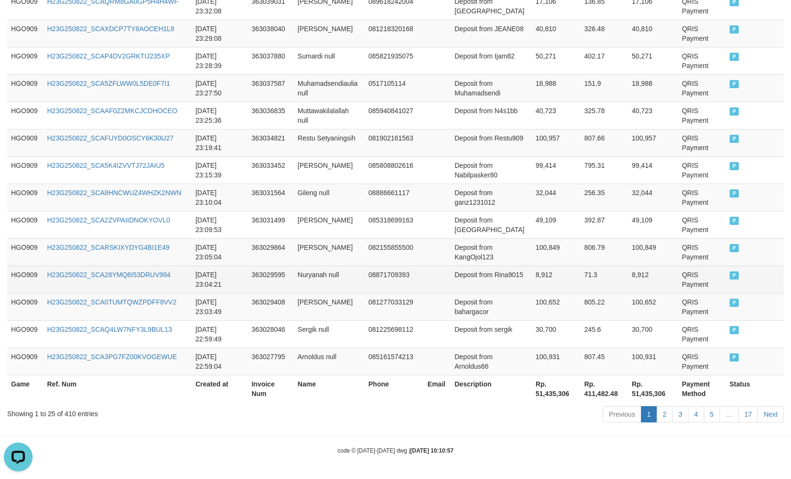
click at [633, 281] on td "8,912" at bounding box center [653, 279] width 50 height 27
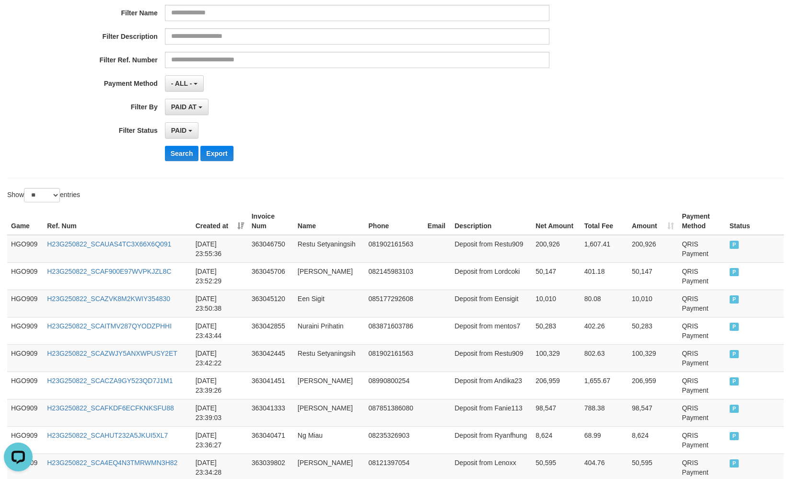
scroll to position [0, 0]
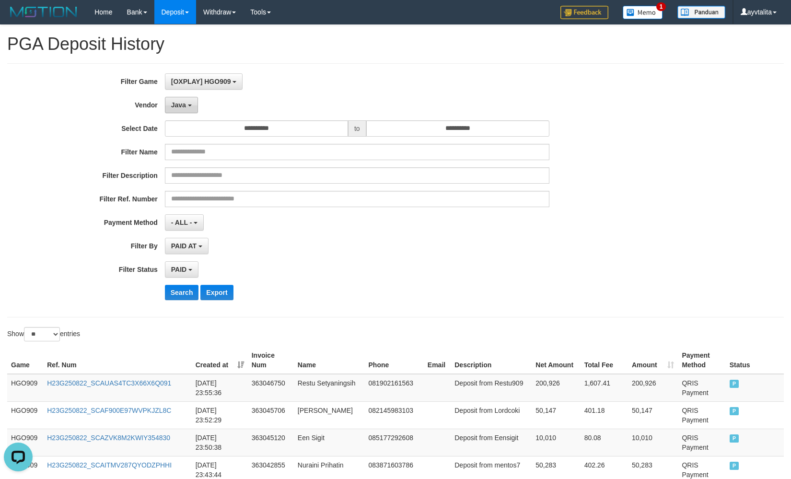
click at [185, 103] on span "Java" at bounding box center [178, 105] width 15 height 8
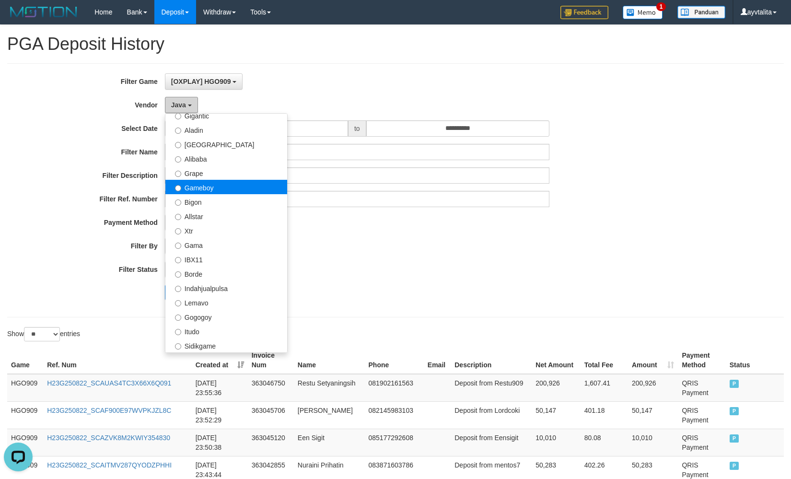
scroll to position [144, 0]
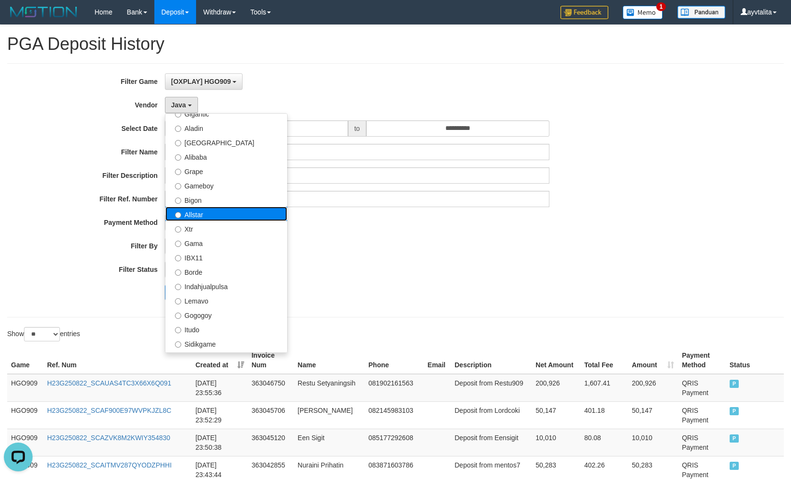
click at [198, 218] on label "Allstar" at bounding box center [226, 214] width 122 height 14
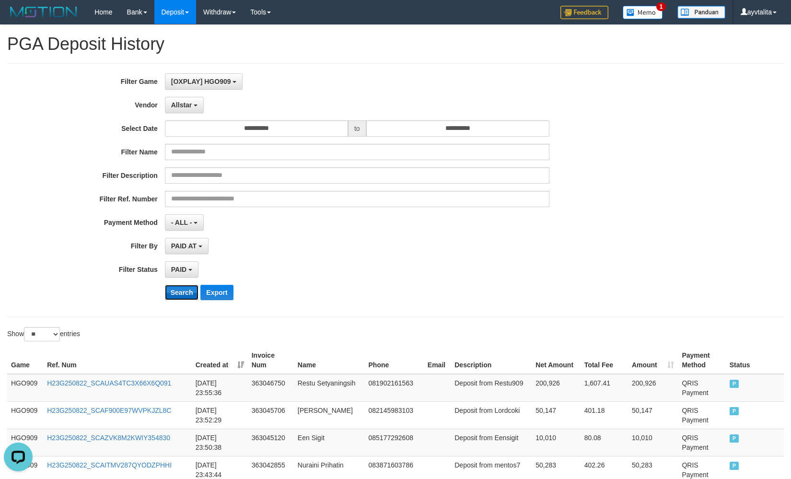
click at [188, 292] on button "Search" at bounding box center [182, 292] width 34 height 15
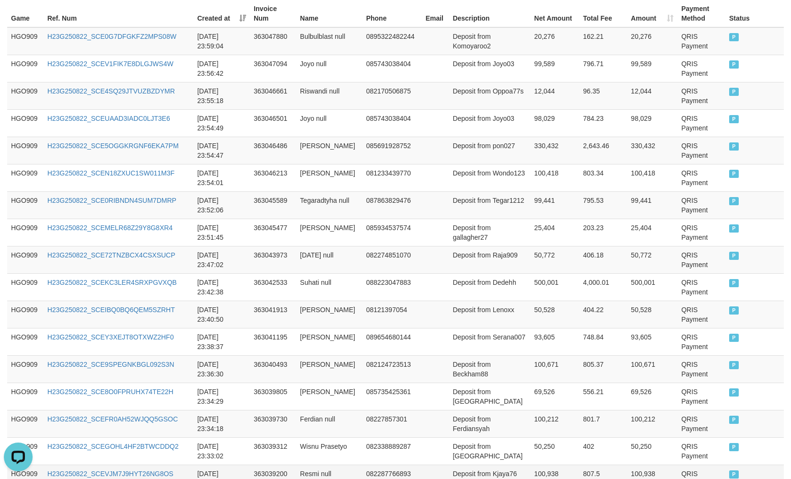
scroll to position [59, 0]
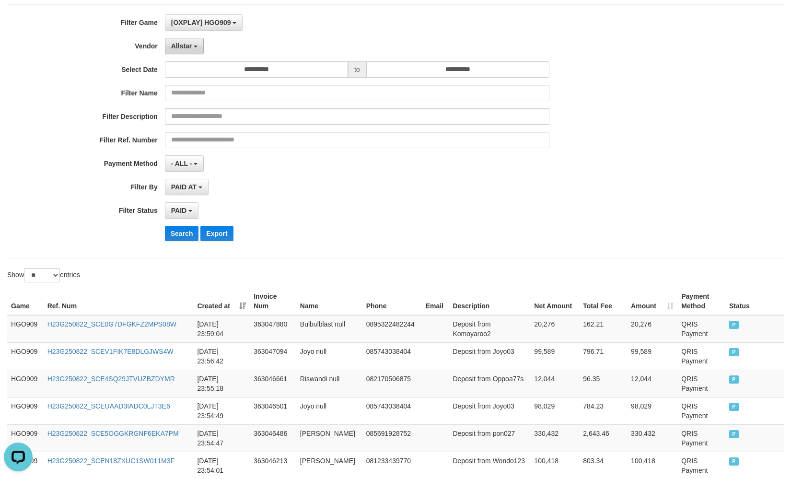
drag, startPoint x: 182, startPoint y: 41, endPoint x: 182, endPoint y: 46, distance: 5.8
click at [182, 41] on button "Allstar" at bounding box center [184, 46] width 39 height 16
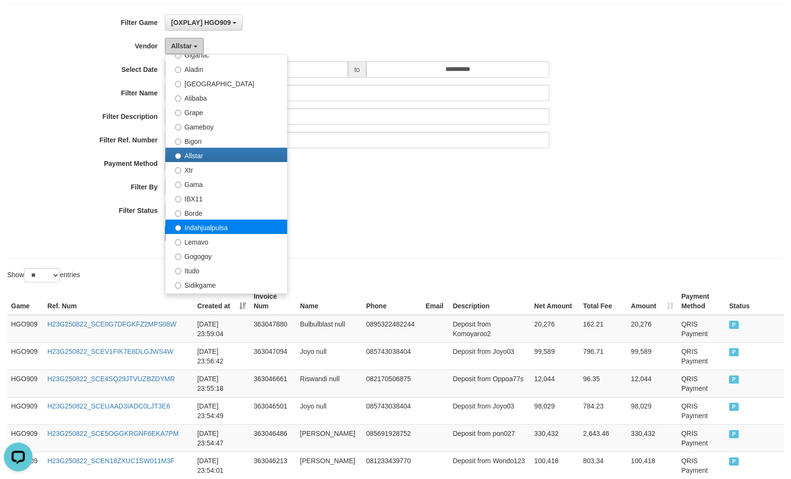
scroll to position [192, 0]
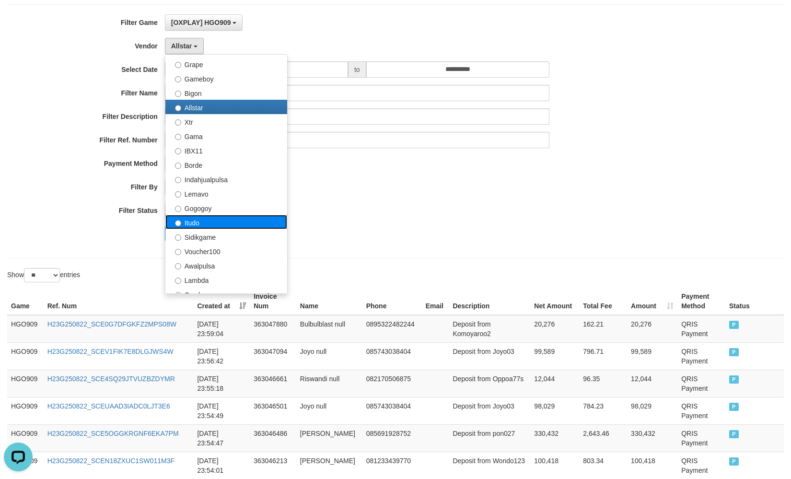
click at [207, 219] on label "Itudo" at bounding box center [226, 222] width 122 height 14
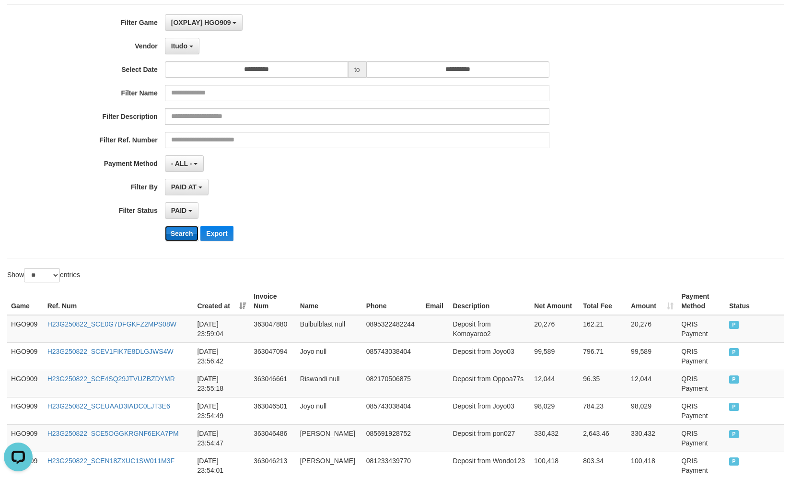
click at [171, 233] on button "Search" at bounding box center [182, 233] width 34 height 15
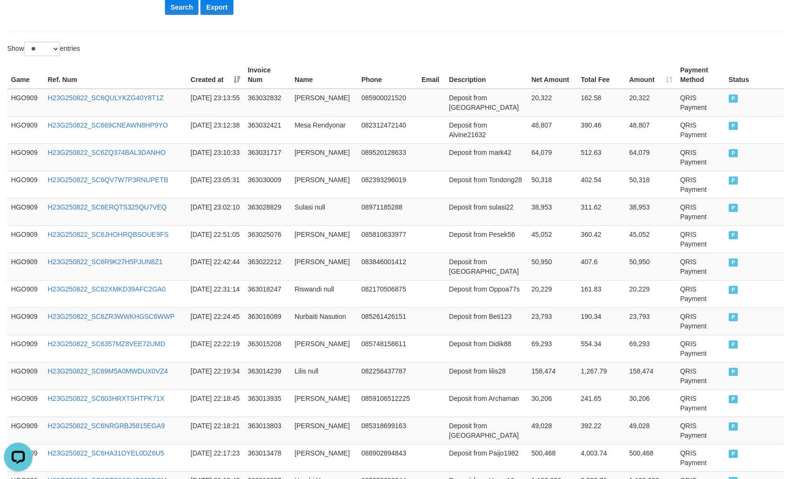
scroll to position [0, 0]
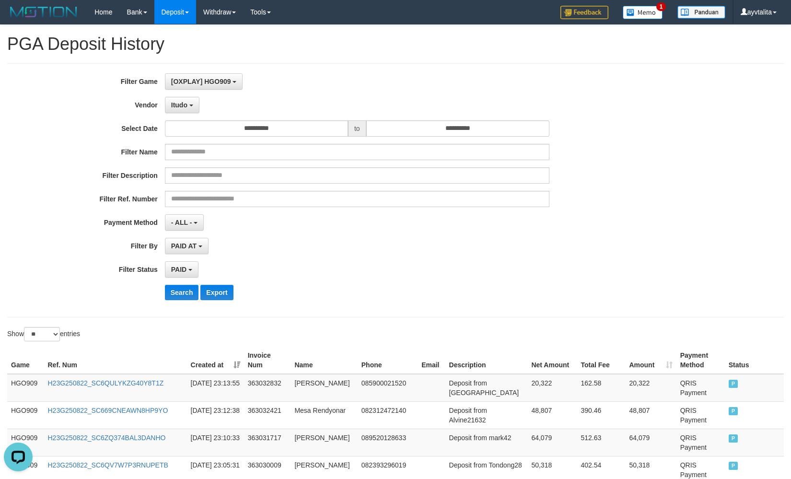
click at [171, 94] on div "**********" at bounding box center [329, 190] width 659 height 234
drag, startPoint x: 177, startPoint y: 105, endPoint x: 208, endPoint y: 203, distance: 103.2
click at [177, 105] on span "Itudo" at bounding box center [179, 105] width 16 height 8
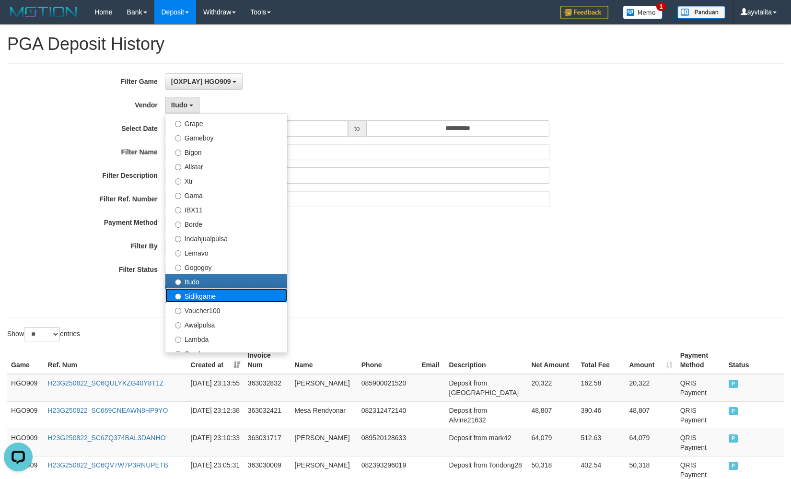
click at [215, 292] on label "Sidikgame" at bounding box center [226, 295] width 122 height 14
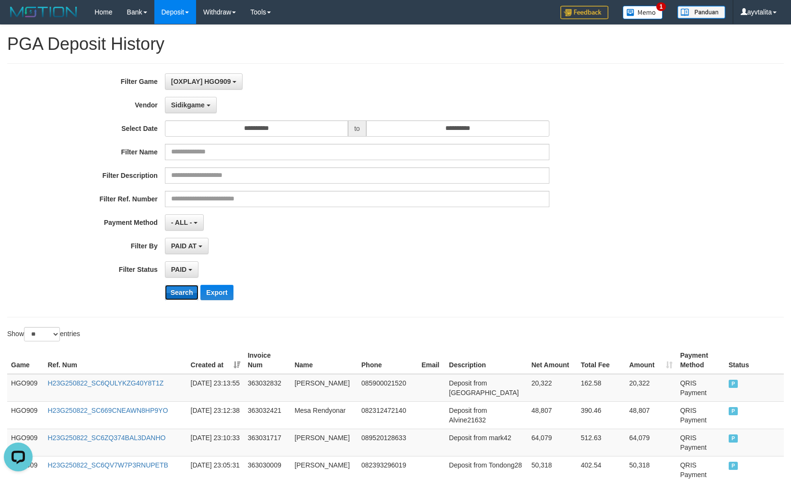
click at [186, 288] on button "Search" at bounding box center [182, 292] width 34 height 15
click at [191, 110] on button "Sidikgame" at bounding box center [191, 105] width 52 height 16
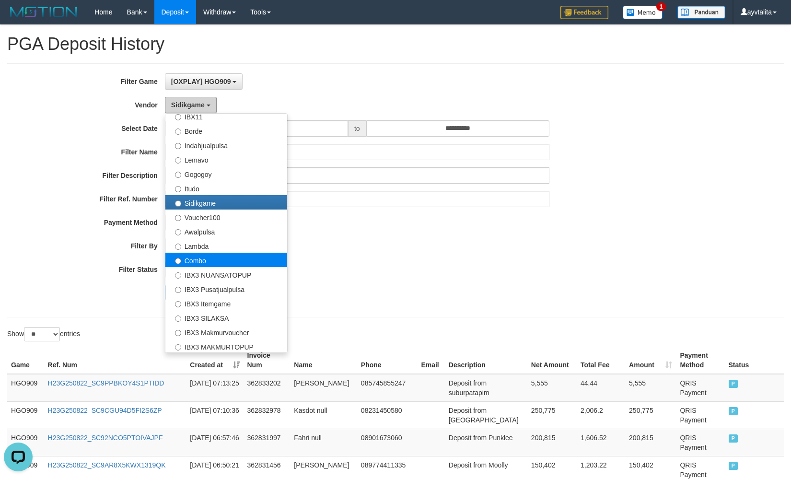
scroll to position [288, 0]
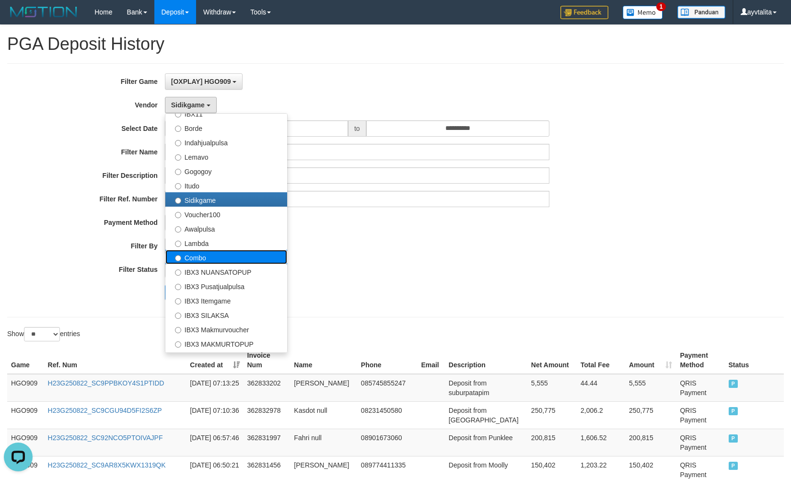
click at [220, 253] on label "Combo" at bounding box center [226, 257] width 122 height 14
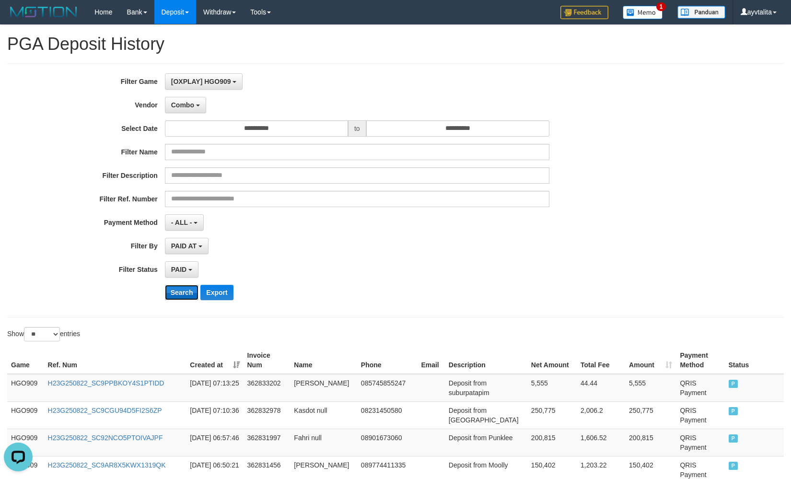
click at [195, 290] on button "Search" at bounding box center [182, 292] width 34 height 15
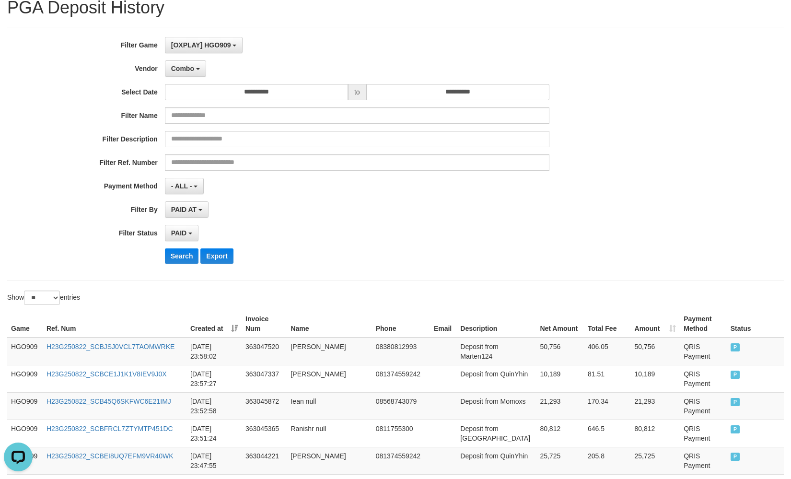
scroll to position [0, 0]
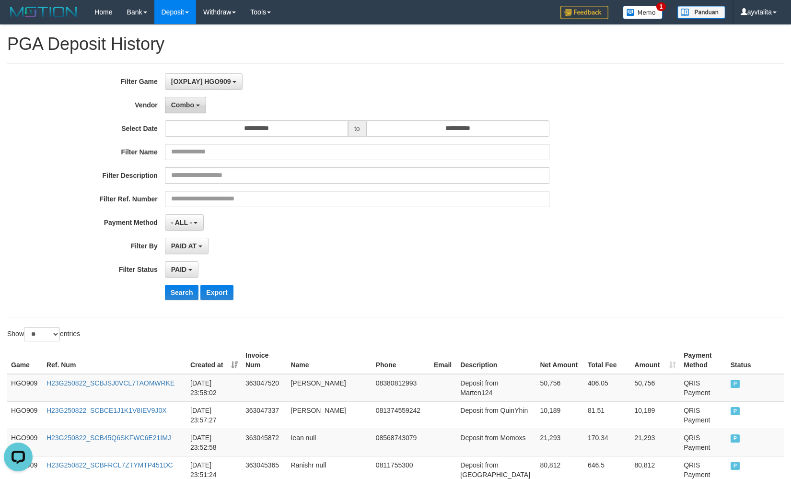
click at [190, 108] on span "Combo" at bounding box center [182, 105] width 23 height 8
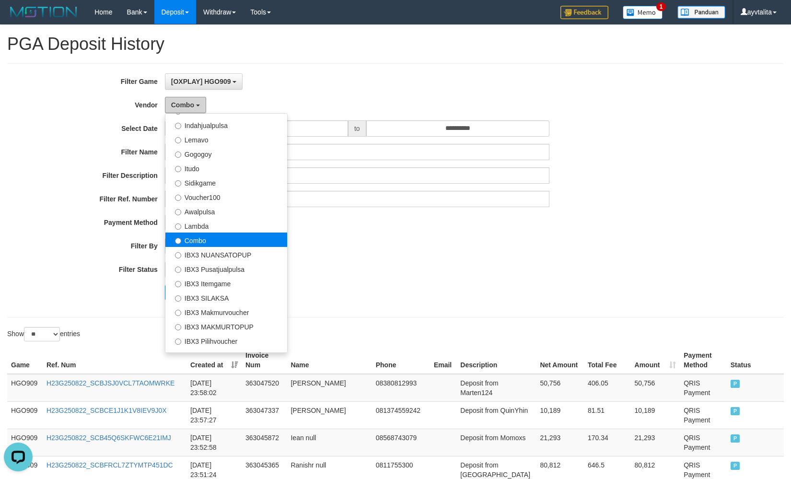
scroll to position [314, 0]
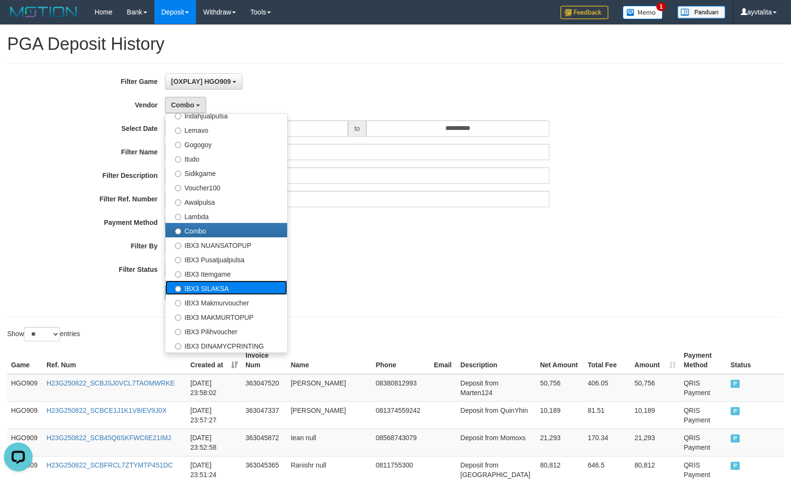
click at [208, 285] on label "IBX3 SILAKSA" at bounding box center [226, 287] width 122 height 14
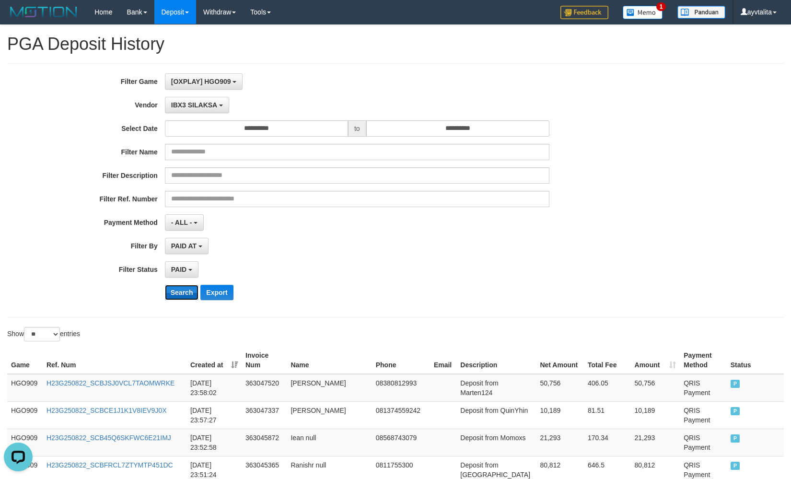
click at [191, 289] on button "Search" at bounding box center [182, 292] width 34 height 15
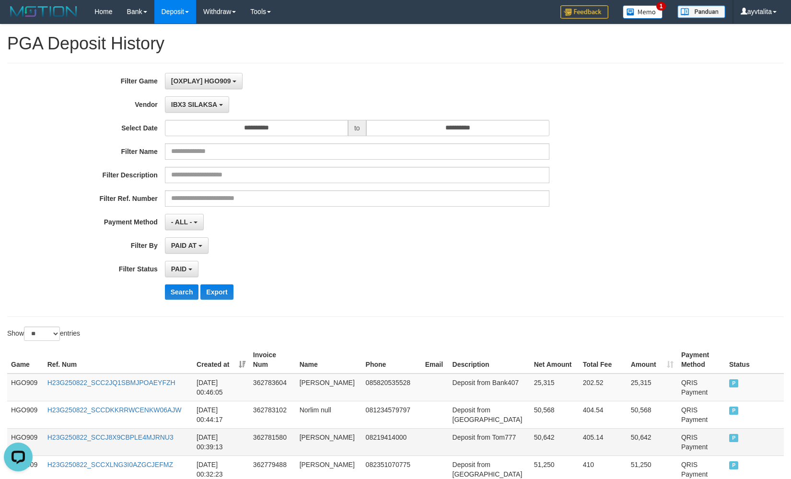
scroll to position [0, 0]
click at [191, 104] on span "IBX3 SILAKSA" at bounding box center [194, 105] width 46 height 8
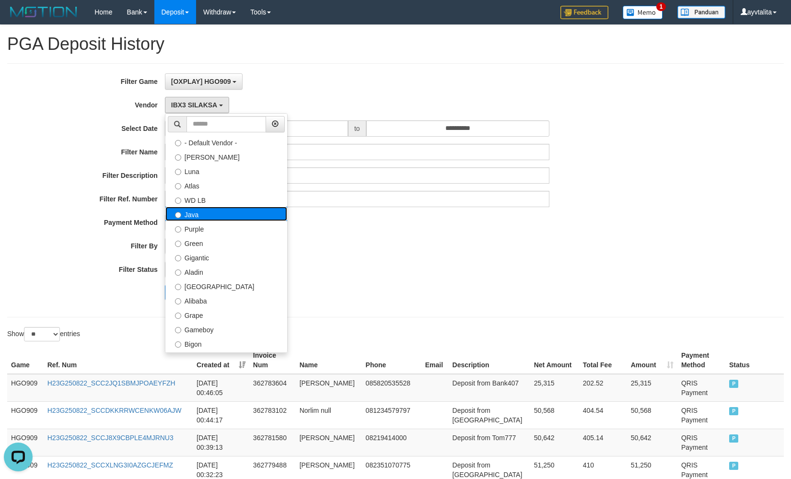
click at [216, 208] on label "Java" at bounding box center [226, 214] width 122 height 14
select select "**********"
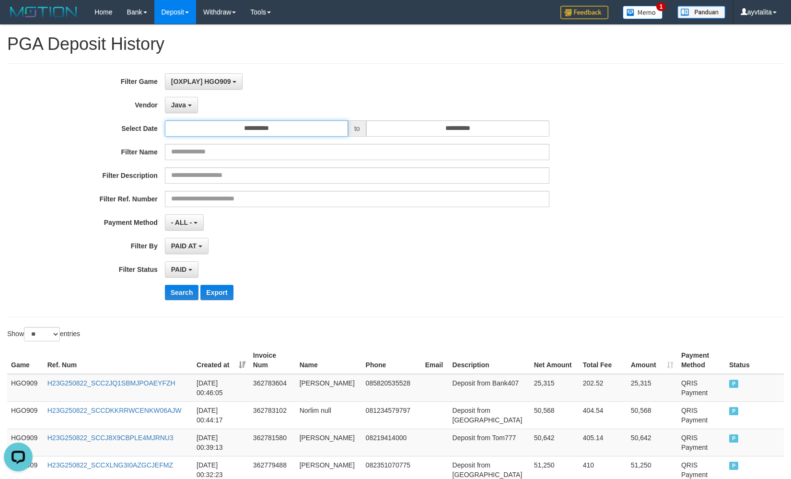
click at [233, 127] on input "**********" at bounding box center [256, 128] width 183 height 16
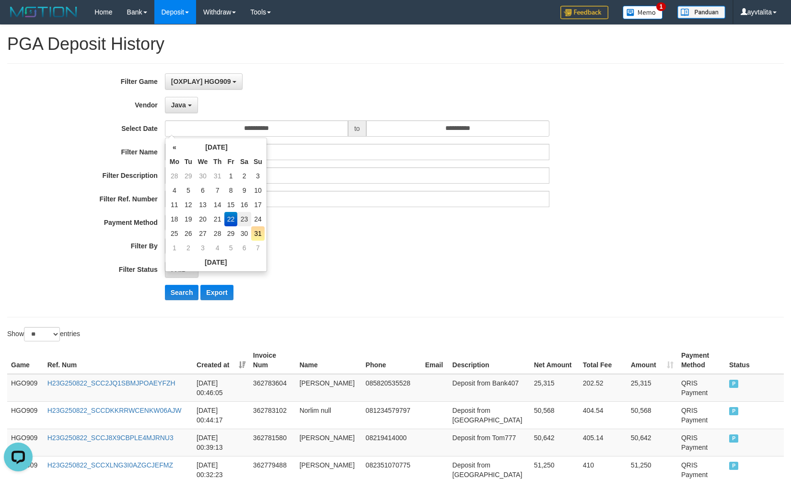
click at [247, 216] on td "23" at bounding box center [244, 219] width 14 height 14
type input "**********"
click at [190, 291] on button "Search" at bounding box center [182, 292] width 34 height 15
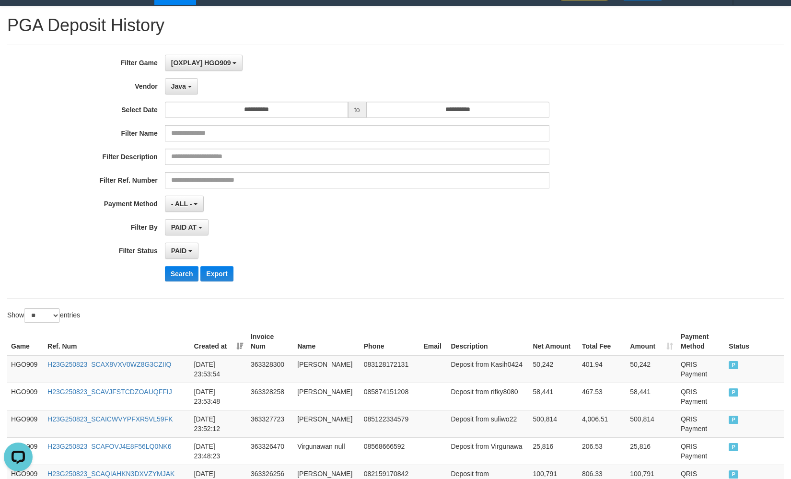
scroll to position [11, 0]
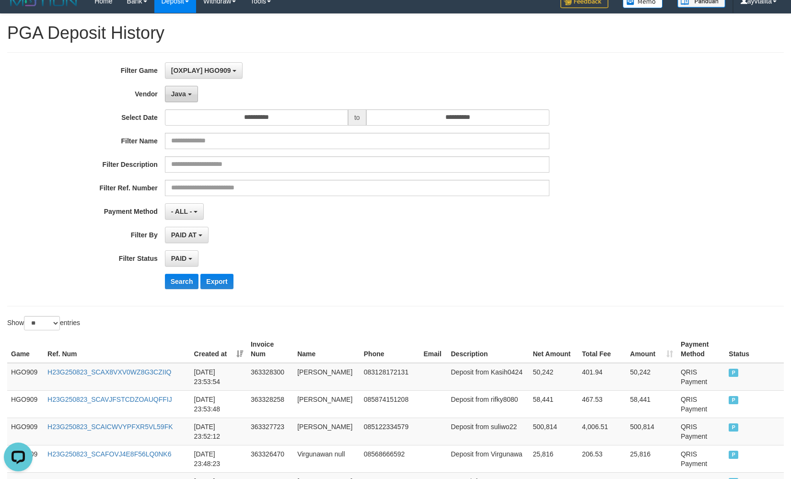
click at [173, 101] on button "Java" at bounding box center [181, 94] width 33 height 16
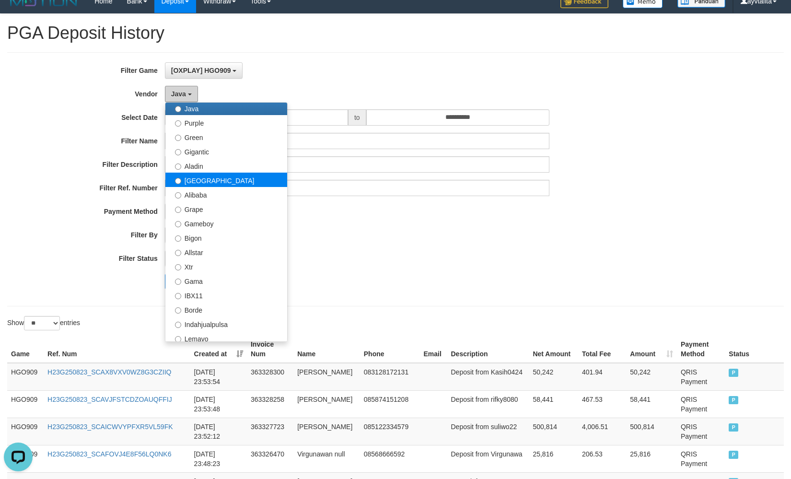
scroll to position [96, 0]
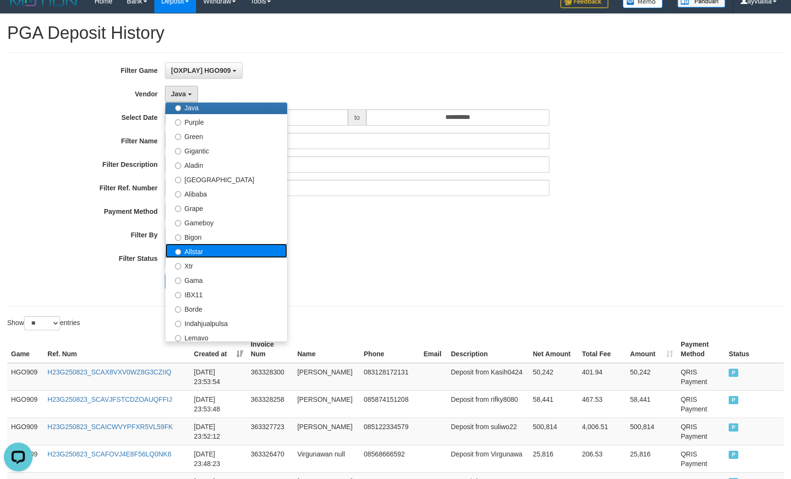
click at [203, 253] on label "Allstar" at bounding box center [226, 250] width 122 height 14
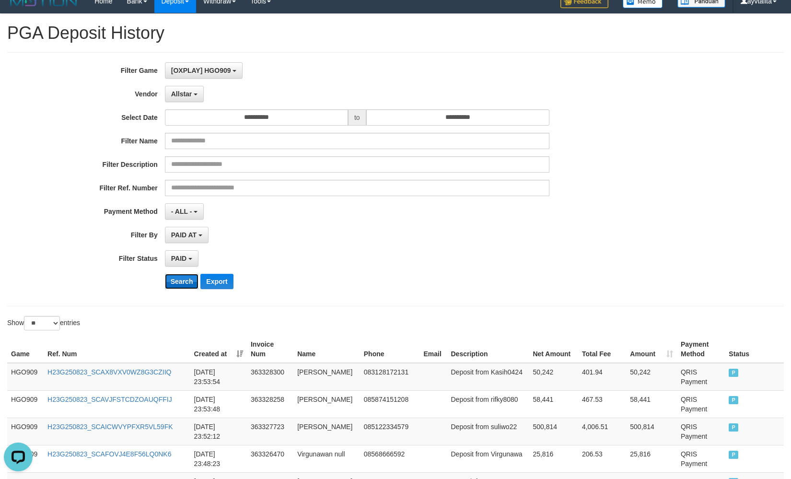
drag, startPoint x: 183, startPoint y: 283, endPoint x: 185, endPoint y: 289, distance: 6.4
click at [183, 285] on button "Search" at bounding box center [182, 281] width 34 height 15
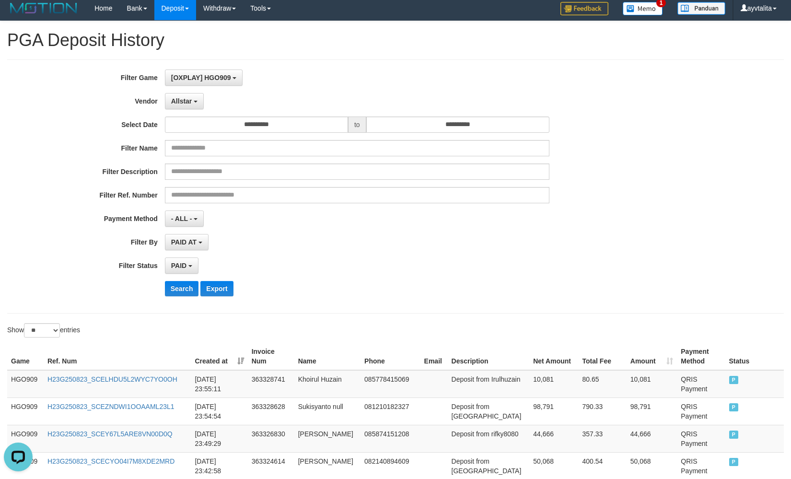
scroll to position [0, 0]
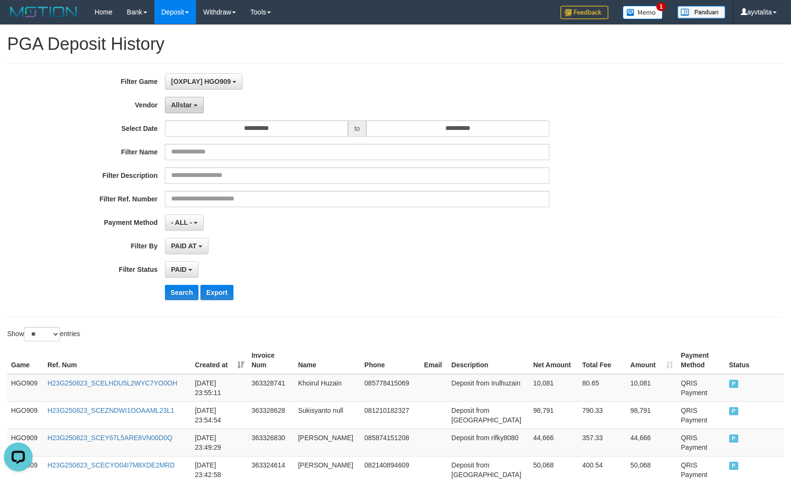
click at [176, 109] on button "Allstar" at bounding box center [184, 105] width 39 height 16
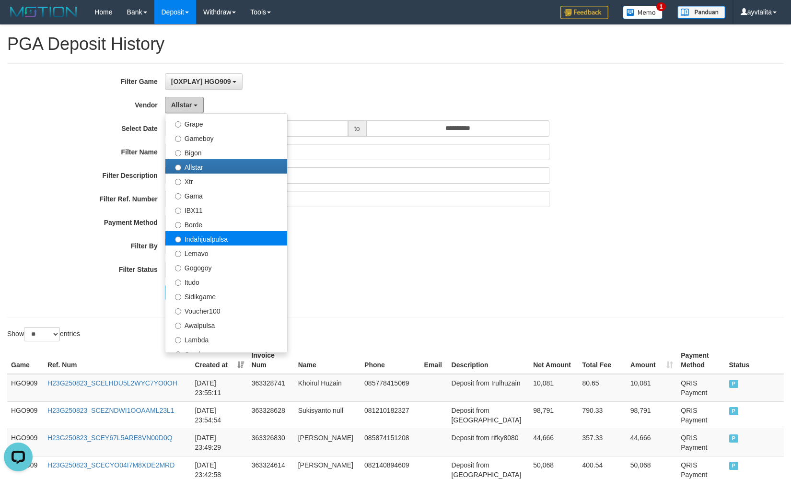
scroll to position [192, 0]
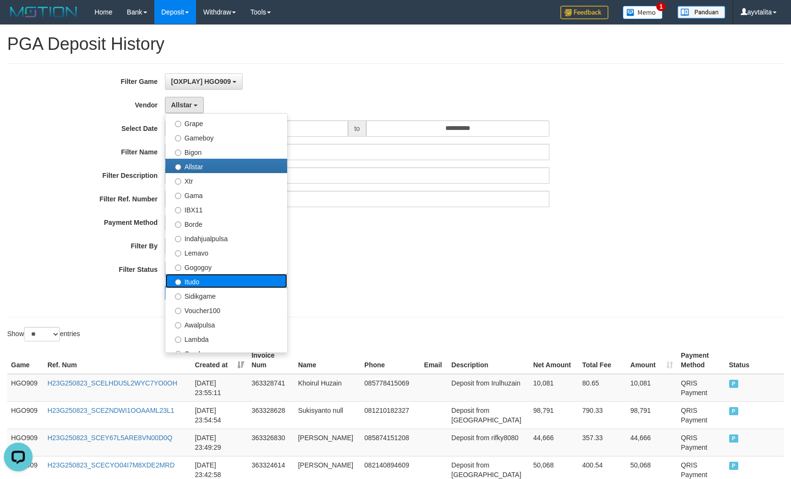
click at [208, 277] on label "Itudo" at bounding box center [226, 281] width 122 height 14
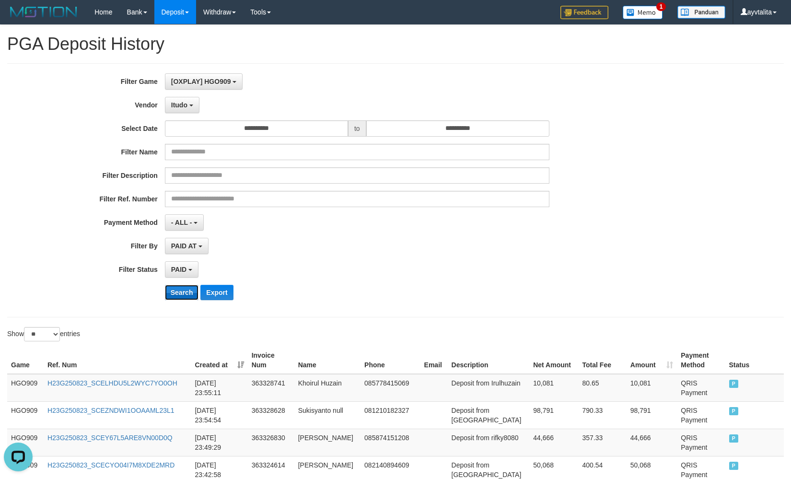
click at [189, 289] on button "Search" at bounding box center [182, 292] width 34 height 15
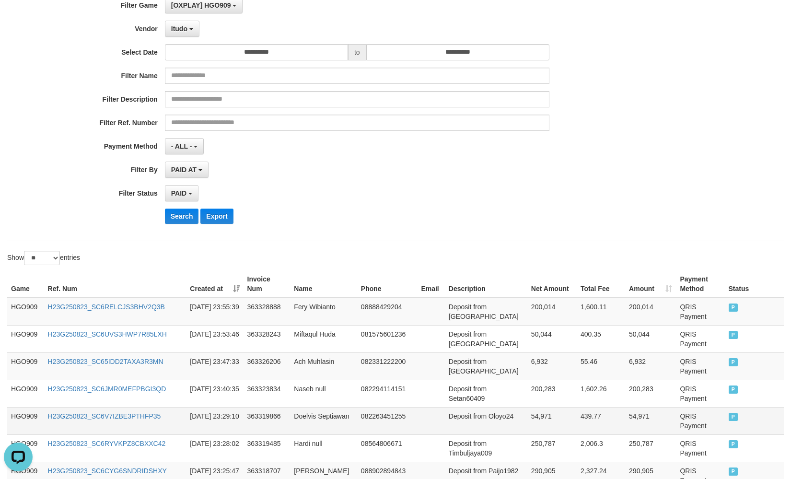
scroll to position [11, 0]
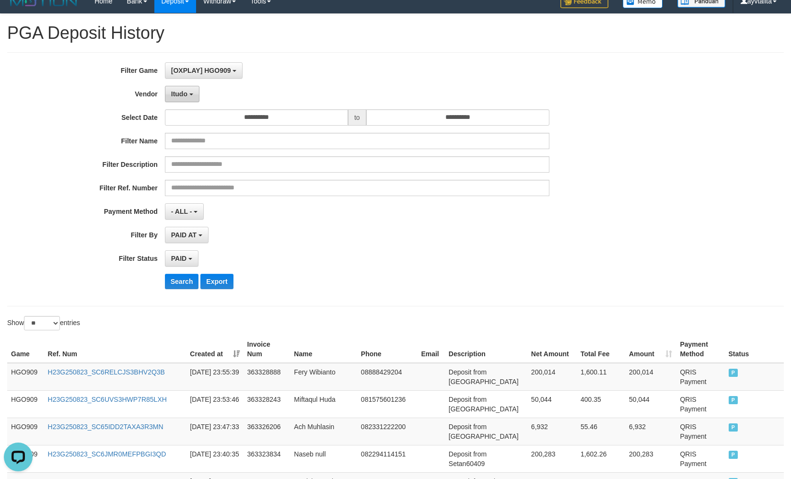
click at [191, 98] on button "Itudo" at bounding box center [182, 94] width 35 height 16
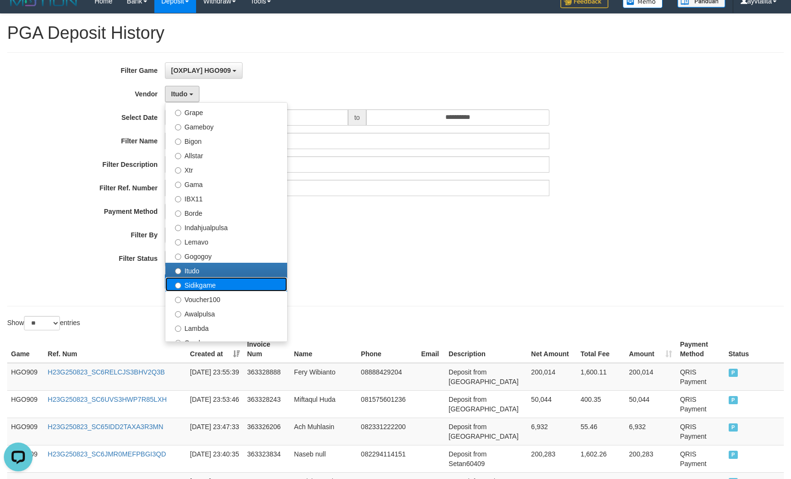
click at [197, 286] on label "Sidikgame" at bounding box center [226, 284] width 122 height 14
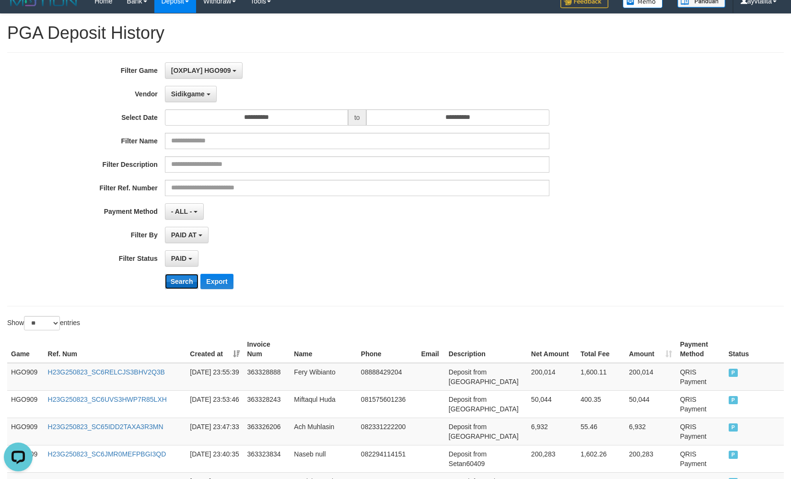
click at [191, 276] on button "Search" at bounding box center [182, 281] width 34 height 15
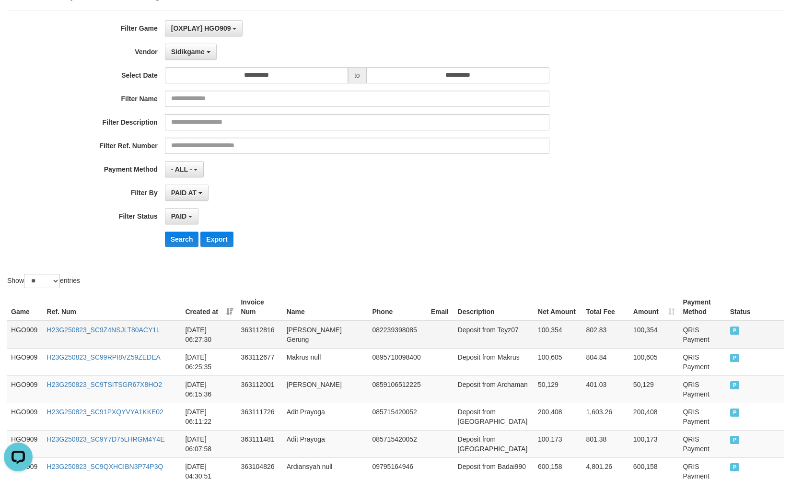
scroll to position [0, 0]
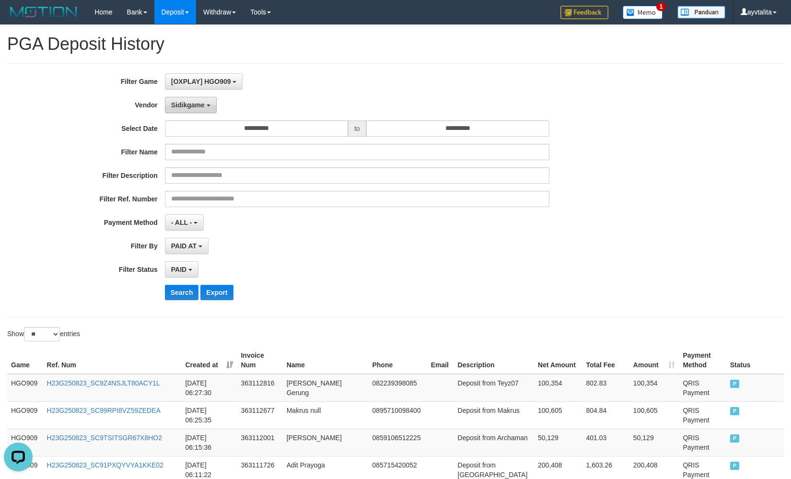
click at [184, 110] on button "Sidikgame" at bounding box center [191, 105] width 52 height 16
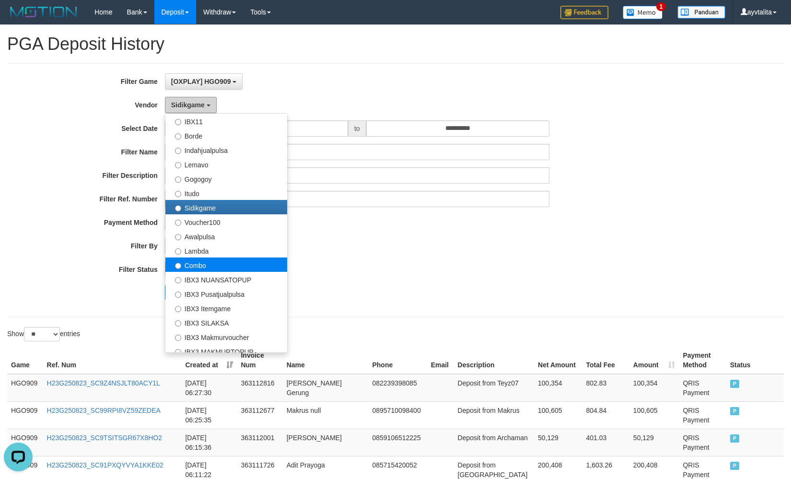
scroll to position [288, 0]
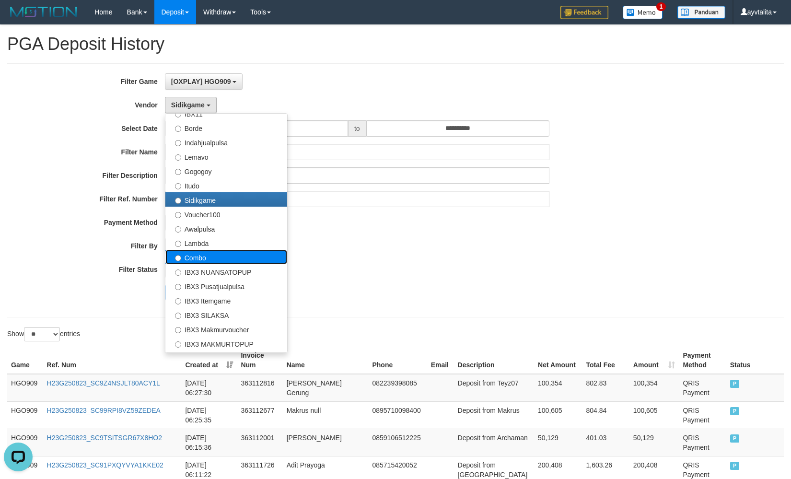
click at [215, 255] on label "Combo" at bounding box center [226, 257] width 122 height 14
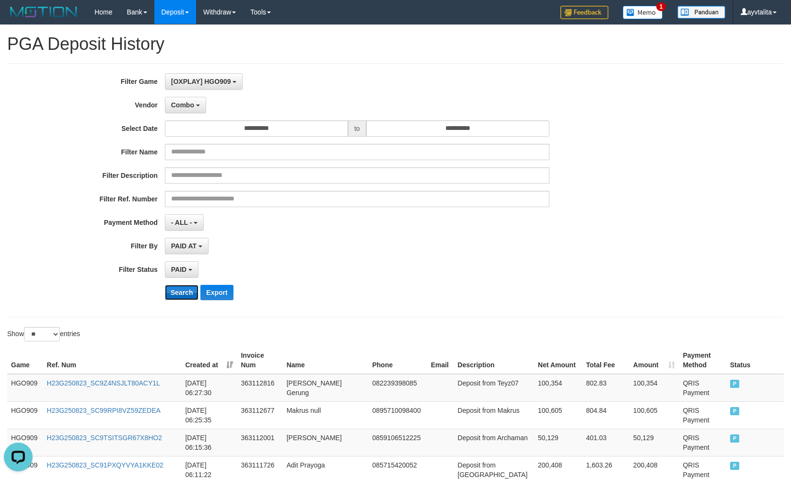
click at [181, 298] on button "Search" at bounding box center [182, 292] width 34 height 15
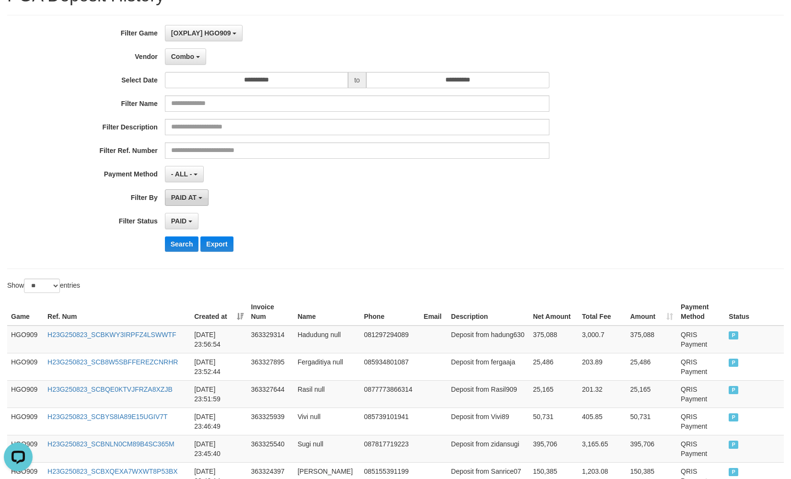
scroll to position [0, 0]
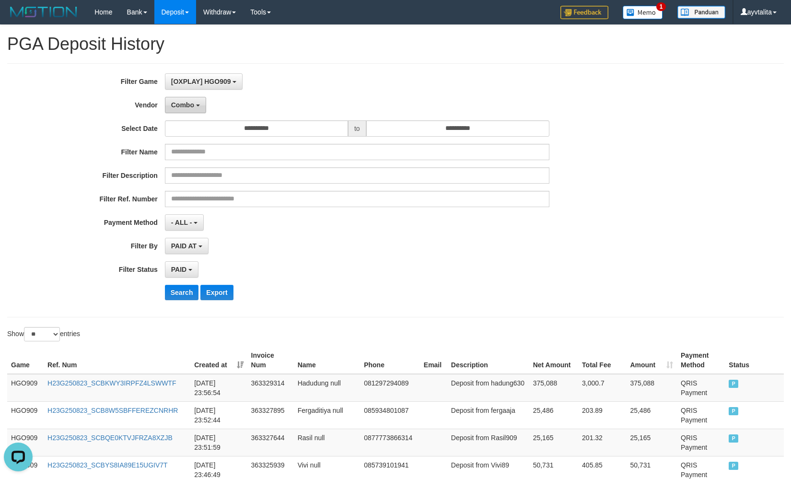
click at [176, 108] on span "Combo" at bounding box center [182, 105] width 23 height 8
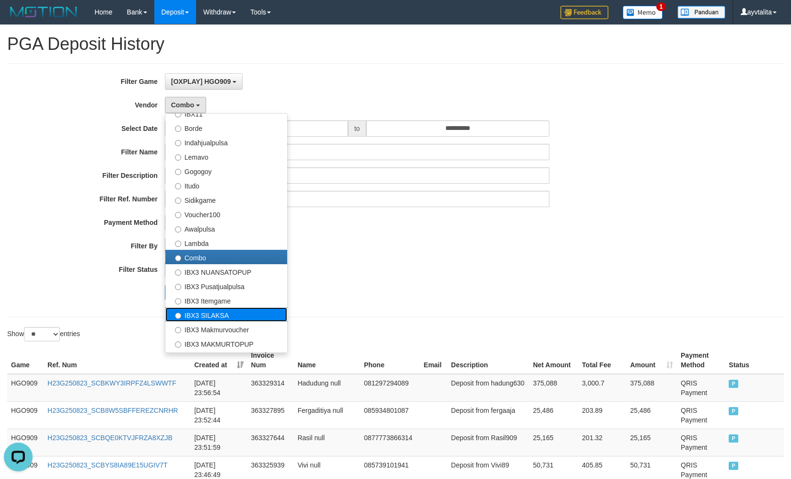
click at [221, 311] on label "IBX3 SILAKSA" at bounding box center [226, 314] width 122 height 14
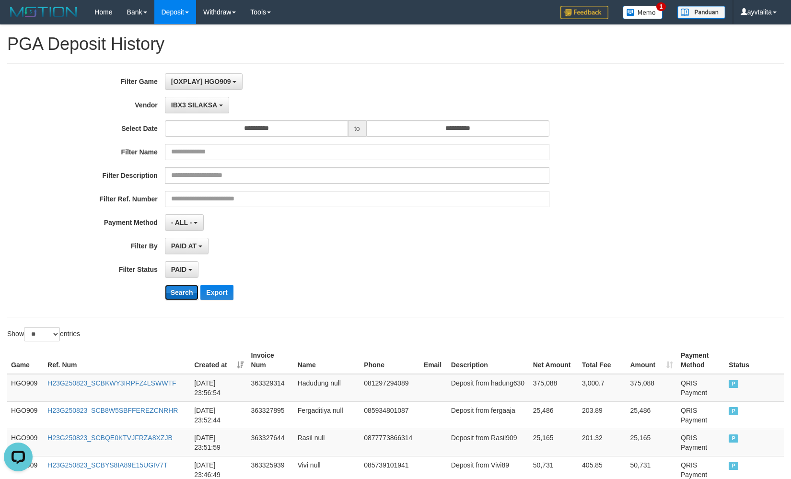
click at [179, 298] on button "Search" at bounding box center [182, 292] width 34 height 15
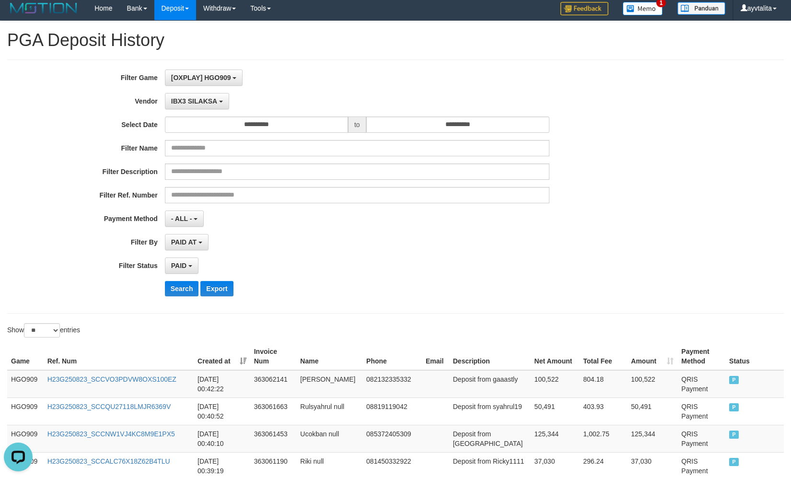
scroll to position [48, 0]
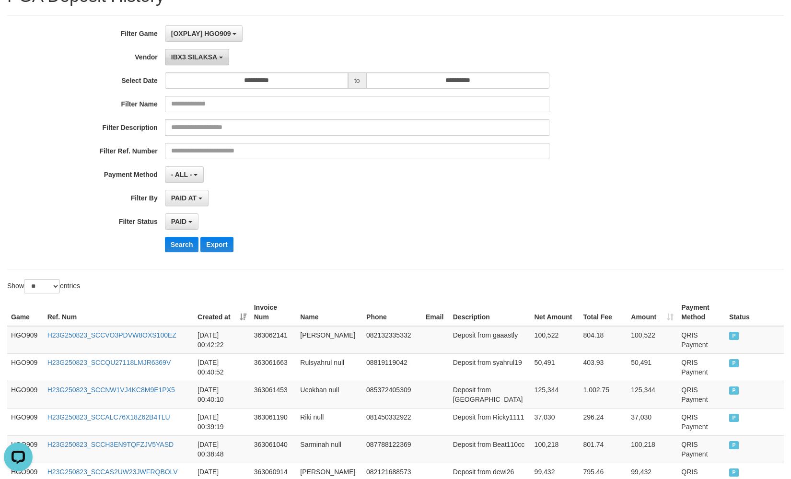
click at [183, 64] on button "IBX3 SILAKSA" at bounding box center [197, 57] width 64 height 16
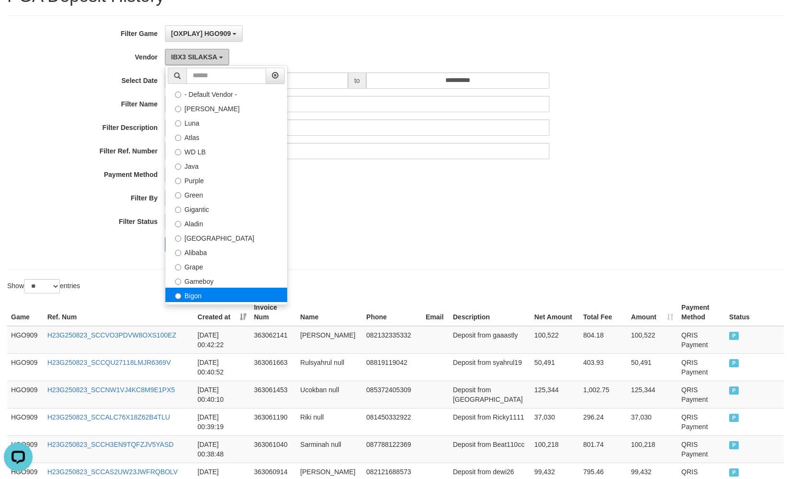
scroll to position [0, 0]
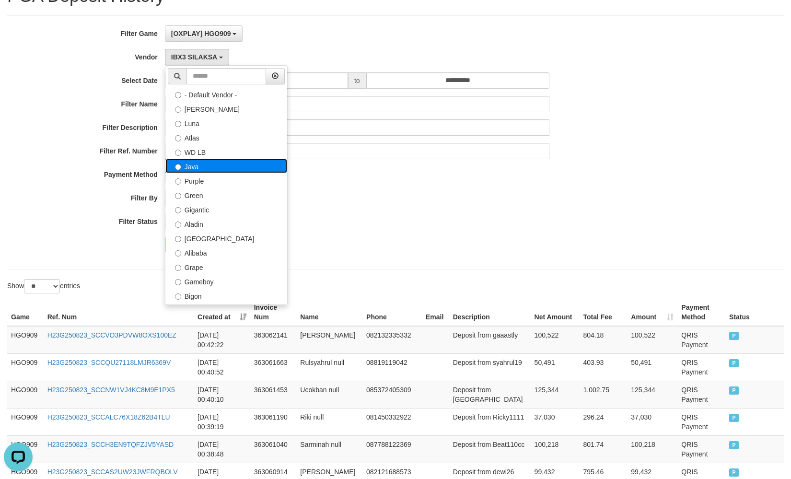
click at [208, 168] on label "Java" at bounding box center [226, 166] width 122 height 14
select select "**********"
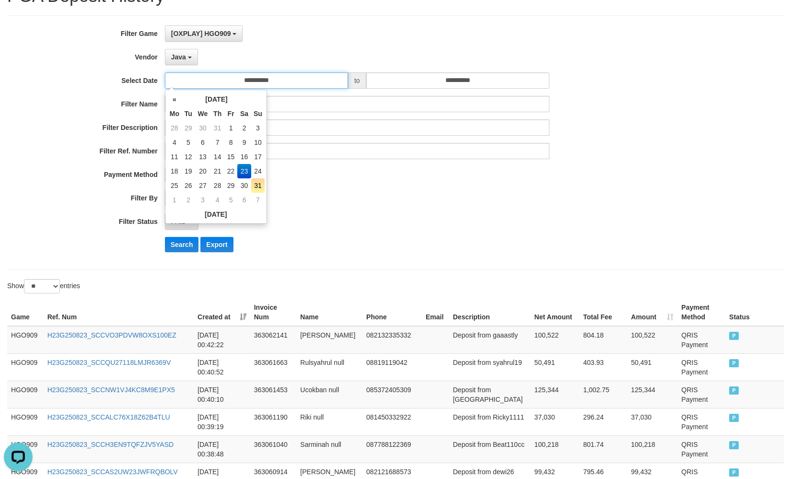
click at [246, 83] on input "**********" at bounding box center [256, 80] width 183 height 16
click at [257, 167] on td "24" at bounding box center [257, 171] width 13 height 14
type input "**********"
click at [184, 245] on button "Search" at bounding box center [182, 244] width 34 height 15
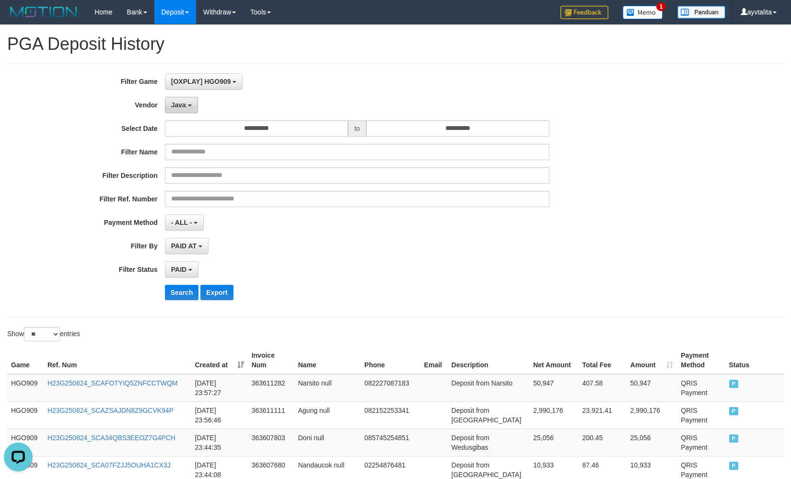
click at [188, 114] on div "**********" at bounding box center [329, 190] width 659 height 234
click at [186, 107] on button "Java" at bounding box center [181, 105] width 33 height 16
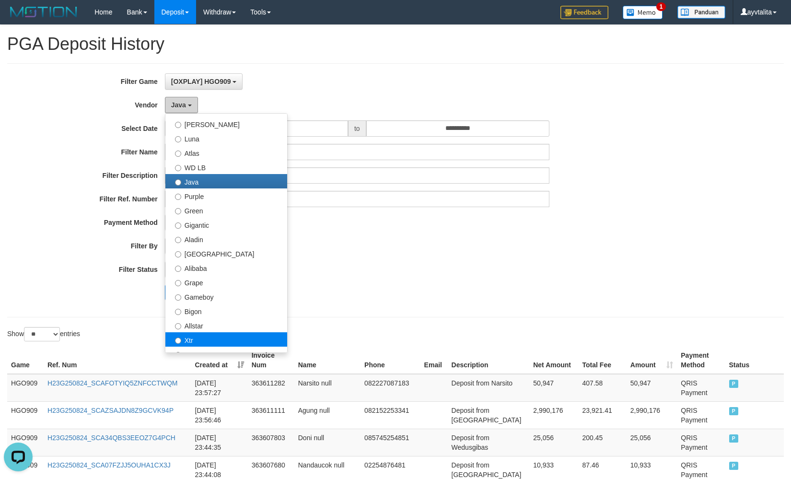
scroll to position [96, 0]
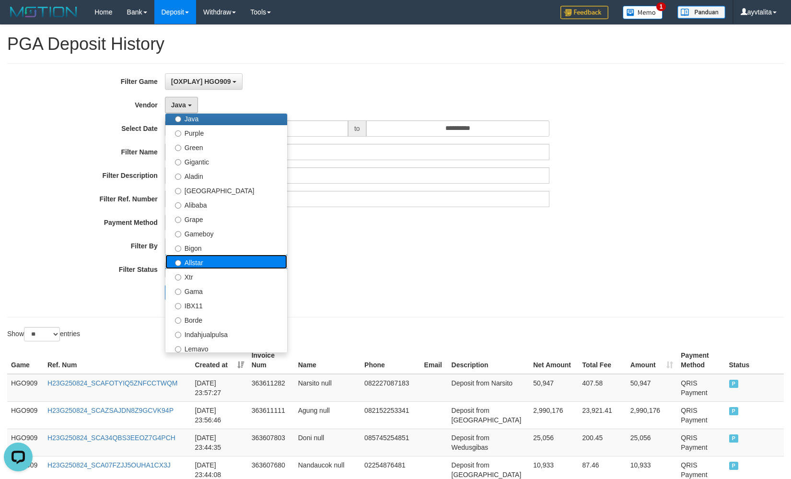
drag, startPoint x: 206, startPoint y: 264, endPoint x: 196, endPoint y: 273, distance: 13.9
click at [205, 263] on label "Allstar" at bounding box center [226, 261] width 122 height 14
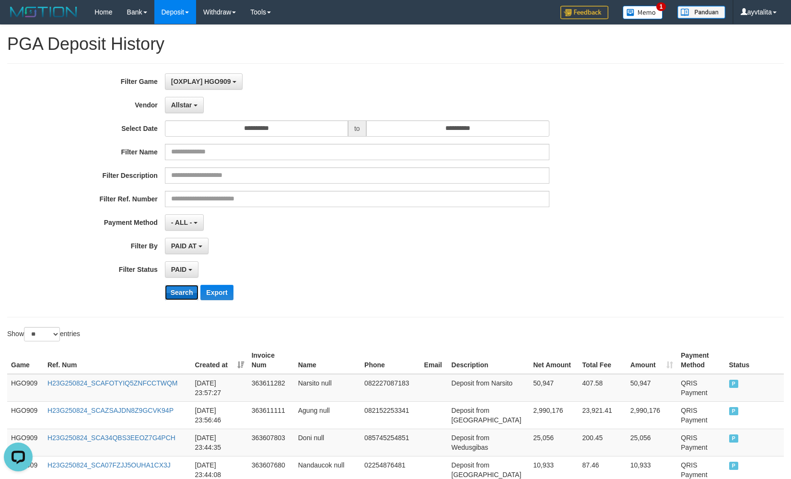
click at [183, 287] on button "Search" at bounding box center [182, 292] width 34 height 15
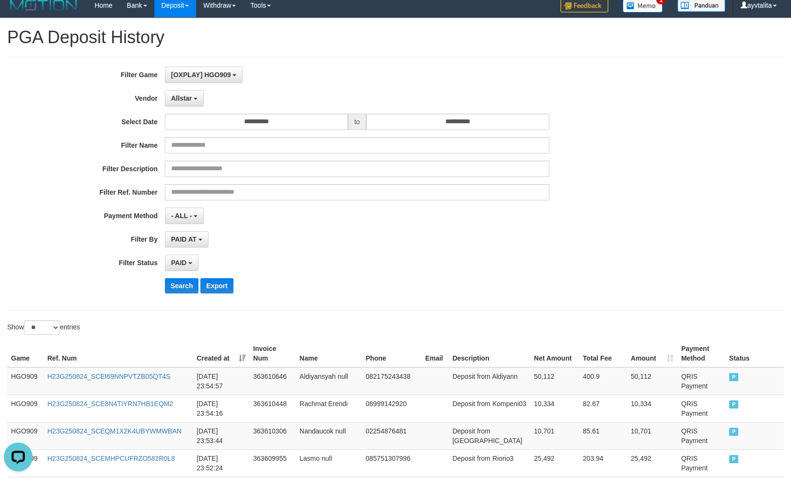
scroll to position [0, 0]
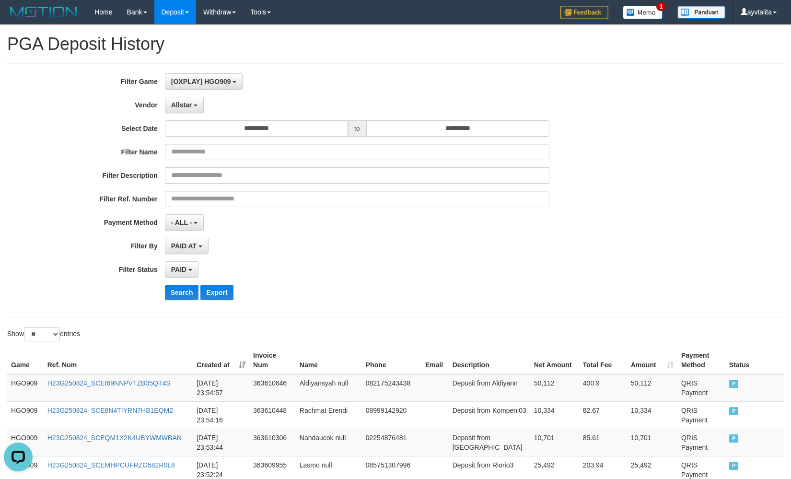
click at [194, 92] on div "**********" at bounding box center [329, 190] width 659 height 234
click at [193, 104] on button "Allstar" at bounding box center [184, 105] width 39 height 16
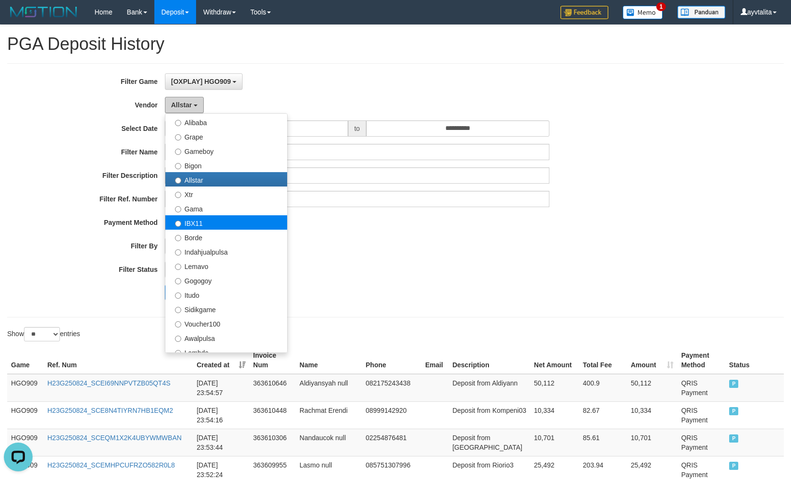
scroll to position [192, 0]
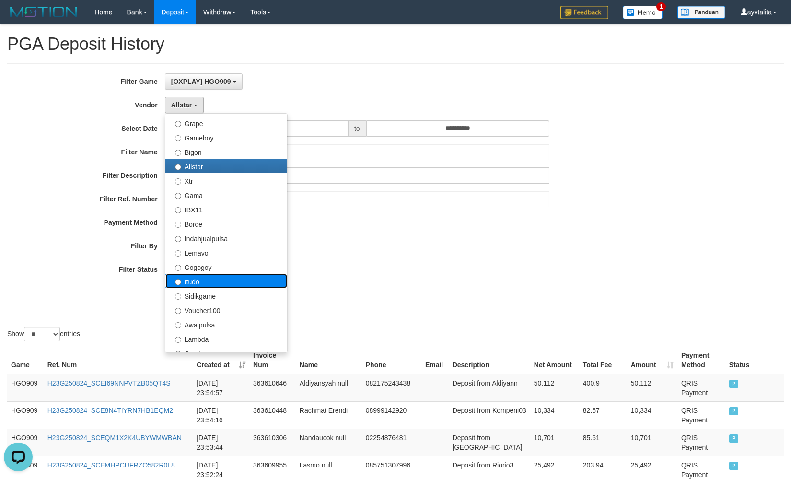
click at [203, 281] on label "Itudo" at bounding box center [226, 281] width 122 height 14
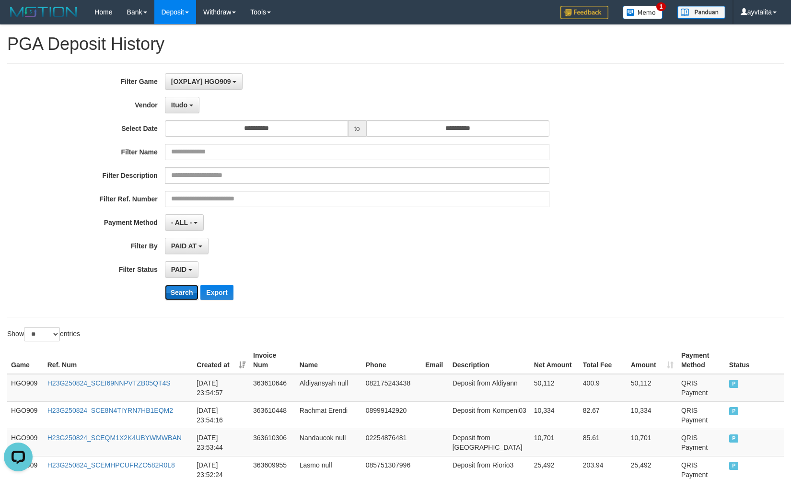
click at [196, 289] on button "Search" at bounding box center [182, 292] width 34 height 15
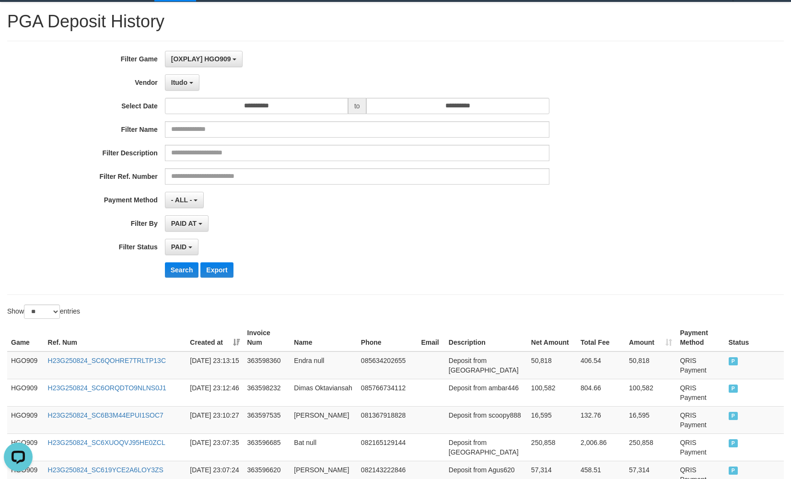
scroll to position [0, 0]
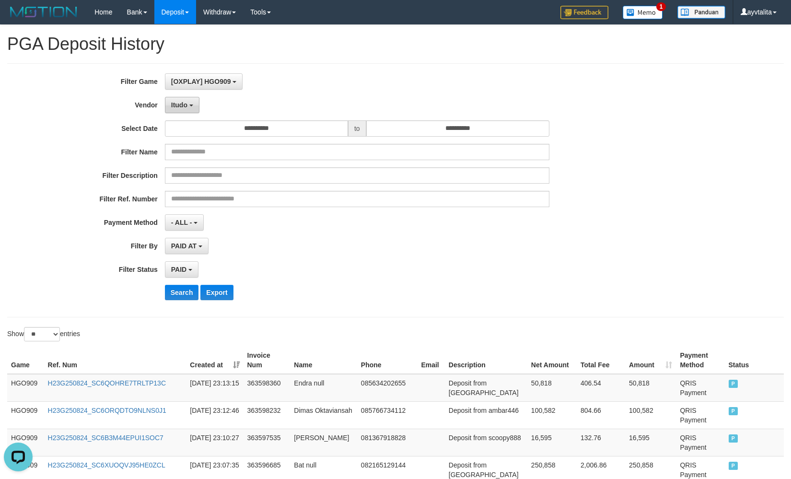
click at [184, 107] on span "Itudo" at bounding box center [179, 105] width 16 height 8
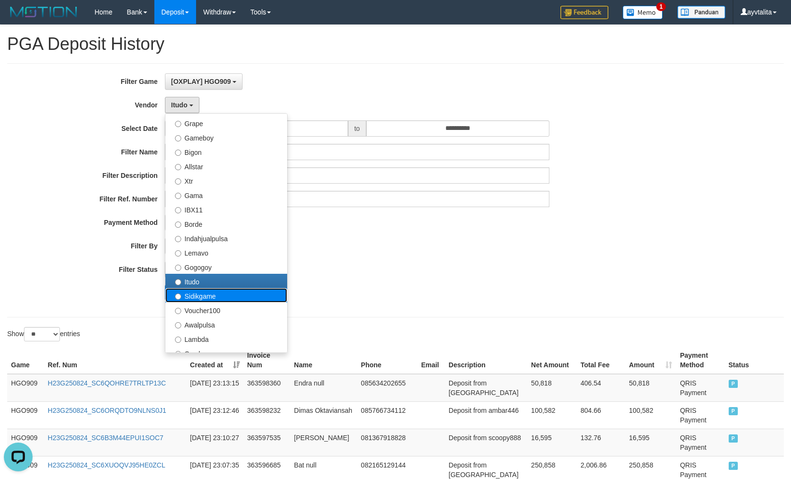
click at [219, 296] on label "Sidikgame" at bounding box center [226, 295] width 122 height 14
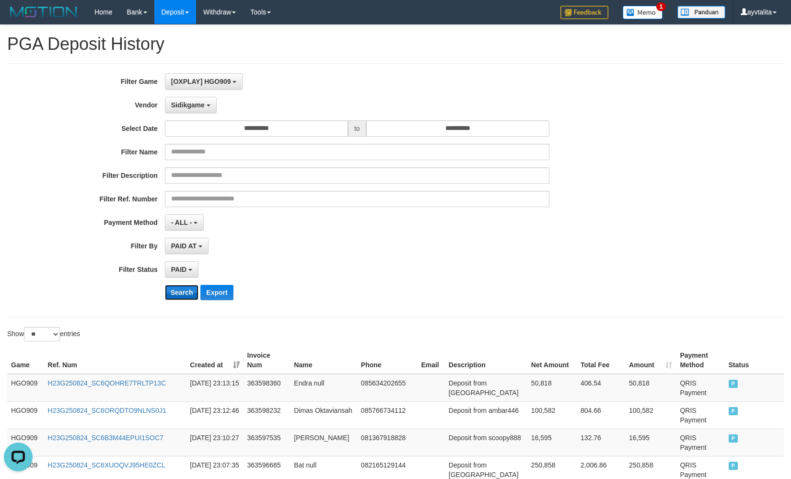
click at [184, 291] on button "Search" at bounding box center [182, 292] width 34 height 15
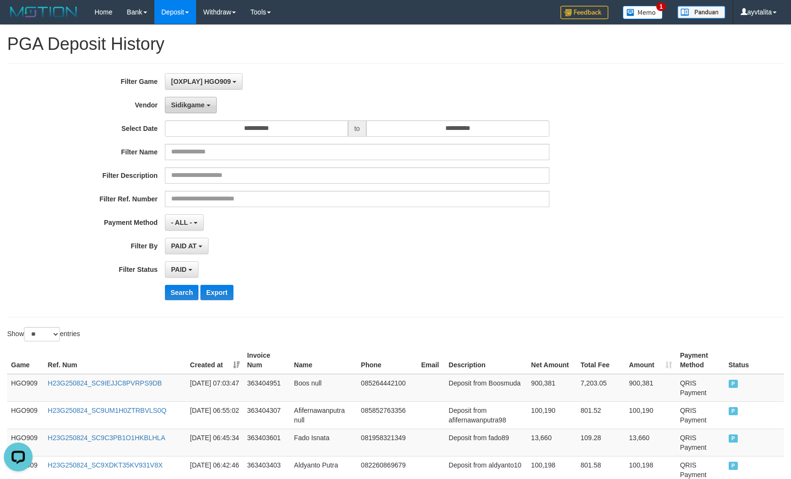
click at [196, 113] on div "**********" at bounding box center [329, 190] width 659 height 234
click at [194, 108] on span "Sidikgame" at bounding box center [188, 105] width 34 height 8
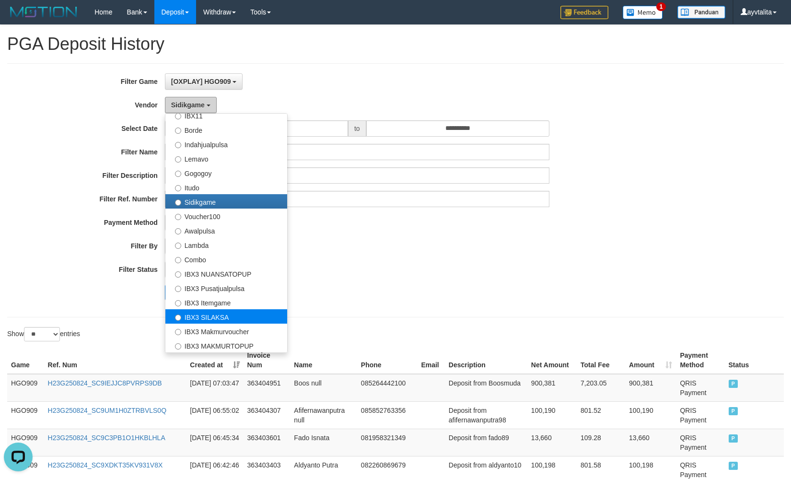
scroll to position [314, 0]
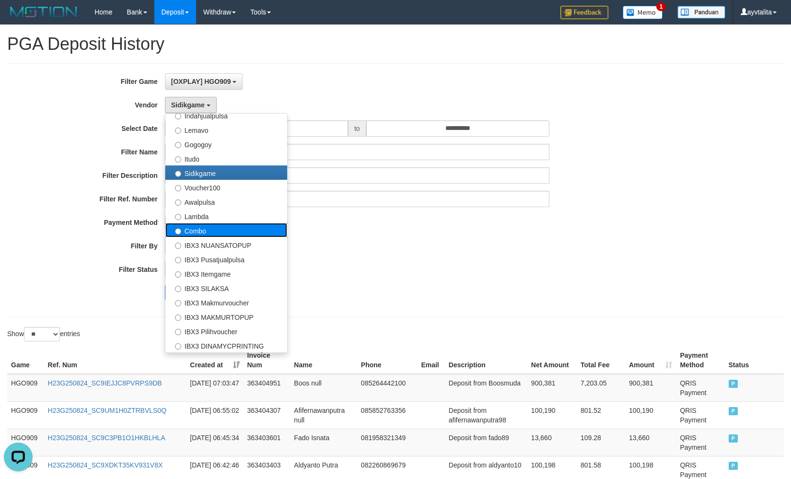
click at [196, 230] on label "Combo" at bounding box center [226, 230] width 122 height 14
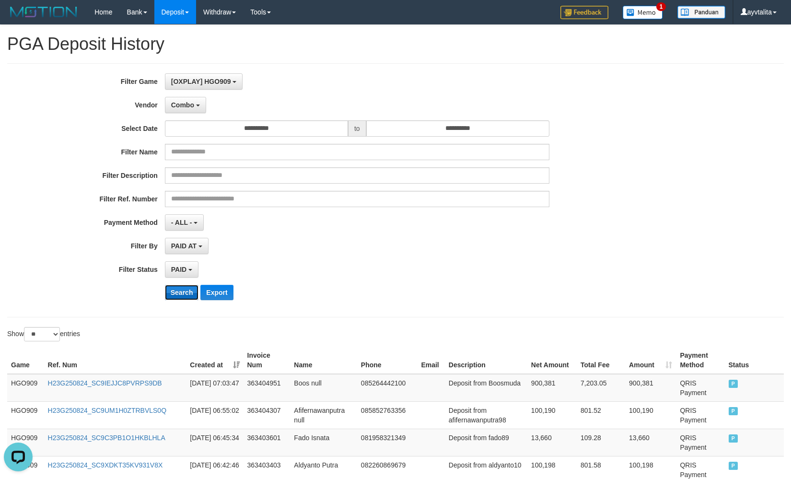
click at [191, 287] on button "Search" at bounding box center [182, 292] width 34 height 15
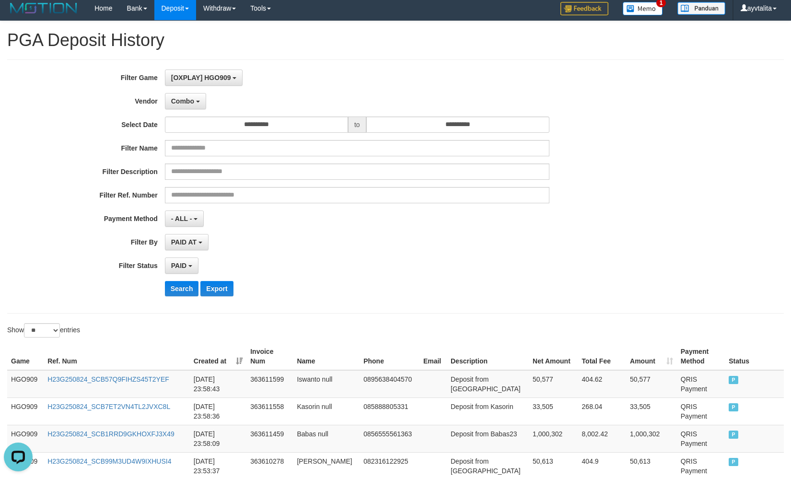
scroll to position [0, 0]
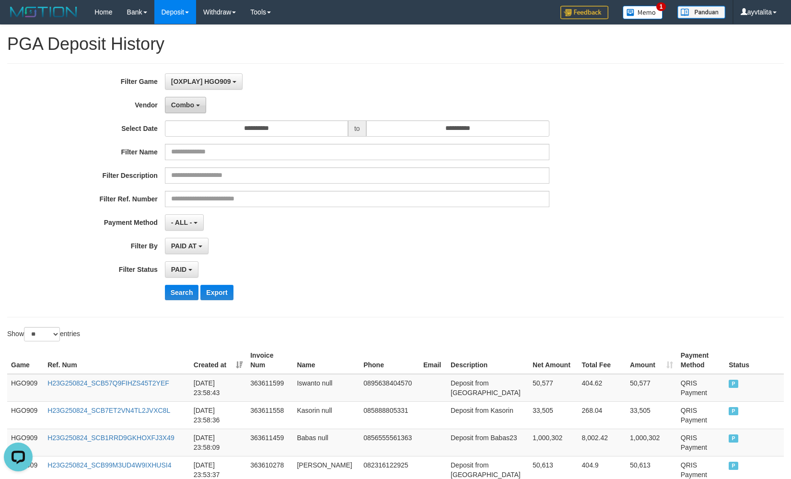
click at [187, 108] on span "Combo" at bounding box center [182, 105] width 23 height 8
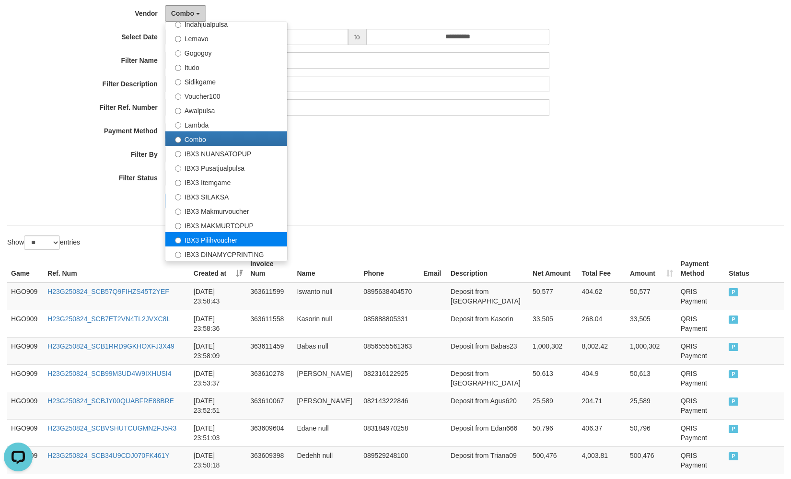
scroll to position [96, 0]
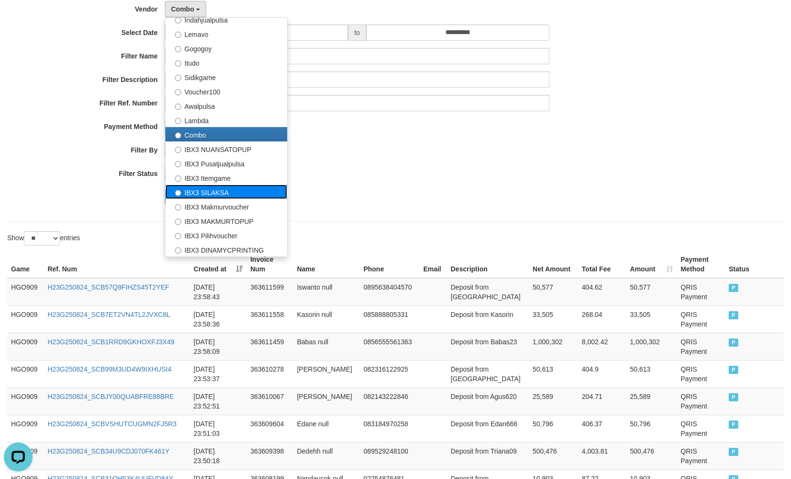
click at [222, 195] on label "IBX3 SILAKSA" at bounding box center [226, 192] width 122 height 14
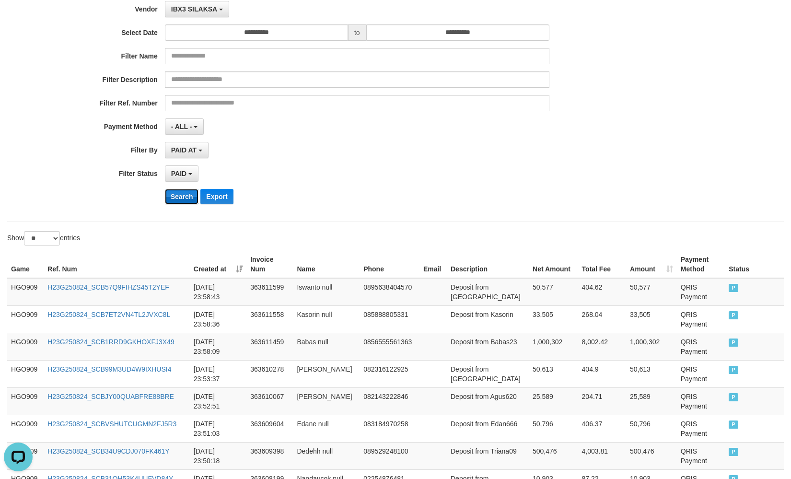
click at [179, 199] on button "Search" at bounding box center [182, 196] width 34 height 15
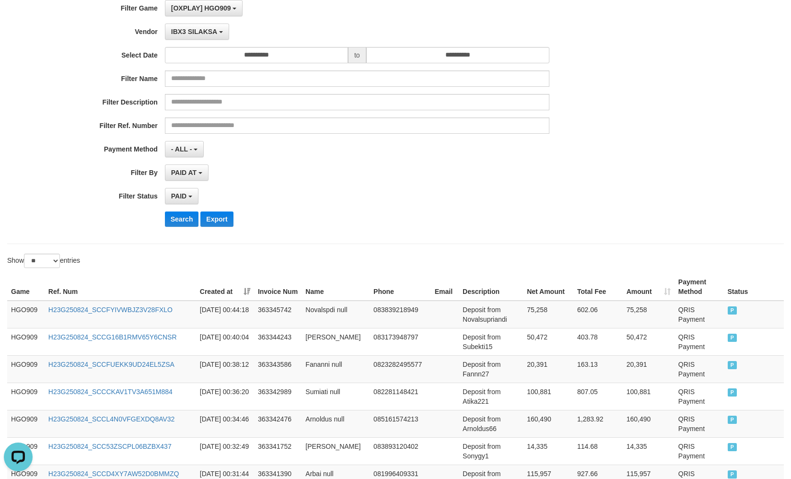
scroll to position [0, 0]
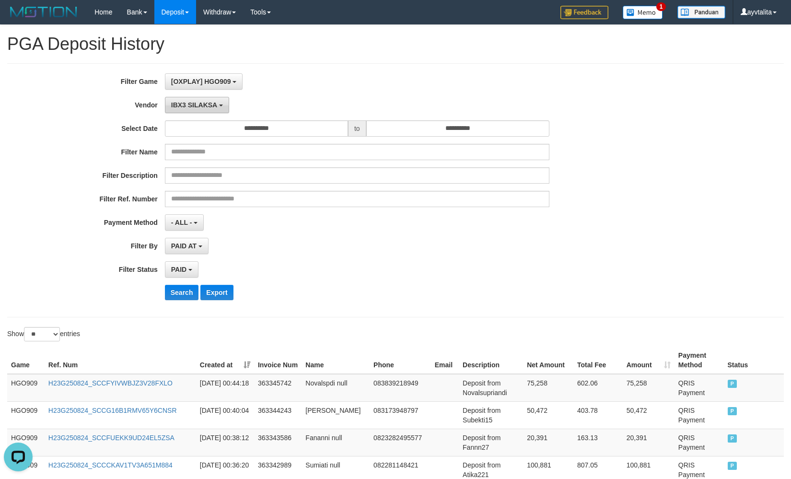
click at [197, 101] on span "IBX3 SILAKSA" at bounding box center [194, 105] width 46 height 8
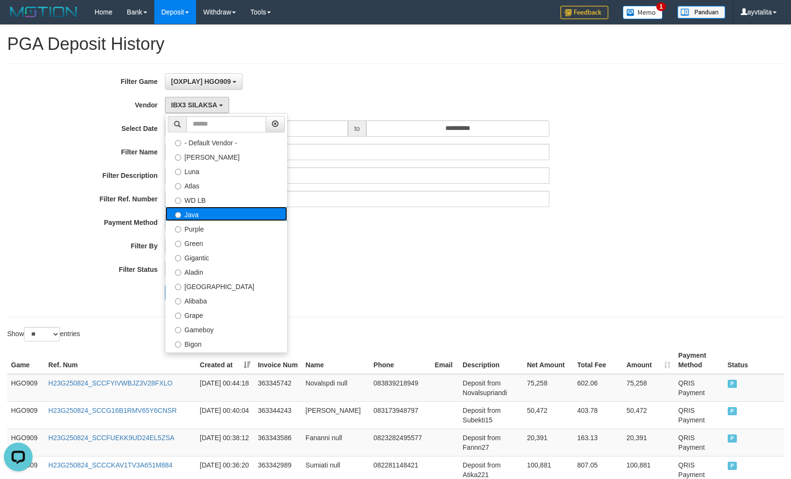
click at [214, 210] on label "Java" at bounding box center [226, 214] width 122 height 14
select select "**********"
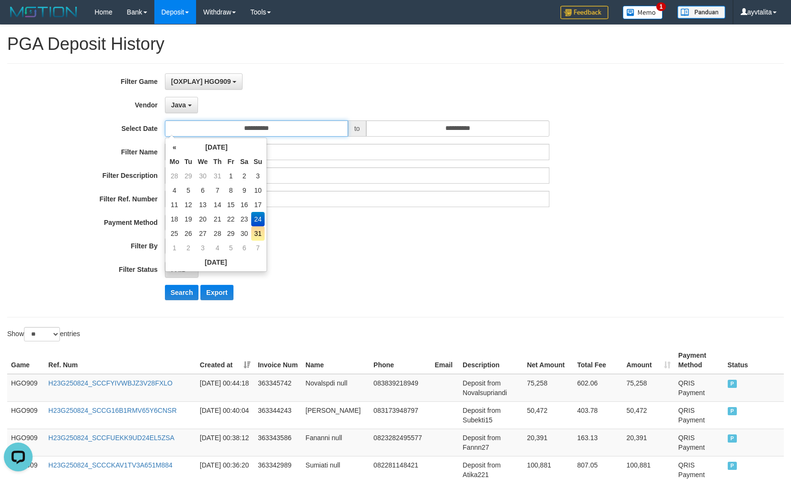
click at [298, 128] on input "**********" at bounding box center [256, 128] width 183 height 16
click at [178, 229] on td "25" at bounding box center [174, 233] width 14 height 14
type input "**********"
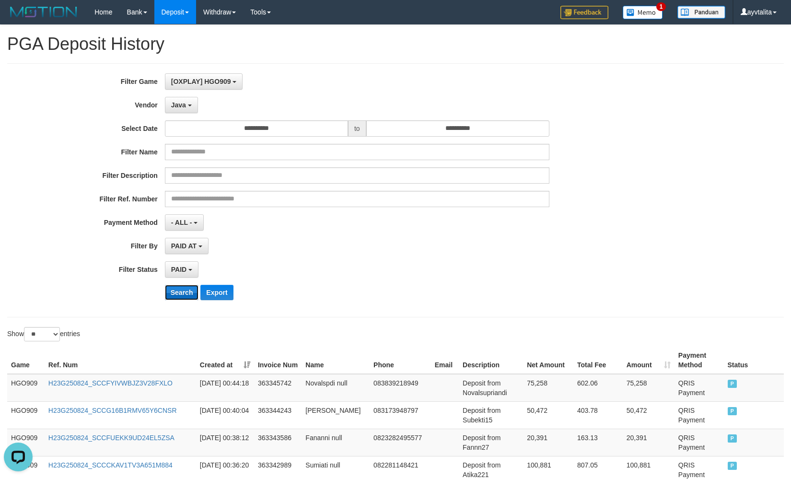
click at [180, 292] on button "Search" at bounding box center [182, 292] width 34 height 15
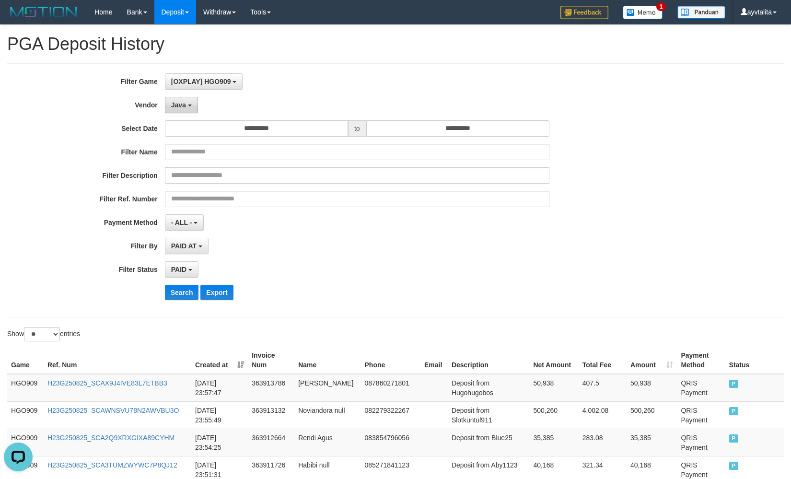
click at [180, 100] on button "Java" at bounding box center [181, 105] width 33 height 16
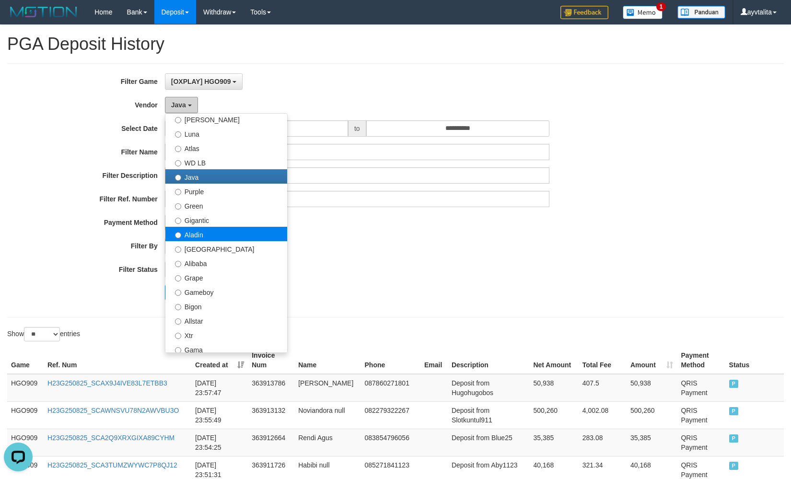
scroll to position [96, 0]
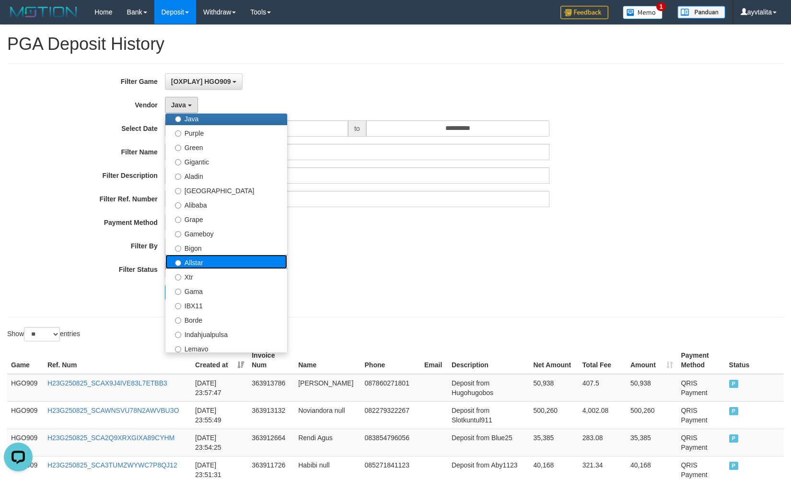
click at [212, 265] on label "Allstar" at bounding box center [226, 261] width 122 height 14
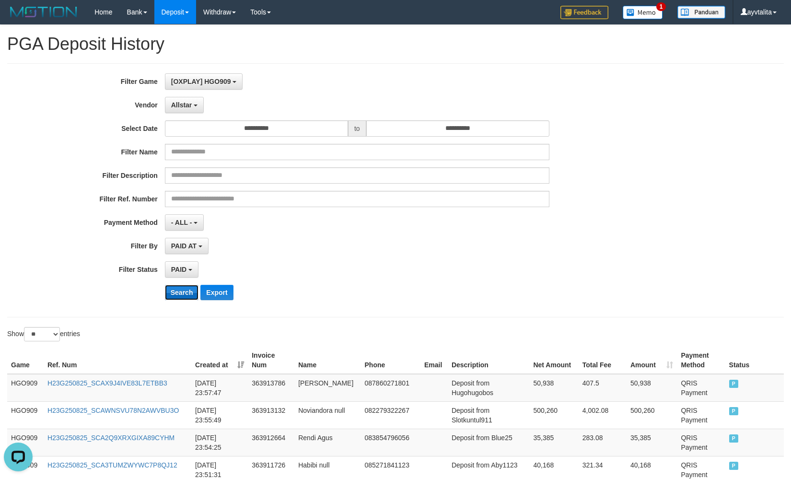
click at [178, 290] on button "Search" at bounding box center [182, 292] width 34 height 15
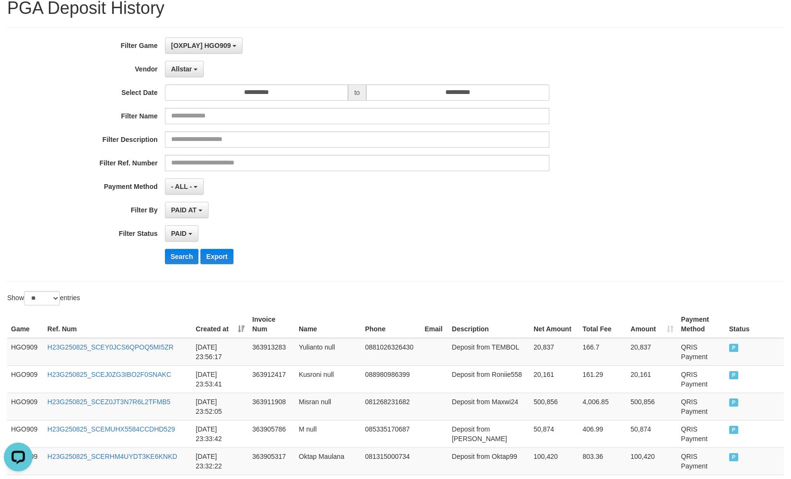
scroll to position [0, 0]
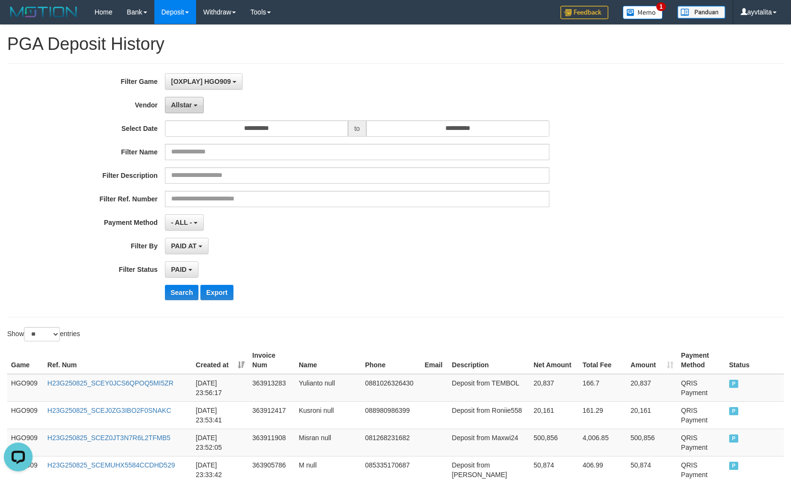
click at [191, 102] on span "Allstar" at bounding box center [181, 105] width 21 height 8
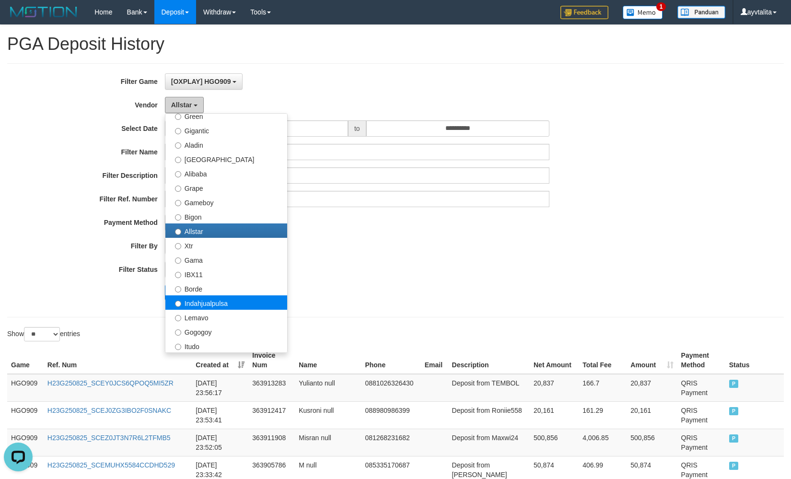
scroll to position [144, 0]
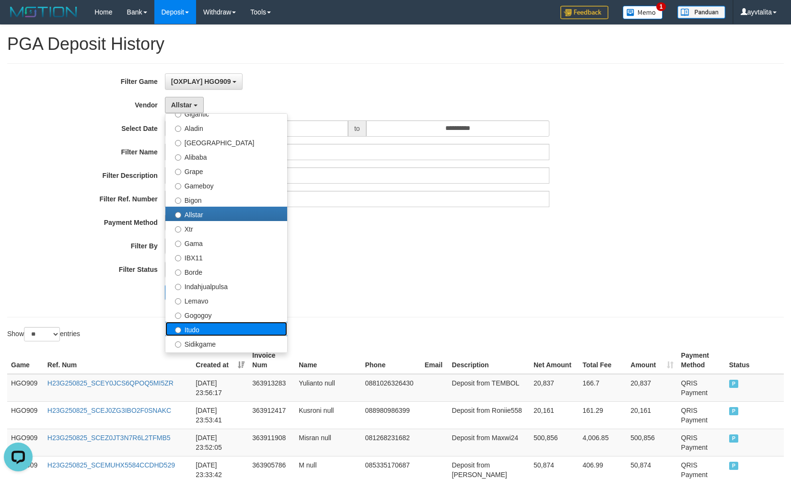
click at [214, 324] on label "Itudo" at bounding box center [226, 329] width 122 height 14
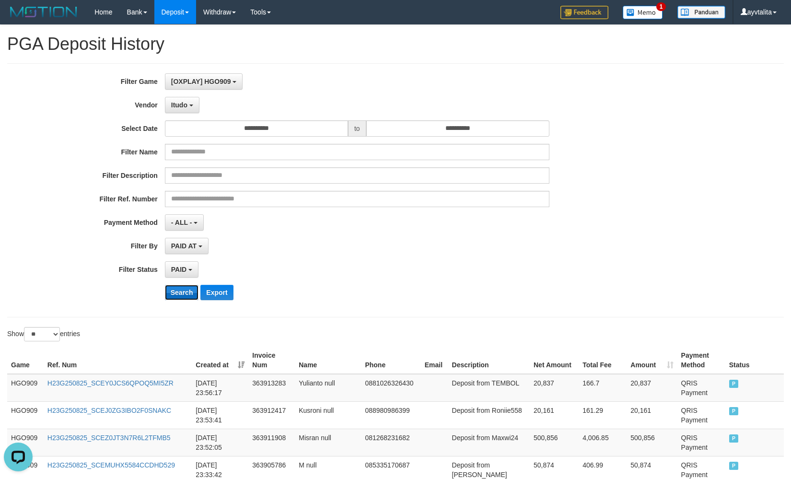
click at [185, 293] on button "Search" at bounding box center [182, 292] width 34 height 15
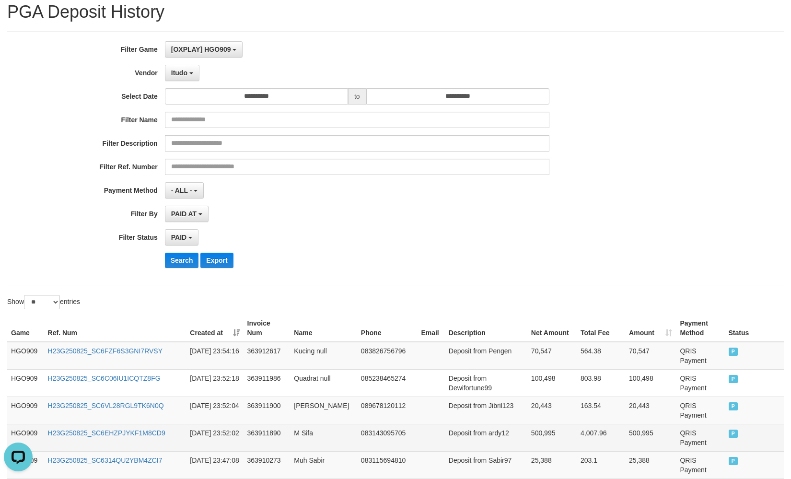
scroll to position [0, 0]
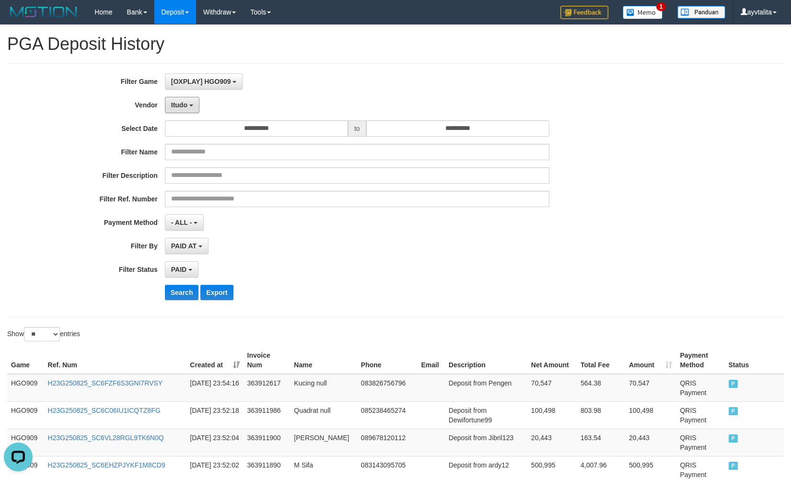
drag, startPoint x: 189, startPoint y: 99, endPoint x: 187, endPoint y: 159, distance: 59.9
click at [189, 99] on button "Itudo" at bounding box center [182, 105] width 35 height 16
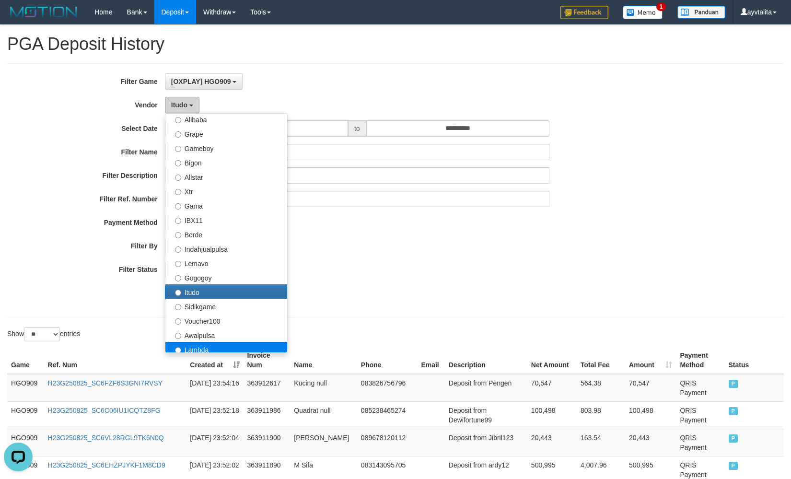
scroll to position [240, 0]
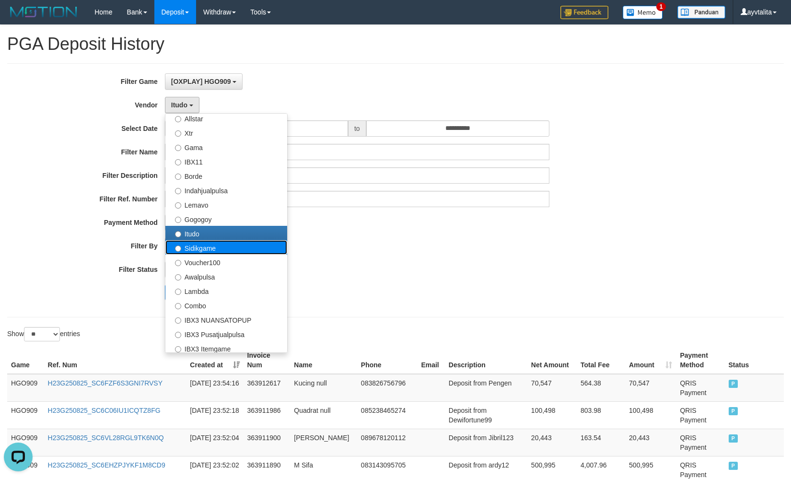
click at [206, 250] on label "Sidikgame" at bounding box center [226, 247] width 122 height 14
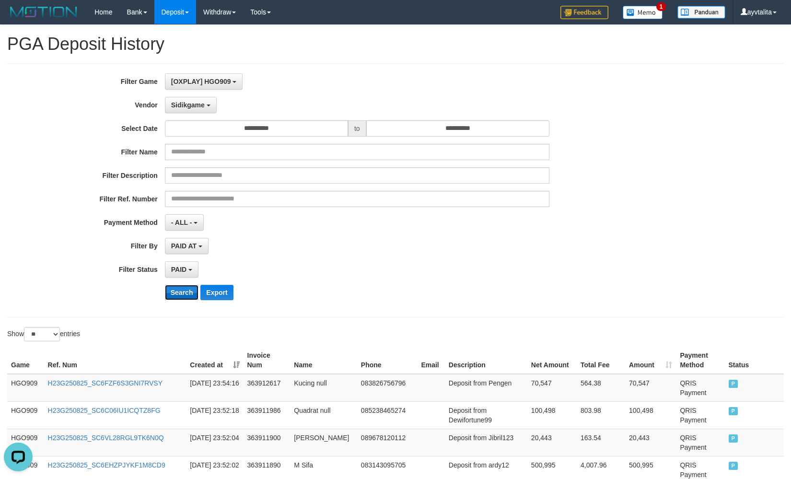
click at [187, 290] on button "Search" at bounding box center [182, 292] width 34 height 15
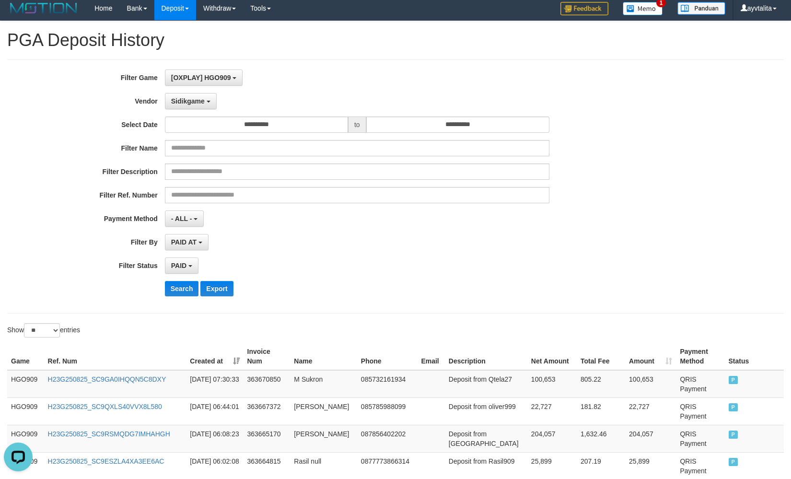
scroll to position [0, 0]
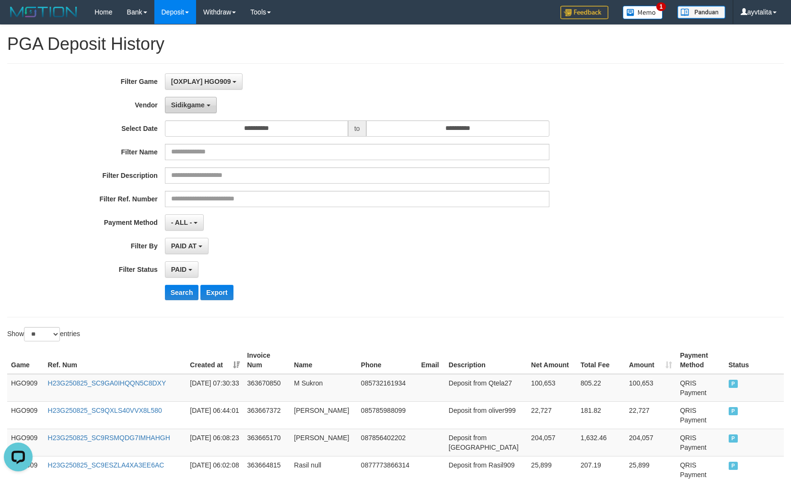
drag, startPoint x: 194, startPoint y: 101, endPoint x: 198, endPoint y: 109, distance: 9.2
click at [194, 101] on span "Sidikgame" at bounding box center [188, 105] width 34 height 8
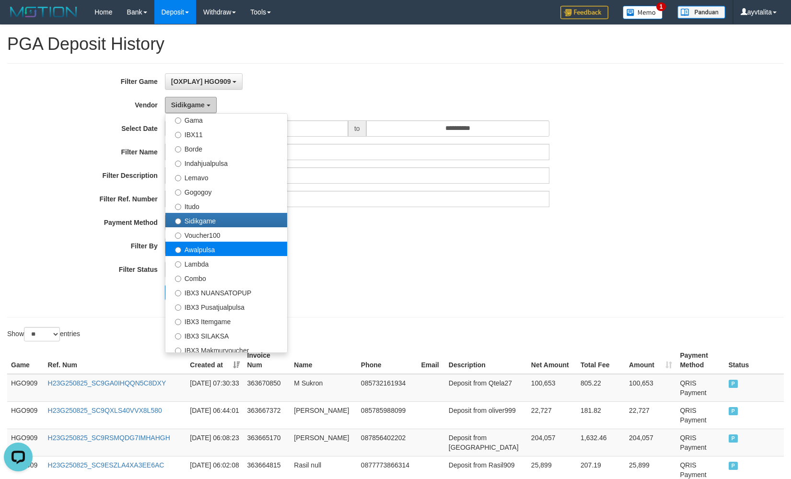
scroll to position [266, 0]
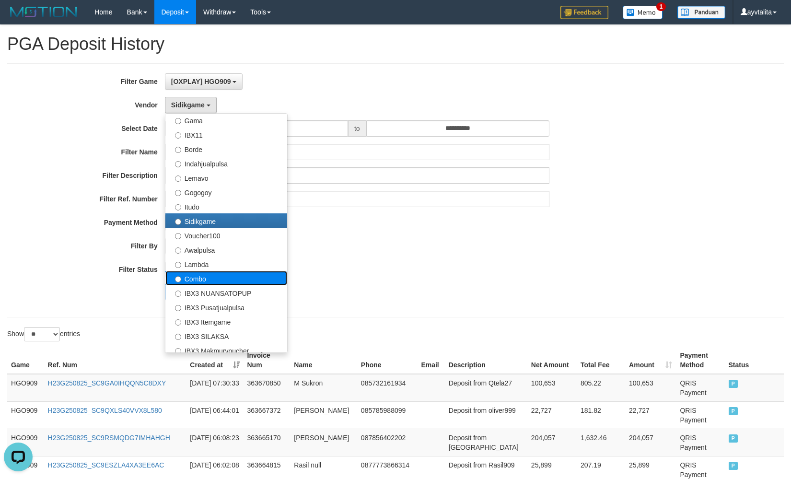
click at [214, 274] on label "Combo" at bounding box center [226, 278] width 122 height 14
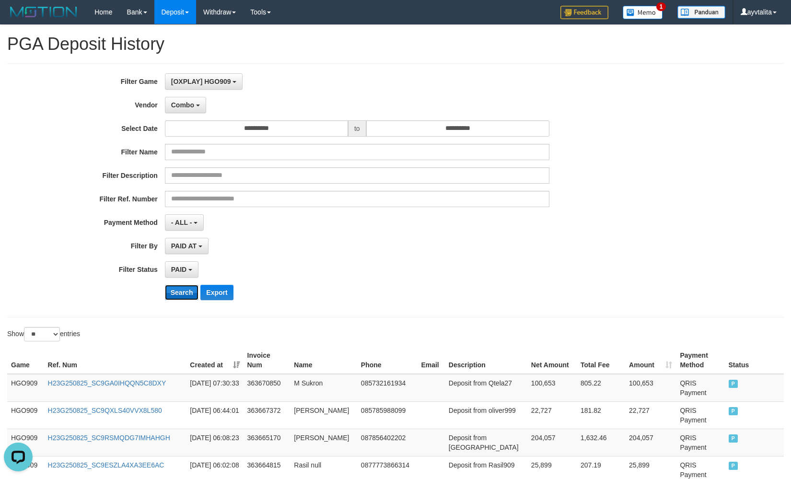
click at [185, 292] on button "Search" at bounding box center [182, 292] width 34 height 15
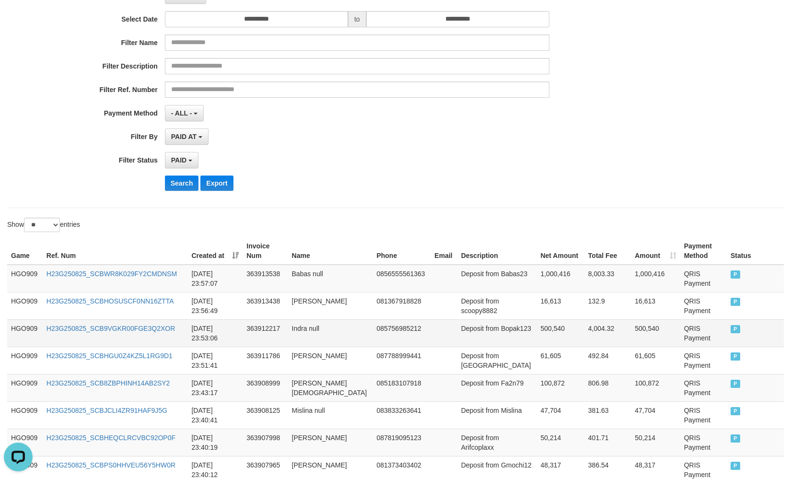
scroll to position [0, 0]
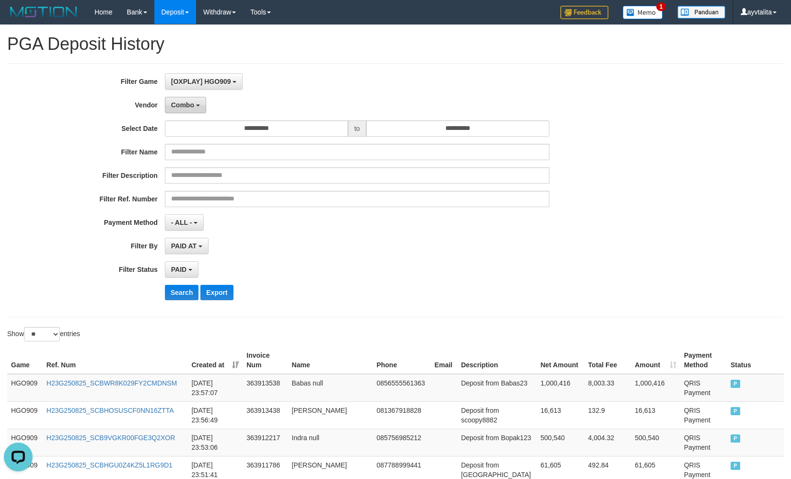
click at [184, 103] on span "Combo" at bounding box center [182, 105] width 23 height 8
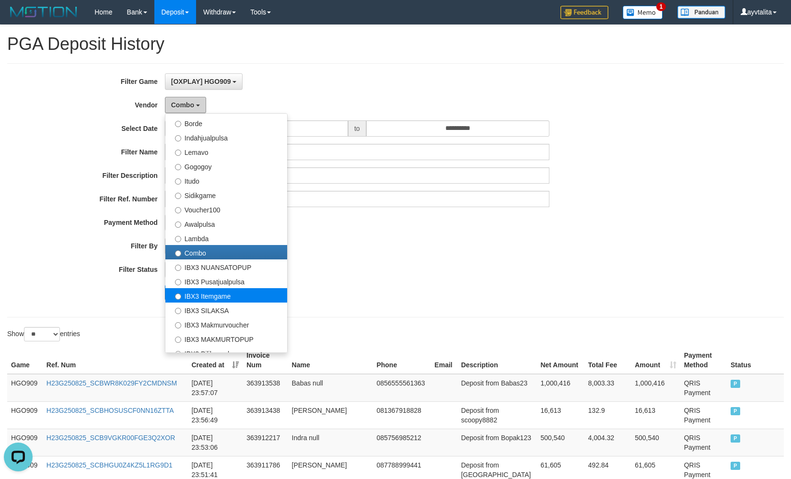
scroll to position [314, 0]
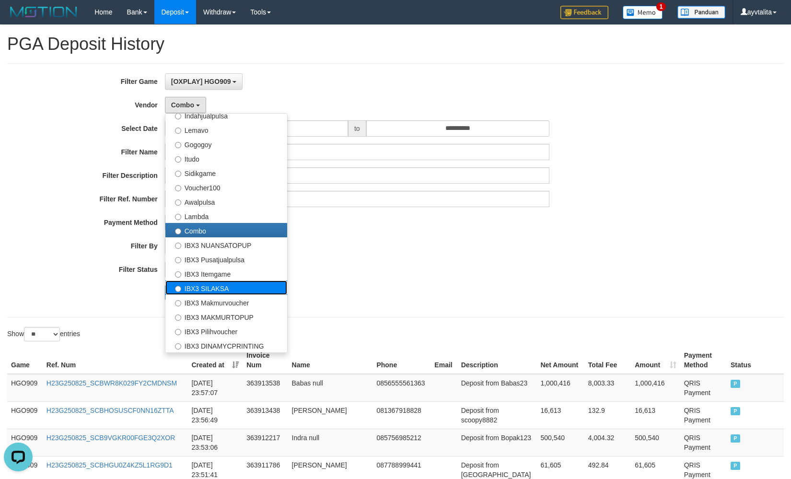
click at [222, 283] on label "IBX3 SILAKSA" at bounding box center [226, 287] width 122 height 14
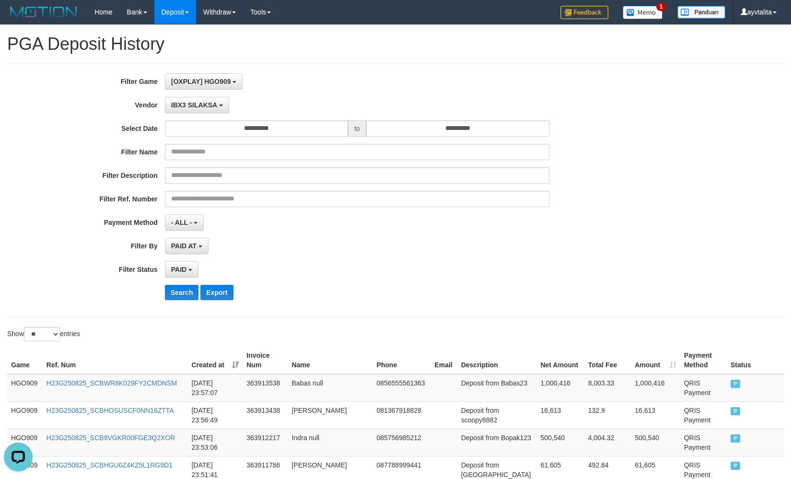
click at [182, 300] on div "**********" at bounding box center [329, 190] width 659 height 234
click at [182, 297] on button "Search" at bounding box center [182, 292] width 34 height 15
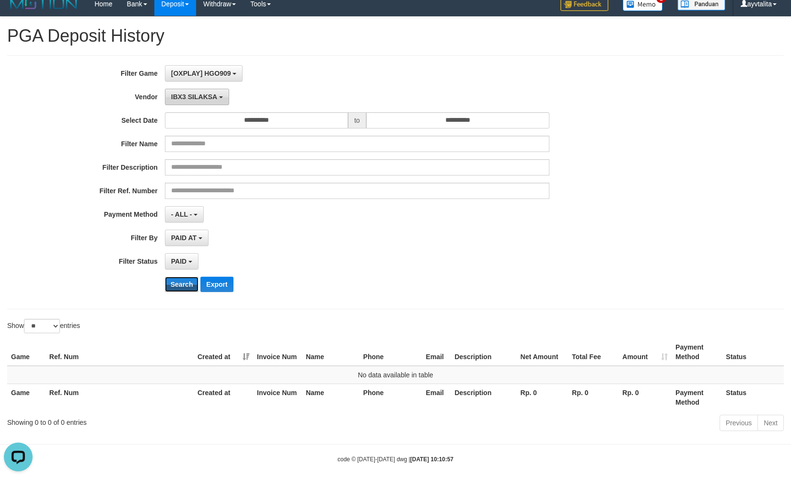
scroll to position [0, 0]
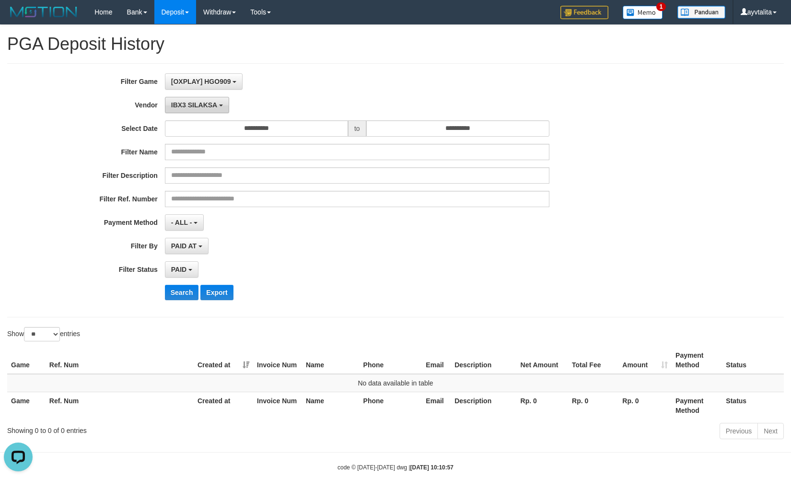
click at [211, 104] on span "IBX3 SILAKSA" at bounding box center [194, 105] width 46 height 8
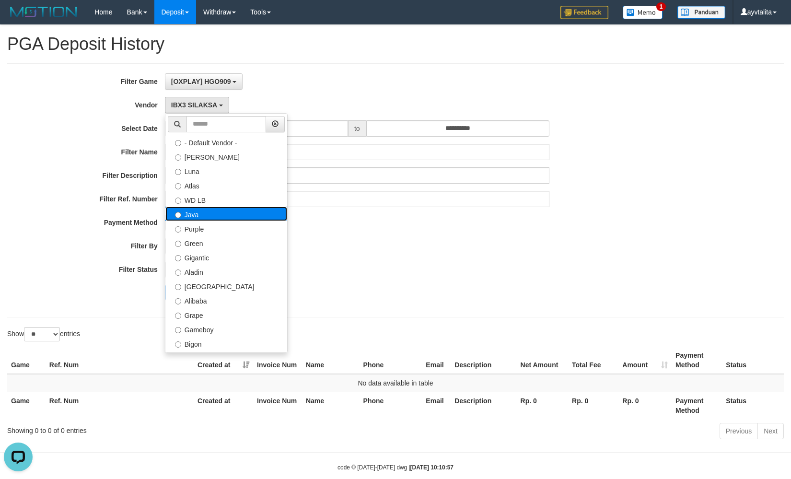
click at [209, 210] on label "Java" at bounding box center [226, 214] width 122 height 14
select select "**********"
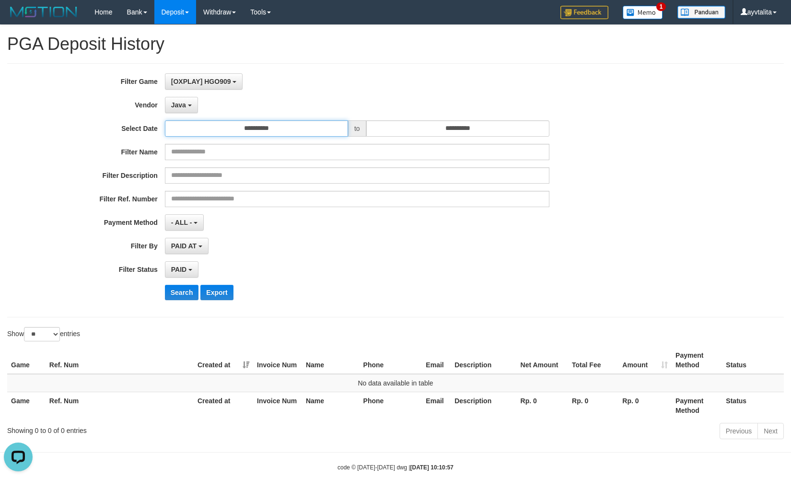
click at [262, 134] on input "**********" at bounding box center [256, 128] width 183 height 16
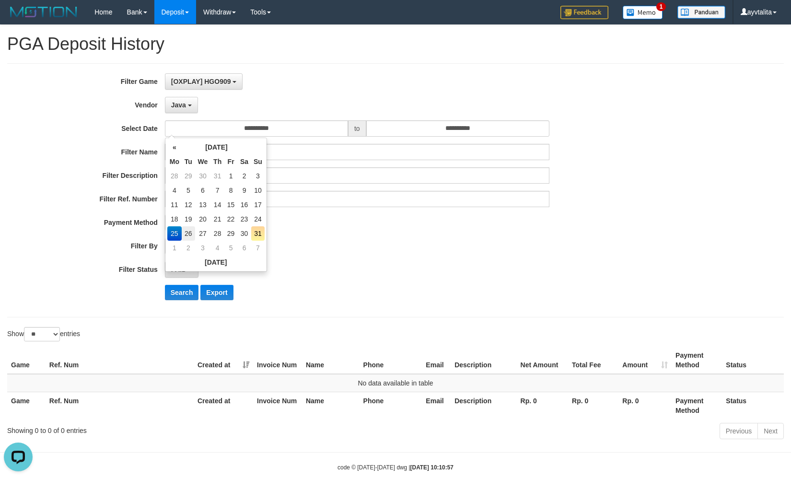
click at [187, 234] on td "26" at bounding box center [188, 233] width 13 height 14
type input "**********"
click at [183, 287] on button "Search" at bounding box center [182, 292] width 34 height 15
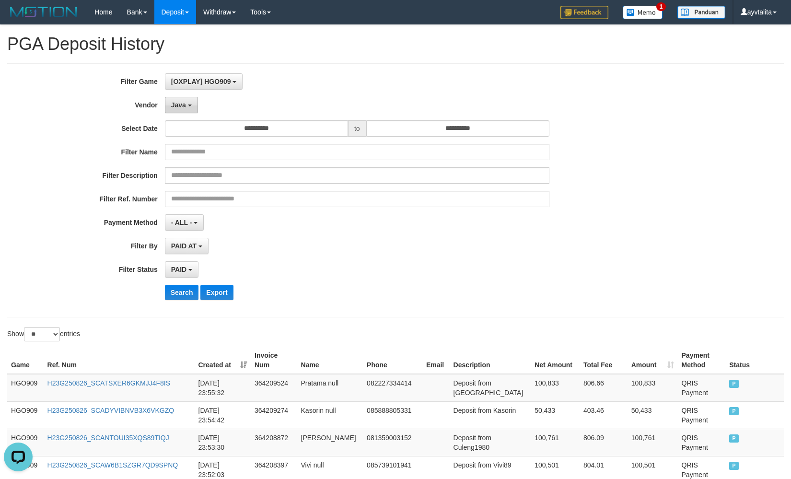
click at [185, 107] on span "Java" at bounding box center [178, 105] width 15 height 8
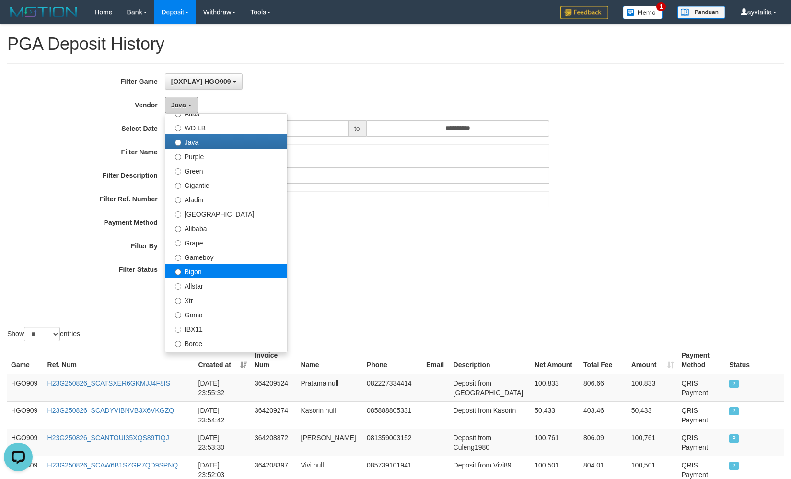
scroll to position [96, 0]
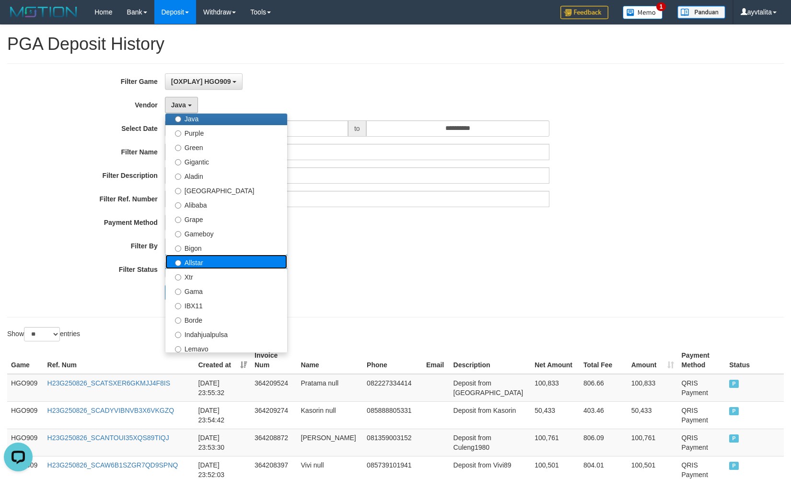
click at [206, 263] on label "Allstar" at bounding box center [226, 261] width 122 height 14
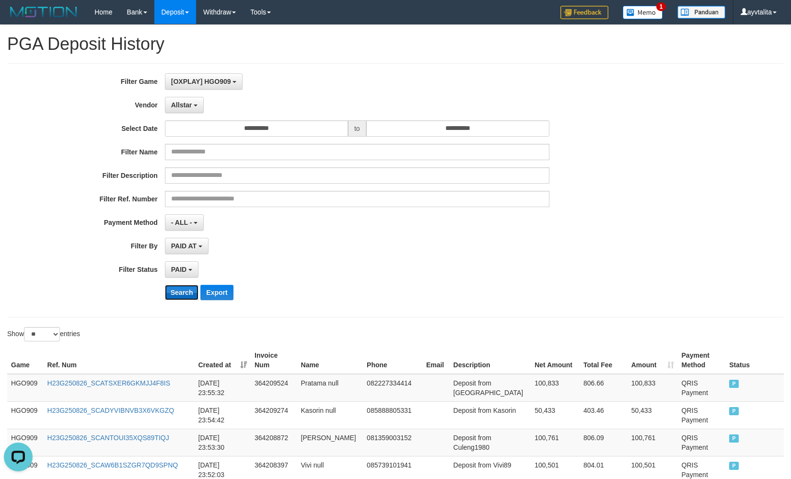
click at [187, 288] on button "Search" at bounding box center [182, 292] width 34 height 15
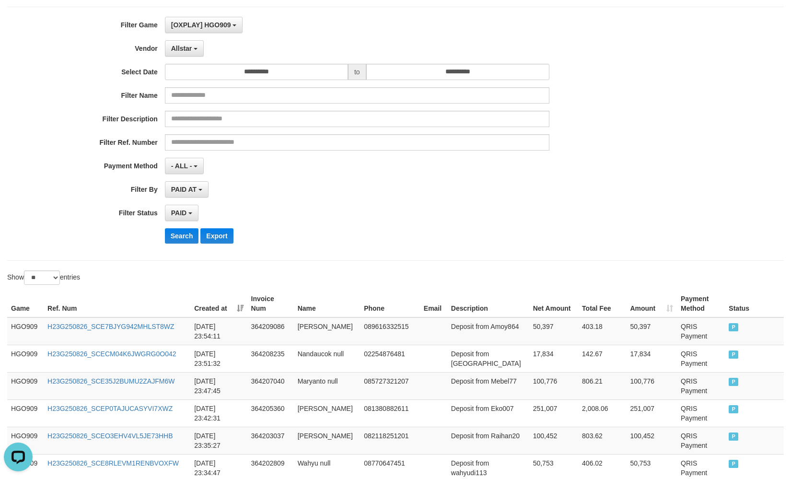
scroll to position [0, 0]
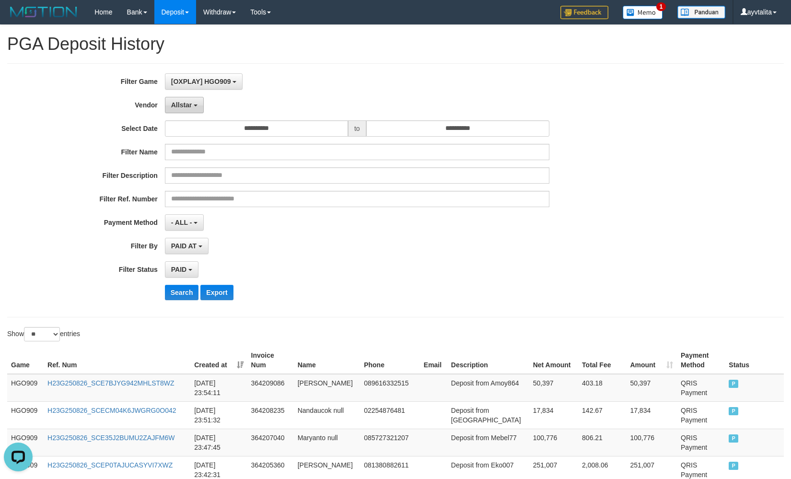
click at [175, 113] on button "Allstar" at bounding box center [184, 105] width 39 height 16
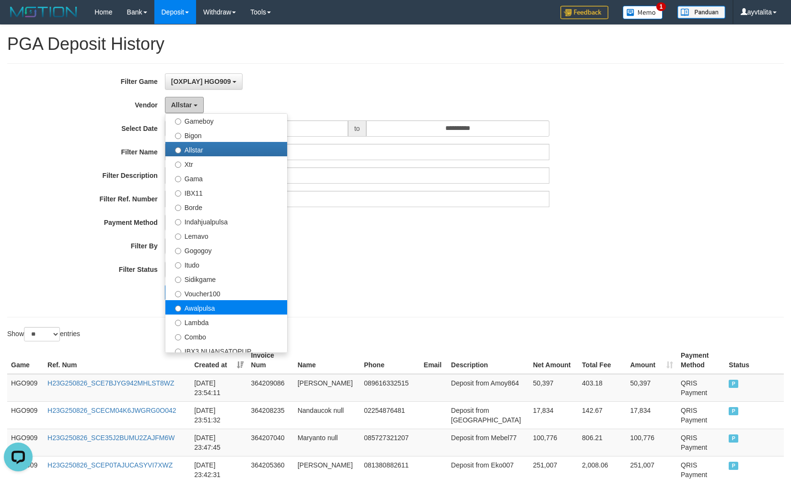
scroll to position [240, 0]
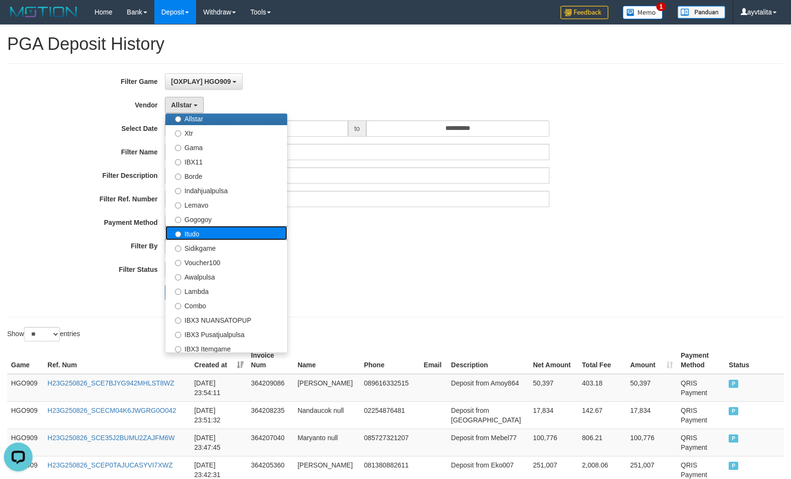
click at [211, 236] on label "Itudo" at bounding box center [226, 233] width 122 height 14
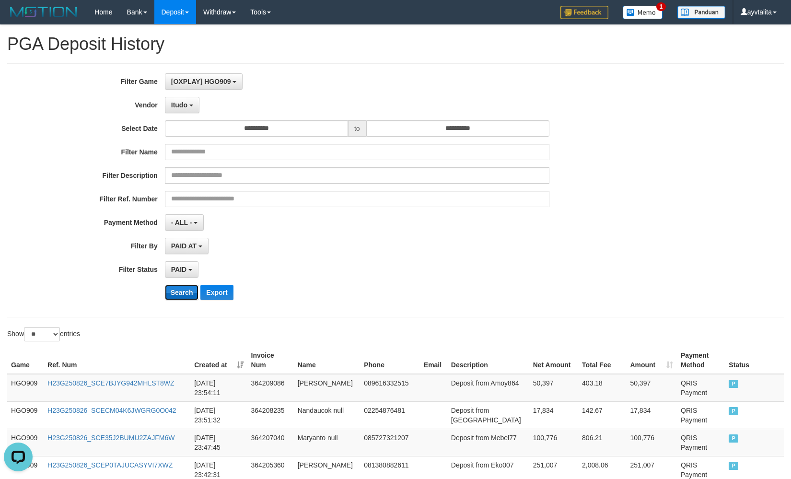
click at [189, 289] on button "Search" at bounding box center [182, 292] width 34 height 15
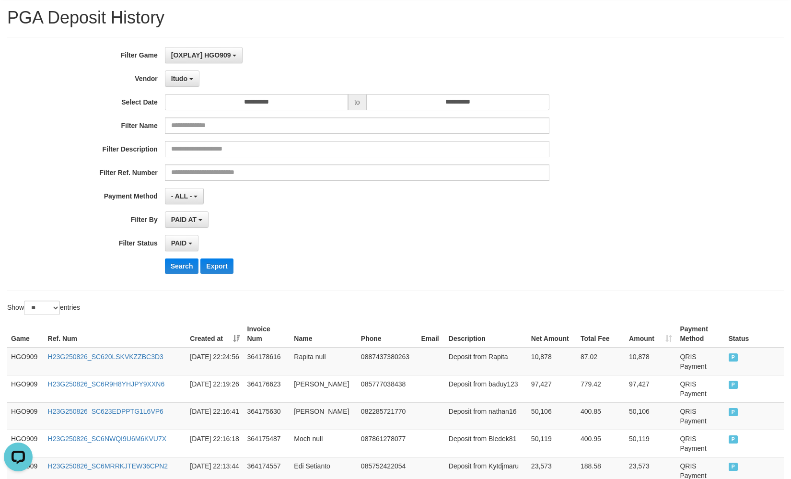
scroll to position [0, 0]
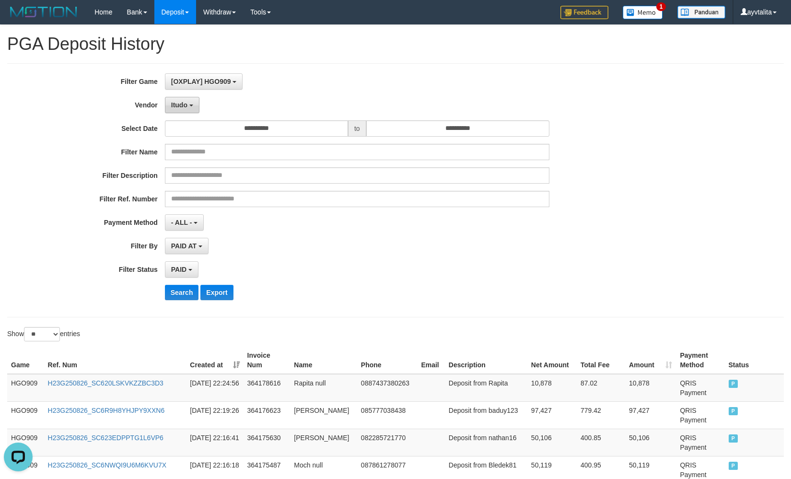
click at [180, 107] on span "Itudo" at bounding box center [179, 105] width 16 height 8
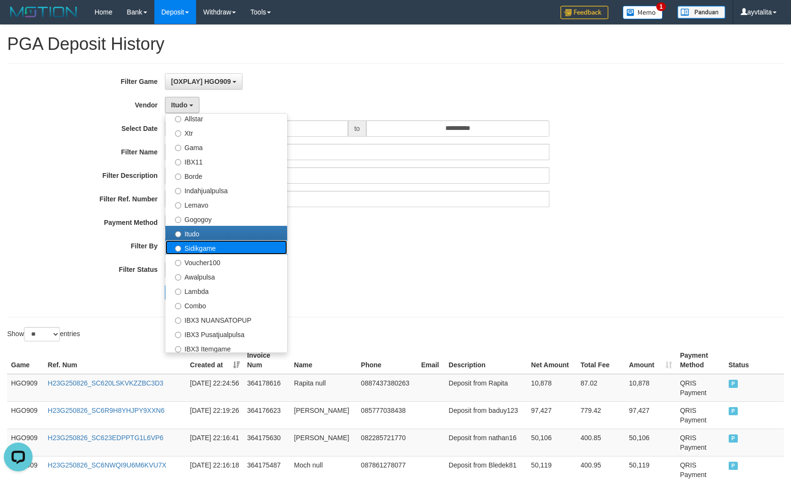
click at [192, 250] on label "Sidikgame" at bounding box center [226, 247] width 122 height 14
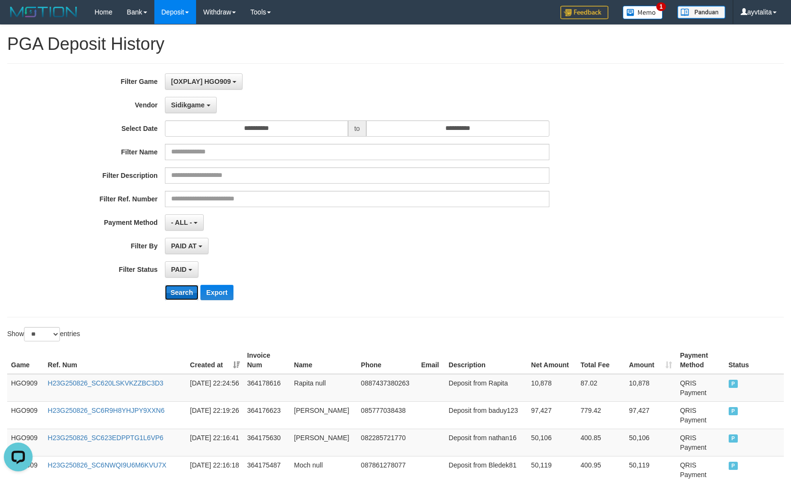
click at [185, 287] on button "Search" at bounding box center [182, 292] width 34 height 15
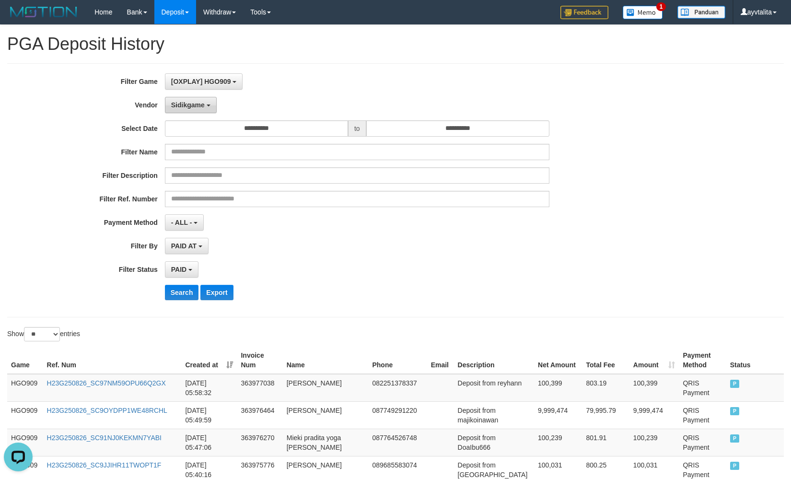
click at [205, 108] on button "Sidikgame" at bounding box center [191, 105] width 52 height 16
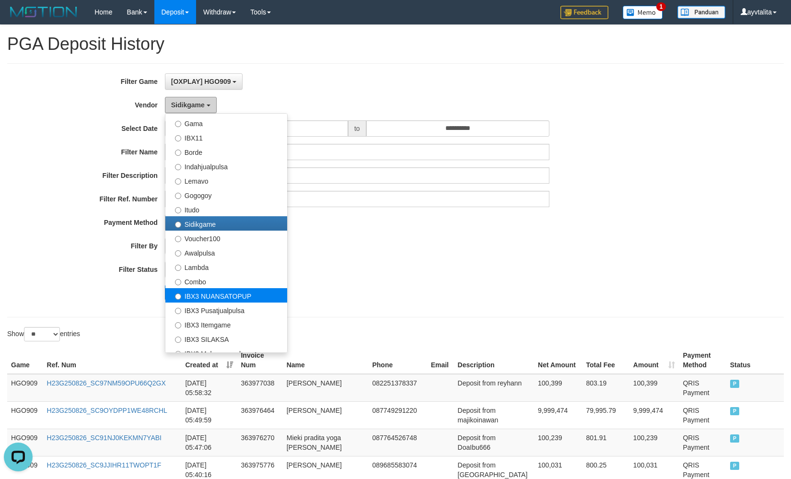
scroll to position [314, 0]
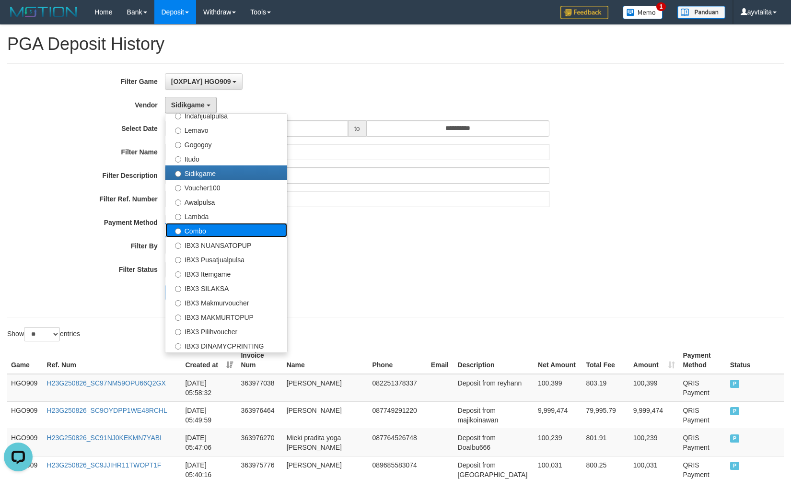
click at [206, 233] on label "Combo" at bounding box center [226, 230] width 122 height 14
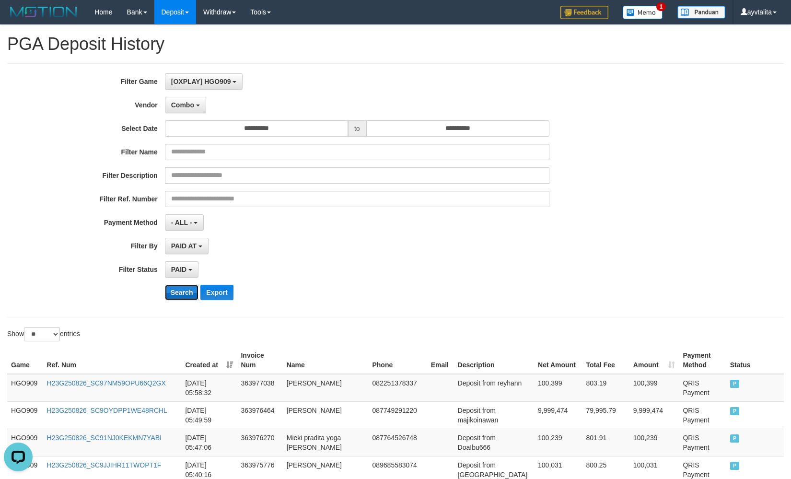
click at [189, 289] on button "Search" at bounding box center [182, 292] width 34 height 15
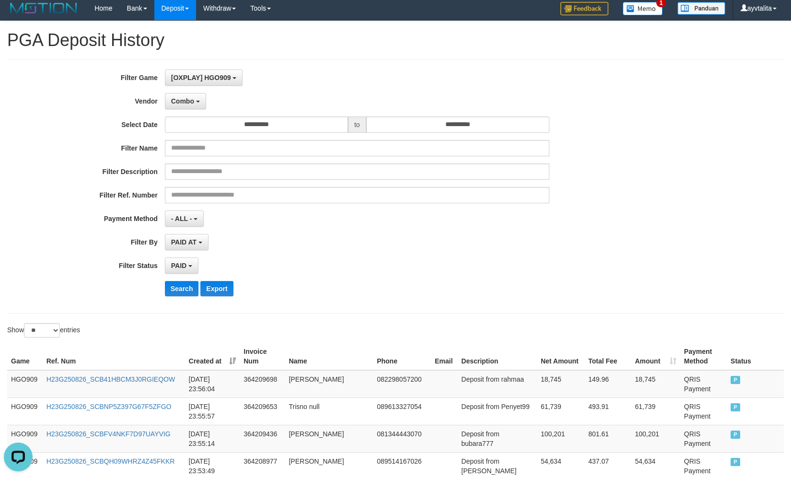
scroll to position [0, 0]
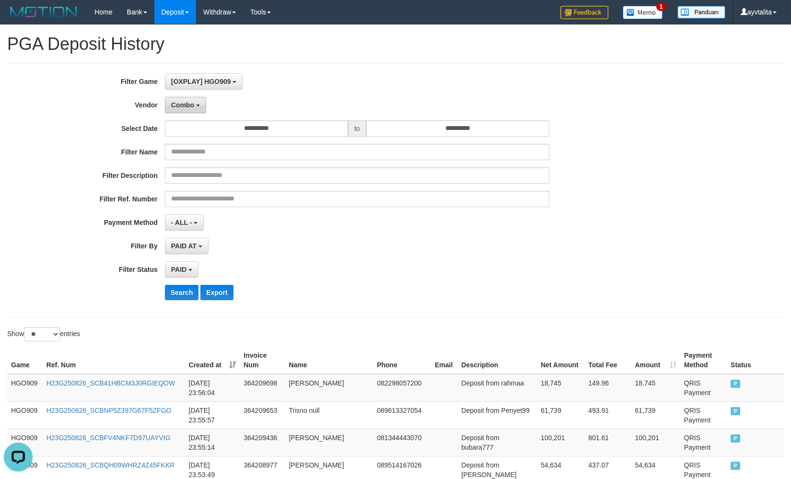
click at [186, 104] on span "Combo" at bounding box center [182, 105] width 23 height 8
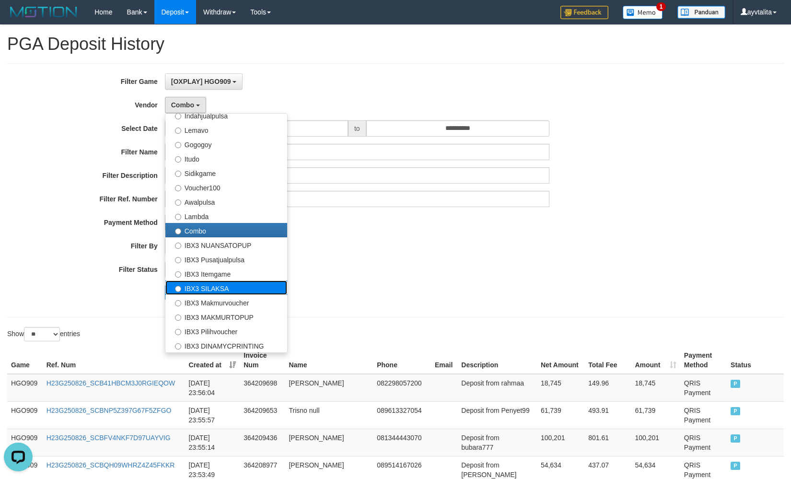
click at [240, 291] on label "IBX3 SILAKSA" at bounding box center [226, 287] width 122 height 14
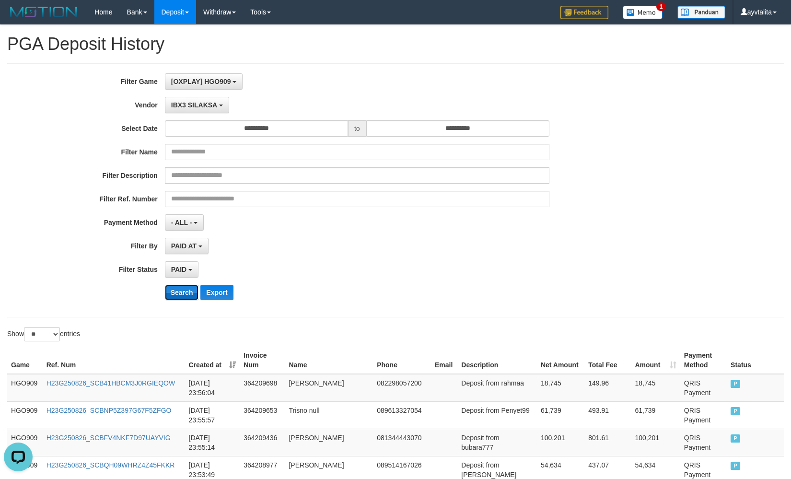
click at [186, 298] on button "Search" at bounding box center [182, 292] width 34 height 15
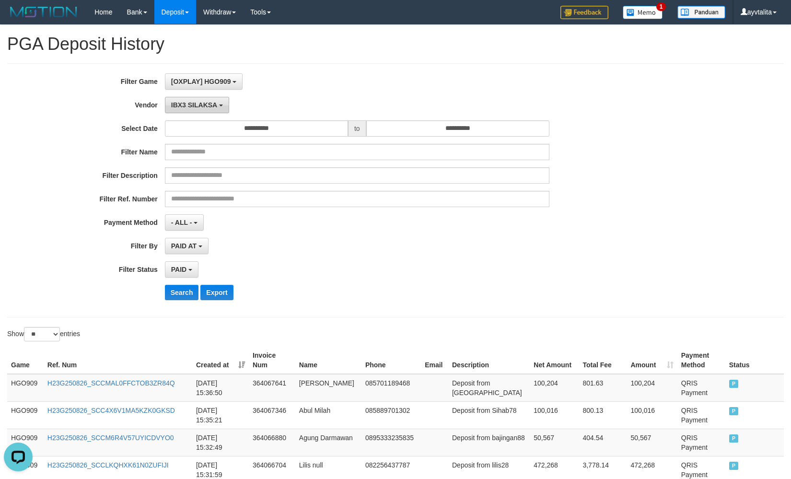
click at [219, 104] on button "IBX3 SILAKSA" at bounding box center [197, 105] width 64 height 16
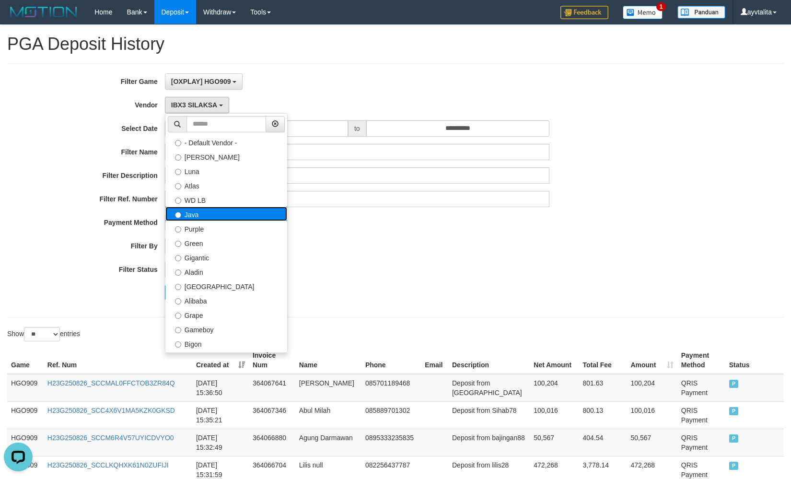
click at [203, 215] on label "Java" at bounding box center [226, 214] width 122 height 14
select select "**********"
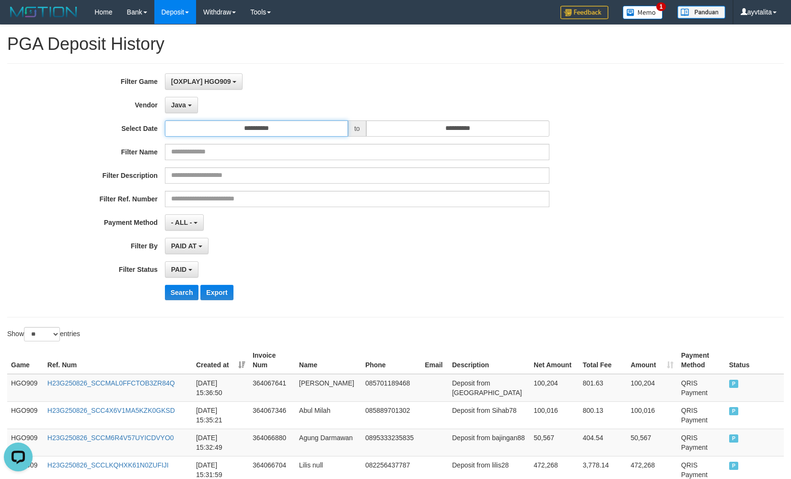
click at [262, 133] on input "**********" at bounding box center [256, 128] width 183 height 16
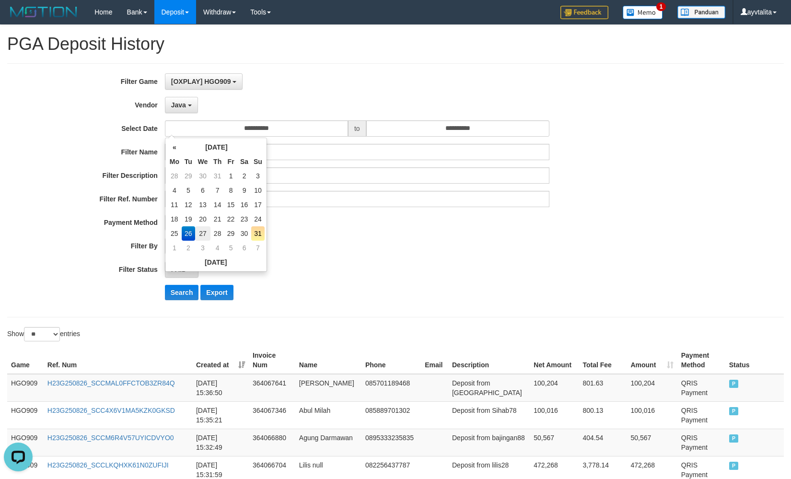
click at [199, 234] on td "27" at bounding box center [203, 233] width 16 height 14
type input "**********"
click at [188, 287] on button "Search" at bounding box center [182, 292] width 34 height 15
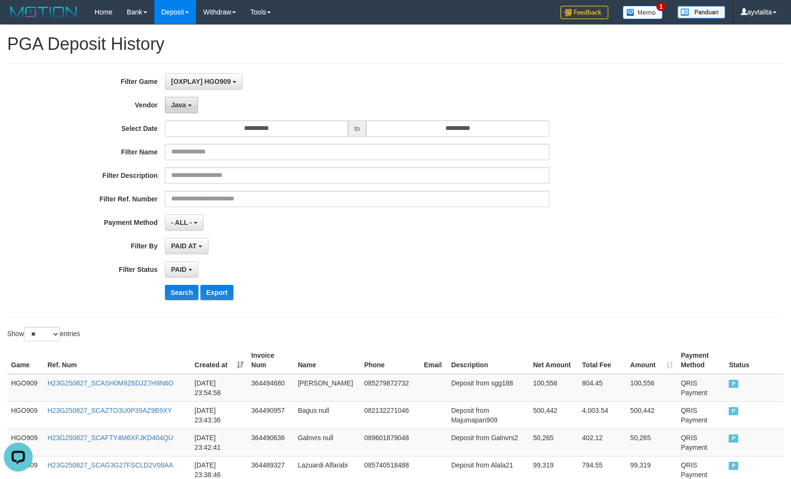
click at [191, 109] on button "Java" at bounding box center [181, 105] width 33 height 16
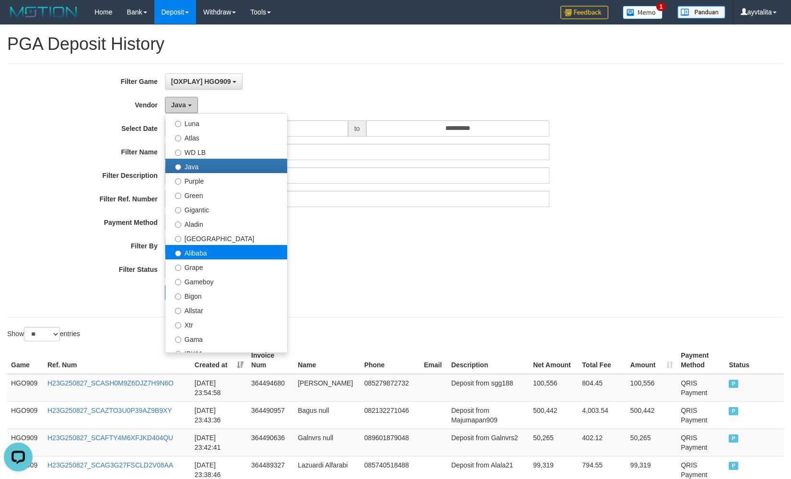
scroll to position [144, 0]
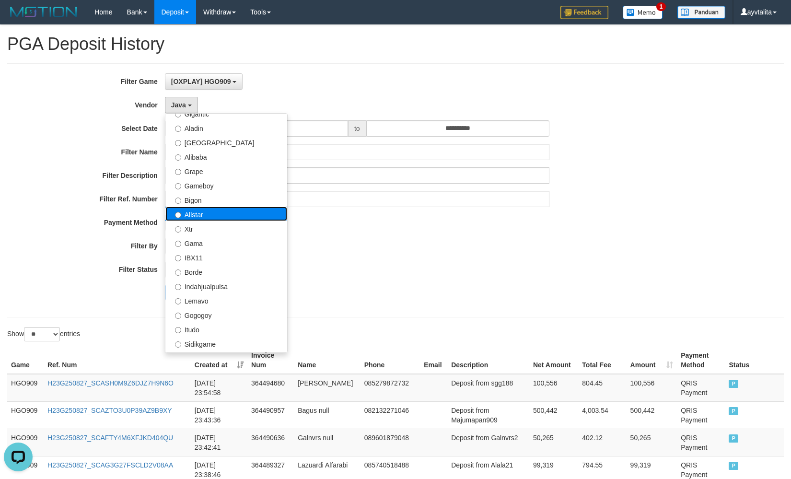
click at [227, 214] on label "Allstar" at bounding box center [226, 214] width 122 height 14
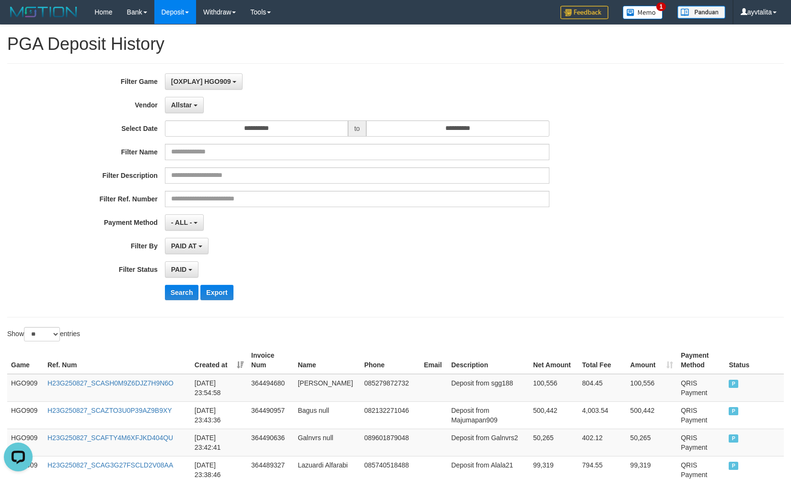
click at [190, 284] on div "**********" at bounding box center [329, 190] width 659 height 234
click at [191, 287] on button "Search" at bounding box center [182, 292] width 34 height 15
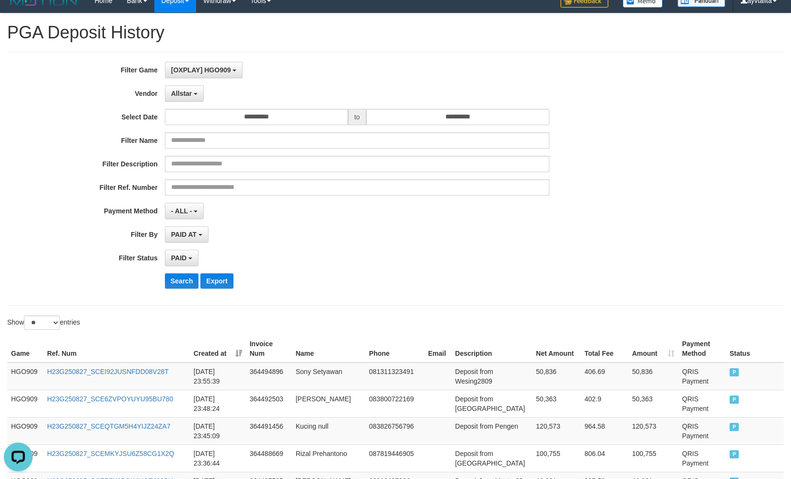
scroll to position [0, 0]
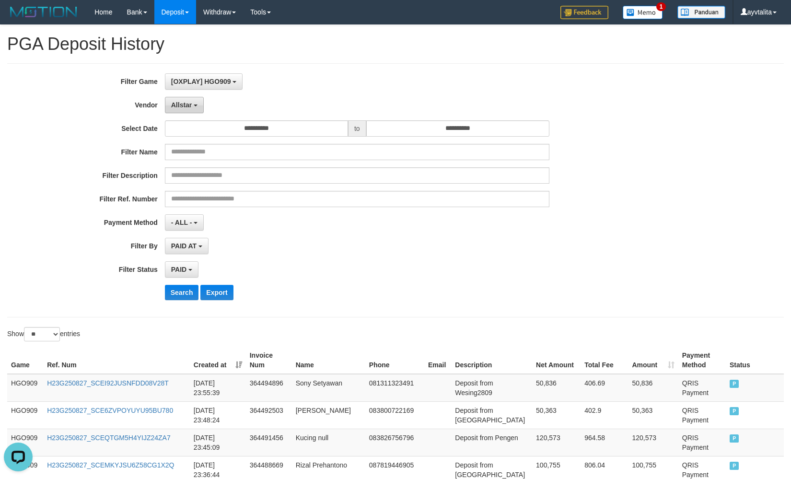
click at [170, 103] on button "Allstar" at bounding box center [184, 105] width 39 height 16
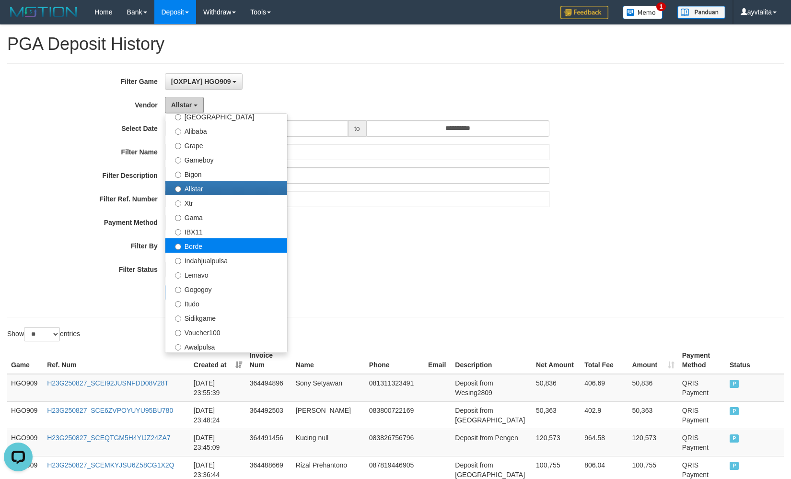
scroll to position [192, 0]
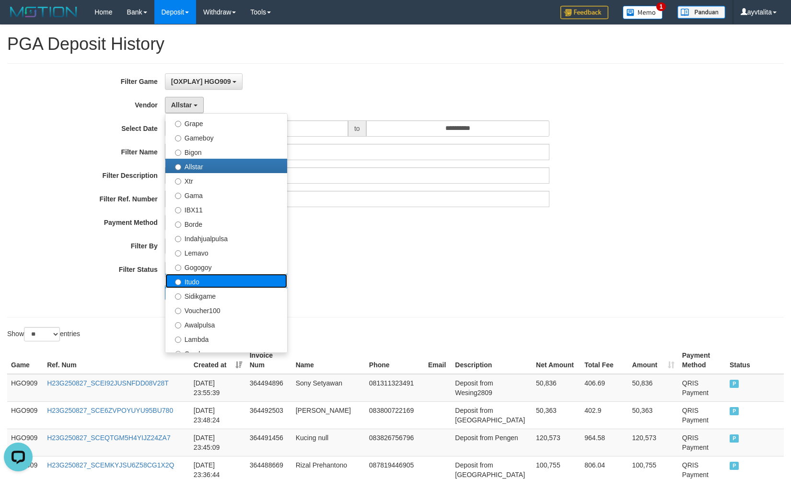
click at [218, 279] on label "Itudo" at bounding box center [226, 281] width 122 height 14
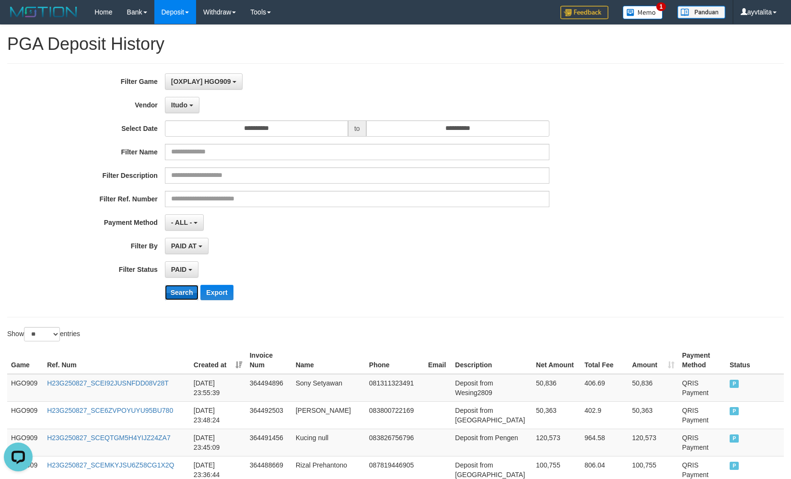
click at [189, 290] on button "Search" at bounding box center [182, 292] width 34 height 15
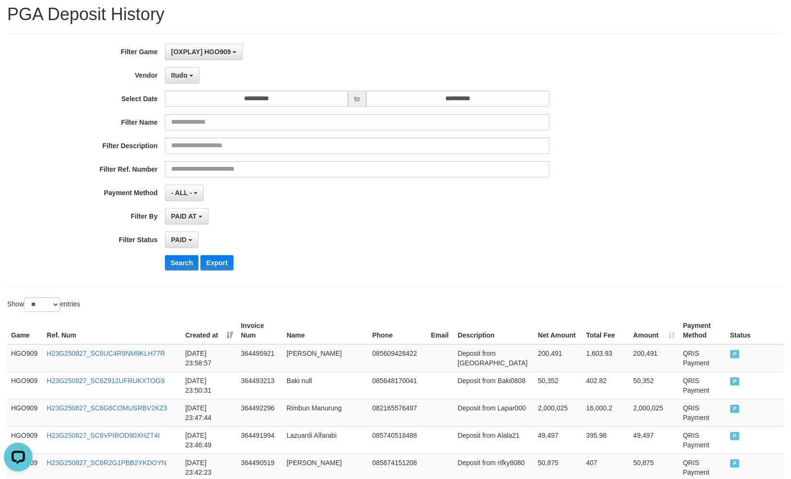
scroll to position [0, 0]
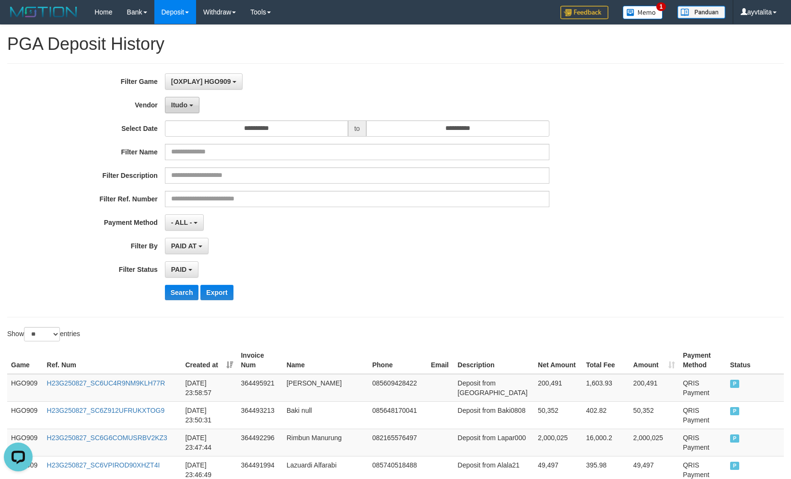
click at [197, 105] on button "Itudo" at bounding box center [182, 105] width 35 height 16
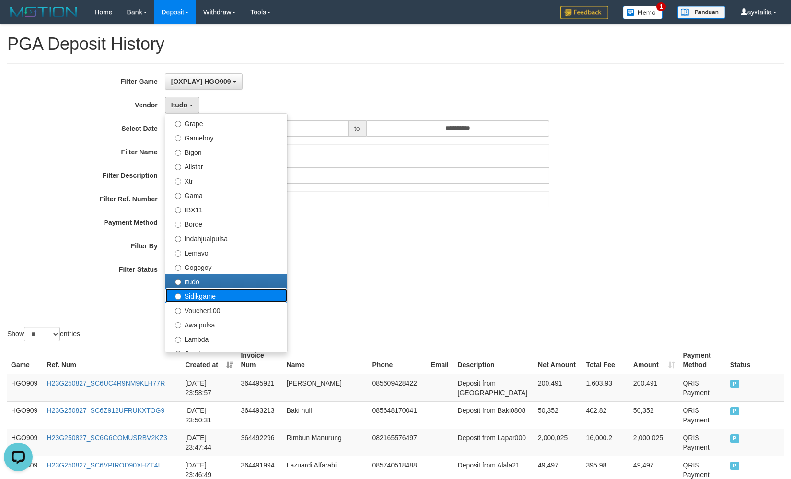
click at [202, 298] on label "Sidikgame" at bounding box center [226, 295] width 122 height 14
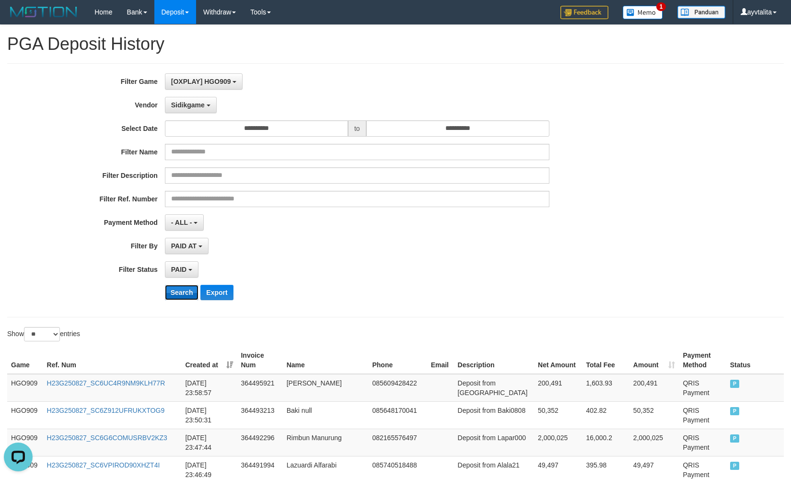
click at [186, 295] on button "Search" at bounding box center [182, 292] width 34 height 15
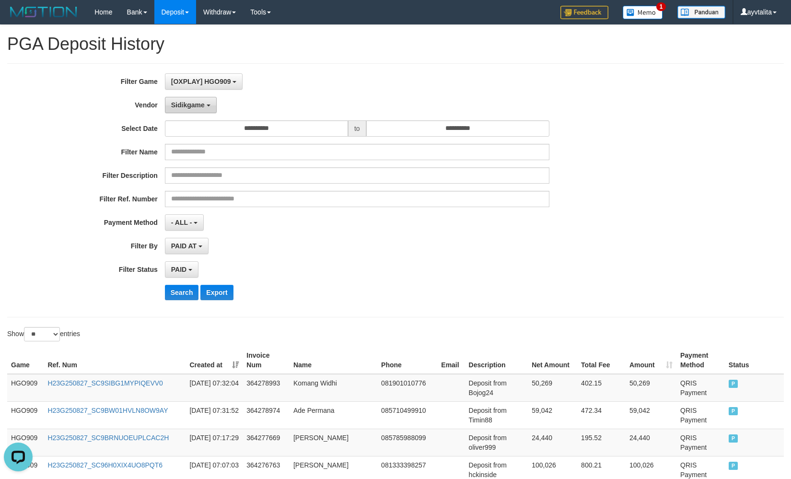
click at [204, 104] on span "Sidikgame" at bounding box center [188, 105] width 34 height 8
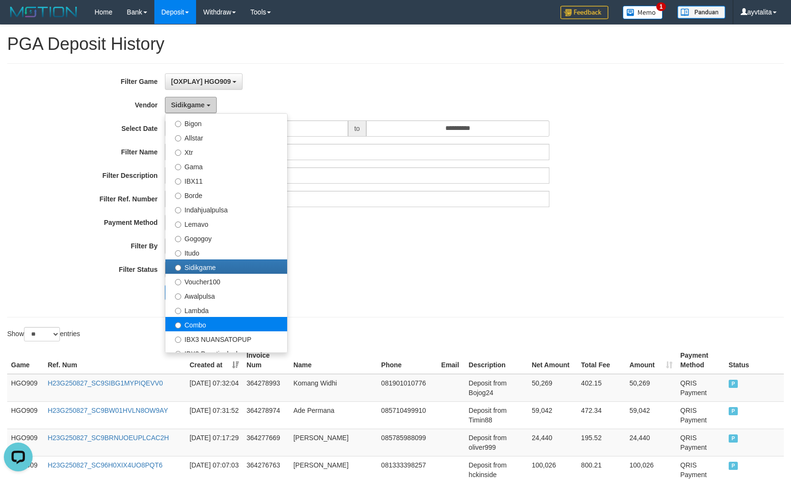
scroll to position [288, 0]
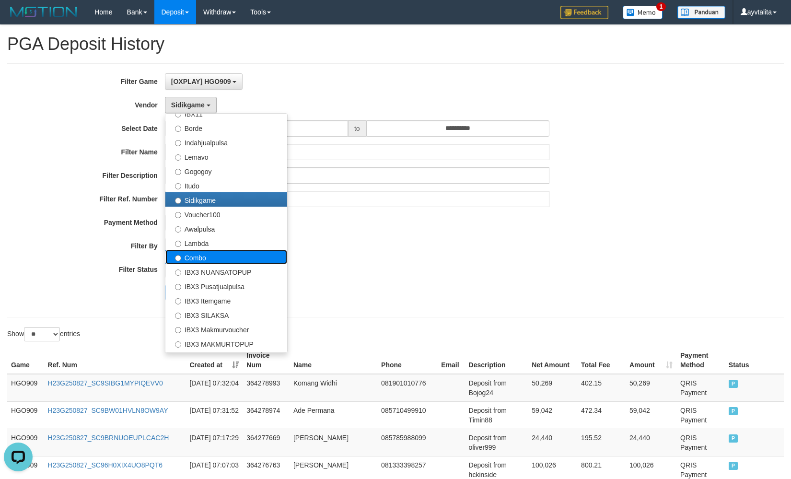
click at [209, 256] on label "Combo" at bounding box center [226, 257] width 122 height 14
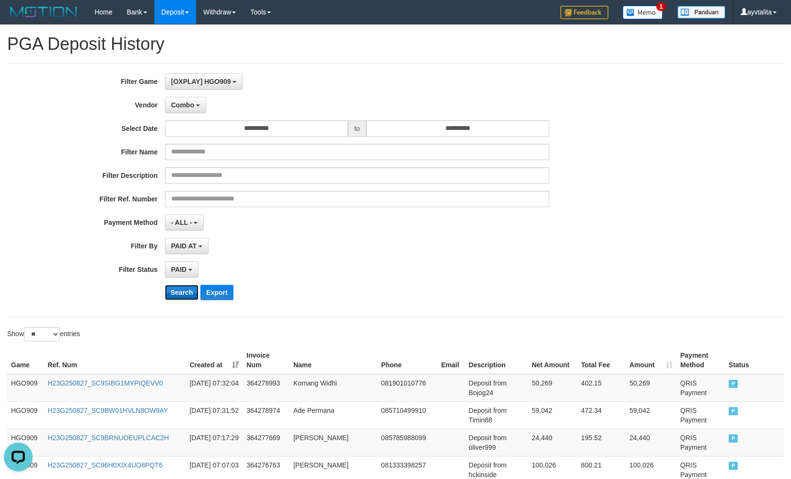
click at [189, 289] on button "Search" at bounding box center [182, 292] width 34 height 15
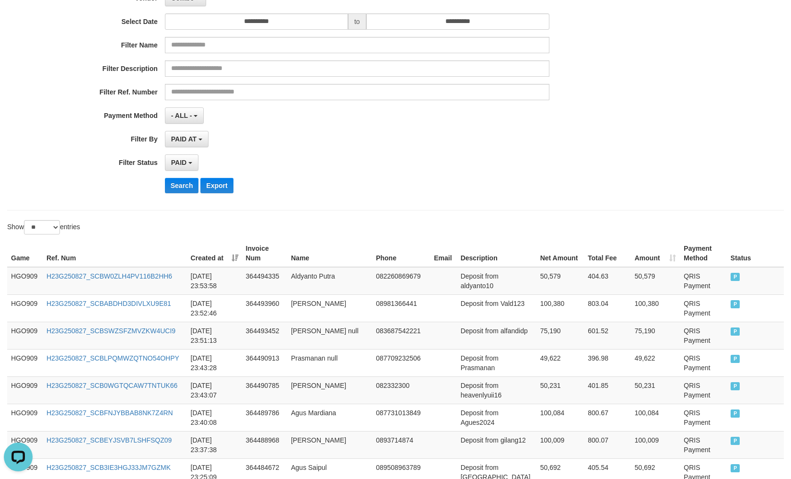
scroll to position [0, 0]
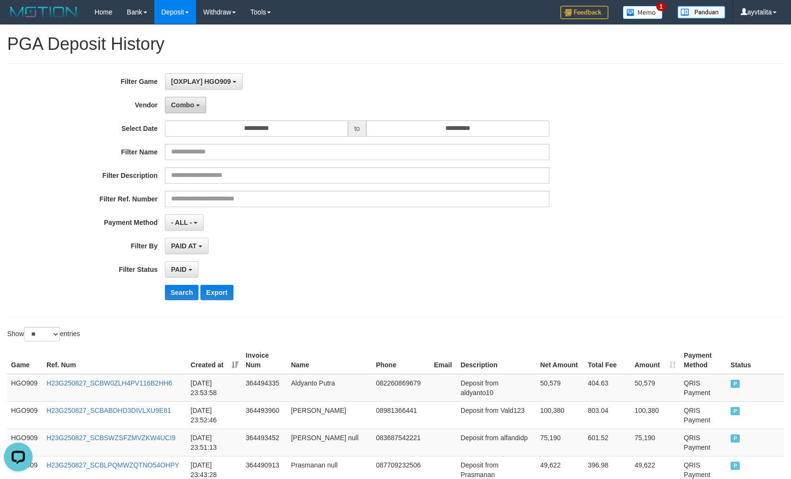
click at [179, 101] on span "Combo" at bounding box center [182, 105] width 23 height 8
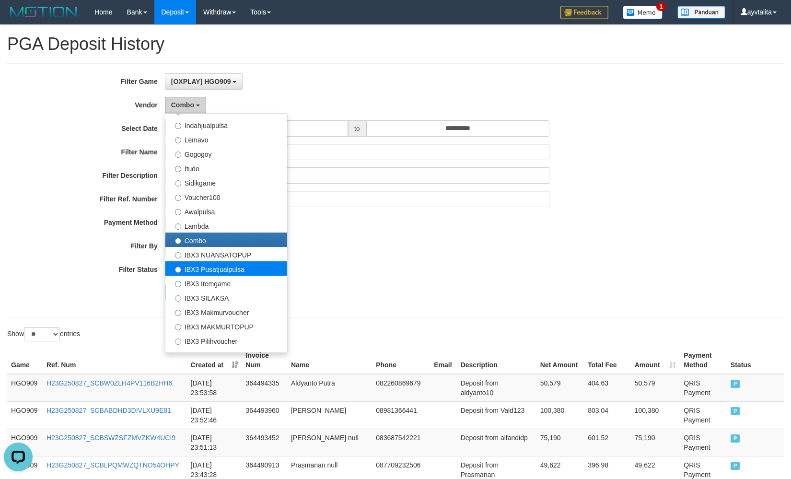
scroll to position [314, 0]
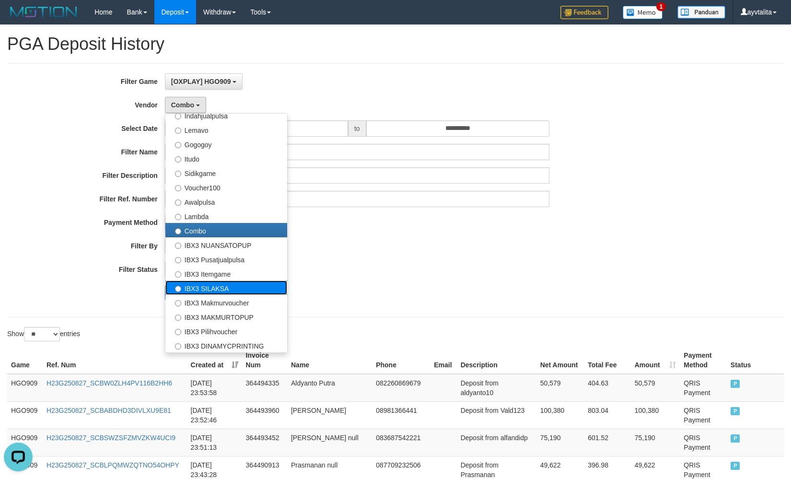
click at [229, 285] on label "IBX3 SILAKSA" at bounding box center [226, 287] width 122 height 14
select select "**********"
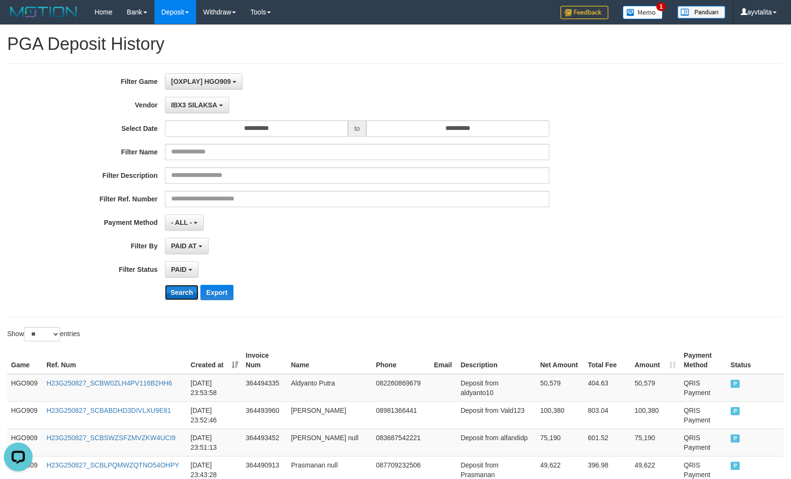
click at [182, 286] on button "Search" at bounding box center [182, 292] width 34 height 15
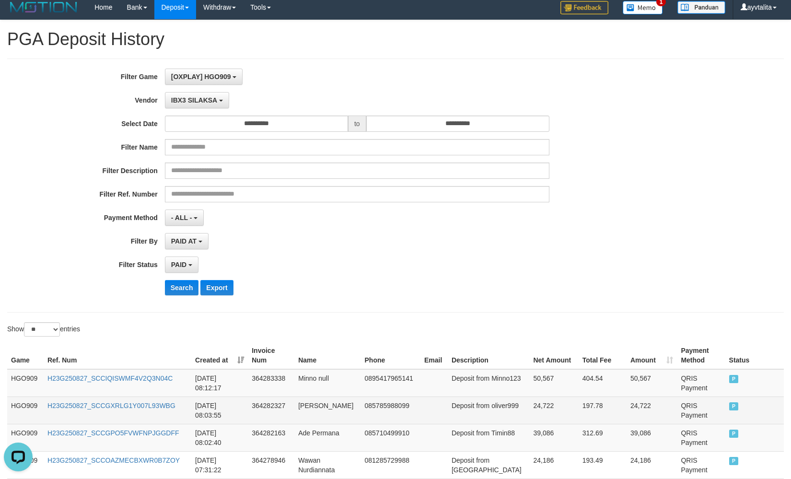
scroll to position [0, 0]
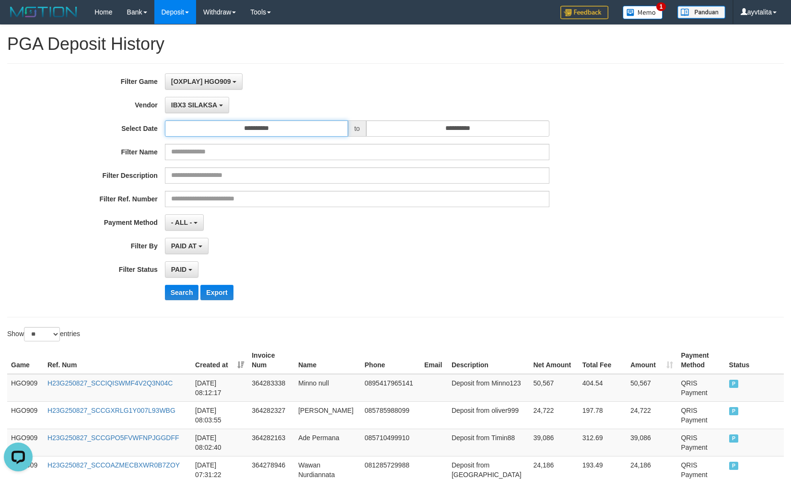
click at [248, 126] on input "**********" at bounding box center [256, 128] width 183 height 16
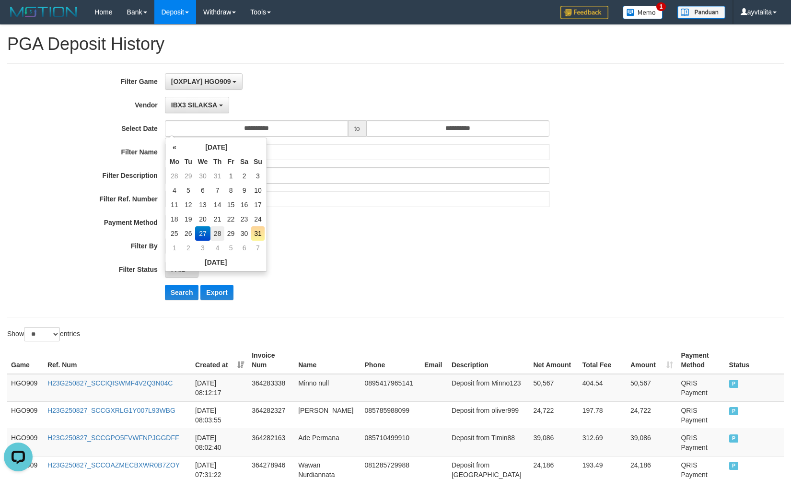
click at [220, 235] on td "28" at bounding box center [217, 233] width 14 height 14
type input "**********"
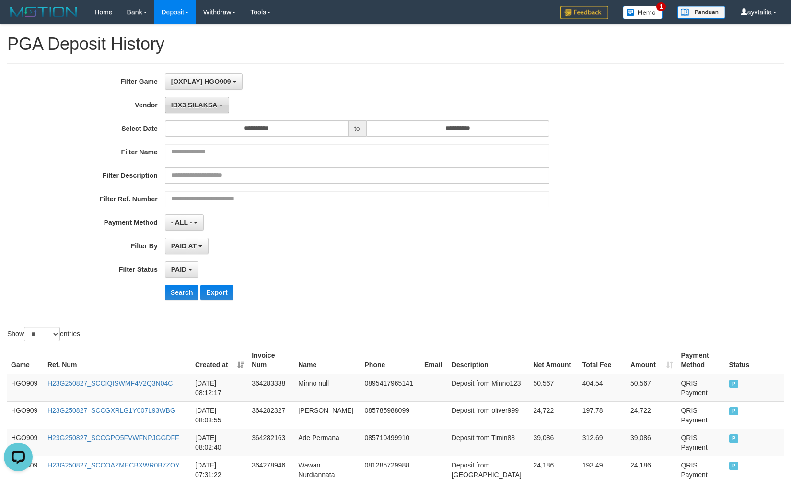
click at [201, 102] on span "IBX3 SILAKSA" at bounding box center [194, 105] width 46 height 8
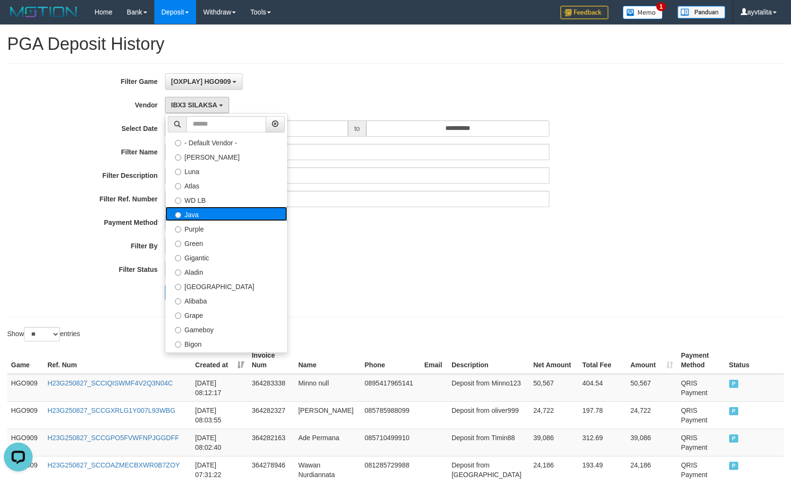
click at [212, 209] on label "Java" at bounding box center [226, 214] width 122 height 14
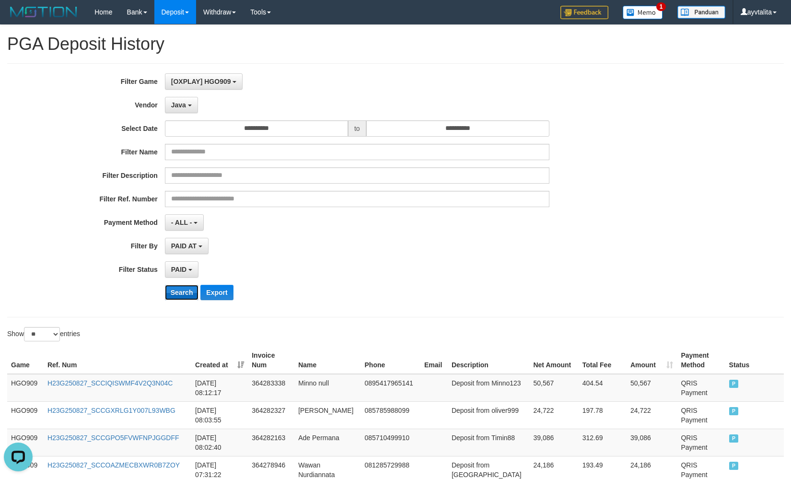
click at [191, 289] on button "Search" at bounding box center [182, 292] width 34 height 15
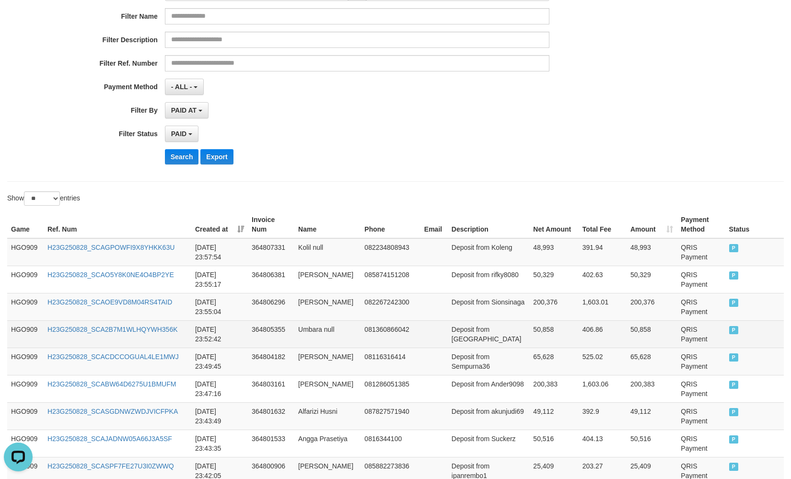
scroll to position [59, 0]
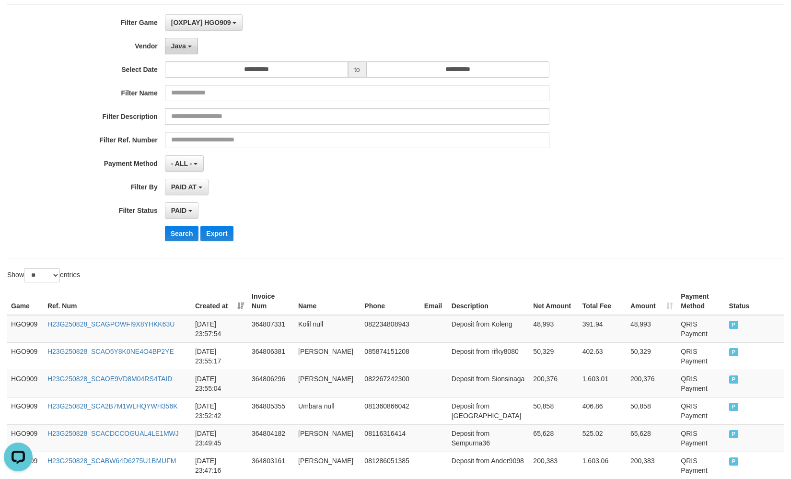
click at [180, 45] on span "Java" at bounding box center [178, 46] width 15 height 8
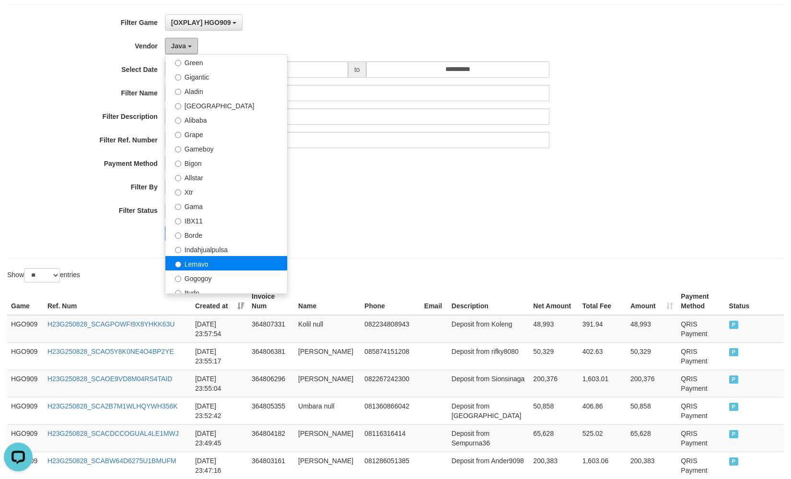
scroll to position [144, 0]
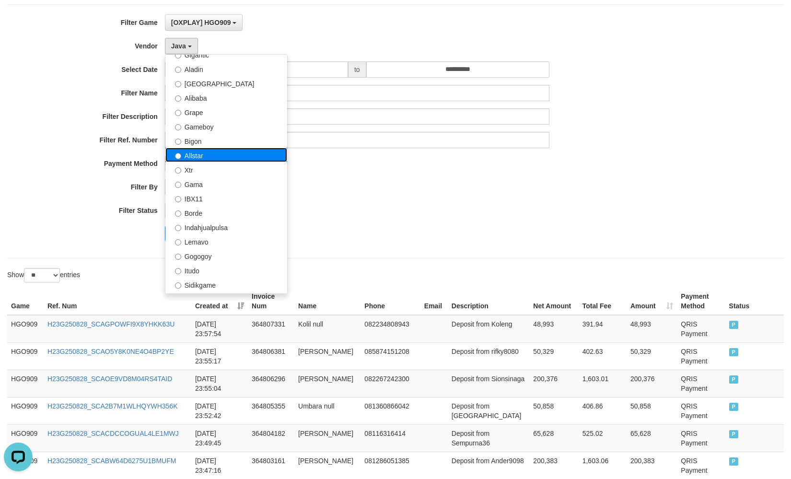
click at [214, 153] on label "Allstar" at bounding box center [226, 155] width 122 height 14
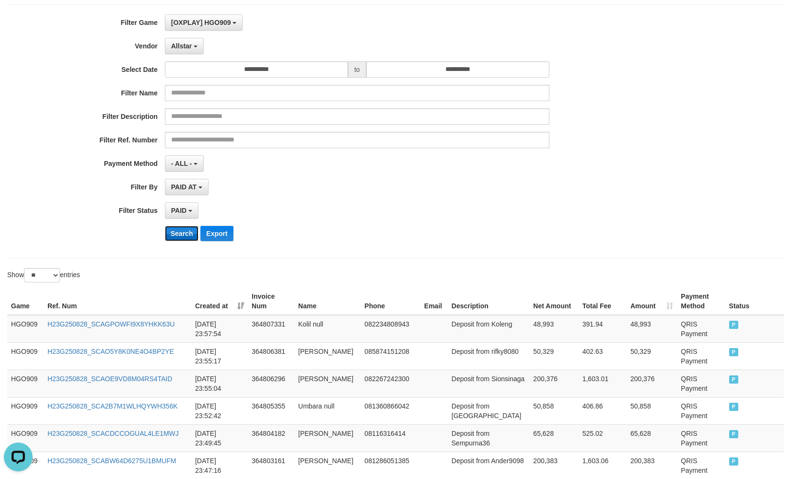
click at [187, 229] on button "Search" at bounding box center [182, 233] width 34 height 15
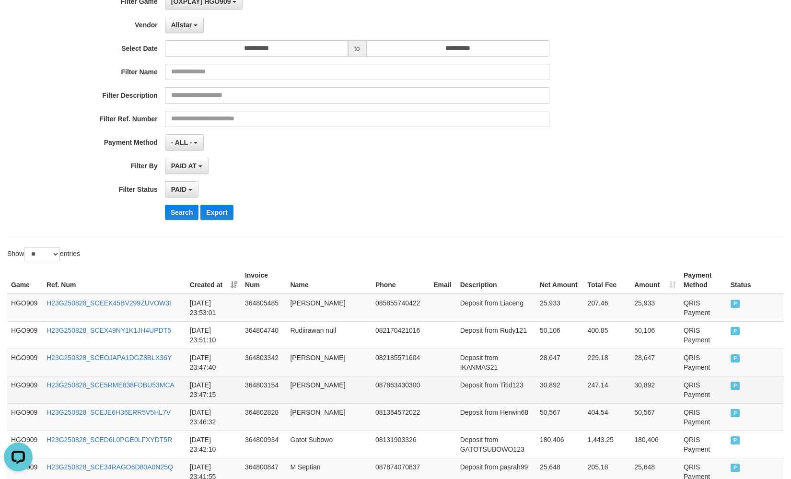
scroll to position [0, 0]
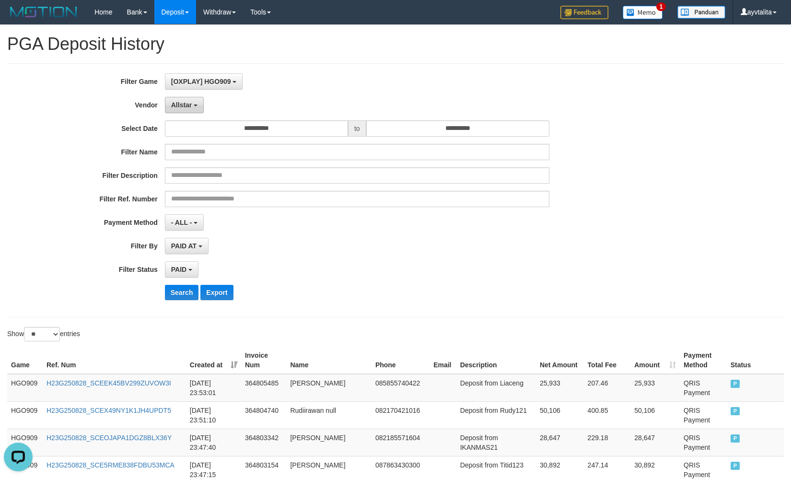
click at [192, 106] on button "Allstar" at bounding box center [184, 105] width 39 height 16
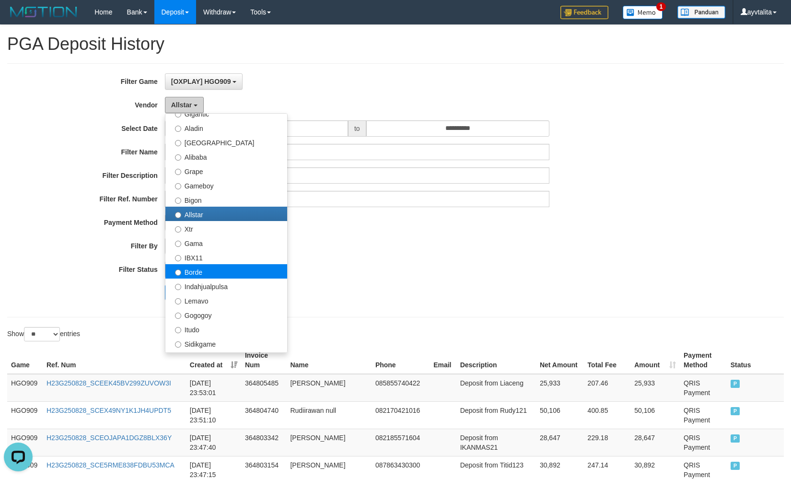
scroll to position [192, 0]
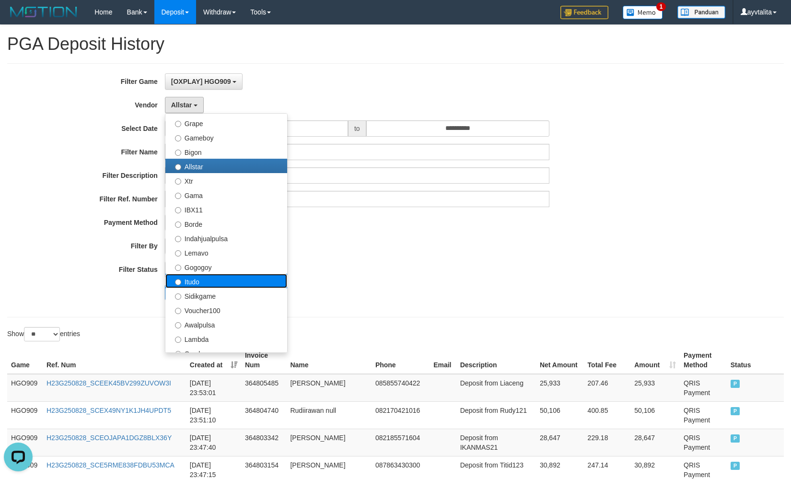
click at [206, 286] on label "Itudo" at bounding box center [226, 281] width 122 height 14
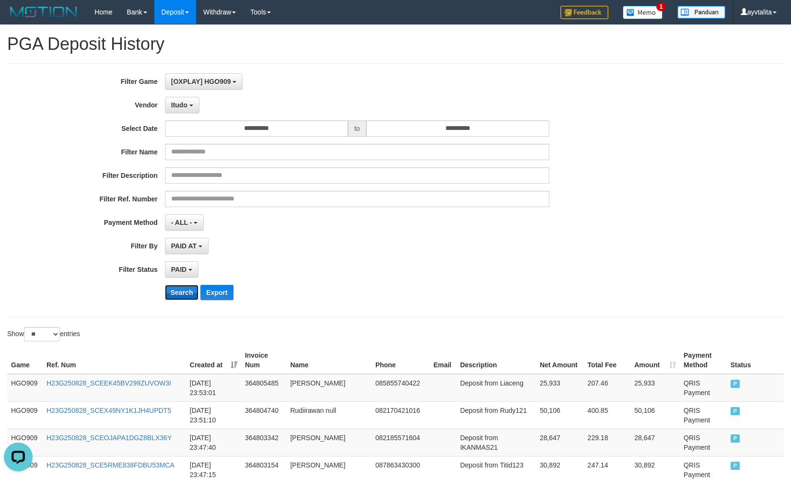
click at [186, 294] on button "Search" at bounding box center [182, 292] width 34 height 15
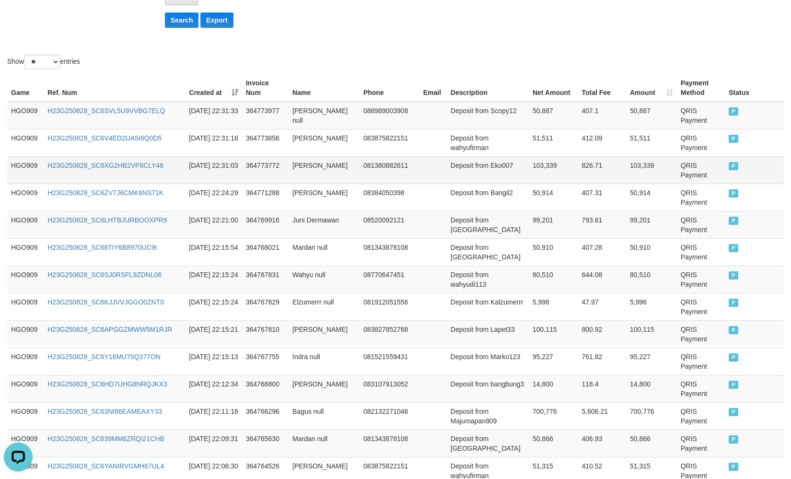
scroll to position [59, 0]
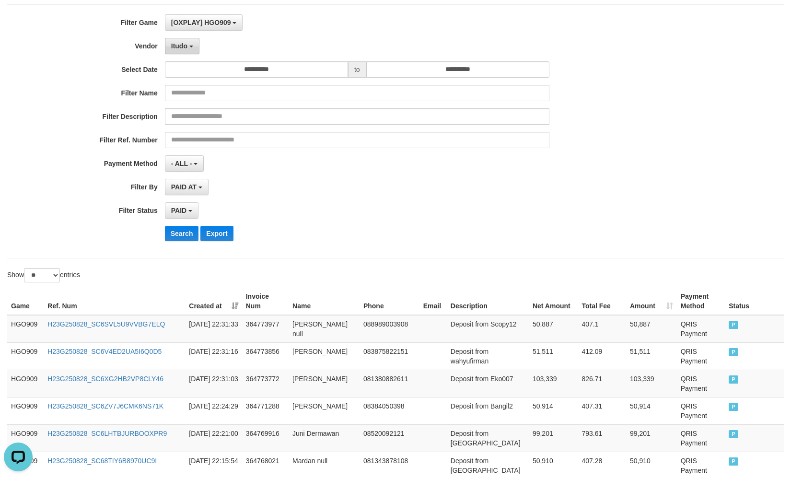
click at [185, 39] on button "Itudo" at bounding box center [182, 46] width 35 height 16
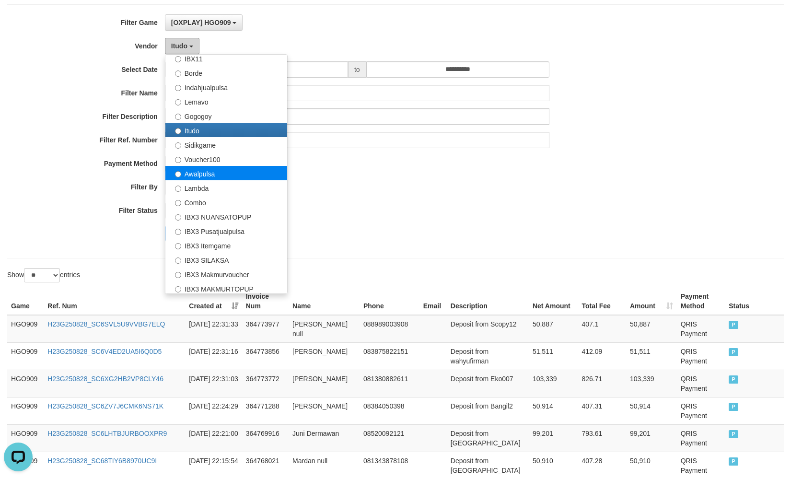
scroll to position [288, 0]
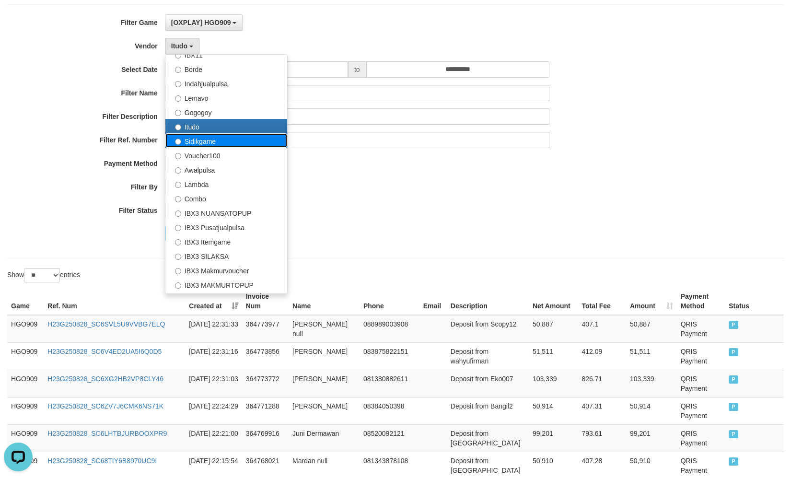
click at [200, 143] on label "Sidikgame" at bounding box center [226, 140] width 122 height 14
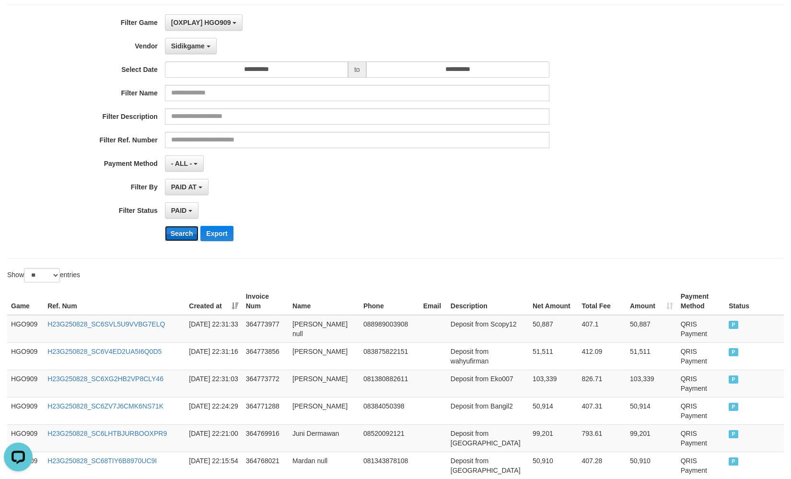
click at [178, 229] on button "Search" at bounding box center [182, 233] width 34 height 15
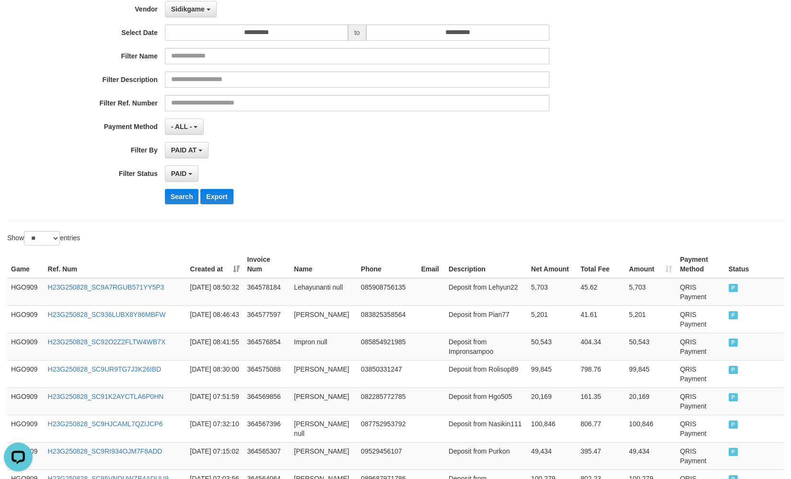
scroll to position [0, 0]
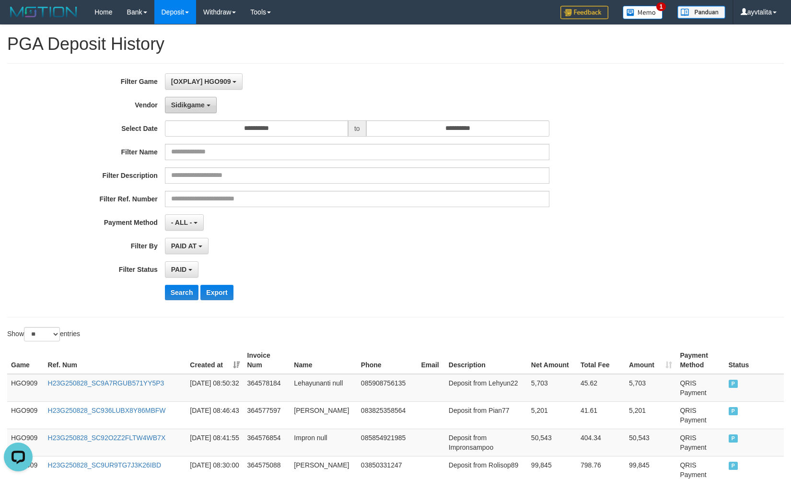
drag, startPoint x: 184, startPoint y: 105, endPoint x: 201, endPoint y: 152, distance: 50.2
click at [184, 106] on span "Sidikgame" at bounding box center [188, 105] width 34 height 8
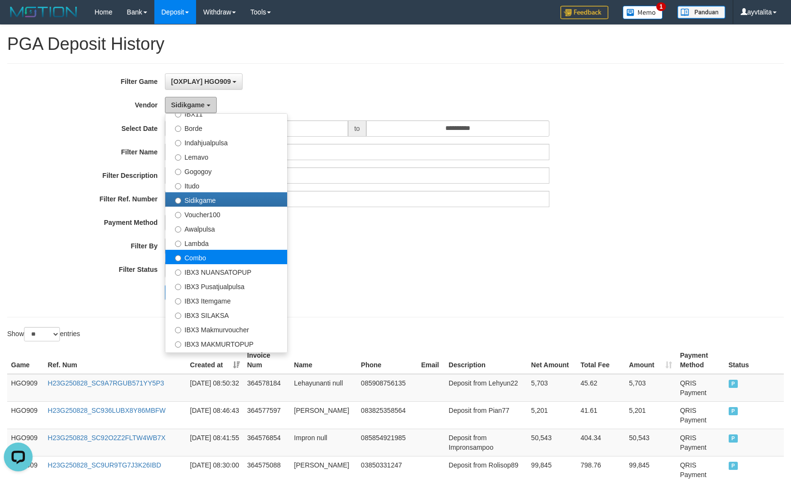
scroll to position [314, 0]
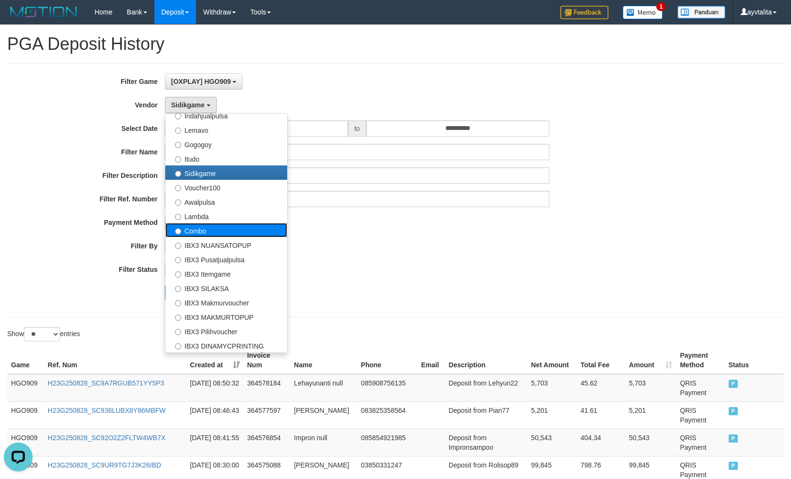
click at [223, 229] on label "Combo" at bounding box center [226, 230] width 122 height 14
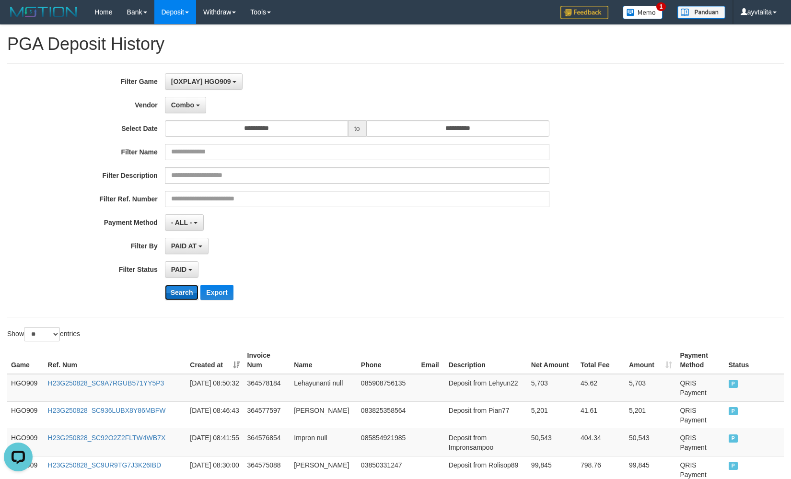
click at [183, 292] on button "Search" at bounding box center [182, 292] width 34 height 15
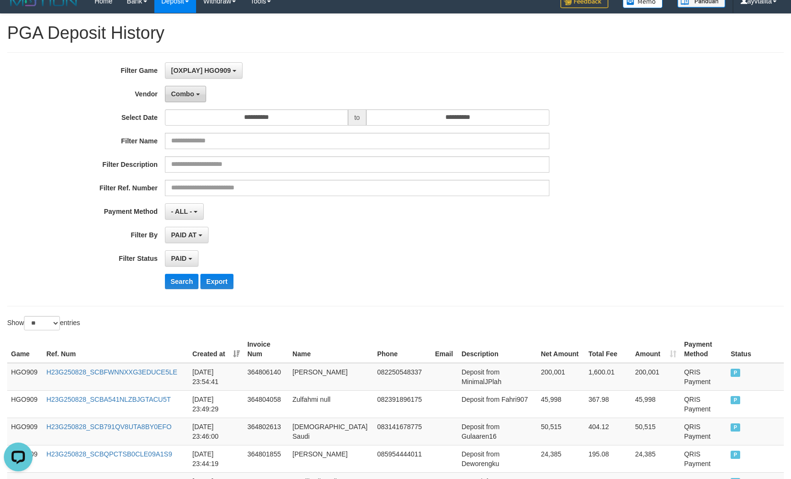
scroll to position [0, 0]
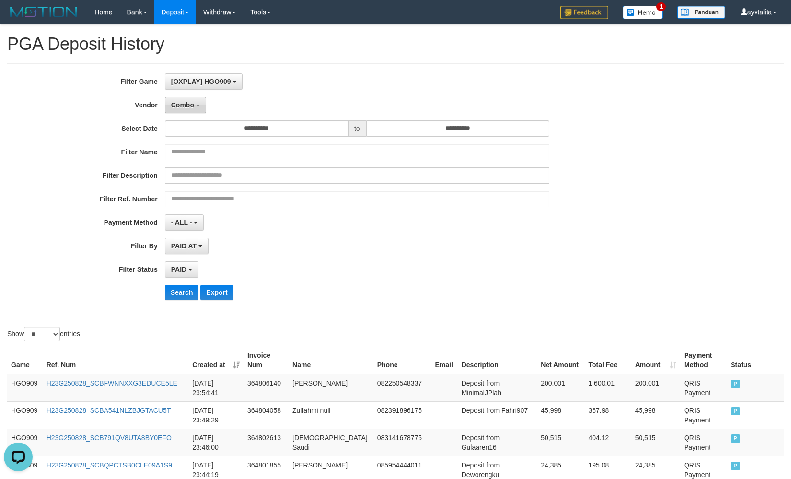
click at [188, 101] on span "Combo" at bounding box center [182, 105] width 23 height 8
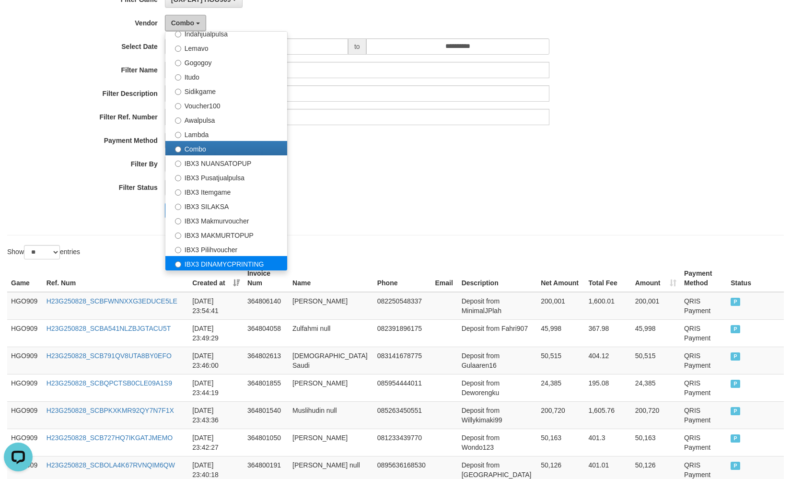
scroll to position [96, 0]
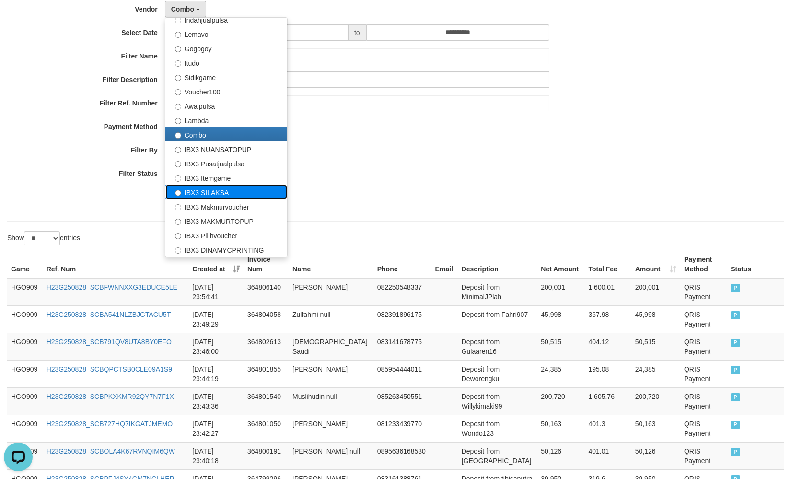
click at [212, 194] on label "IBX3 SILAKSA" at bounding box center [226, 192] width 122 height 14
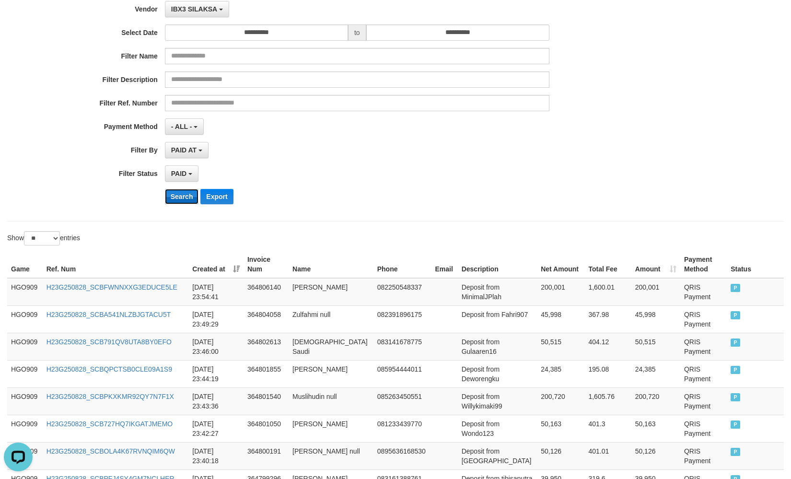
click at [186, 201] on button "Search" at bounding box center [182, 196] width 34 height 15
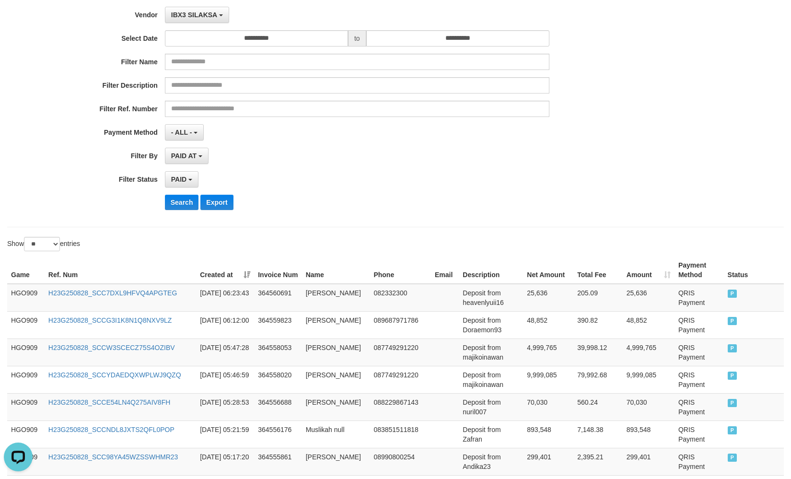
scroll to position [0, 0]
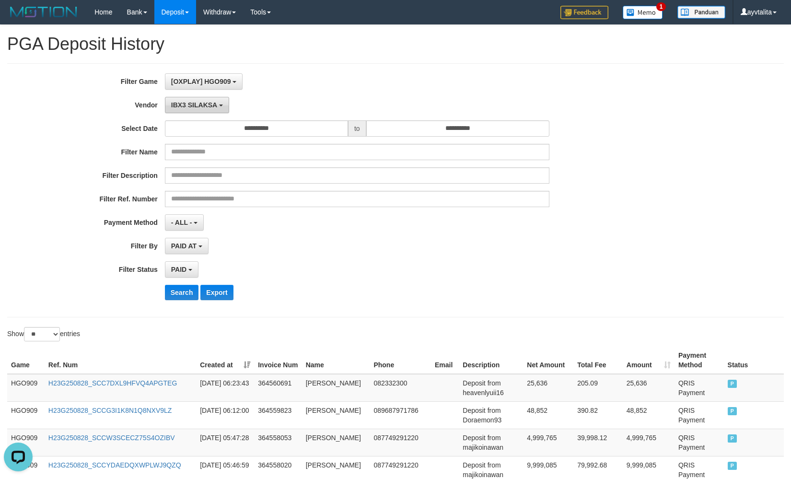
click at [177, 101] on span "IBX3 SILAKSA" at bounding box center [194, 105] width 46 height 8
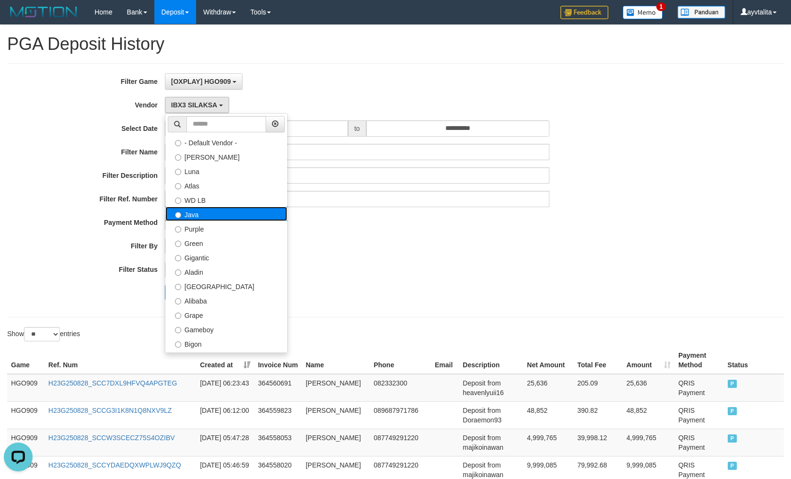
click at [207, 209] on label "Java" at bounding box center [226, 214] width 122 height 14
select select "**********"
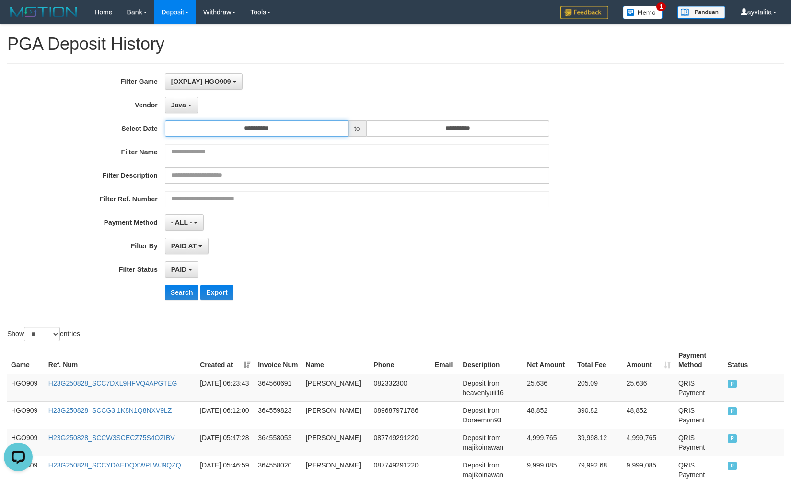
click at [260, 132] on input "**********" at bounding box center [256, 128] width 183 height 16
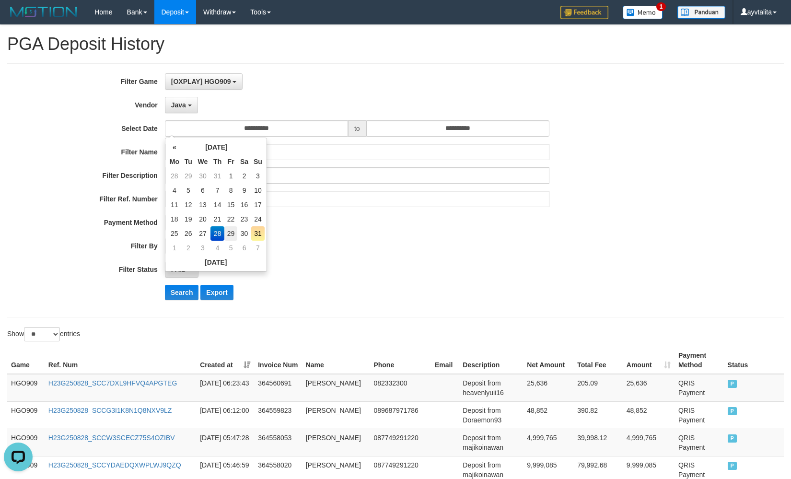
click at [234, 231] on td "29" at bounding box center [230, 233] width 13 height 14
type input "**********"
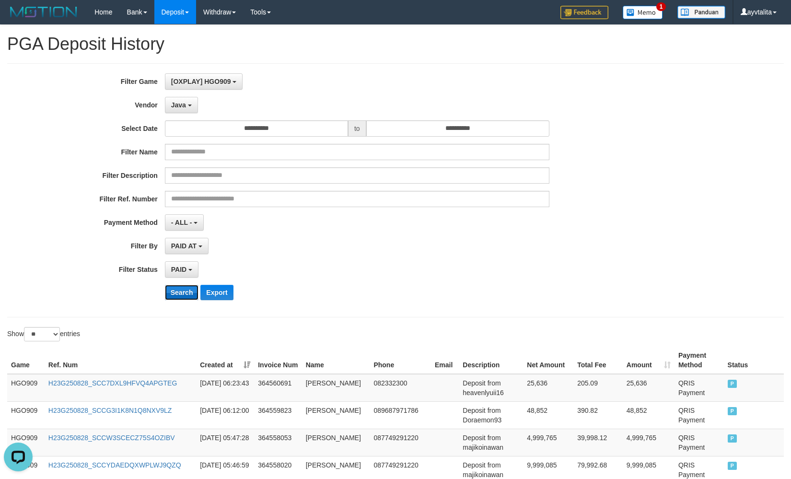
click at [179, 294] on button "Search" at bounding box center [182, 292] width 34 height 15
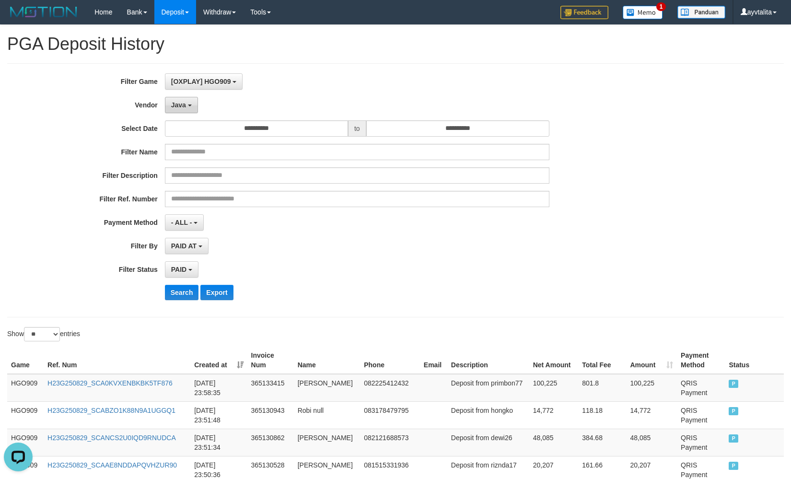
click at [174, 108] on span "Java" at bounding box center [178, 105] width 15 height 8
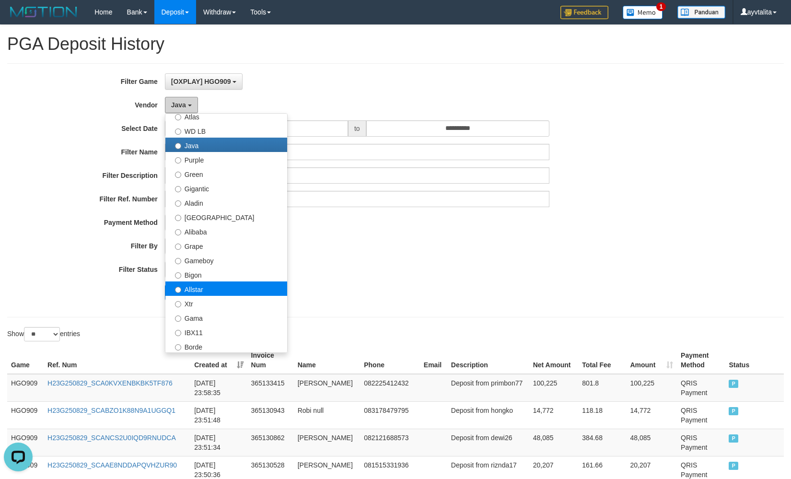
scroll to position [96, 0]
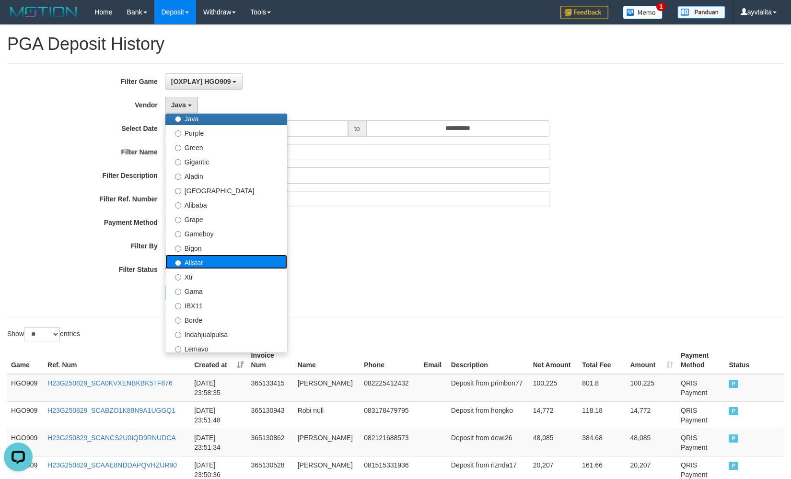
click at [201, 262] on label "Allstar" at bounding box center [226, 261] width 122 height 14
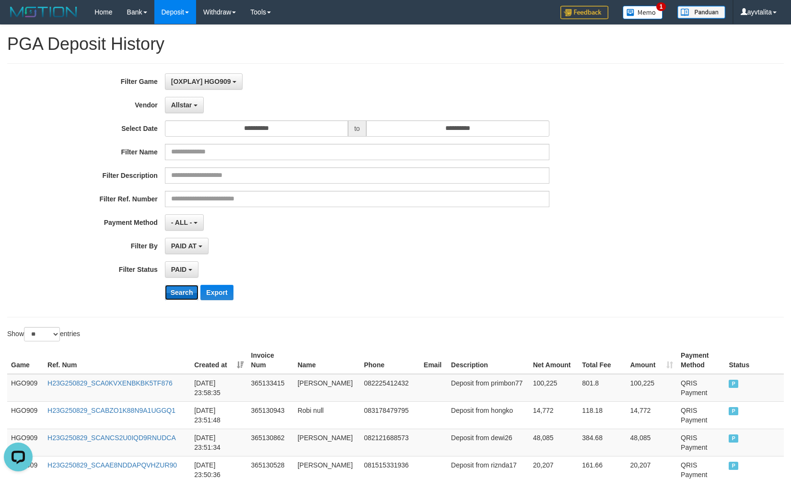
click at [184, 293] on button "Search" at bounding box center [182, 292] width 34 height 15
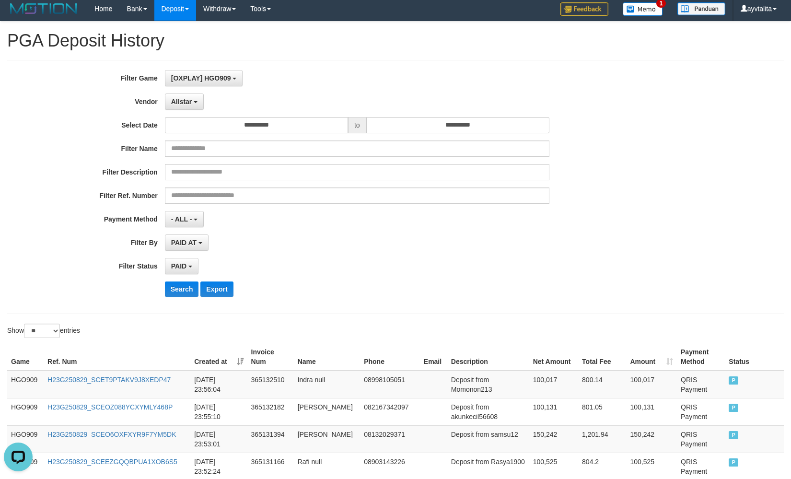
scroll to position [0, 0]
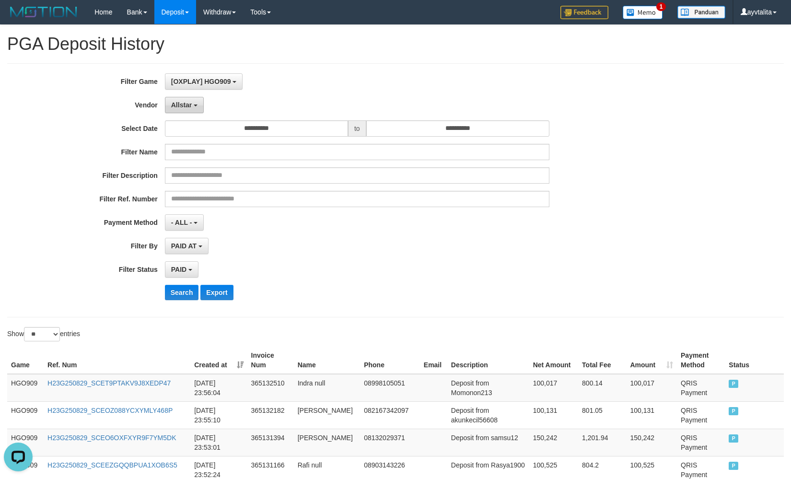
click at [192, 105] on button "Allstar" at bounding box center [184, 105] width 39 height 16
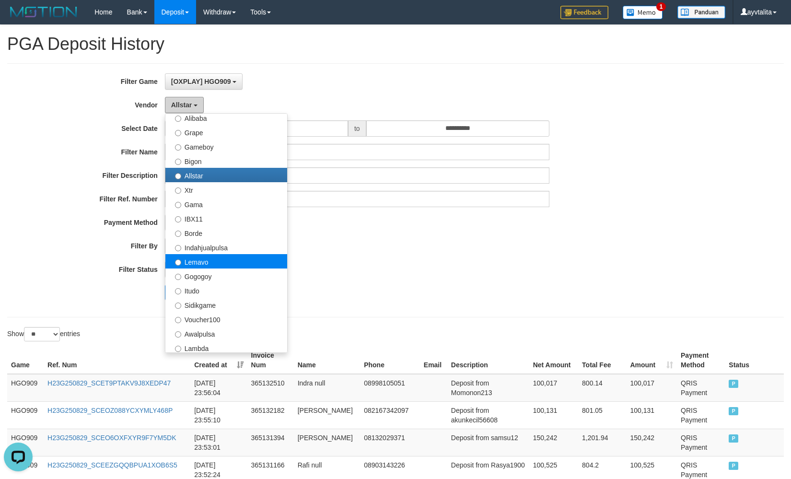
scroll to position [192, 0]
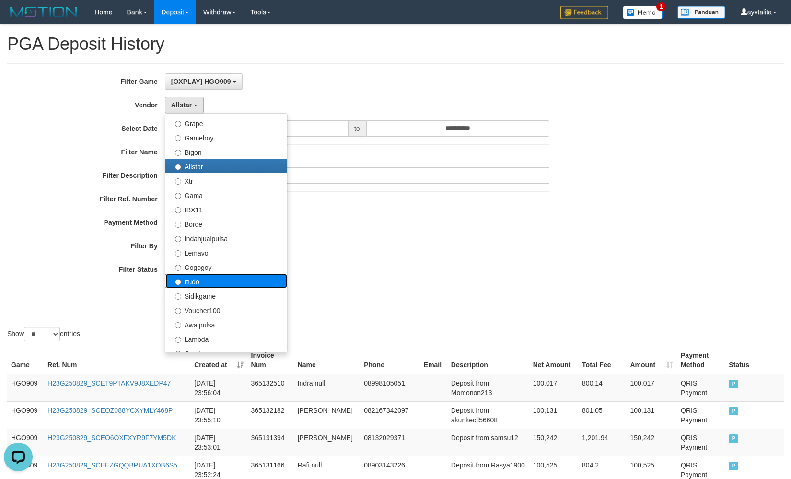
click at [208, 276] on label "Itudo" at bounding box center [226, 281] width 122 height 14
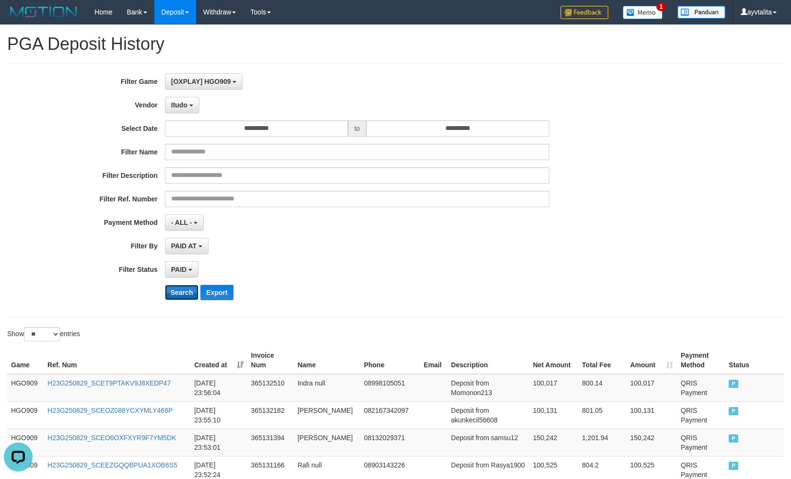
click at [184, 290] on button "Search" at bounding box center [182, 292] width 34 height 15
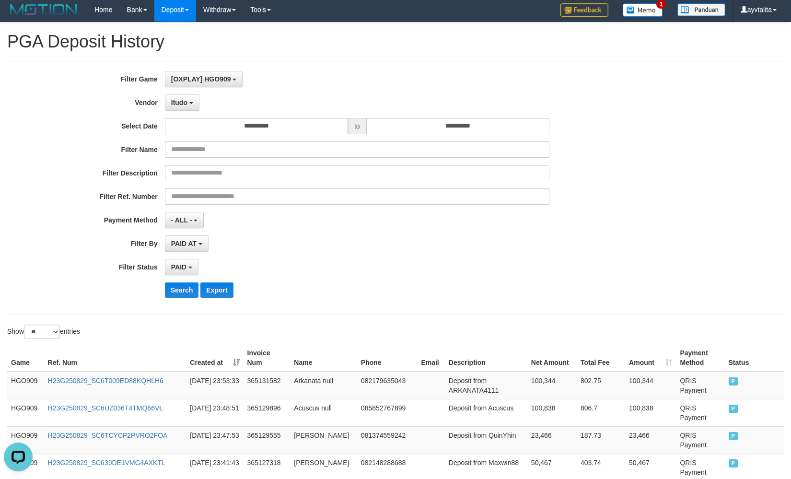
scroll to position [0, 0]
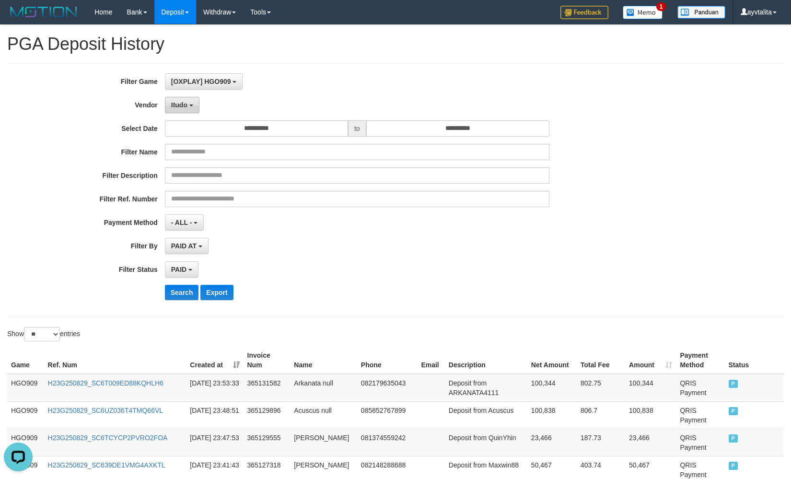
click at [181, 107] on span "Itudo" at bounding box center [179, 105] width 16 height 8
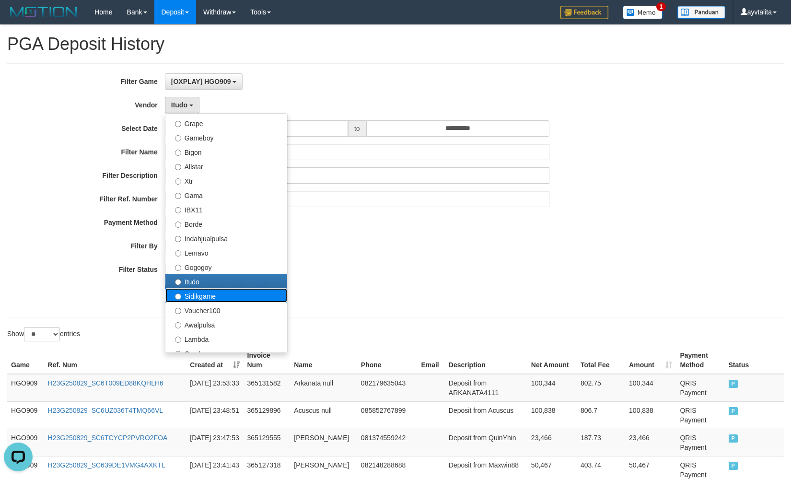
click at [208, 299] on label "Sidikgame" at bounding box center [226, 295] width 122 height 14
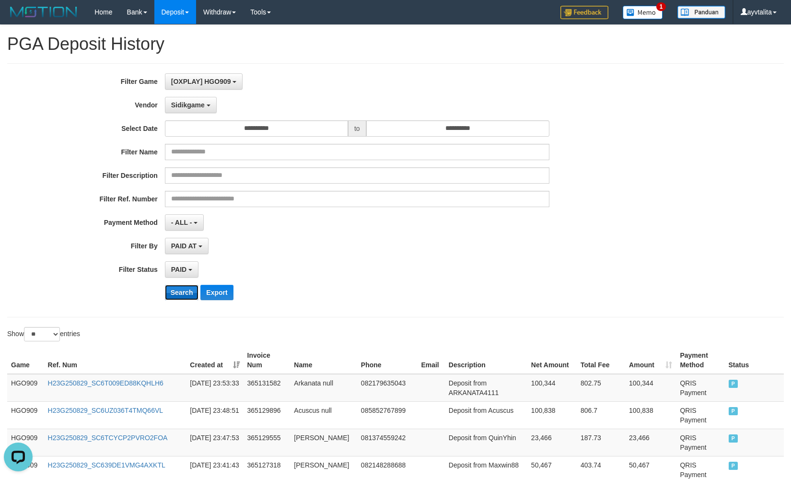
click at [192, 289] on button "Search" at bounding box center [182, 292] width 34 height 15
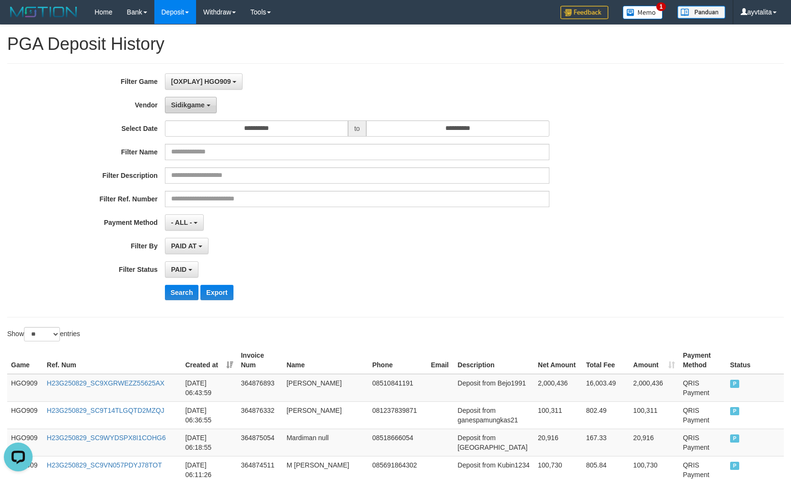
click at [196, 104] on span "Sidikgame" at bounding box center [188, 105] width 34 height 8
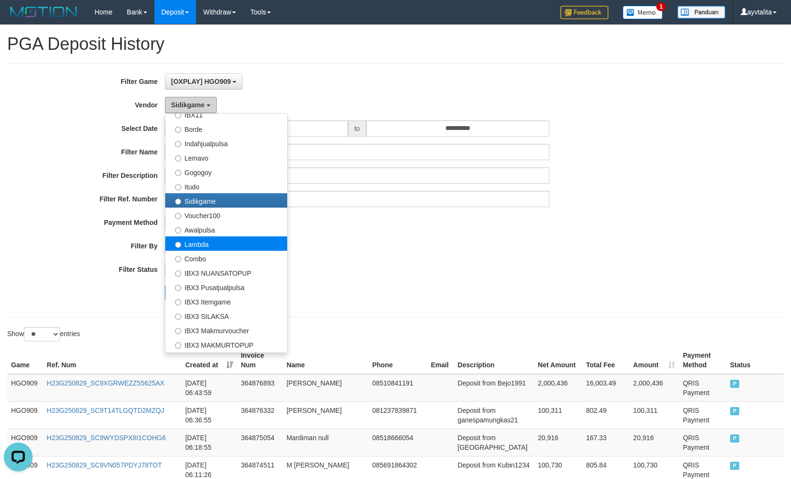
scroll to position [288, 0]
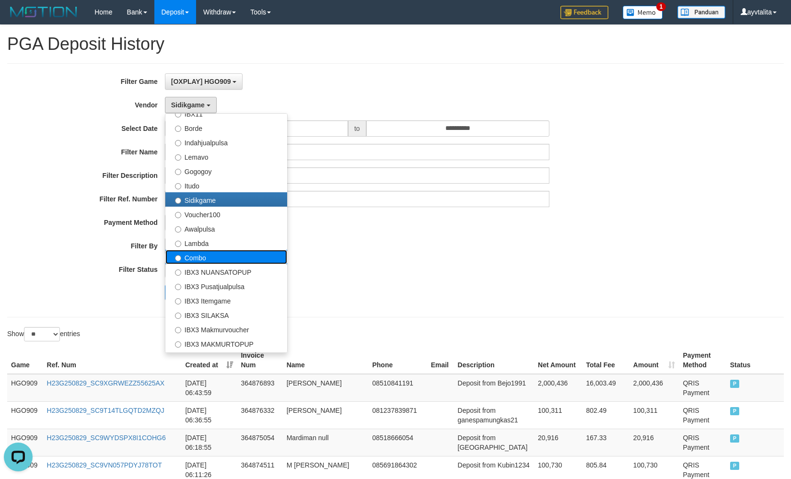
click at [201, 252] on label "Combo" at bounding box center [226, 257] width 122 height 14
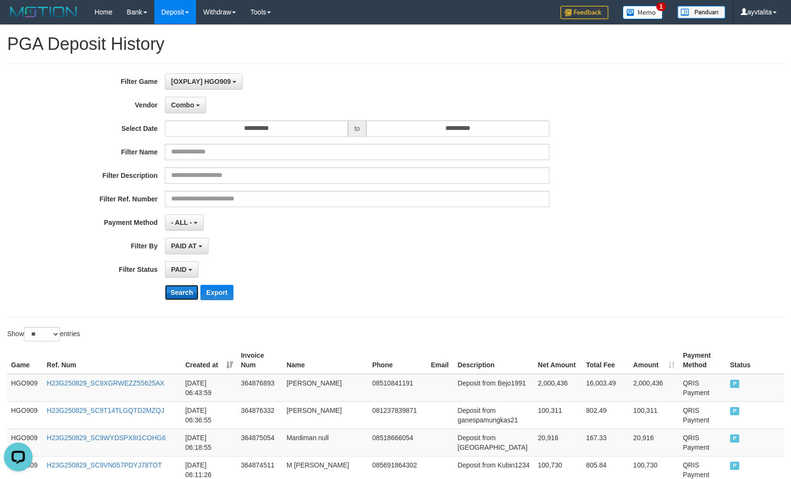
click at [187, 294] on button "Search" at bounding box center [182, 292] width 34 height 15
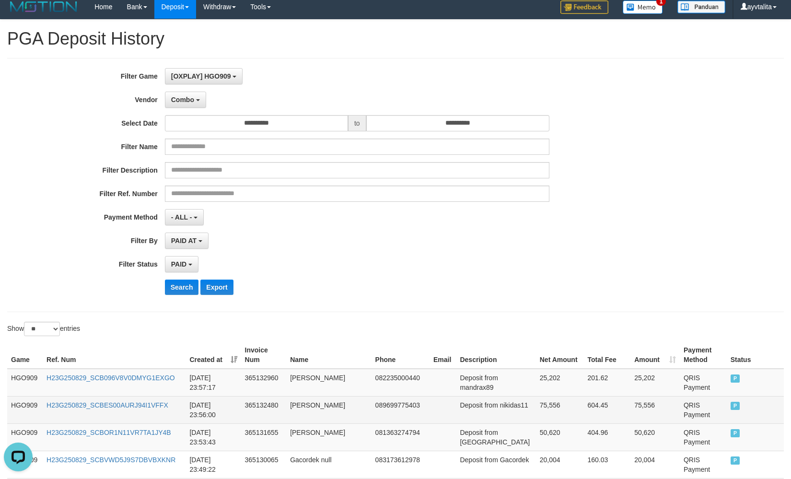
scroll to position [0, 0]
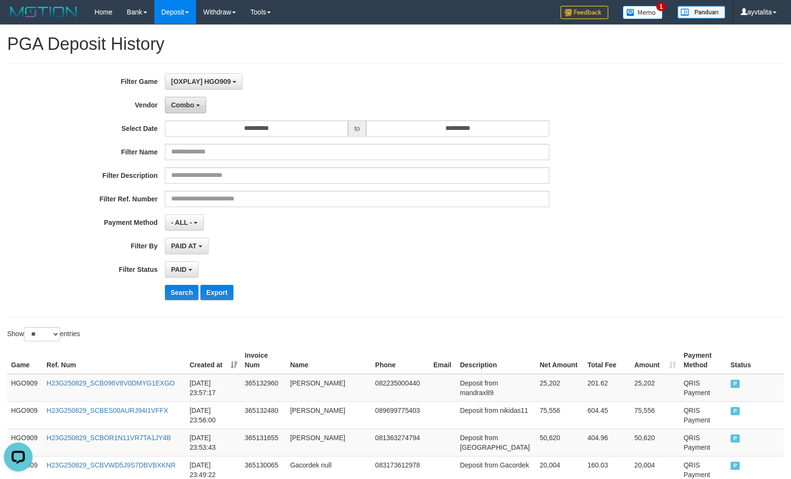
click at [197, 112] on button "Combo" at bounding box center [185, 105] width 41 height 16
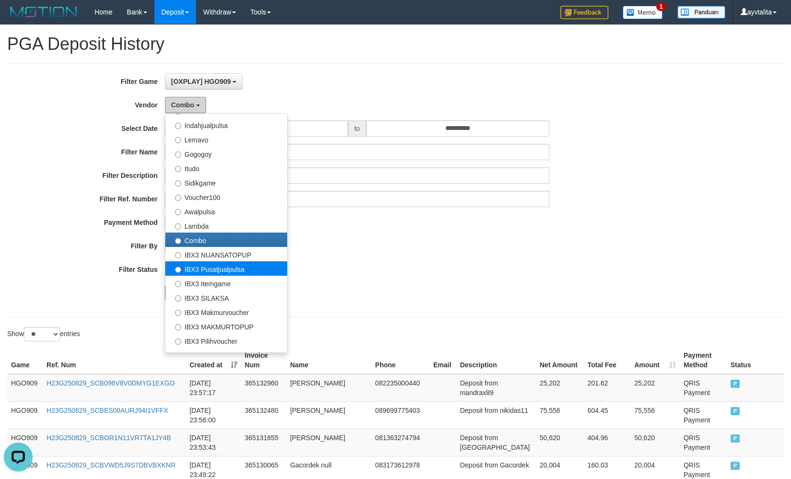
scroll to position [314, 0]
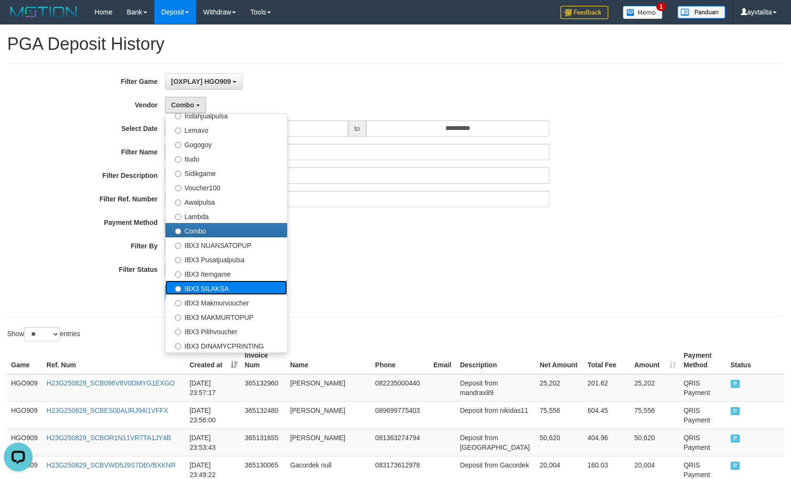
click at [216, 282] on label "IBX3 SILAKSA" at bounding box center [226, 287] width 122 height 14
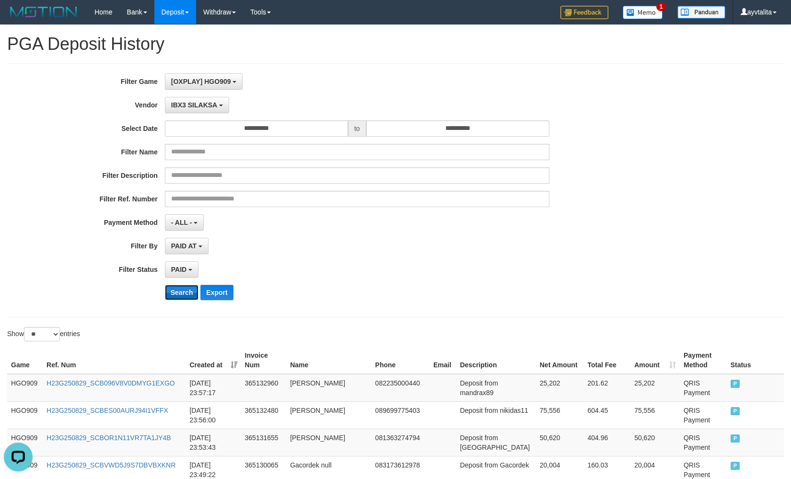
click at [179, 291] on button "Search" at bounding box center [182, 292] width 34 height 15
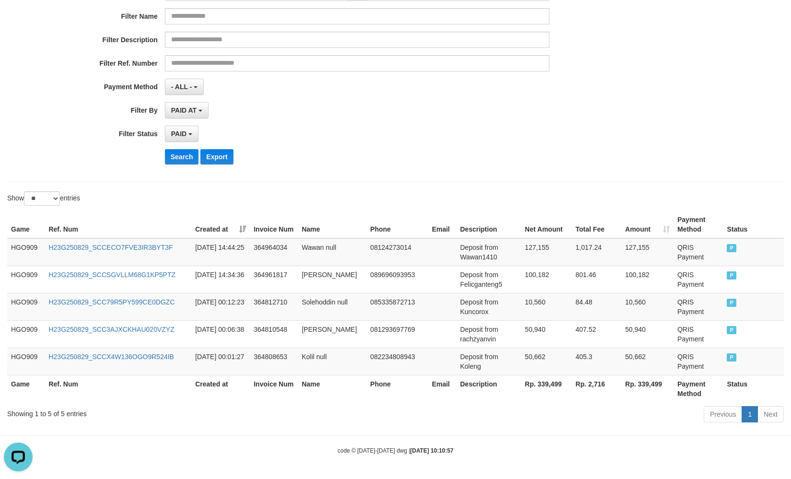
scroll to position [0, 0]
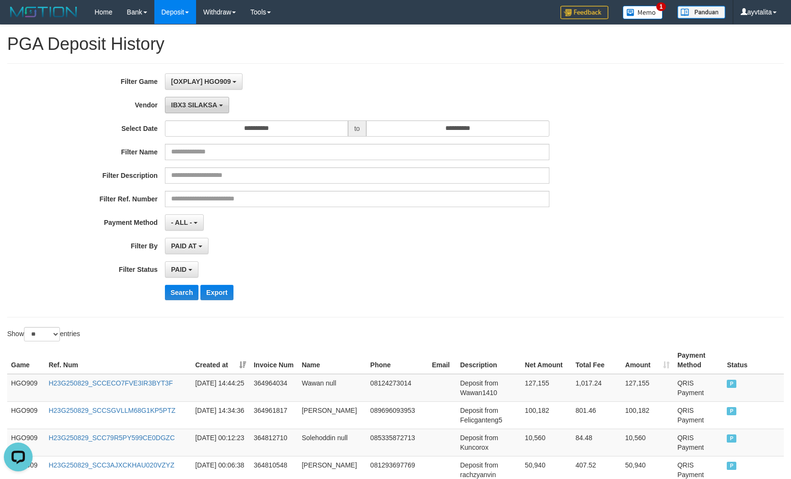
click at [185, 105] on span "IBX3 SILAKSA" at bounding box center [194, 105] width 46 height 8
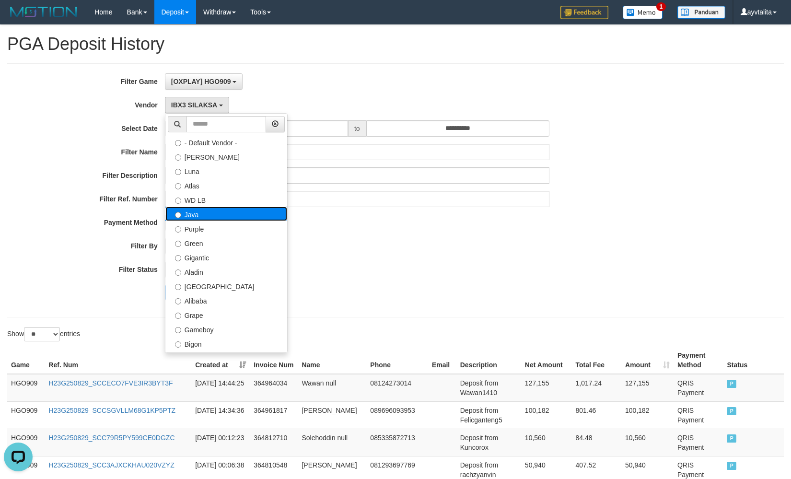
click at [208, 211] on label "Java" at bounding box center [226, 214] width 122 height 14
select select "**********"
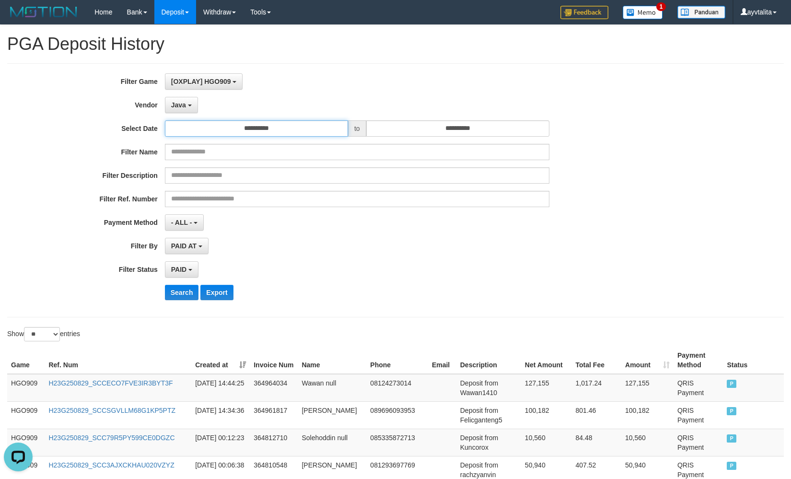
click at [220, 126] on input "**********" at bounding box center [256, 128] width 183 height 16
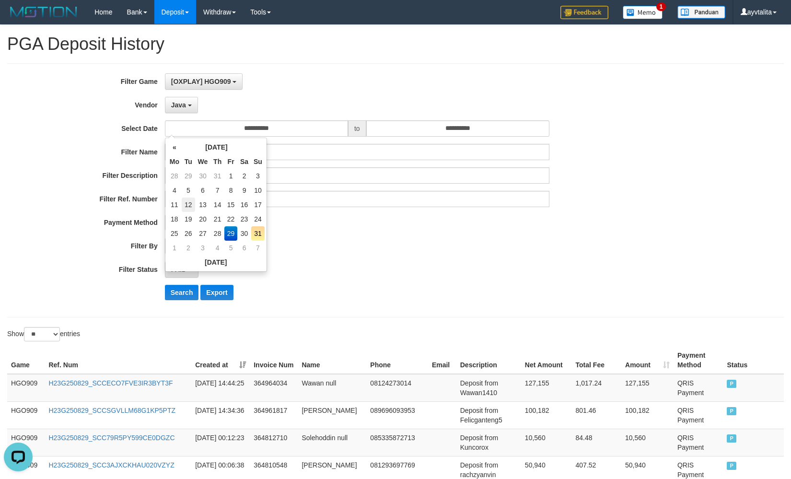
click at [188, 202] on td "12" at bounding box center [188, 204] width 13 height 14
type input "**********"
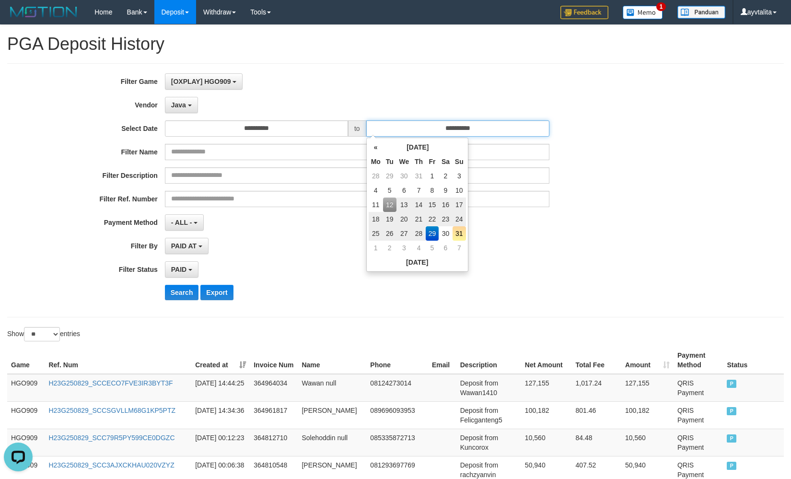
click at [406, 133] on input "**********" at bounding box center [457, 128] width 183 height 16
click at [390, 206] on td "12" at bounding box center [389, 204] width 13 height 14
type input "**********"
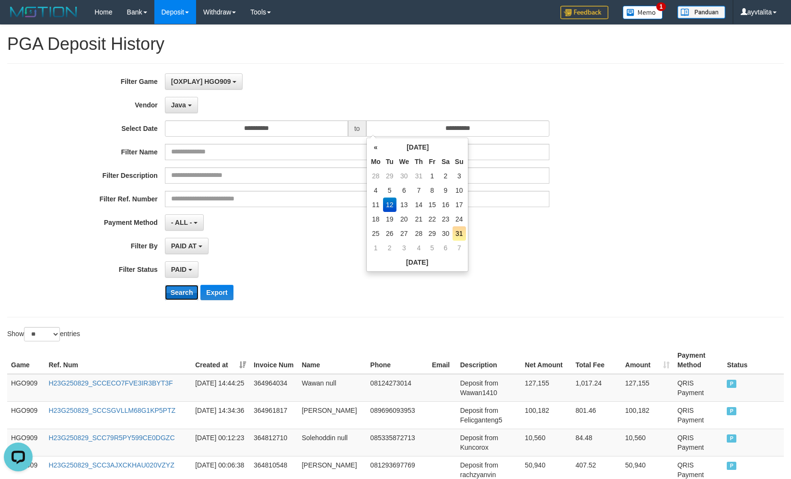
click at [188, 292] on button "Search" at bounding box center [182, 292] width 34 height 15
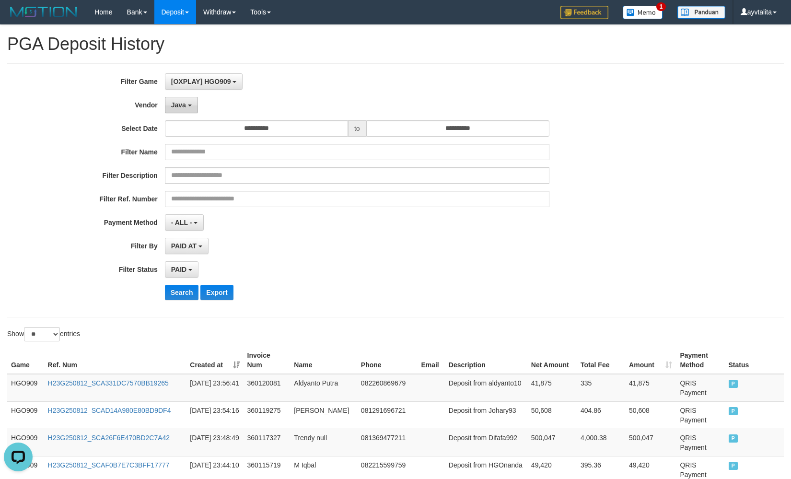
click at [173, 111] on button "Java" at bounding box center [181, 105] width 33 height 16
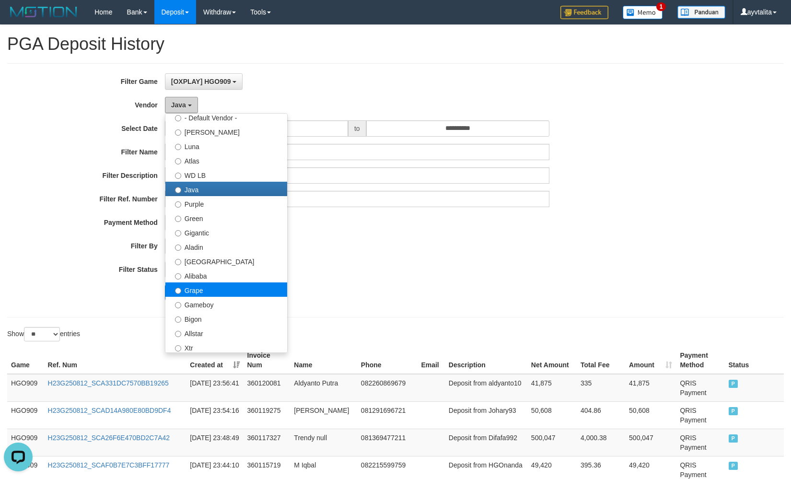
scroll to position [48, 0]
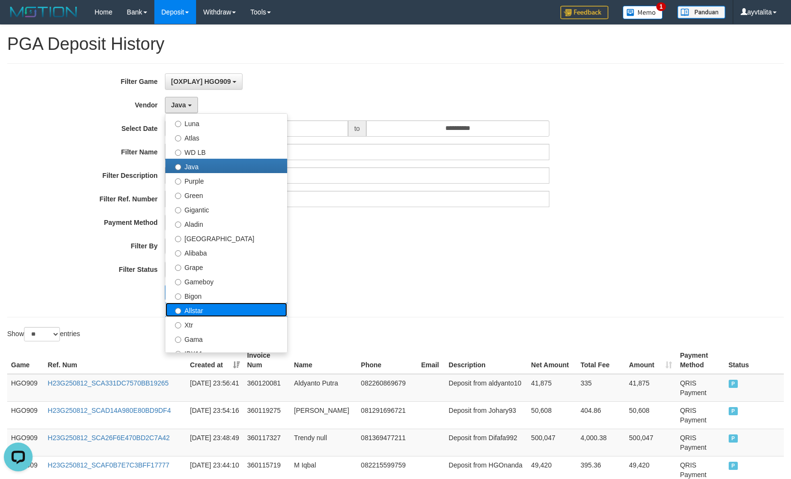
click at [208, 306] on label "Allstar" at bounding box center [226, 309] width 122 height 14
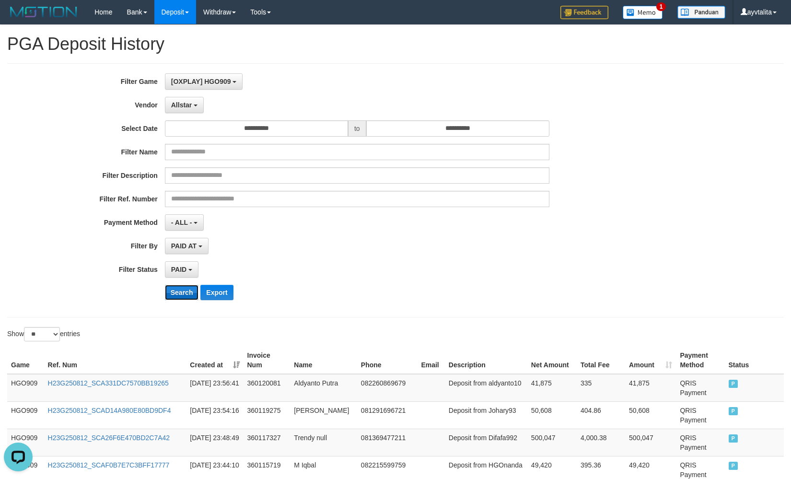
click at [185, 290] on button "Search" at bounding box center [182, 292] width 34 height 15
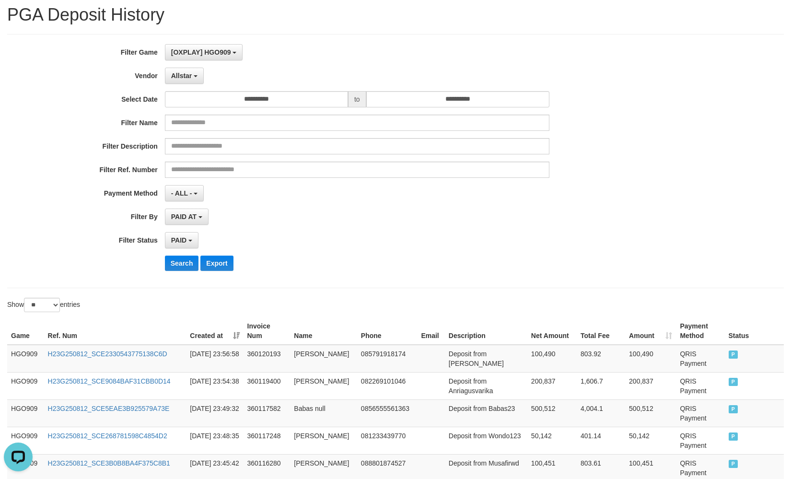
scroll to position [0, 0]
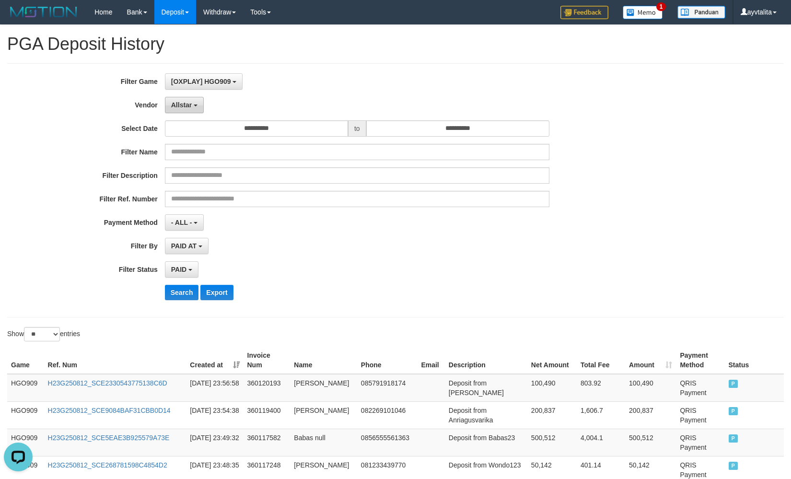
click at [203, 107] on button "Allstar" at bounding box center [184, 105] width 39 height 16
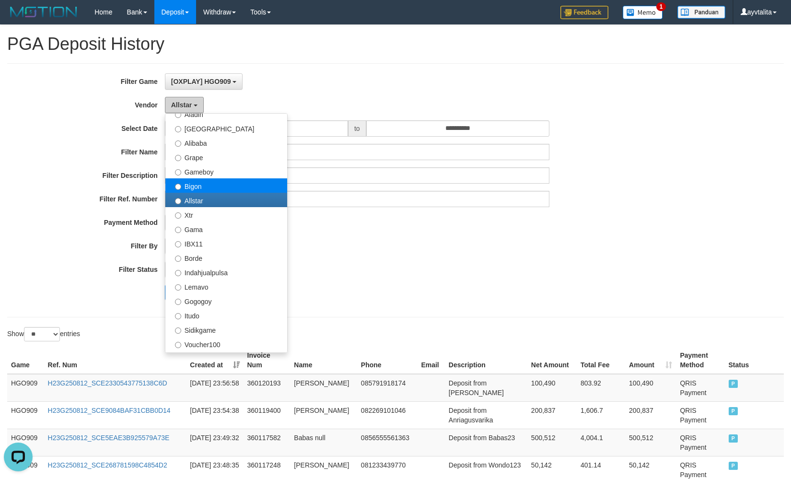
scroll to position [192, 0]
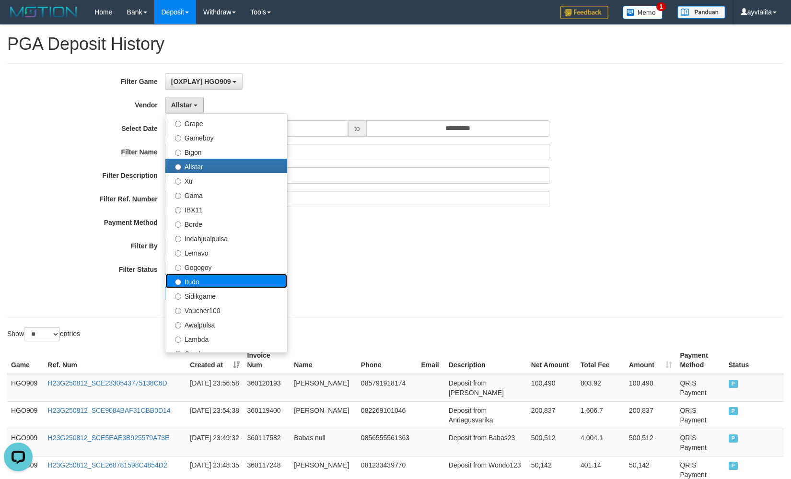
click at [203, 277] on label "Itudo" at bounding box center [226, 281] width 122 height 14
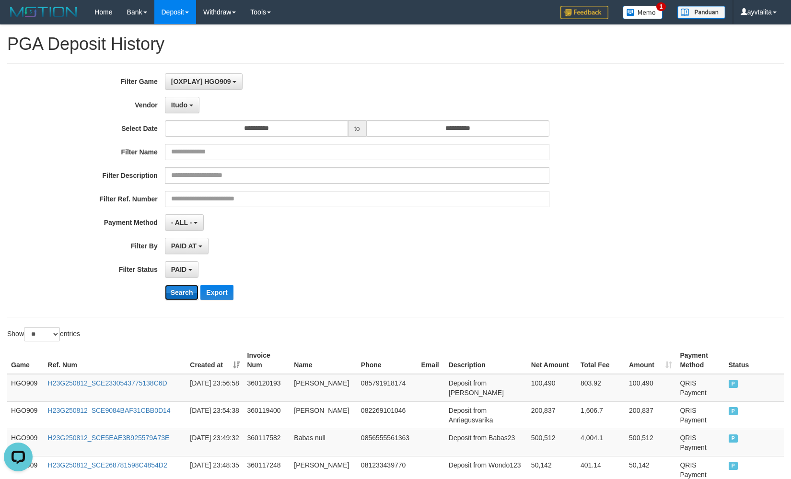
click at [186, 289] on button "Search" at bounding box center [182, 292] width 34 height 15
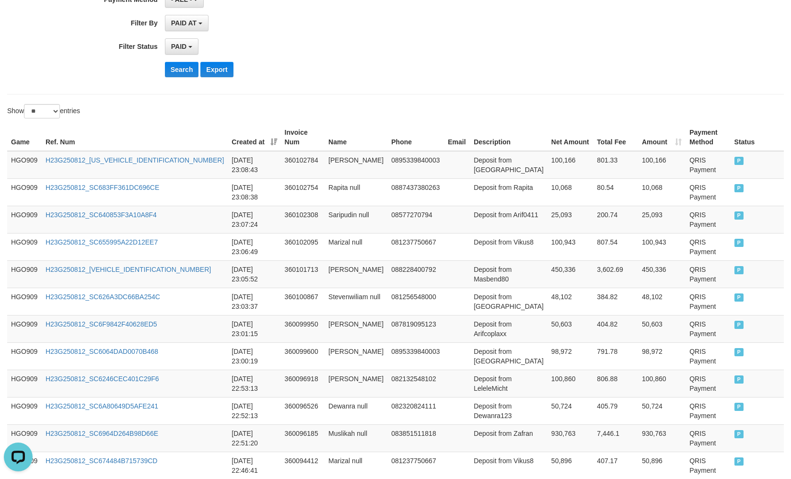
scroll to position [11, 0]
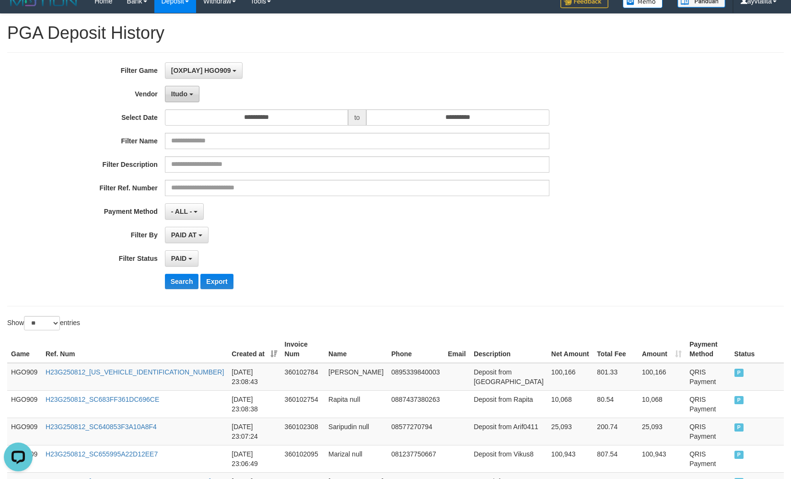
click at [196, 93] on button "Itudo" at bounding box center [182, 94] width 35 height 16
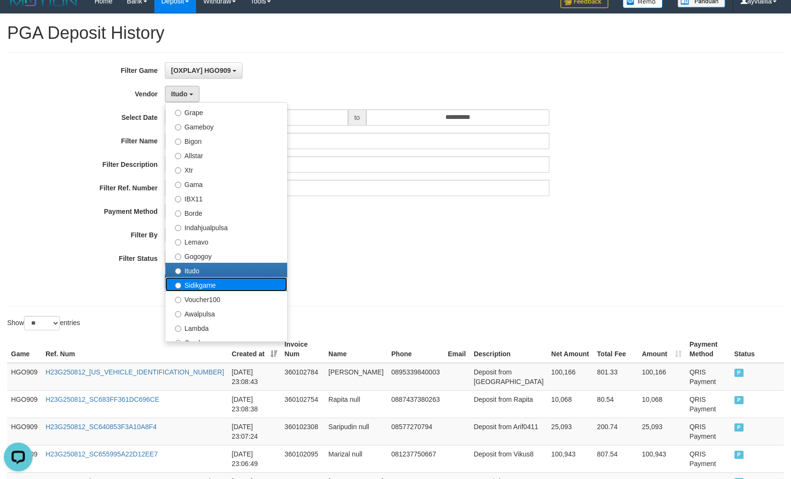
click at [196, 288] on label "Sidikgame" at bounding box center [226, 284] width 122 height 14
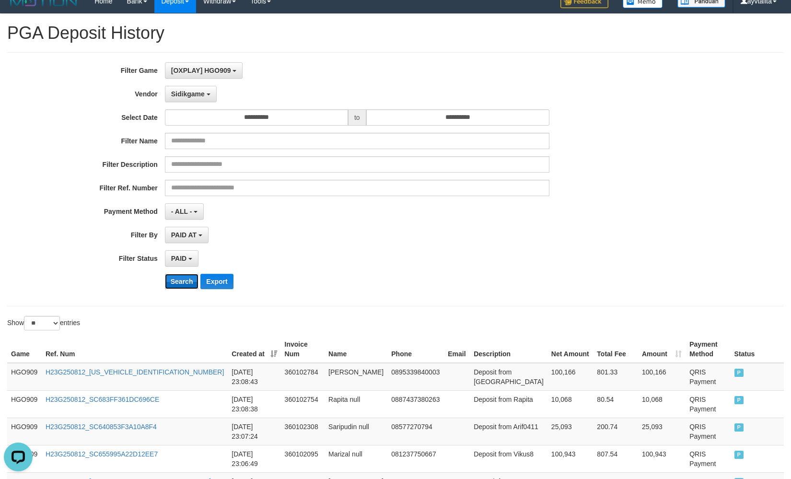
click at [185, 278] on button "Search" at bounding box center [182, 281] width 34 height 15
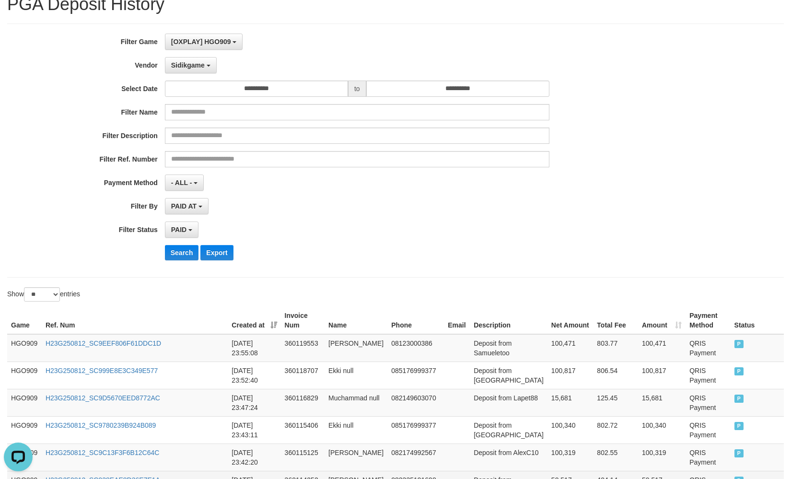
scroll to position [0, 0]
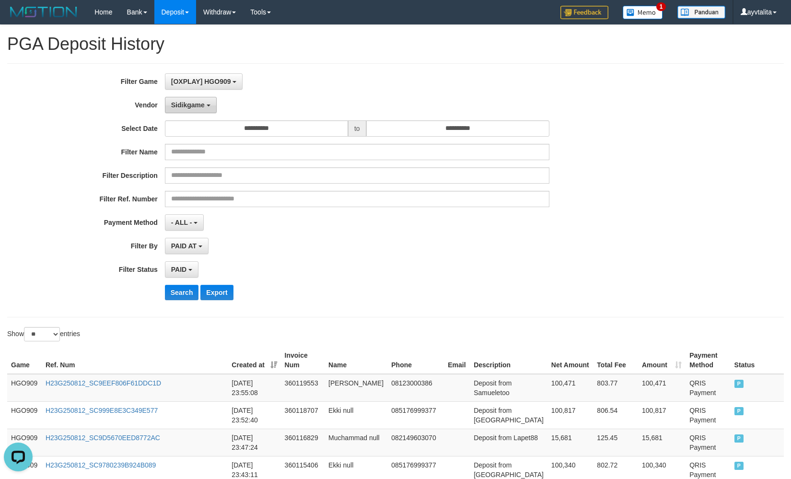
click at [177, 100] on button "Sidikgame" at bounding box center [191, 105] width 52 height 16
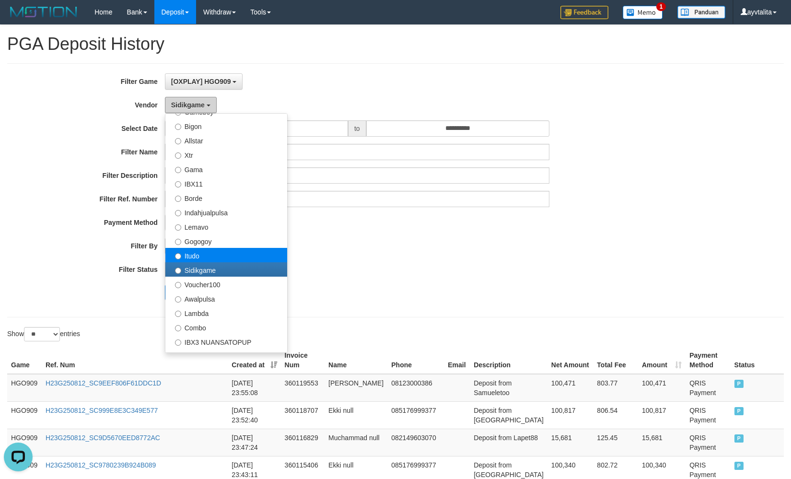
scroll to position [288, 0]
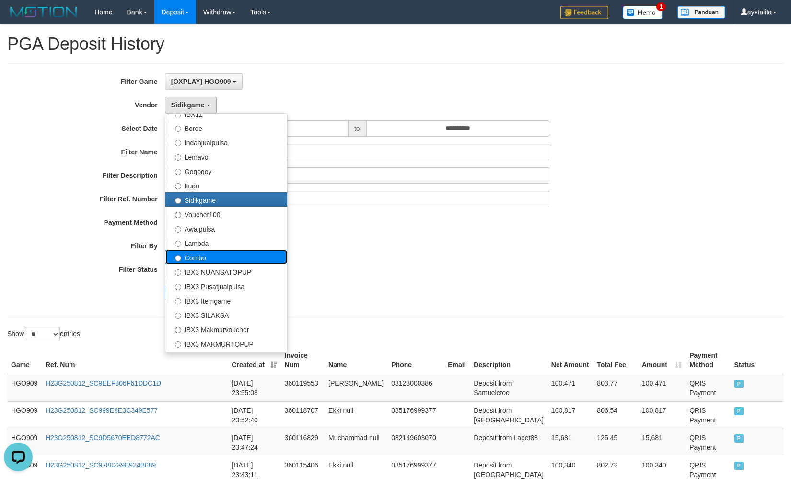
click at [211, 254] on label "Combo" at bounding box center [226, 257] width 122 height 14
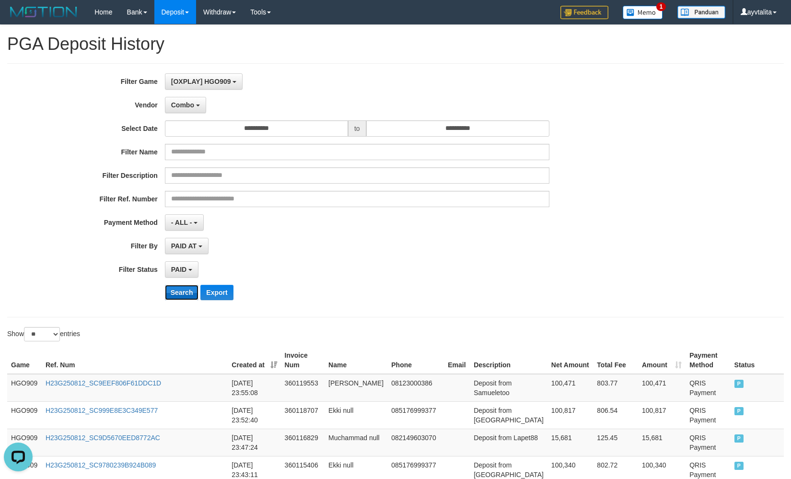
click at [190, 287] on button "Search" at bounding box center [182, 292] width 34 height 15
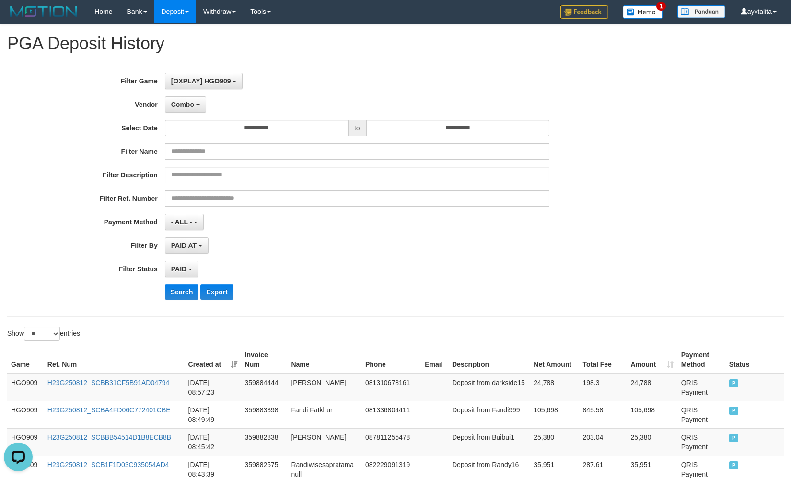
scroll to position [0, 0]
click at [187, 113] on div "**********" at bounding box center [329, 190] width 659 height 234
click at [187, 113] on button "Combo" at bounding box center [185, 105] width 41 height 16
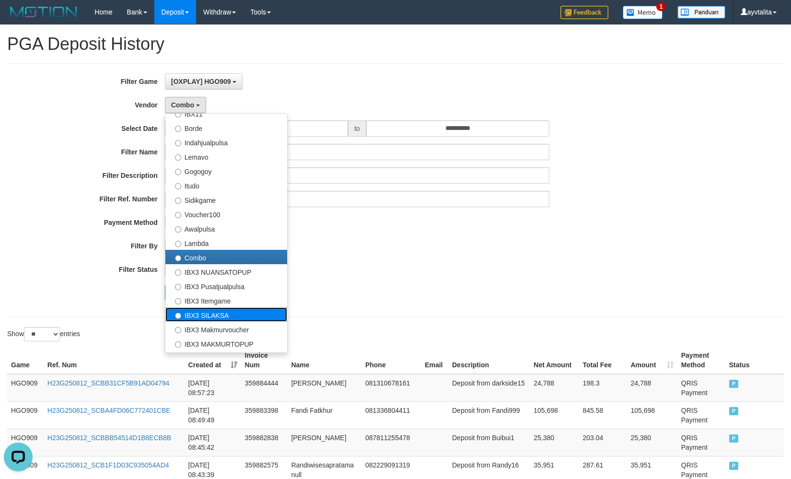
click at [206, 313] on label "IBX3 SILAKSA" at bounding box center [226, 314] width 122 height 14
select select "**********"
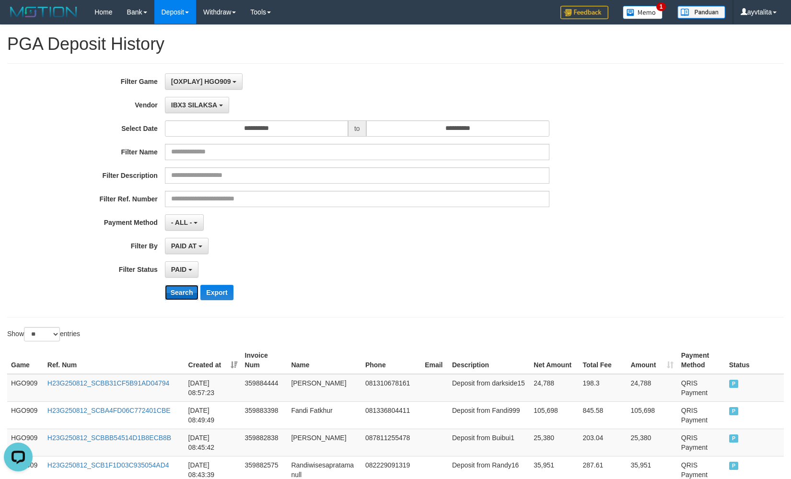
click at [183, 299] on button "Search" at bounding box center [182, 292] width 34 height 15
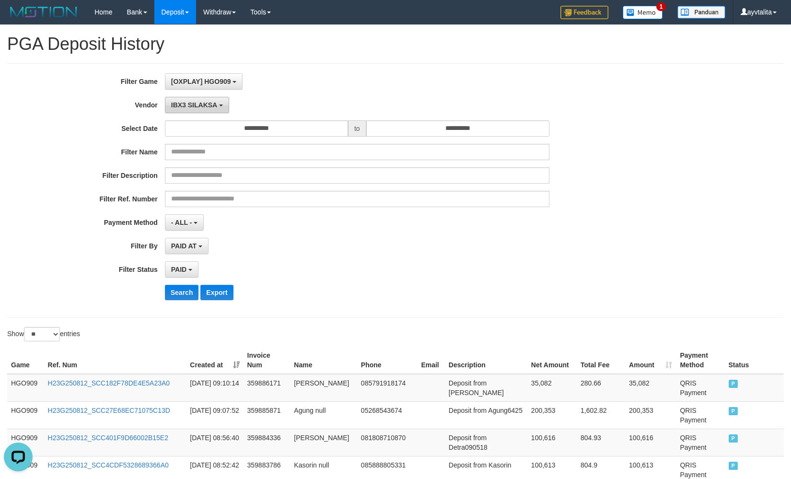
click at [220, 104] on button "IBX3 SILAKSA" at bounding box center [197, 105] width 64 height 16
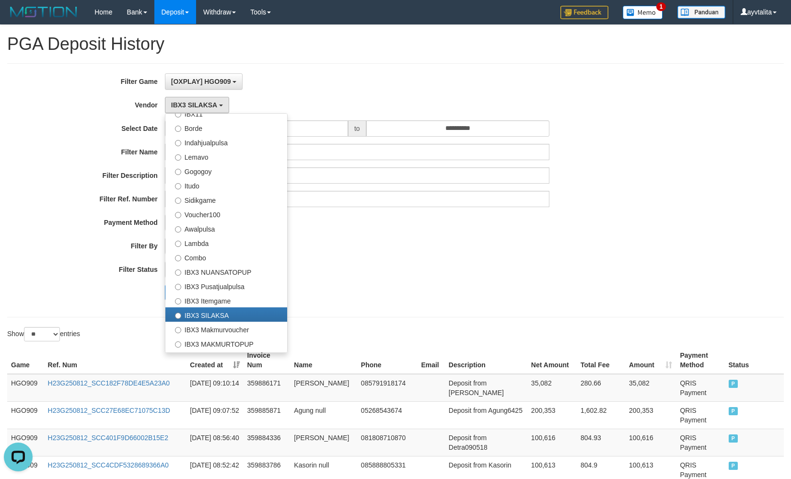
click at [322, 99] on div "IBX3 SILAKSA - Default Vendor - [PERSON_NAME] Atlas WD LB Java Purple Green Gig…" at bounding box center [357, 105] width 384 height 16
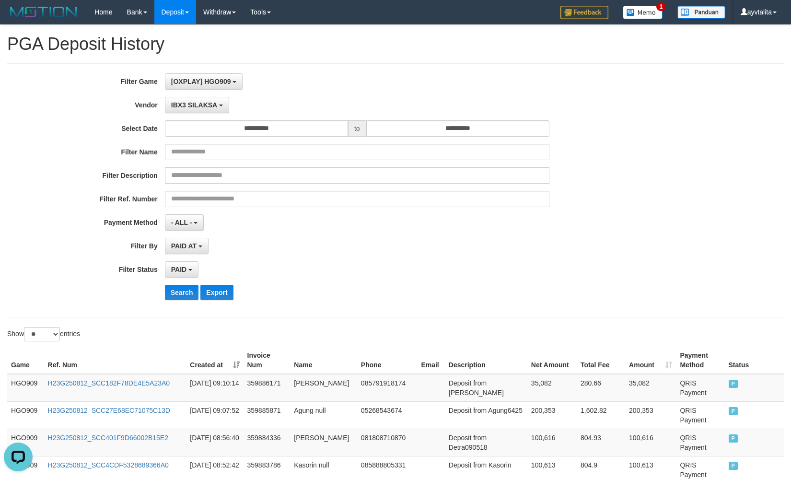
click at [588, 181] on div "Filter Description" at bounding box center [329, 175] width 659 height 16
click at [651, 242] on div "**********" at bounding box center [329, 246] width 659 height 16
